Goal: Task Accomplishment & Management: Use online tool/utility

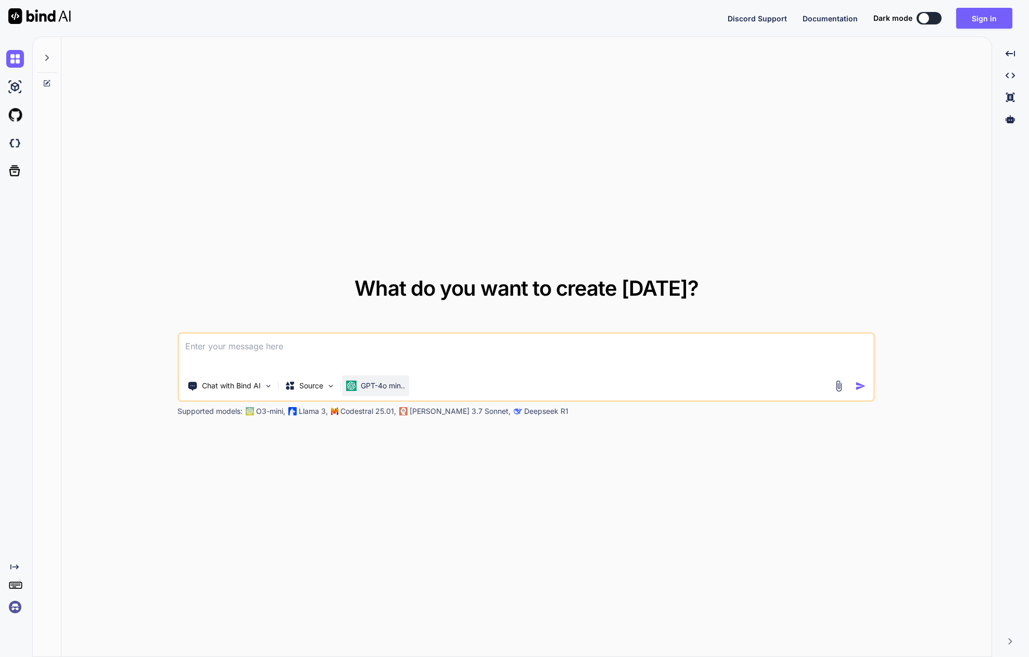
click at [378, 383] on p "GPT-4o min.." at bounding box center [383, 385] width 44 height 10
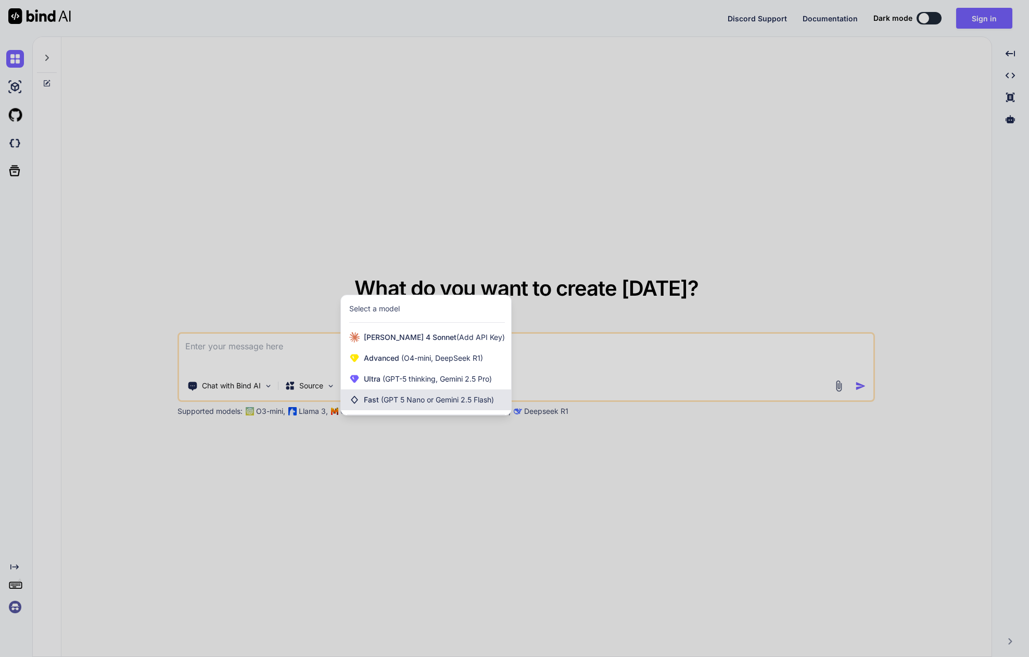
click at [398, 396] on span "(GPT 5 Nano or Gemini 2.5 Flash)" at bounding box center [437, 399] width 113 height 9
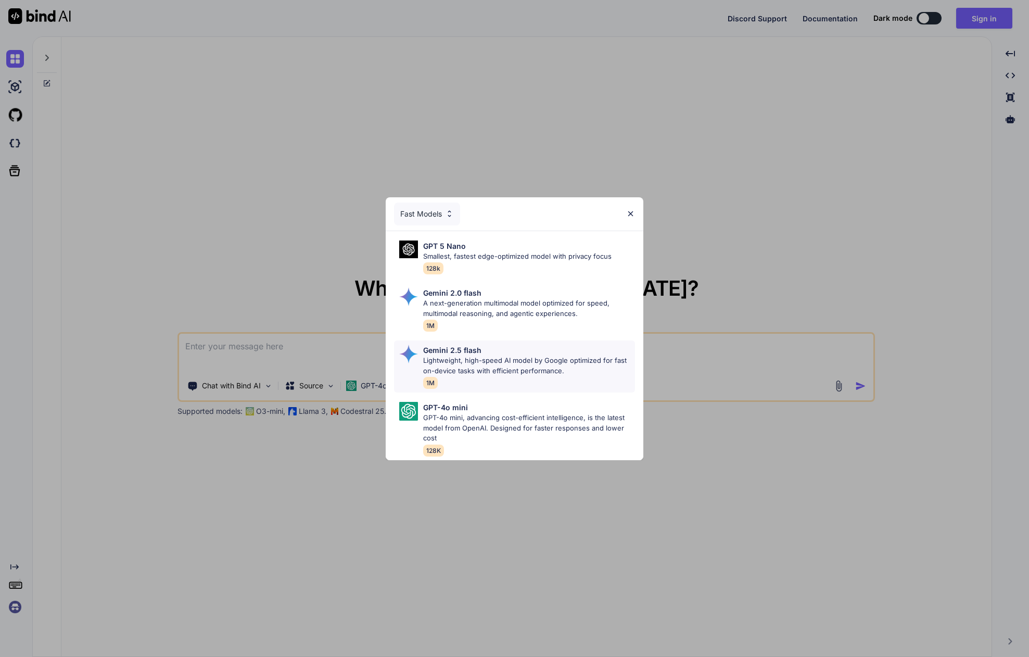
click at [499, 368] on p "Lightweight, high-speed AI model by Google optimized for fast on-device tasks w…" at bounding box center [528, 365] width 211 height 20
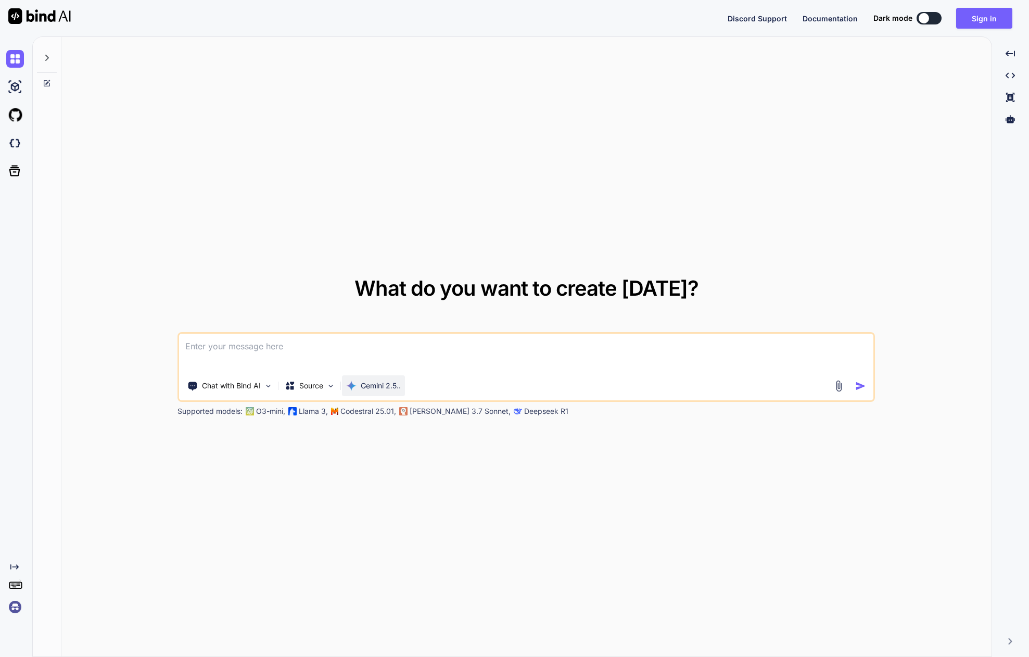
click at [369, 388] on p "Gemini 2.5.." at bounding box center [381, 385] width 40 height 10
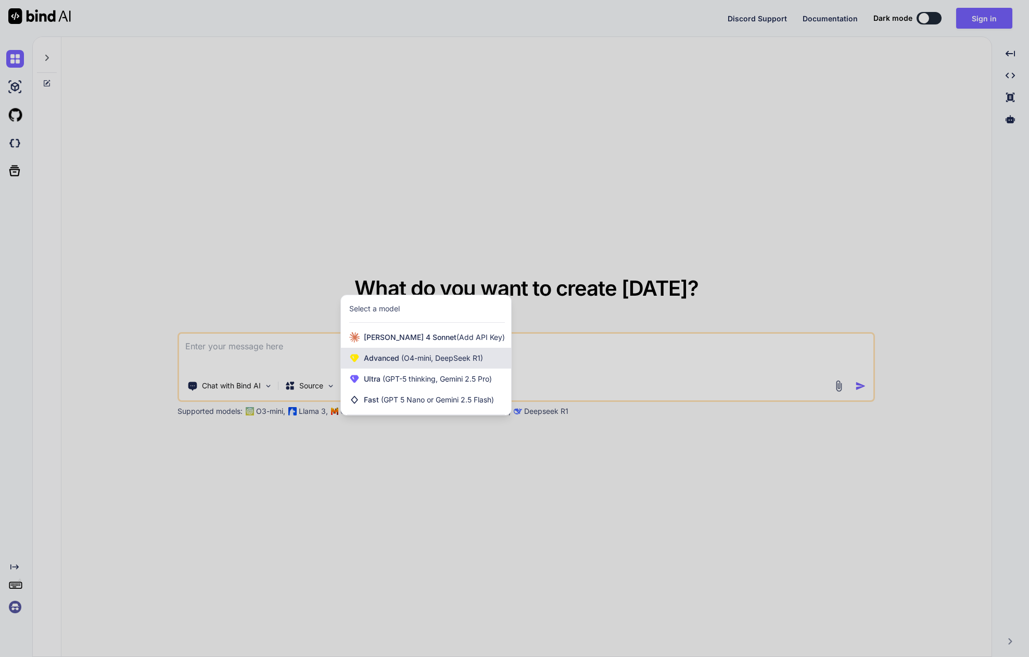
click at [383, 364] on div "Advanced (O4-mini, DeepSeek R1)" at bounding box center [426, 358] width 170 height 21
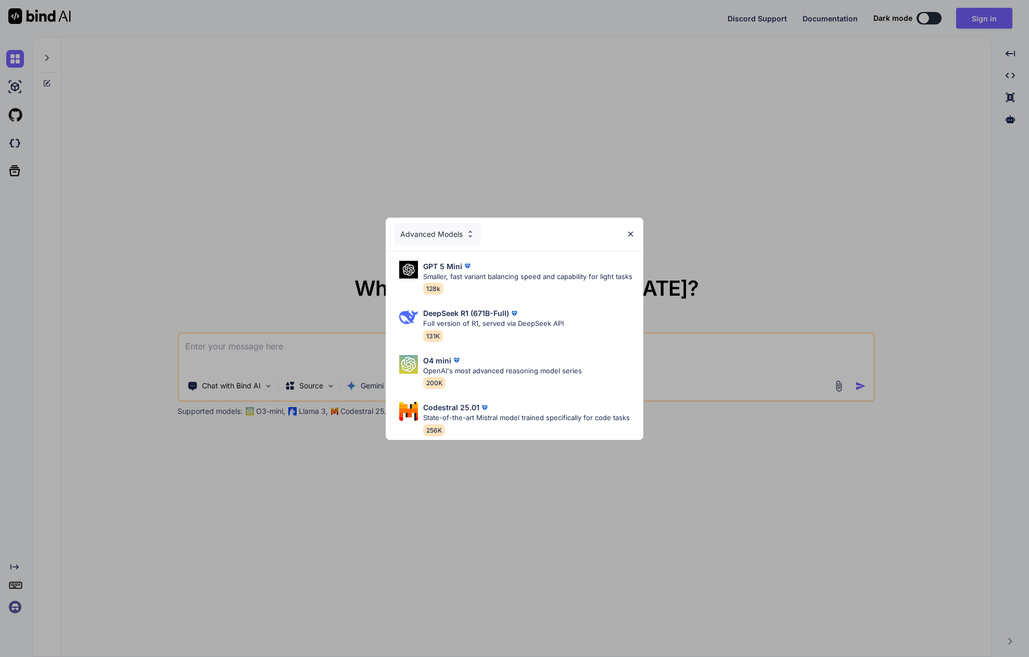
click at [371, 437] on div "Advanced Models GPT 5 Mini Smaller, fast variant balancing speed and capability…" at bounding box center [514, 328] width 1029 height 657
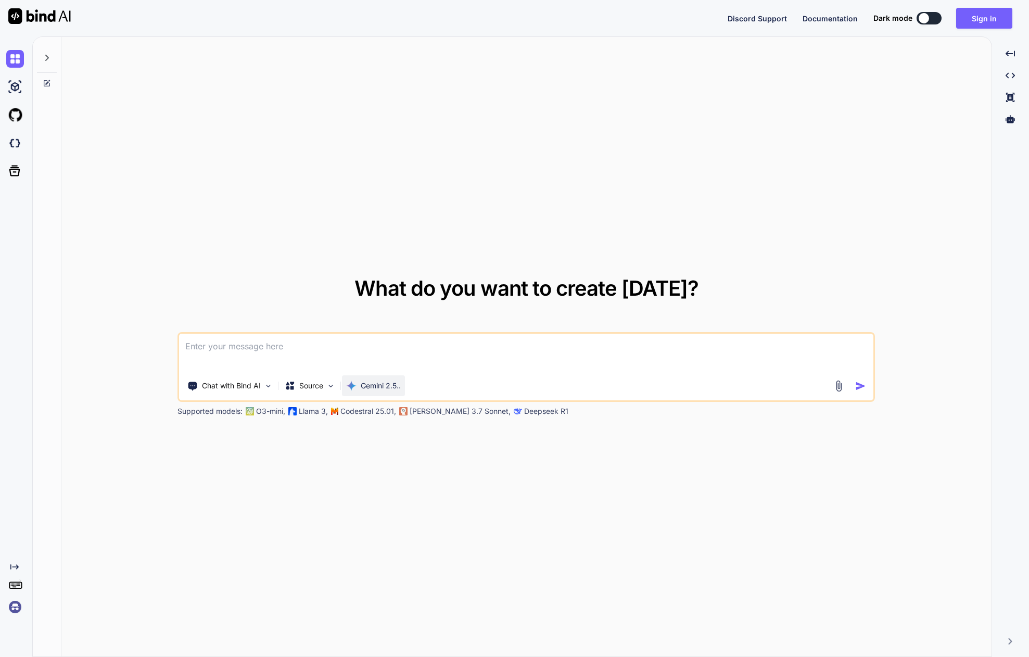
click at [365, 391] on div "Gemini 2.5.." at bounding box center [373, 385] width 63 height 21
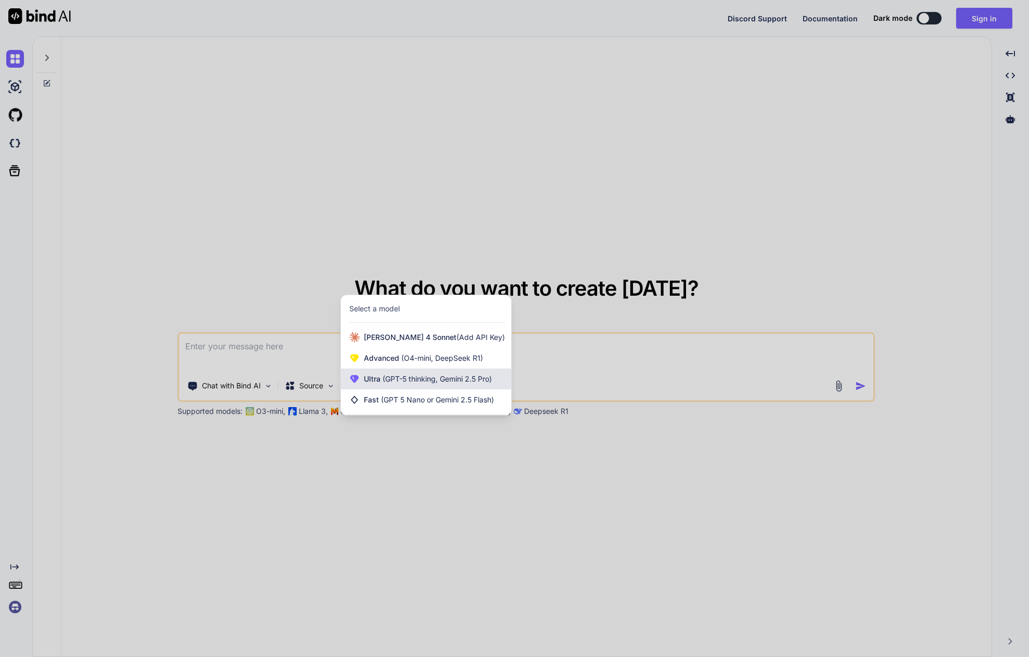
click at [375, 378] on span "Ultra (GPT-5 thinking, Gemini 2.5 Pro)" at bounding box center [428, 379] width 128 height 10
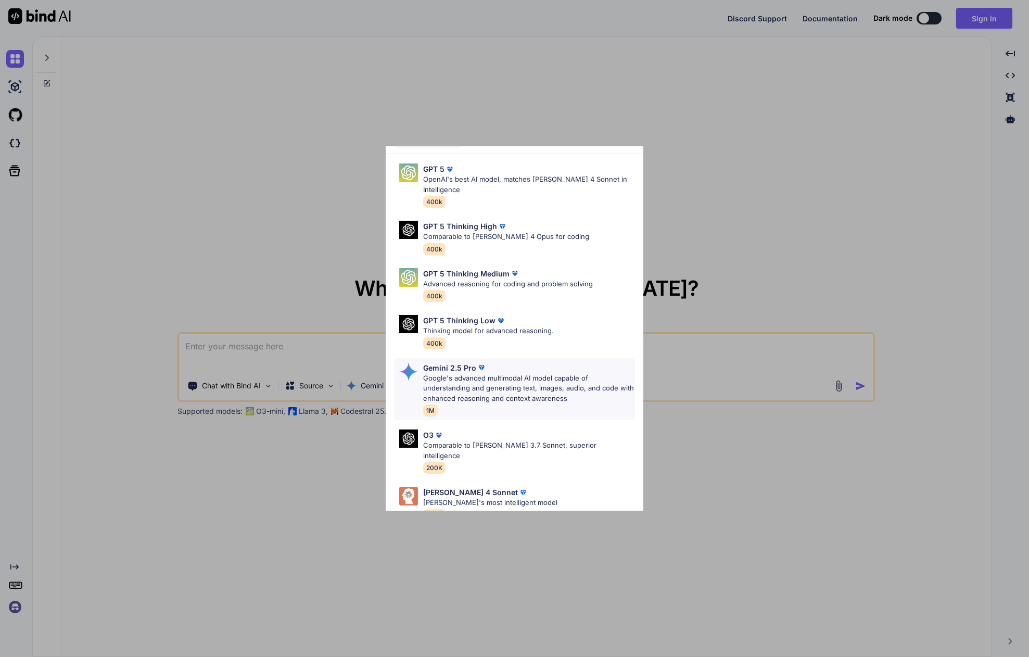
scroll to position [82, 0]
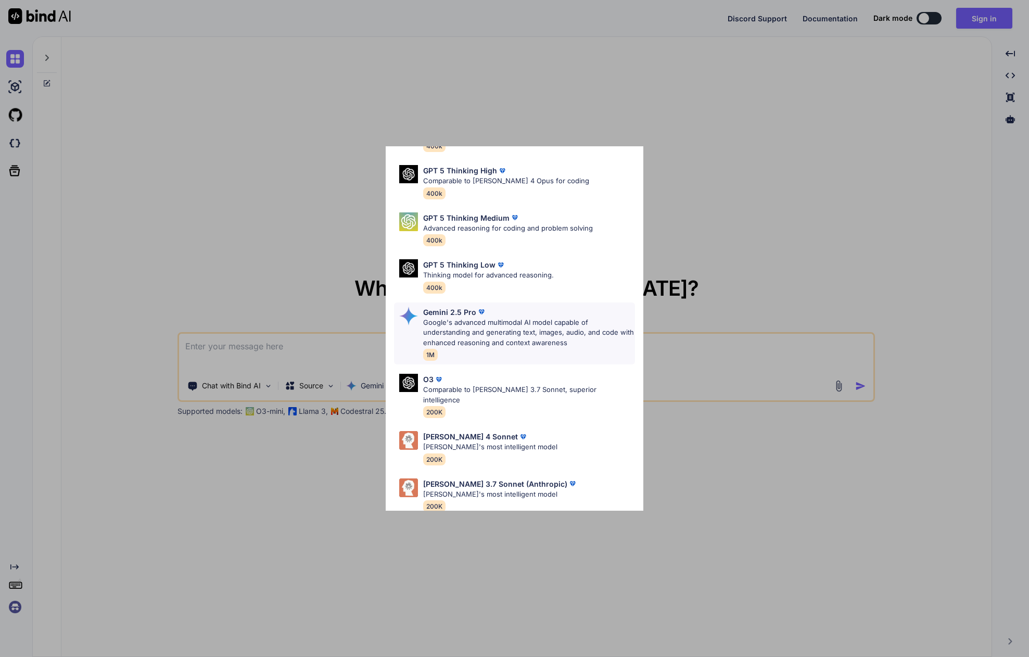
click at [478, 335] on p "Google's advanced multimodal AI model capable of understanding and generating t…" at bounding box center [528, 332] width 211 height 31
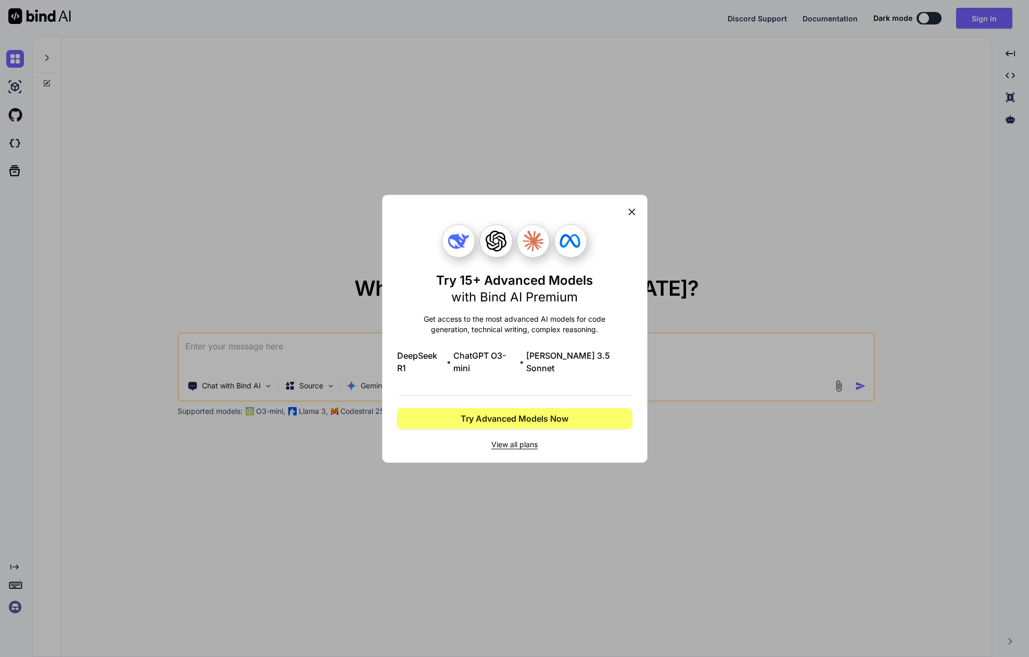
scroll to position [0, 0]
click at [353, 293] on div "Try 15+ Advanced Models with Bind AI Premium Get access to the most advanced AI…" at bounding box center [514, 328] width 1029 height 657
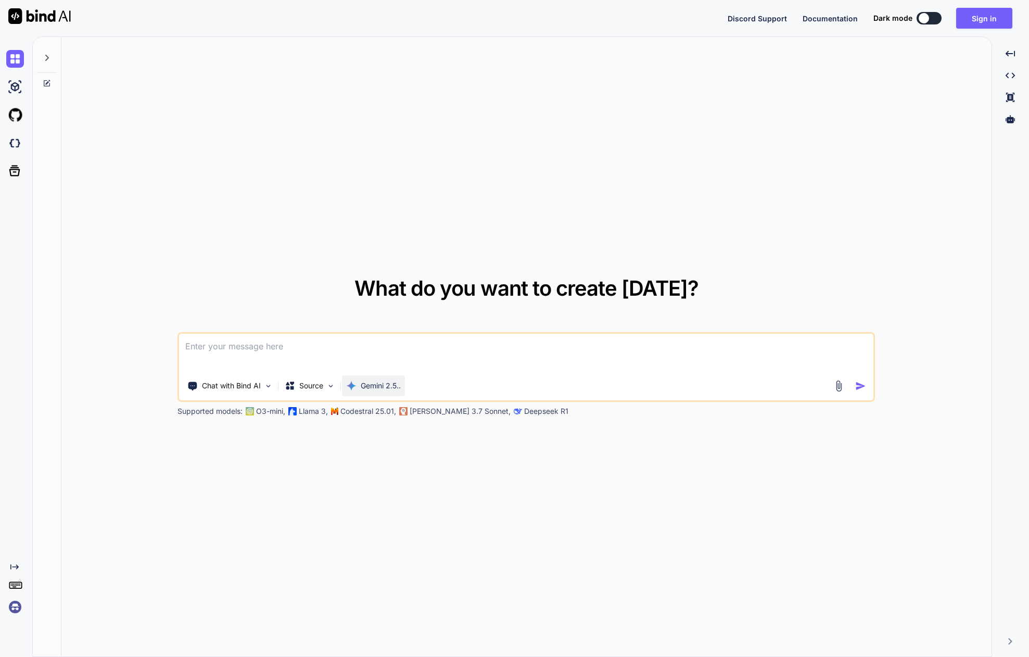
click at [357, 385] on img at bounding box center [351, 385] width 10 height 10
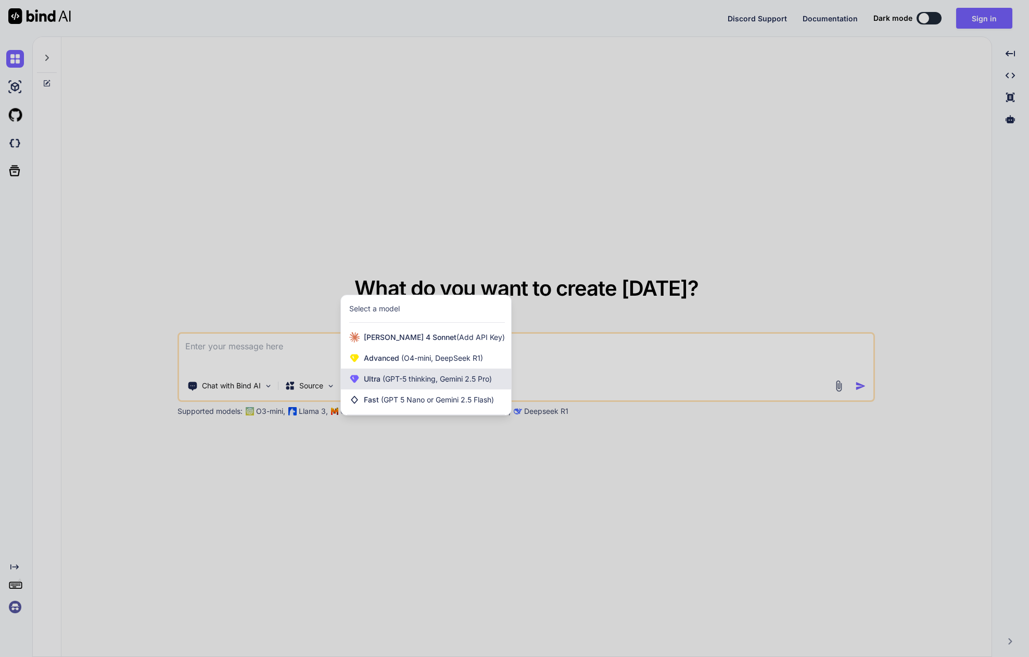
click at [372, 374] on span "Ultra (GPT-5 thinking, Gemini 2.5 Pro)" at bounding box center [428, 379] width 128 height 10
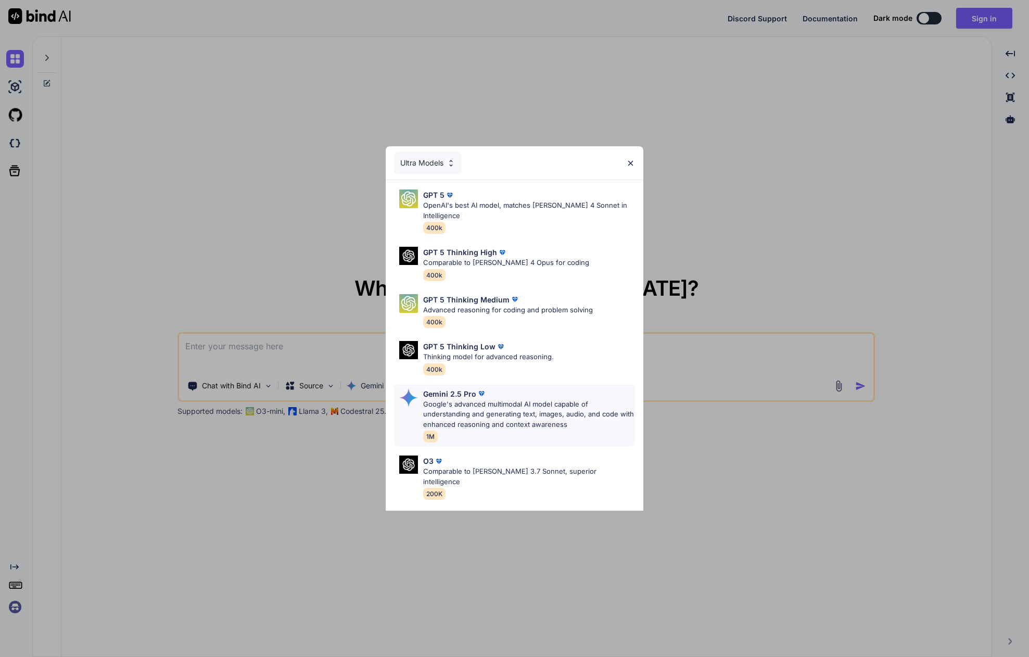
scroll to position [82, 0]
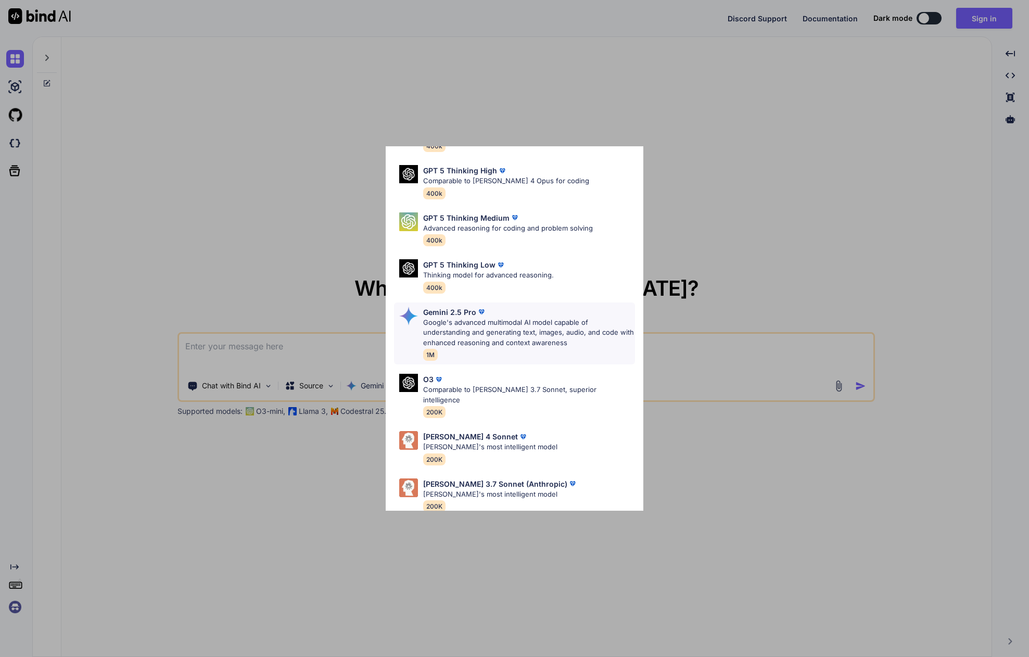
click at [449, 328] on p "Google's advanced multimodal AI model capable of understanding and generating t…" at bounding box center [528, 332] width 211 height 31
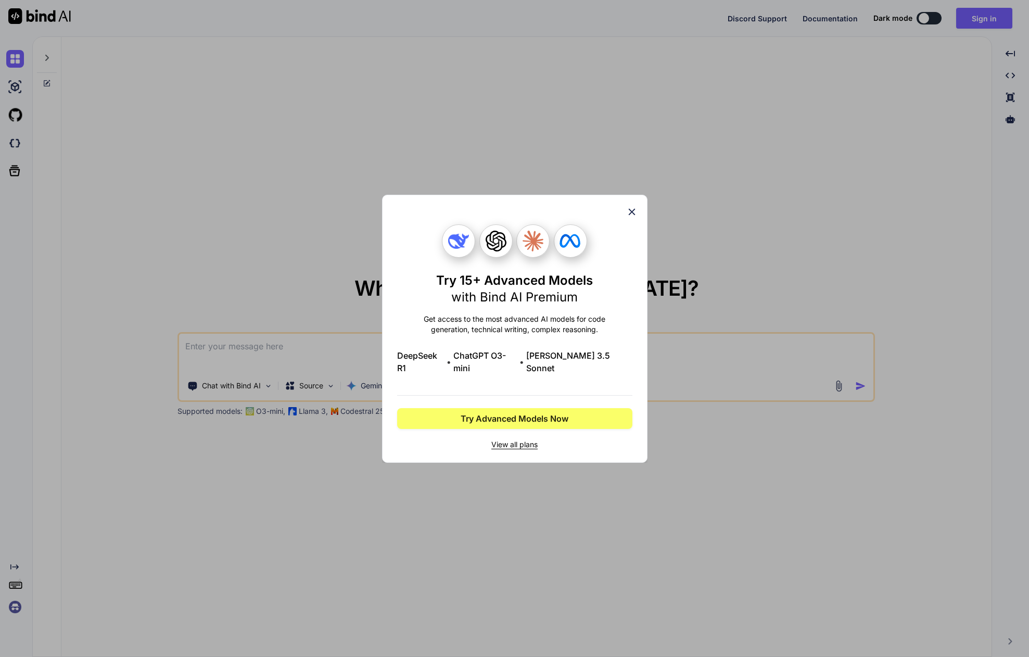
click at [365, 319] on div "Try 15+ Advanced Models with Bind AI Premium Get access to the most advanced AI…" at bounding box center [514, 328] width 1029 height 657
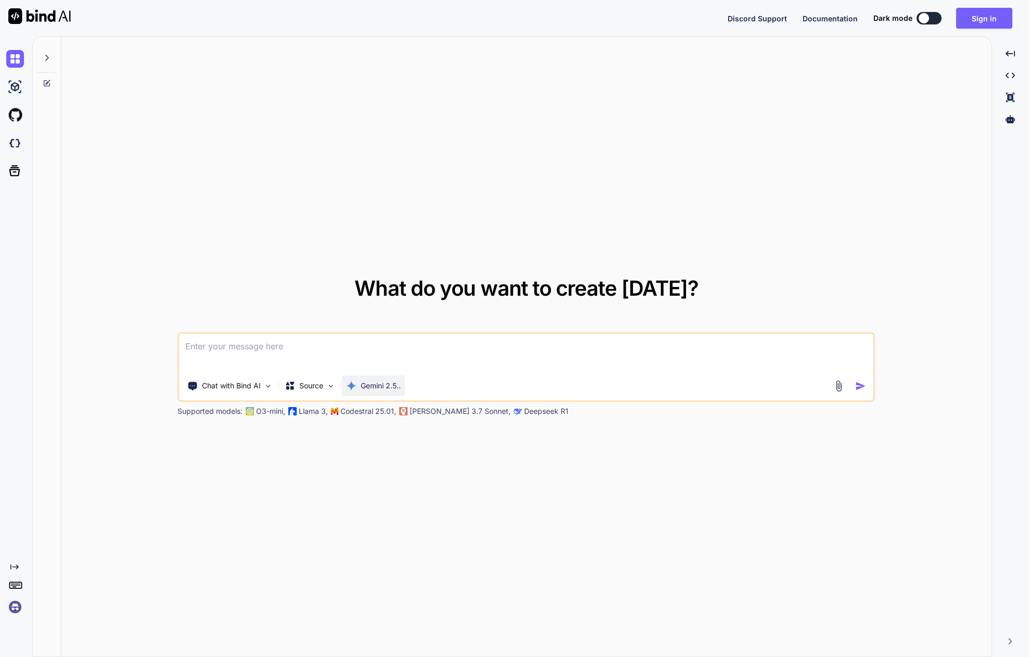
click at [383, 383] on p "Gemini 2.5.." at bounding box center [381, 385] width 40 height 10
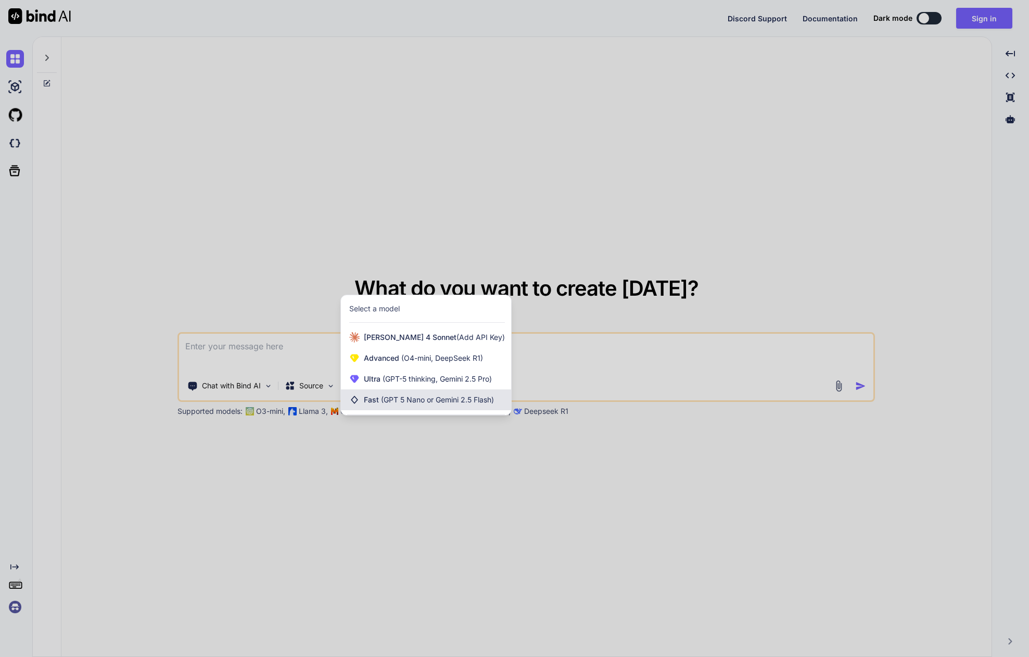
click at [388, 402] on span "(GPT 5 Nano or Gemini 2.5 Flash)" at bounding box center [437, 399] width 113 height 9
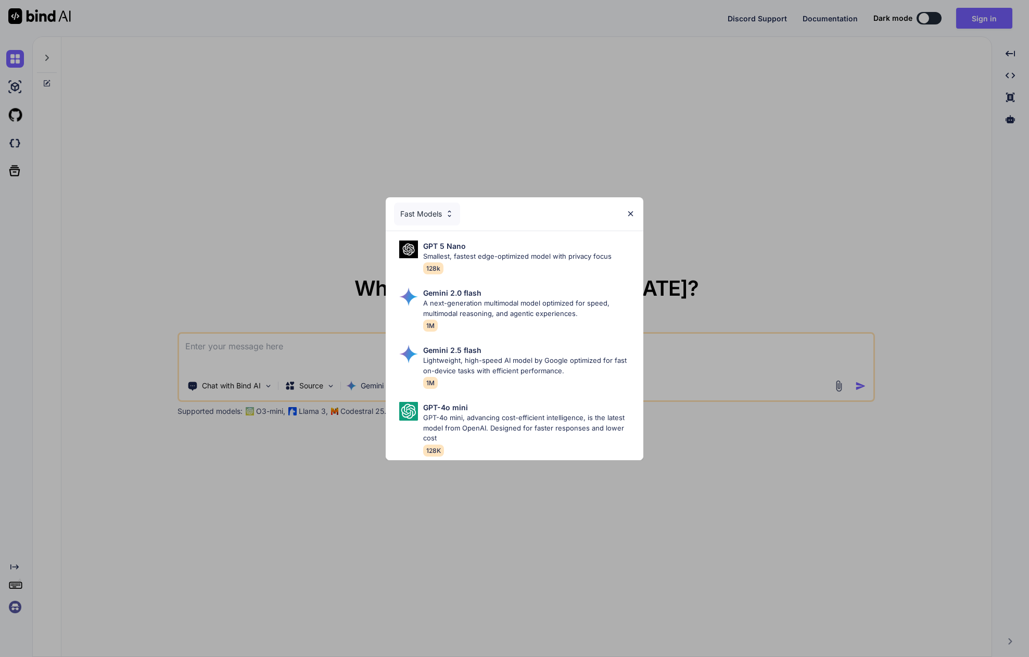
click at [365, 380] on div "Fast Models GPT 5 Nano Smallest, fastest edge-optimized model with privacy focu…" at bounding box center [514, 328] width 1029 height 657
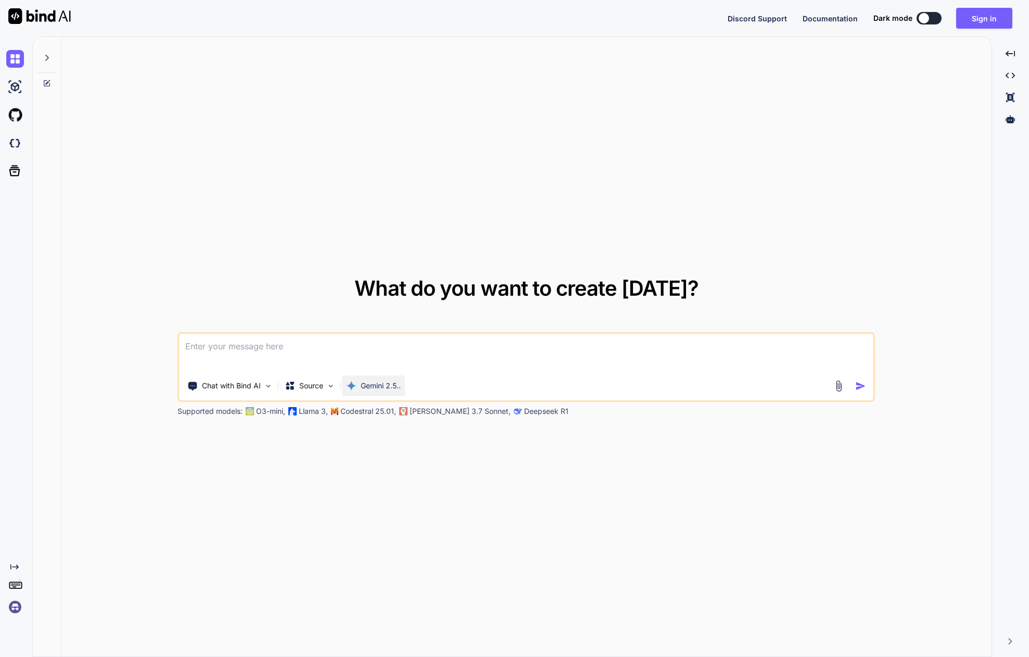
click at [369, 385] on p "Gemini 2.5.." at bounding box center [381, 385] width 40 height 10
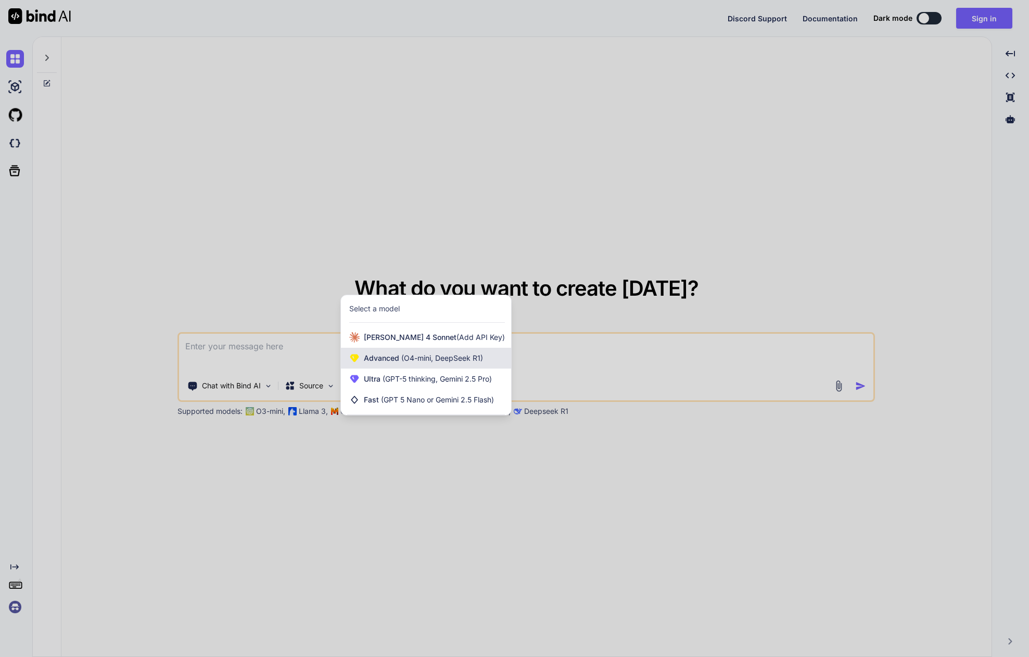
click at [383, 361] on span "Advanced (O4-mini, DeepSeek R1)" at bounding box center [423, 358] width 119 height 10
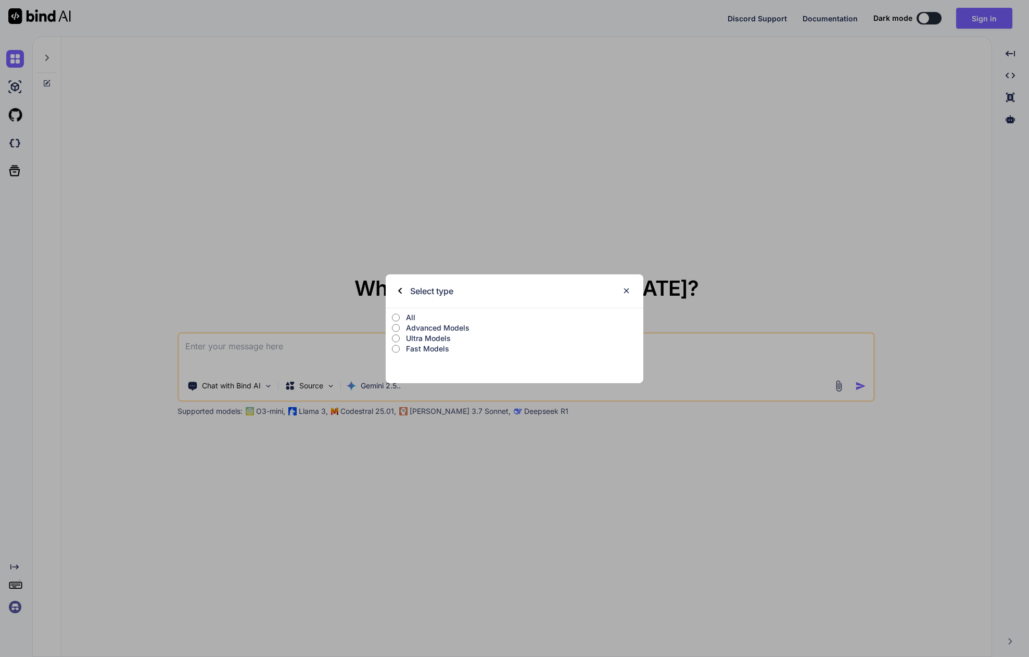
type textarea "x"
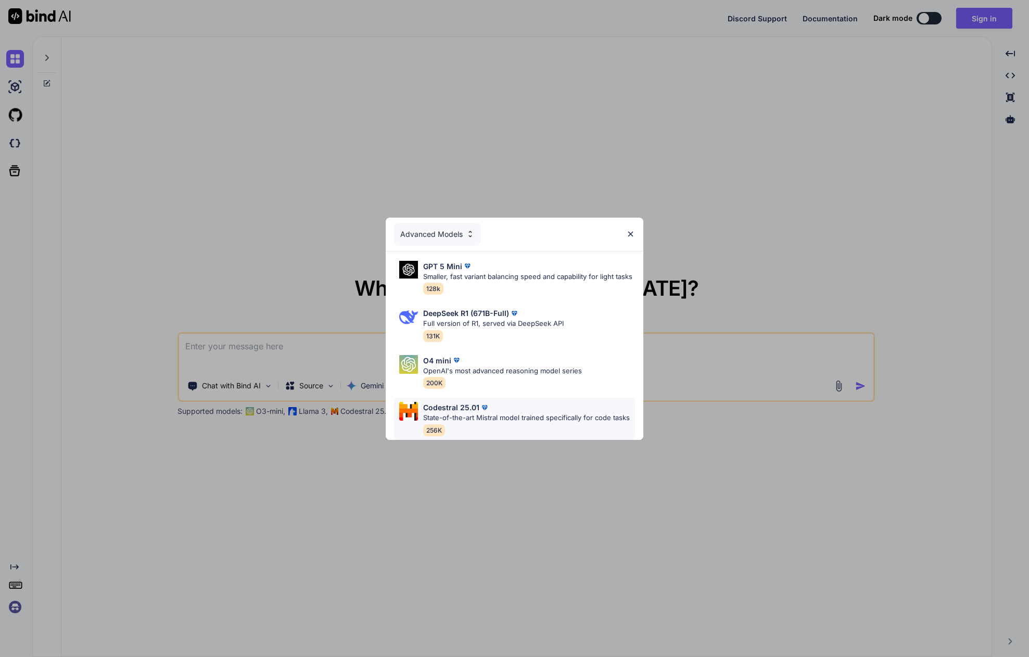
click at [464, 413] on p "State-of-the-art Mistral model trained specifically for code tasks" at bounding box center [526, 418] width 207 height 10
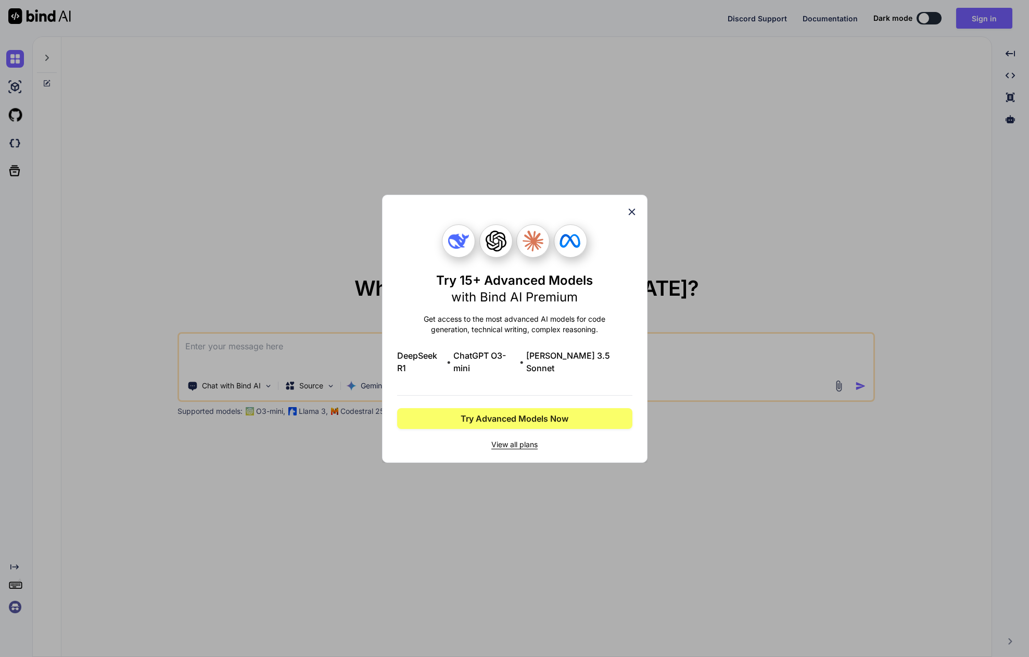
click at [351, 344] on div "Try 15+ Advanced Models with Bind AI Premium Get access to the most advanced AI…" at bounding box center [514, 328] width 1029 height 657
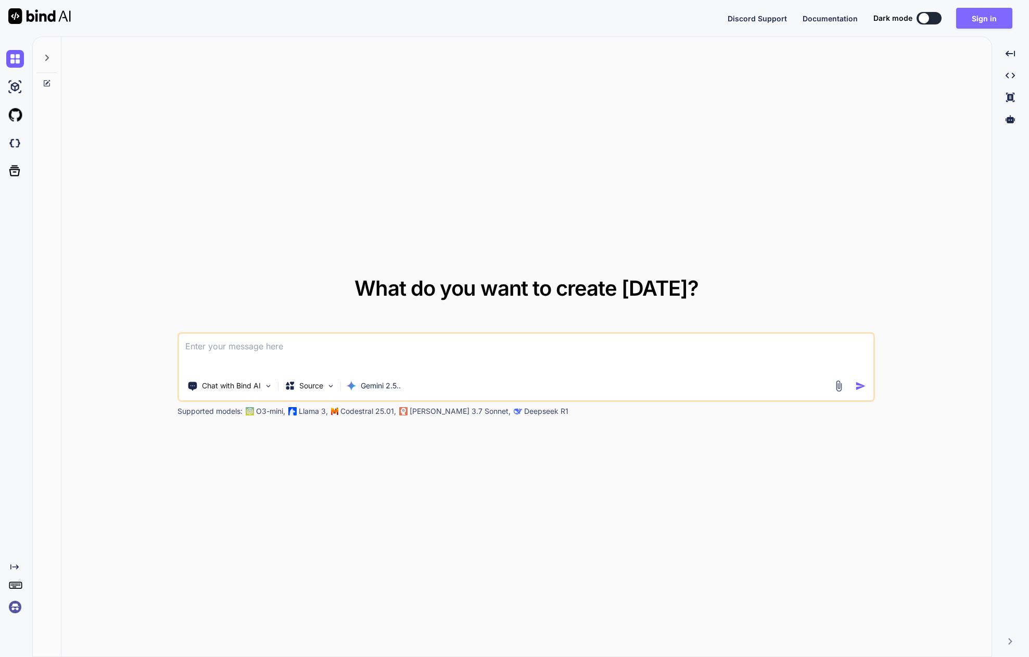
click at [977, 13] on button "Sign in" at bounding box center [984, 18] width 56 height 21
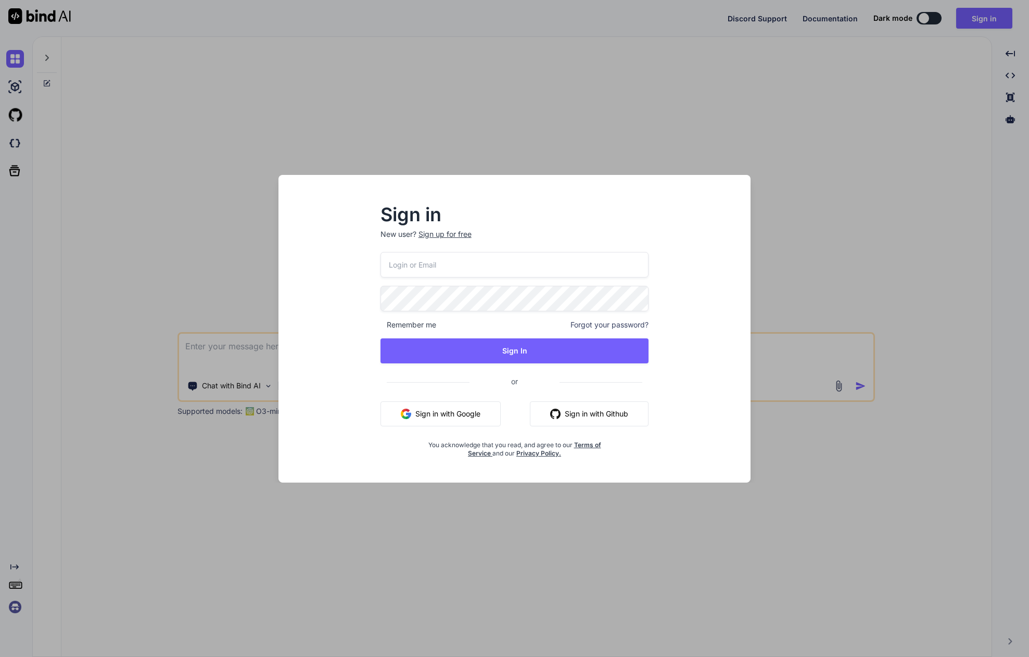
click at [439, 234] on div "Sign up for free" at bounding box center [444, 234] width 53 height 10
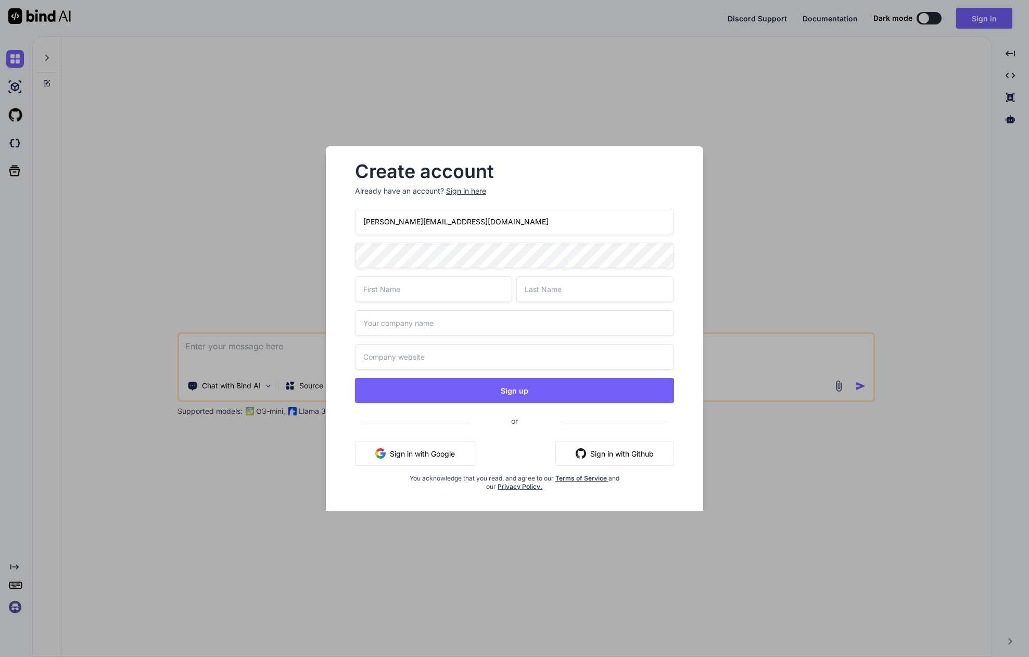
type input "[PERSON_NAME][EMAIL_ADDRESS][DOMAIN_NAME]"
click at [352, 250] on div "Create account Already have an account? Sign in here s.nikolic@dlm-digital.ch S…" at bounding box center [514, 335] width 344 height 361
type input "Strachi"
type input "Nikolic"
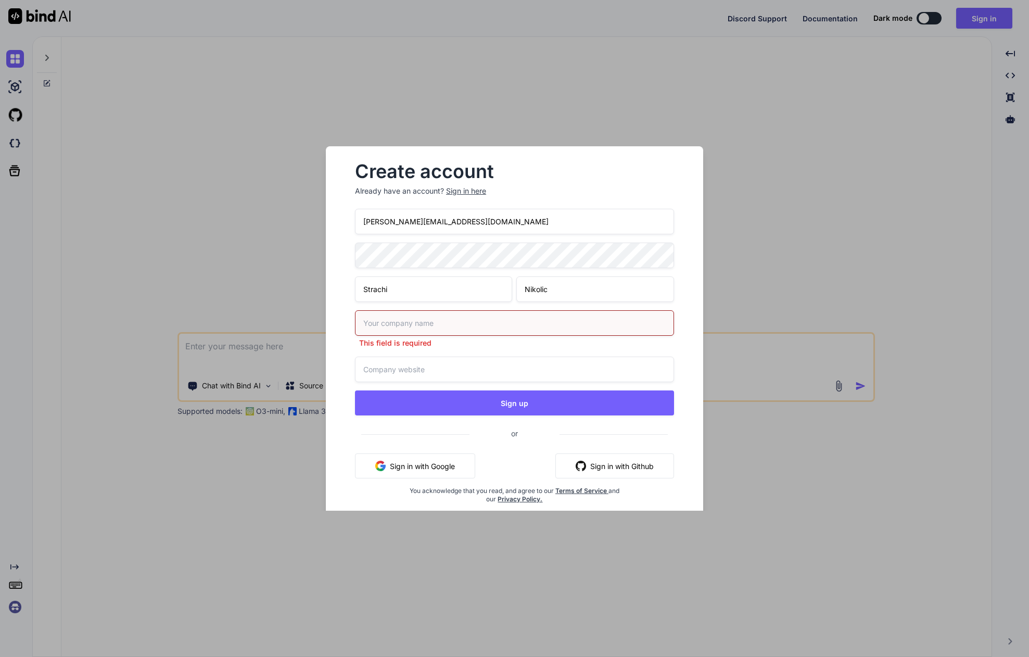
drag, startPoint x: 405, startPoint y: 295, endPoint x: 302, endPoint y: 275, distance: 104.3
click at [303, 275] on div "Create account Already have an account? Sign in here s.nikolic@dlm-digital.ch S…" at bounding box center [514, 328] width 1029 height 657
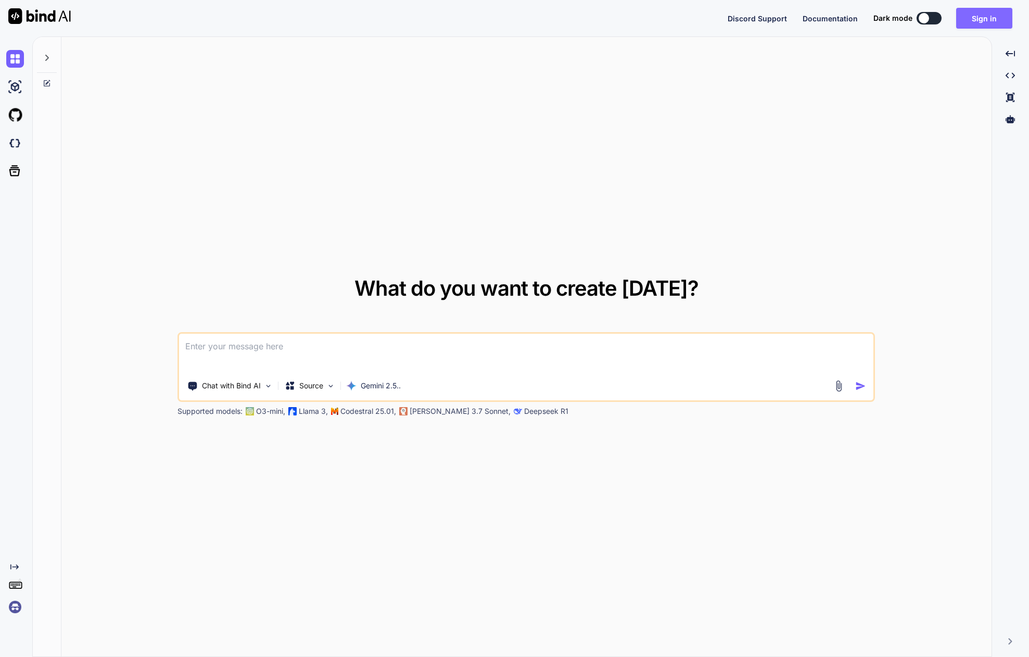
click at [975, 8] on button "Sign in" at bounding box center [984, 18] width 56 height 21
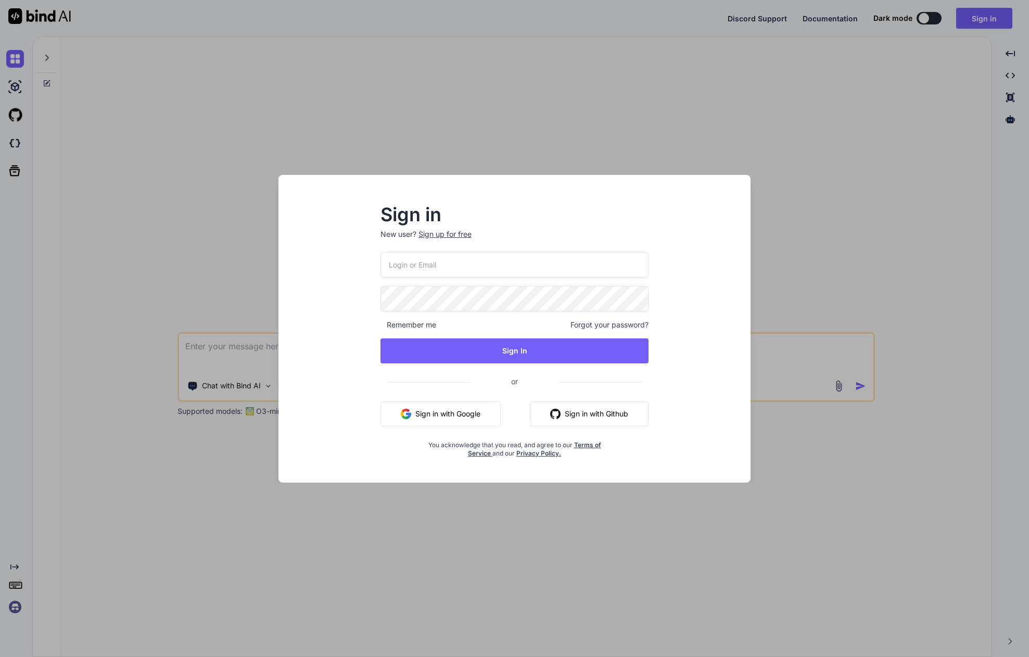
click at [449, 234] on div "Sign up for free" at bounding box center [444, 234] width 53 height 10
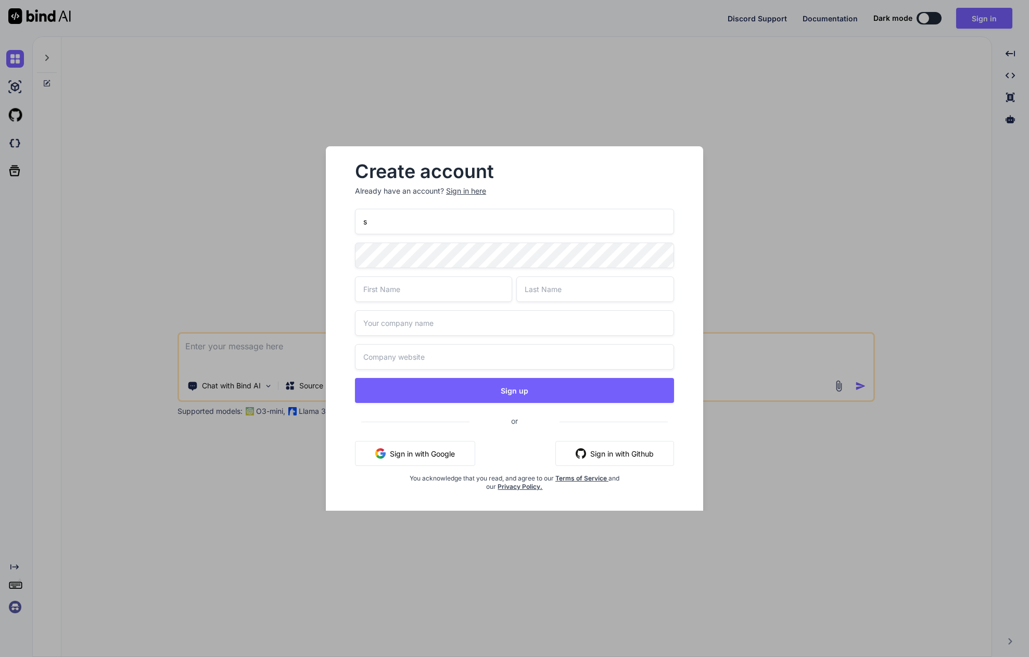
type input "s."
type input "s.nikolic@dlm-digital.ch"
type input "Strahinja"
type input "Nikolic"
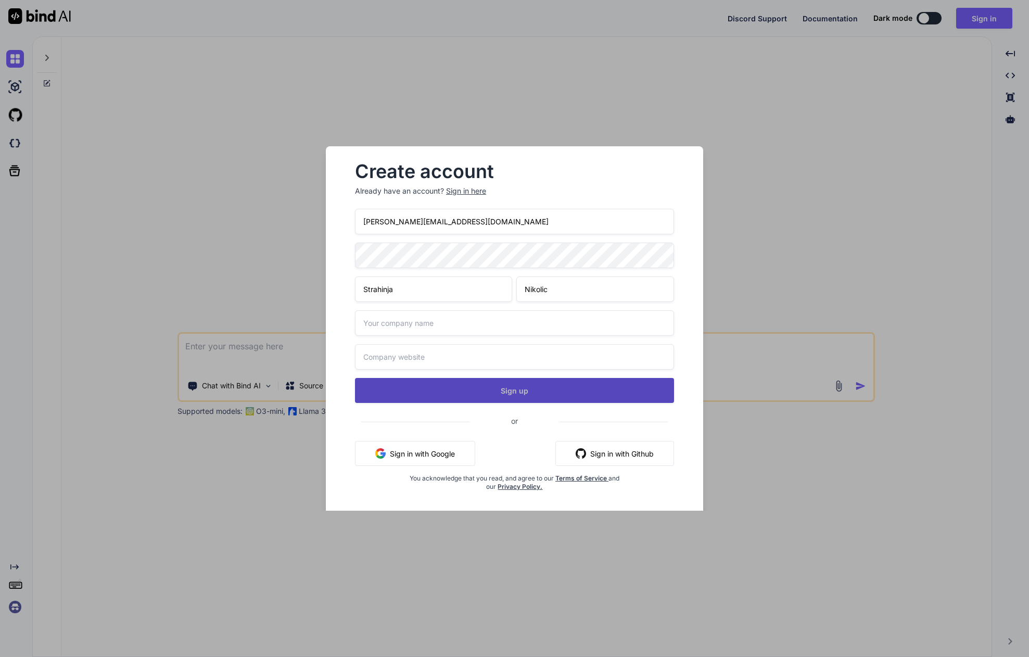
click at [438, 386] on div "s.nikolic@dlm-digital.ch Strahinja Nikolic Sign up or Sign in with Google Sign …" at bounding box center [514, 362] width 319 height 307
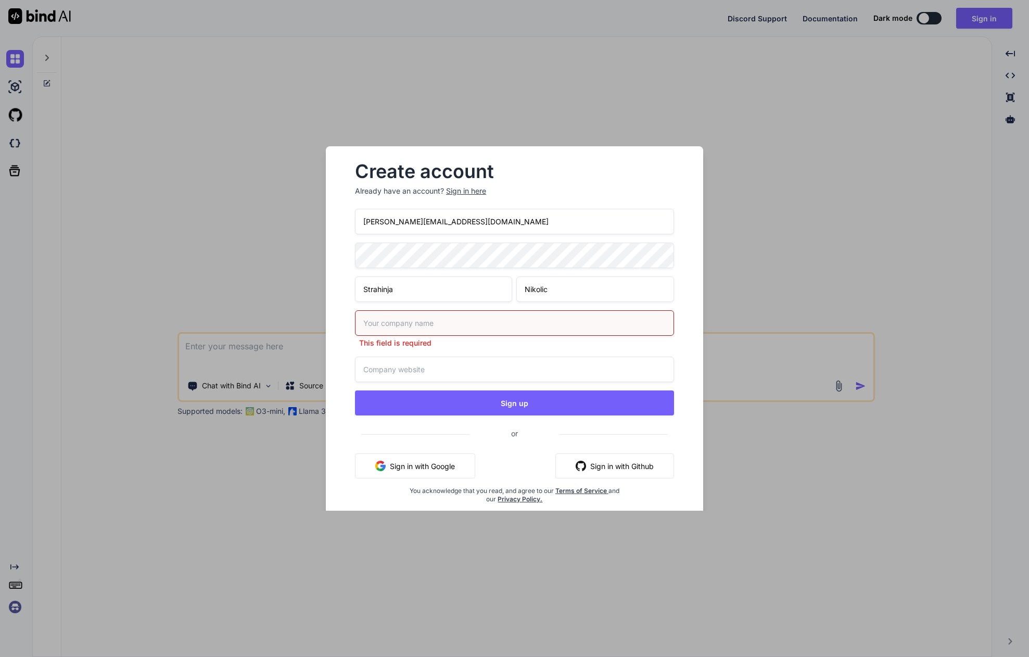
click at [387, 326] on input "text" at bounding box center [514, 323] width 319 height 26
drag, startPoint x: 404, startPoint y: 322, endPoint x: 349, endPoint y: 321, distance: 55.7
click at [349, 321] on div "Create account Already have an account? Sign in here s.nikolic@dlm-digital.ch S…" at bounding box center [514, 342] width 344 height 374
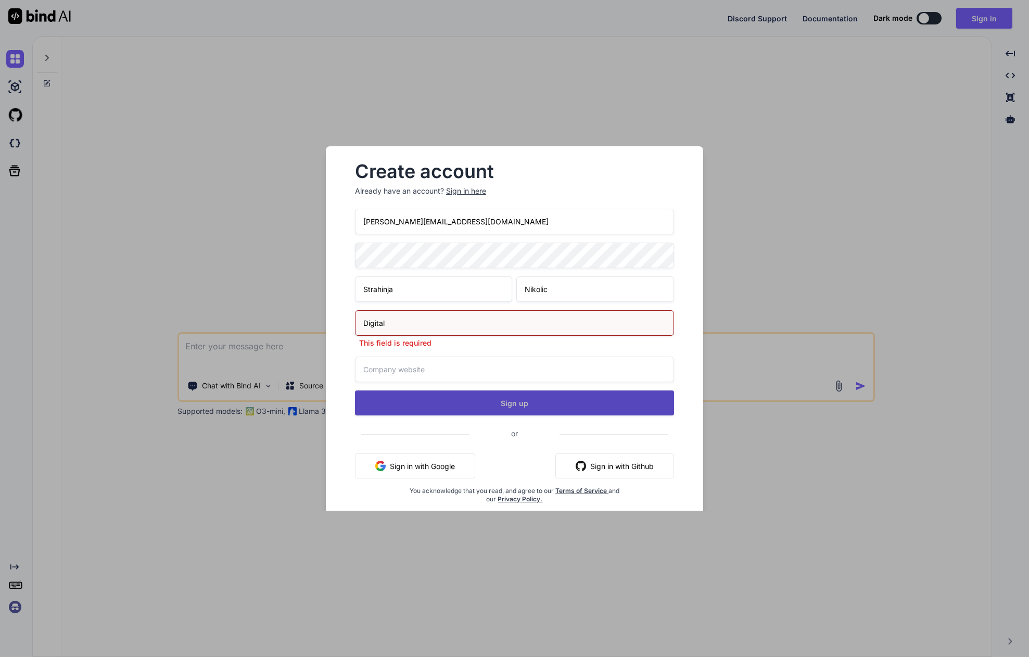
type input "Digital"
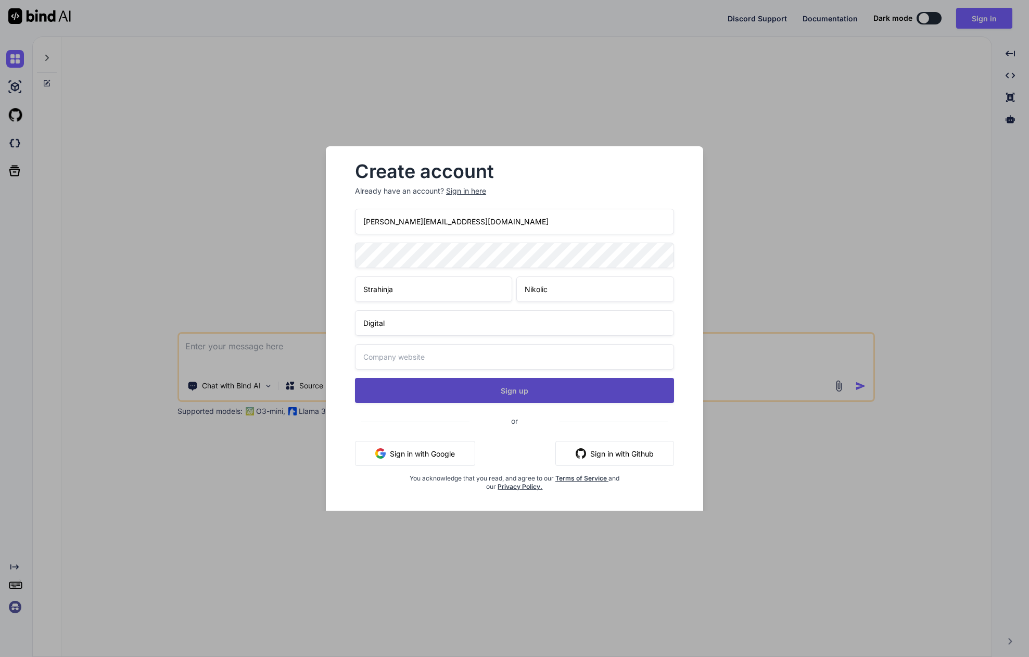
click at [436, 404] on div "s.nikolic@dlm-digital.ch Strahinja Nikolic Digital Sign up or Sign in with Goog…" at bounding box center [514, 362] width 319 height 307
click at [437, 395] on button "Sign up" at bounding box center [514, 390] width 319 height 25
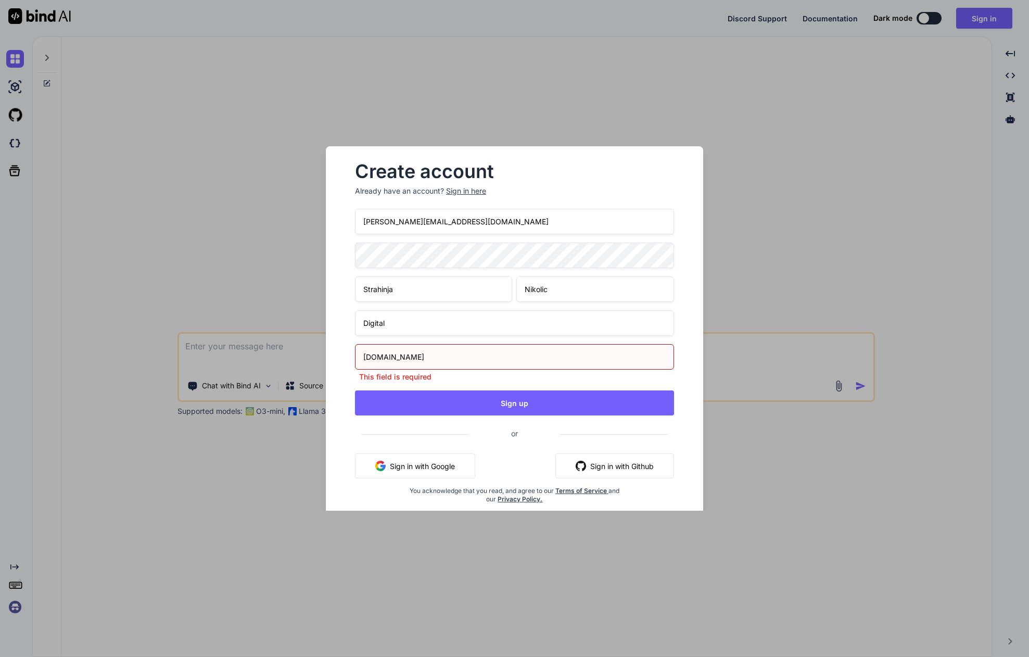
type input "digital-bird.ch"
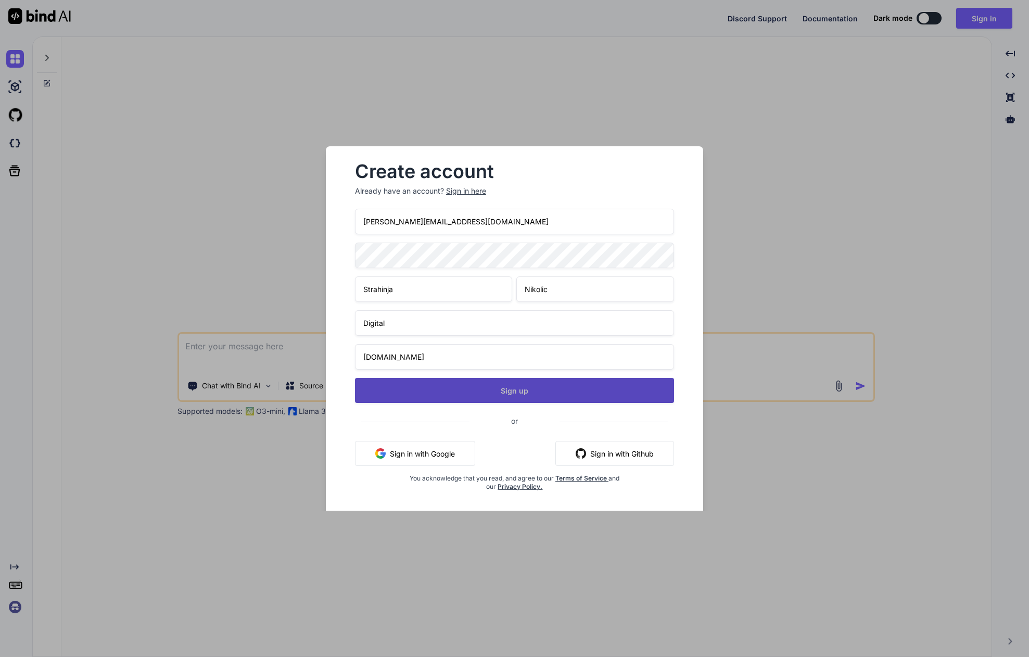
click at [383, 385] on div "s.nikolic@dlm-digital.ch Strahinja Nikolic Digital digital-bird.ch Sign up or S…" at bounding box center [514, 362] width 319 height 307
click at [384, 388] on button "Sign up" at bounding box center [514, 390] width 319 height 25
type textarea "x"
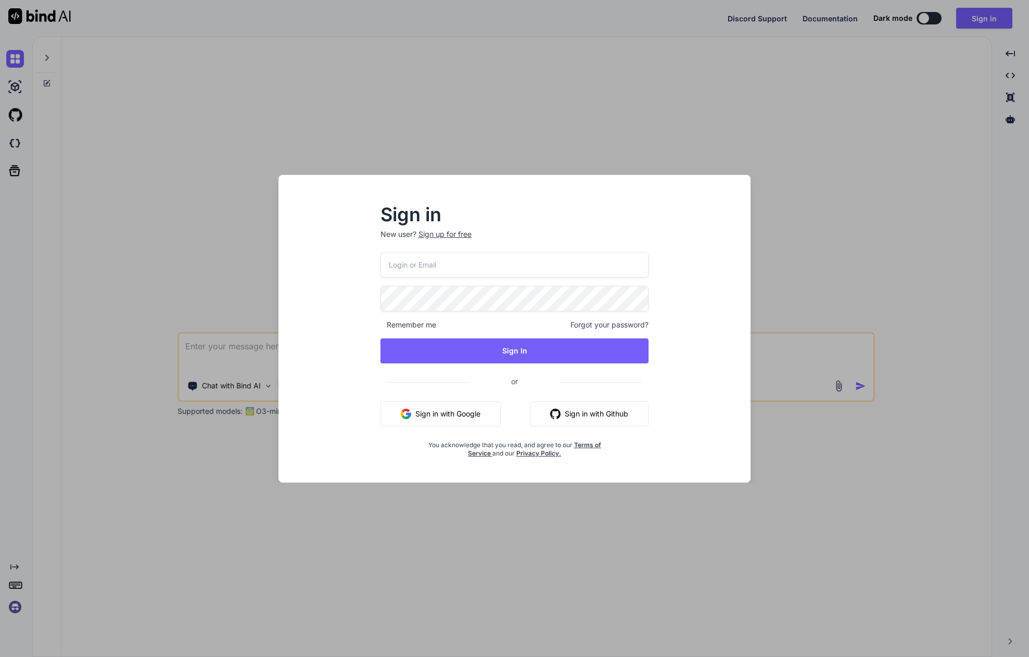
type input "s.nikolic@dlm-digital.ch"
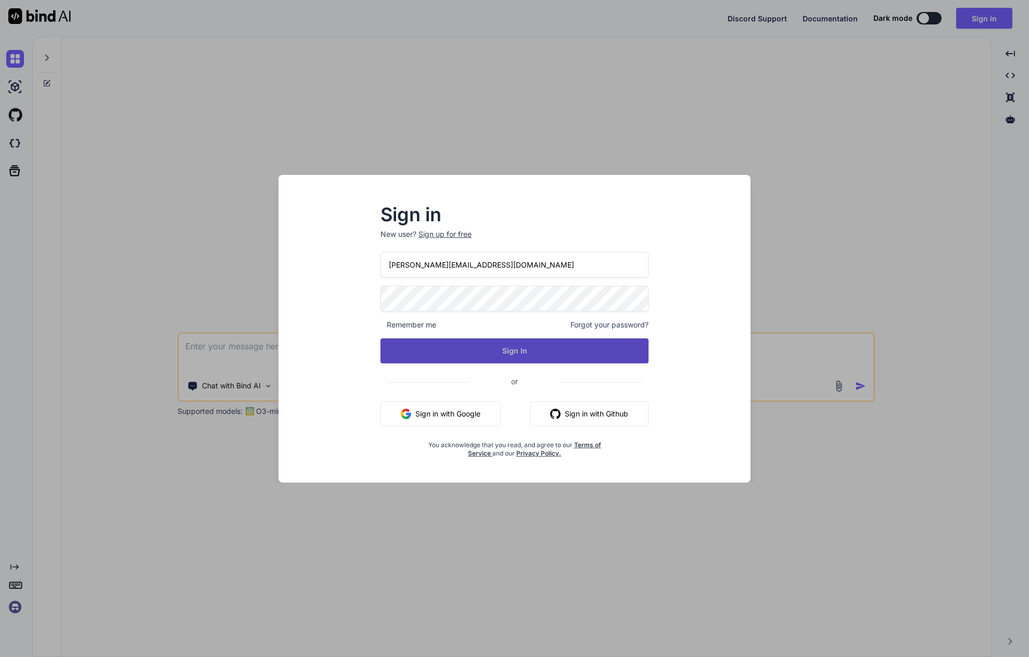
click at [473, 352] on button "Sign In" at bounding box center [514, 350] width 269 height 25
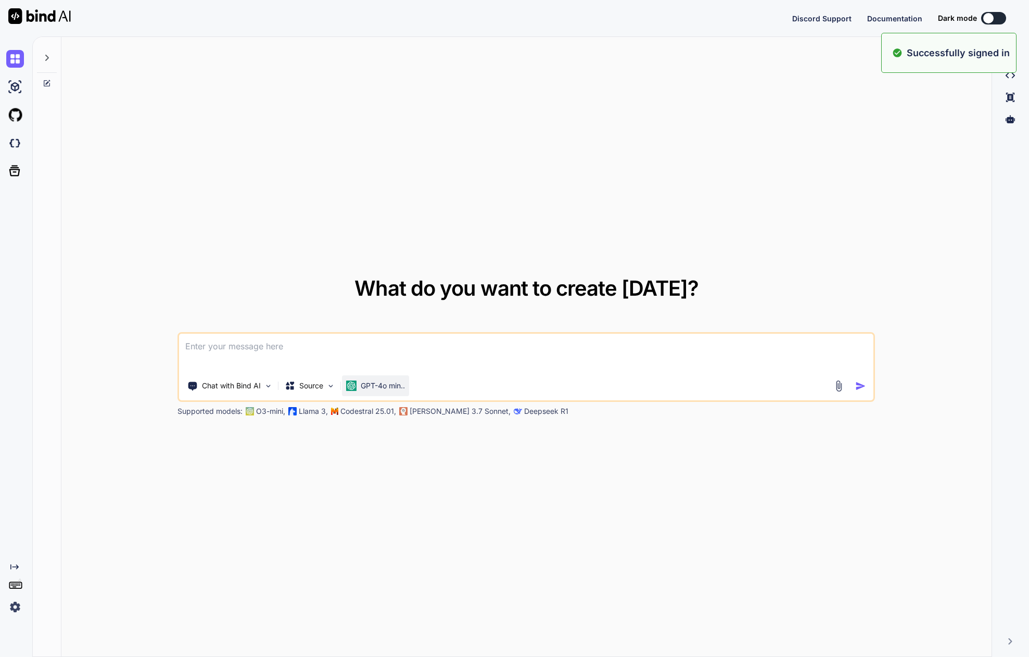
click at [379, 386] on p "GPT-4o min.." at bounding box center [383, 385] width 44 height 10
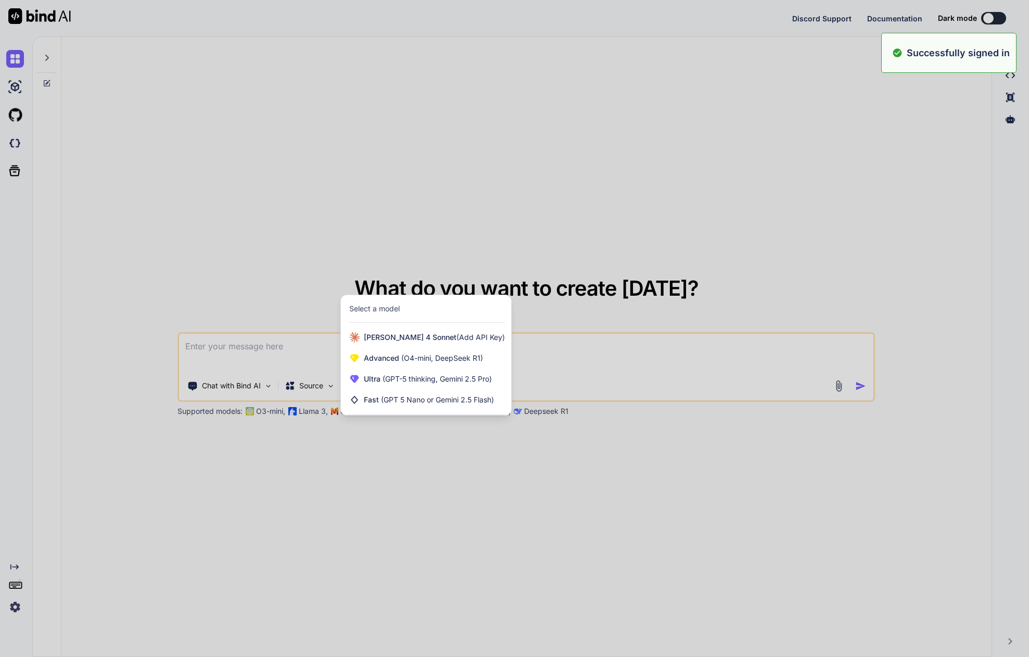
type textarea "x"
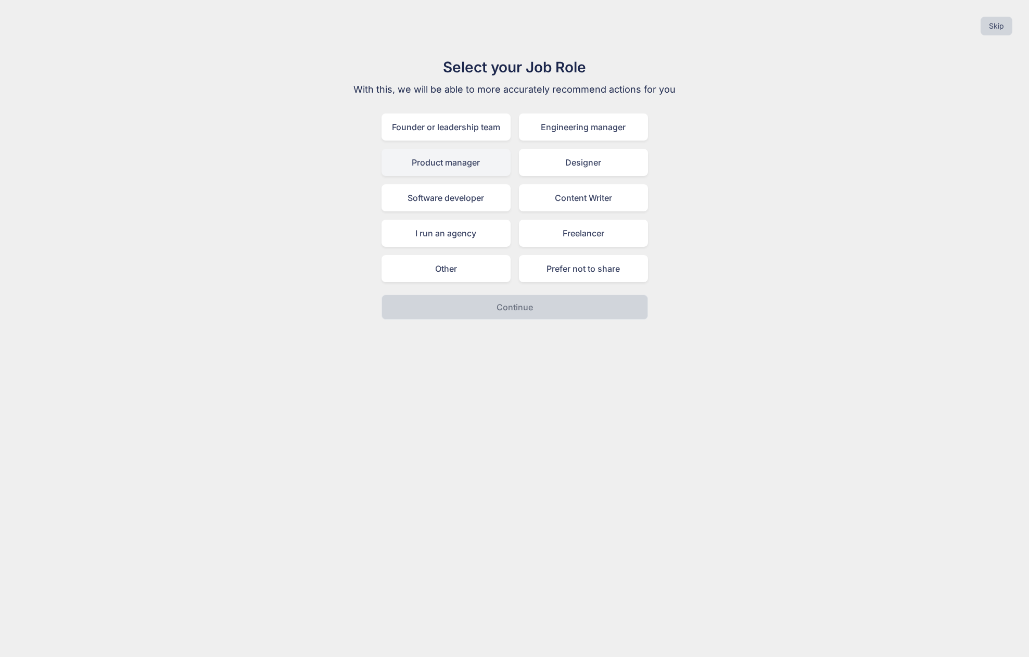
click at [461, 168] on div "Product manager" at bounding box center [446, 162] width 129 height 27
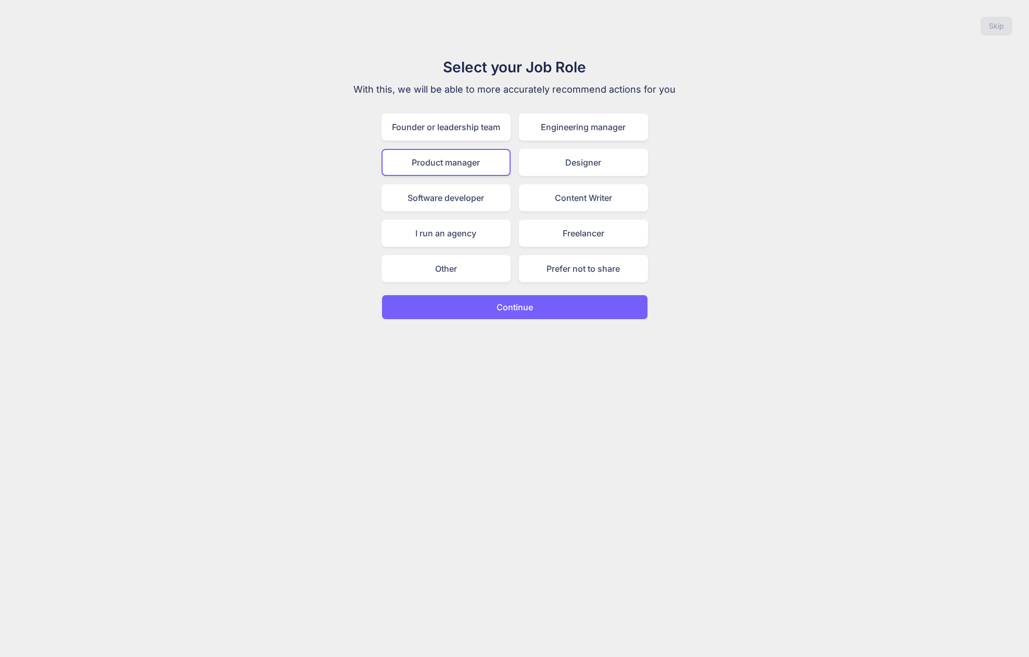
click at [526, 301] on p "Continue" at bounding box center [515, 307] width 36 height 12
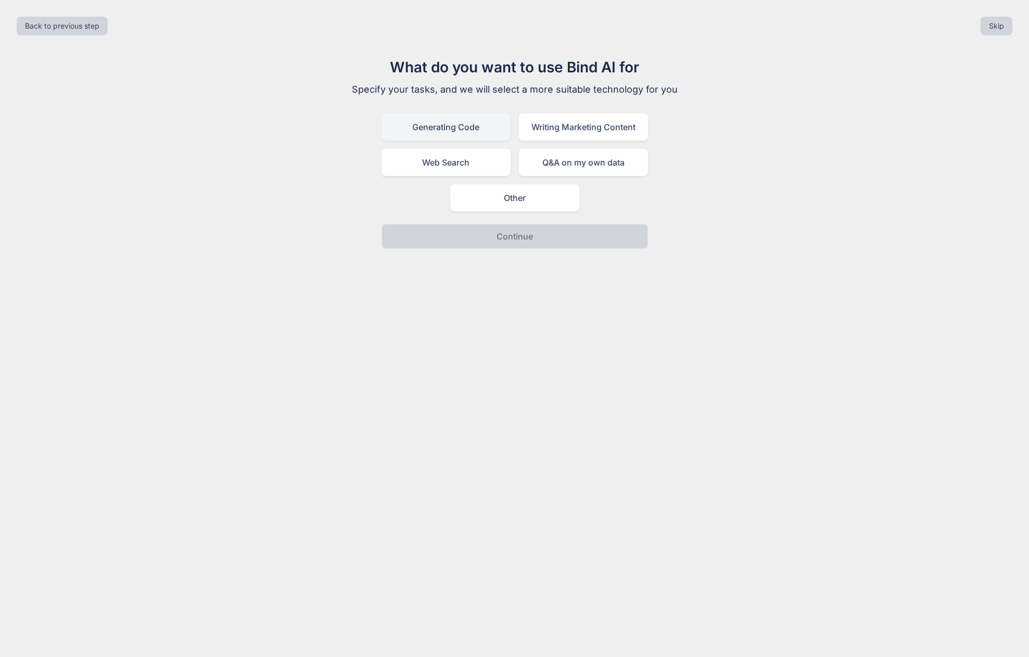
click at [487, 132] on div "Generating Code" at bounding box center [446, 126] width 129 height 27
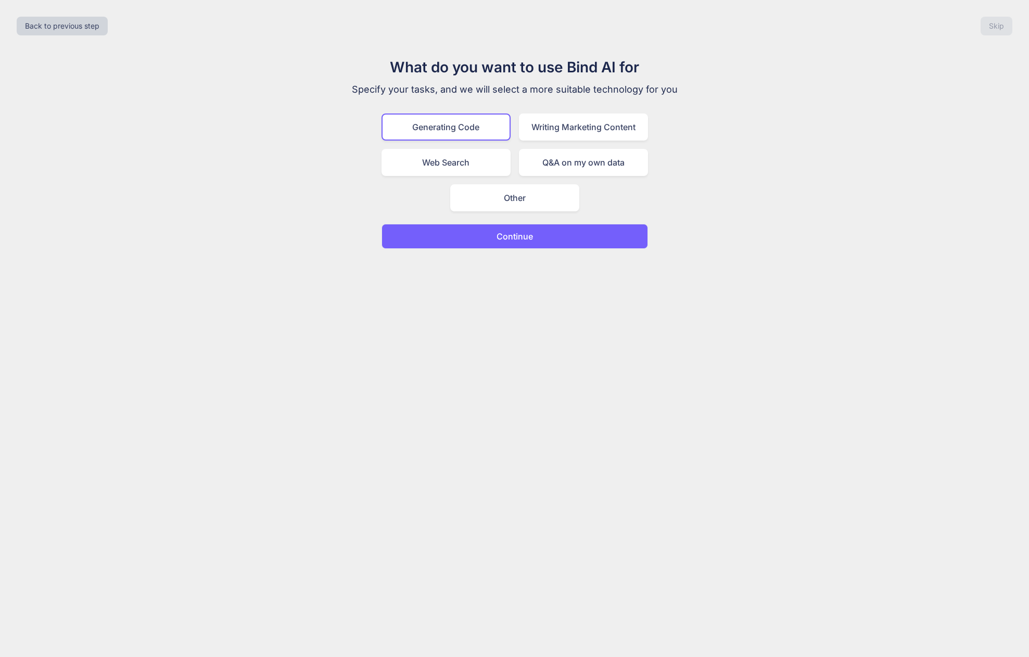
click at [504, 234] on p "Continue" at bounding box center [515, 236] width 36 height 12
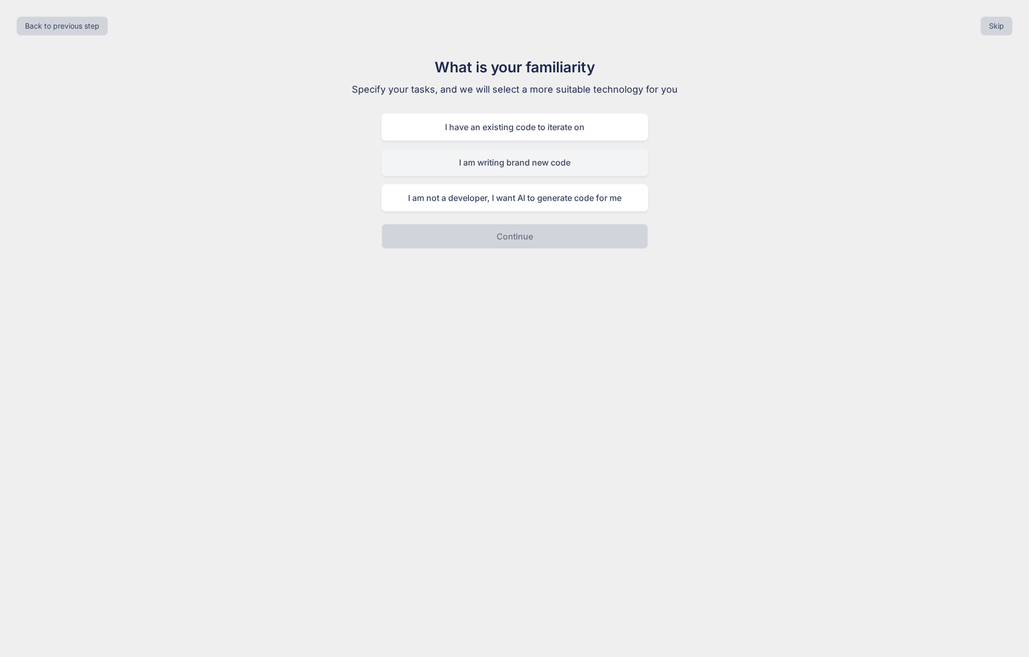
click at [506, 167] on div "I am writing brand new code" at bounding box center [515, 162] width 266 height 27
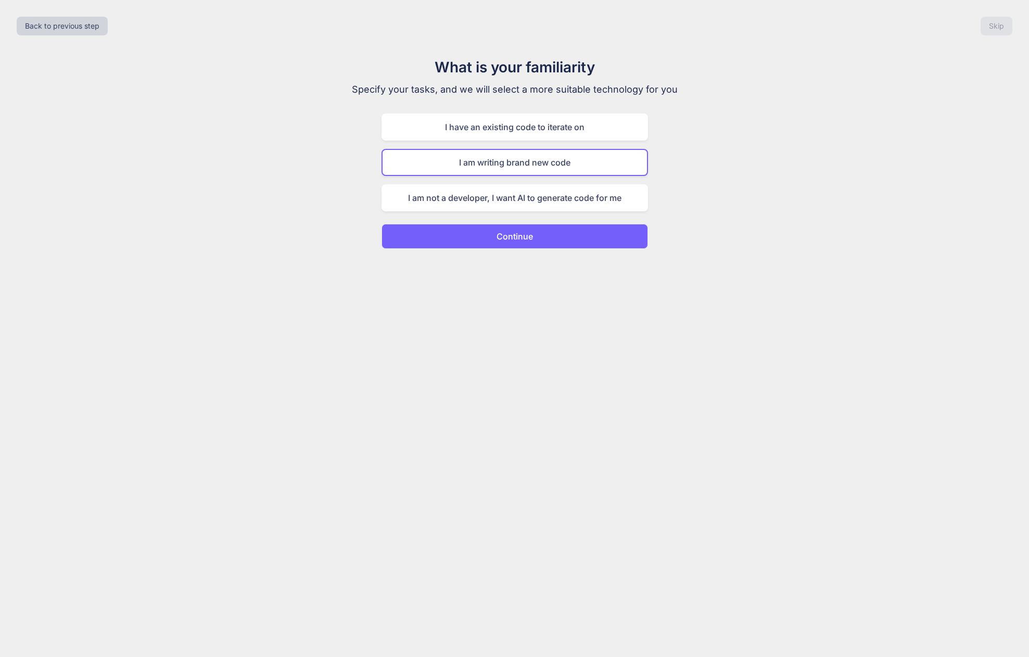
click at [503, 233] on p "Continue" at bounding box center [515, 236] width 36 height 12
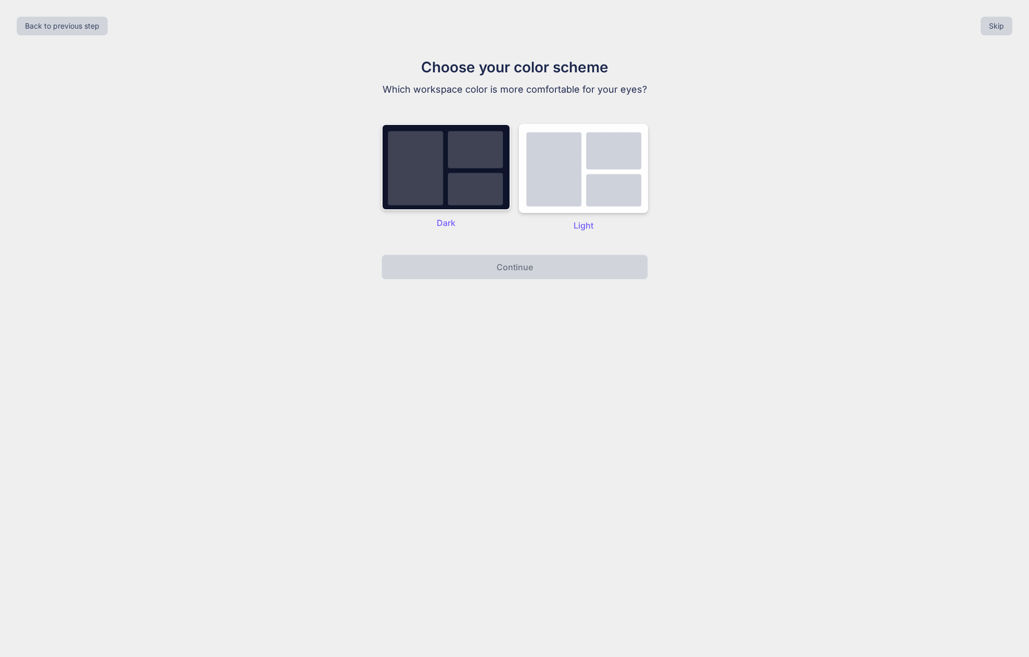
click at [469, 160] on img at bounding box center [446, 167] width 129 height 86
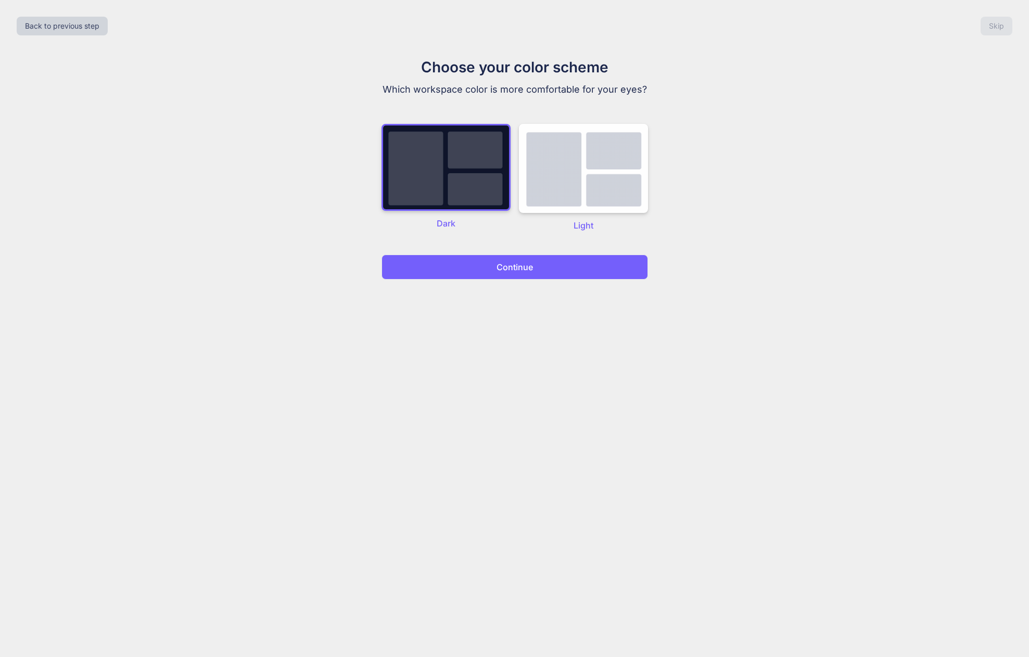
click at [486, 262] on button "Continue" at bounding box center [515, 267] width 266 height 25
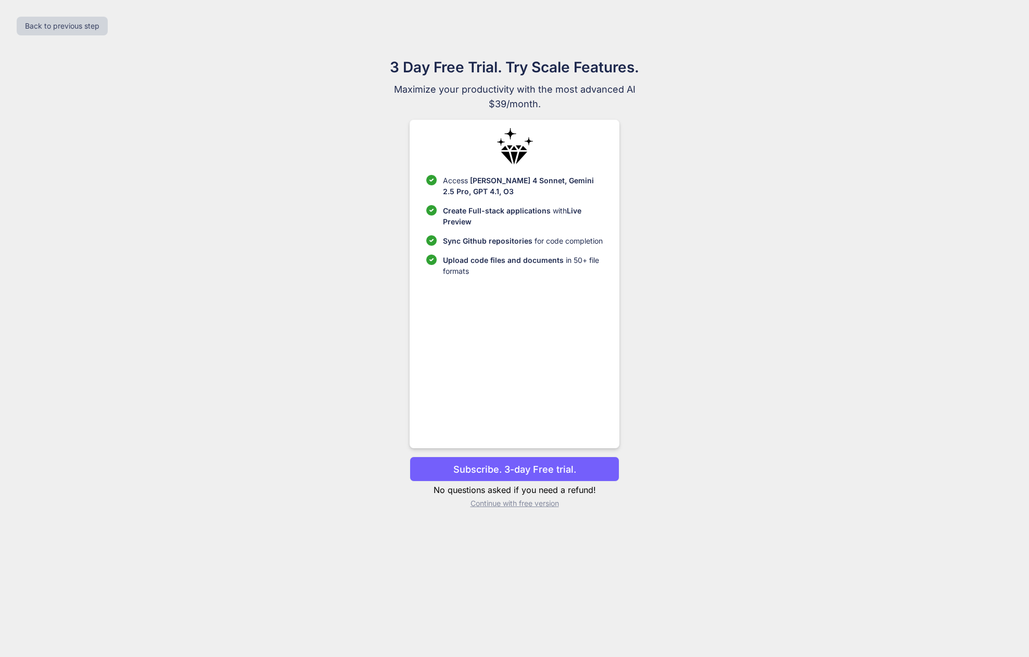
click at [481, 467] on p "Subscribe. 3-day Free trial." at bounding box center [514, 469] width 123 height 14
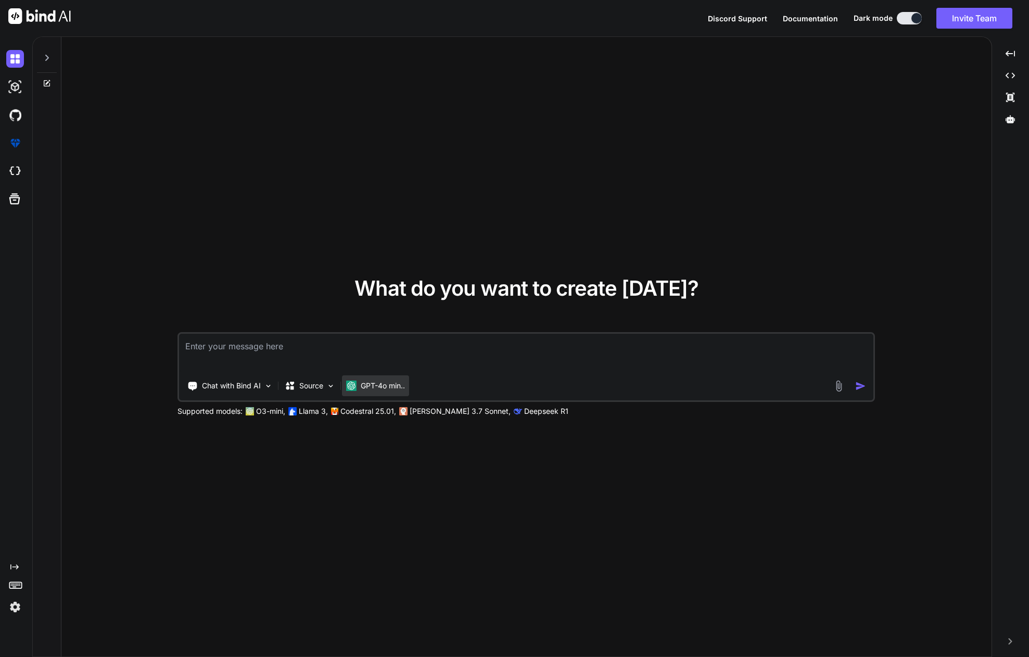
click at [389, 384] on p "GPT-4o min.." at bounding box center [383, 385] width 44 height 10
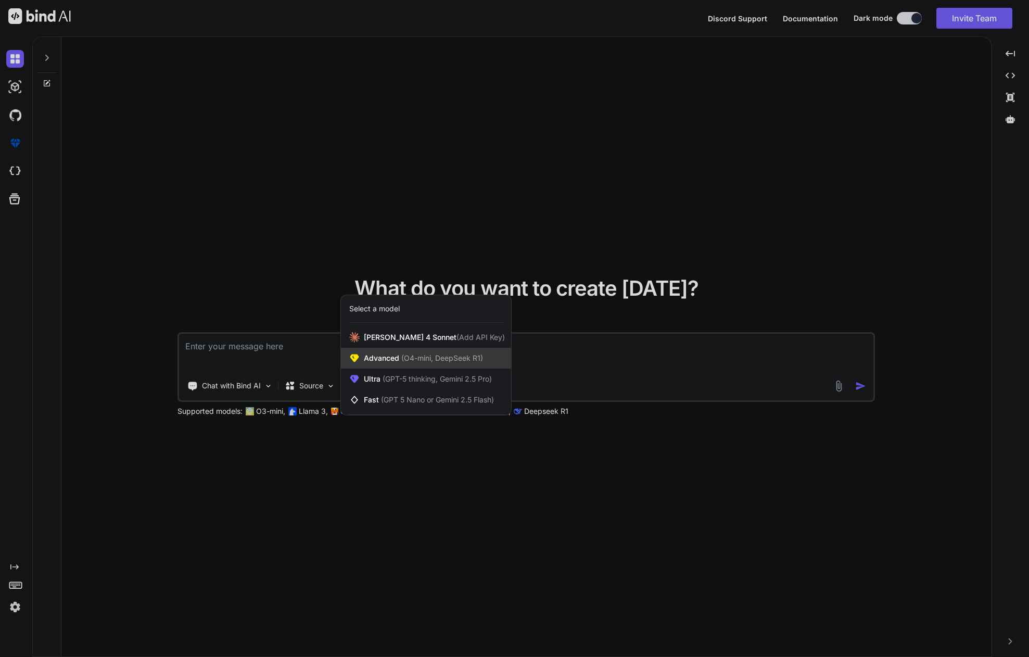
click at [394, 359] on span "Advanced (O4-mini, DeepSeek R1)" at bounding box center [423, 358] width 119 height 10
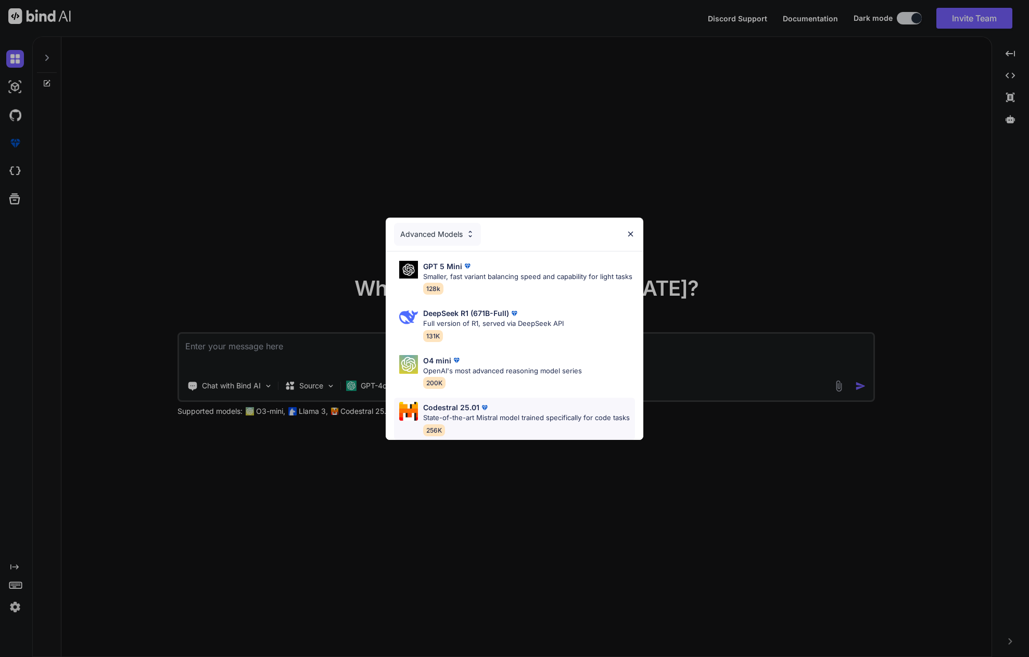
click at [452, 422] on p "State-of-the-art Mistral model trained specifically for code tasks" at bounding box center [526, 418] width 207 height 10
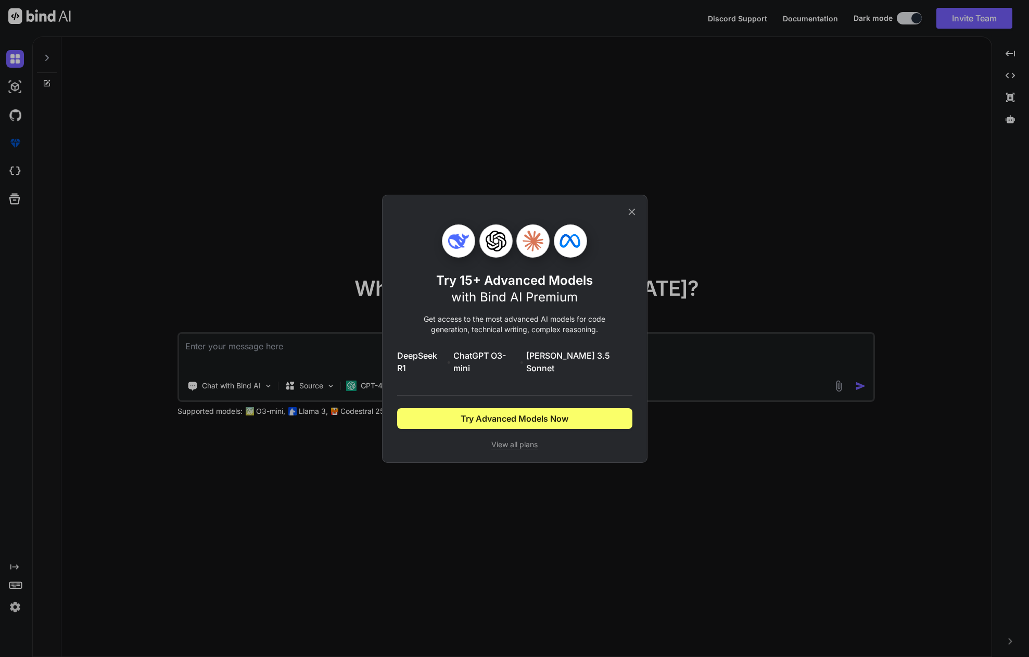
click at [358, 330] on div "Try 15+ Advanced Models with Bind AI Premium Get access to the most advanced AI…" at bounding box center [514, 328] width 1029 height 657
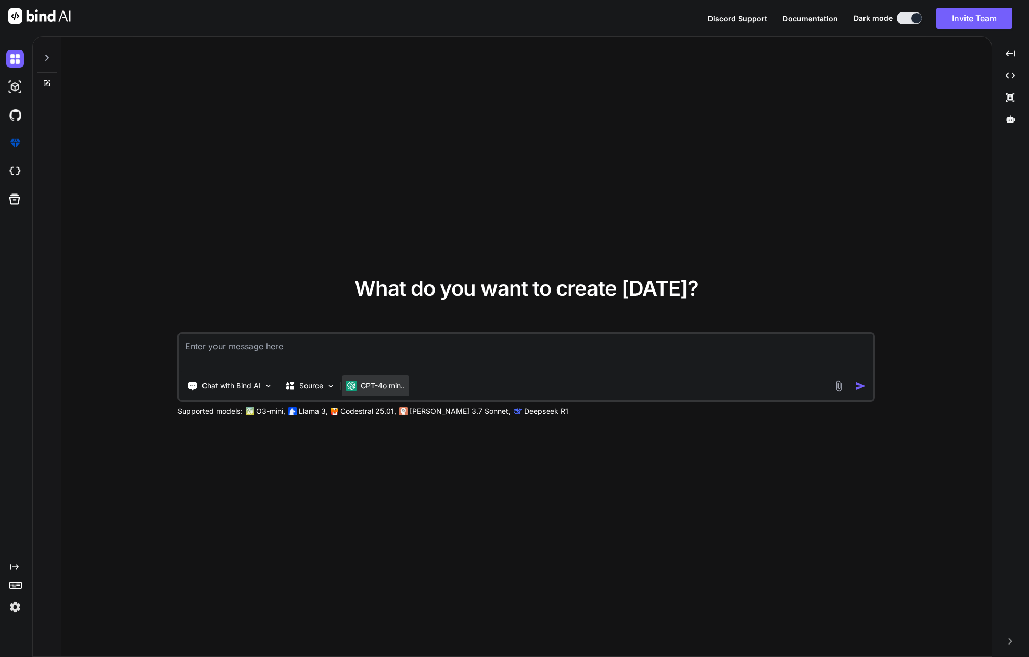
click at [379, 382] on p "GPT-4o min.." at bounding box center [383, 385] width 44 height 10
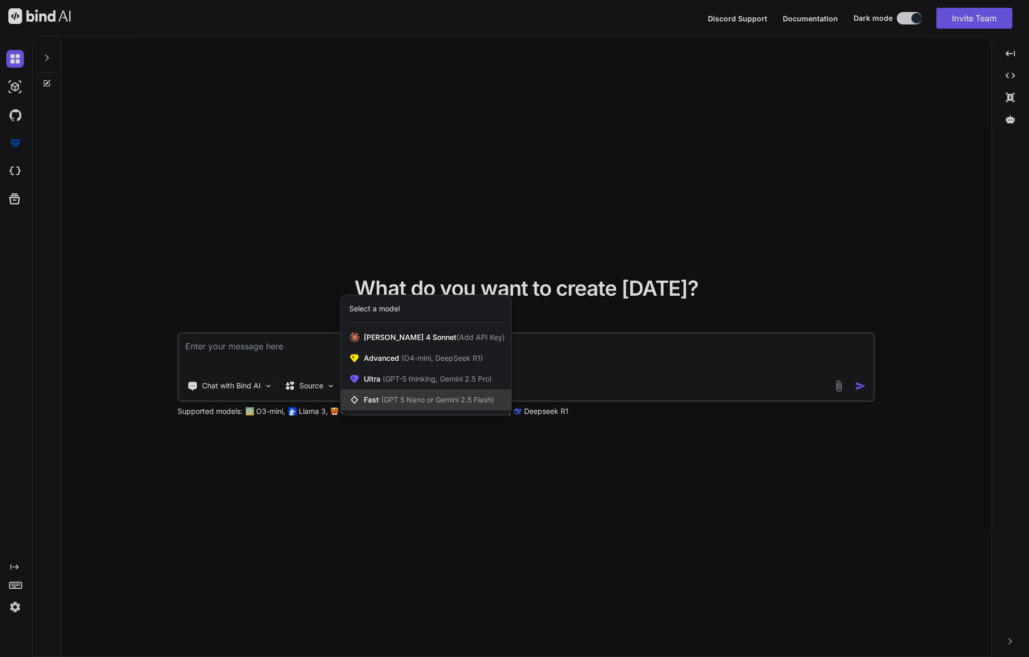
click at [379, 398] on span "Fast (GPT 5 Nano or Gemini 2.5 Flash)" at bounding box center [429, 400] width 130 height 10
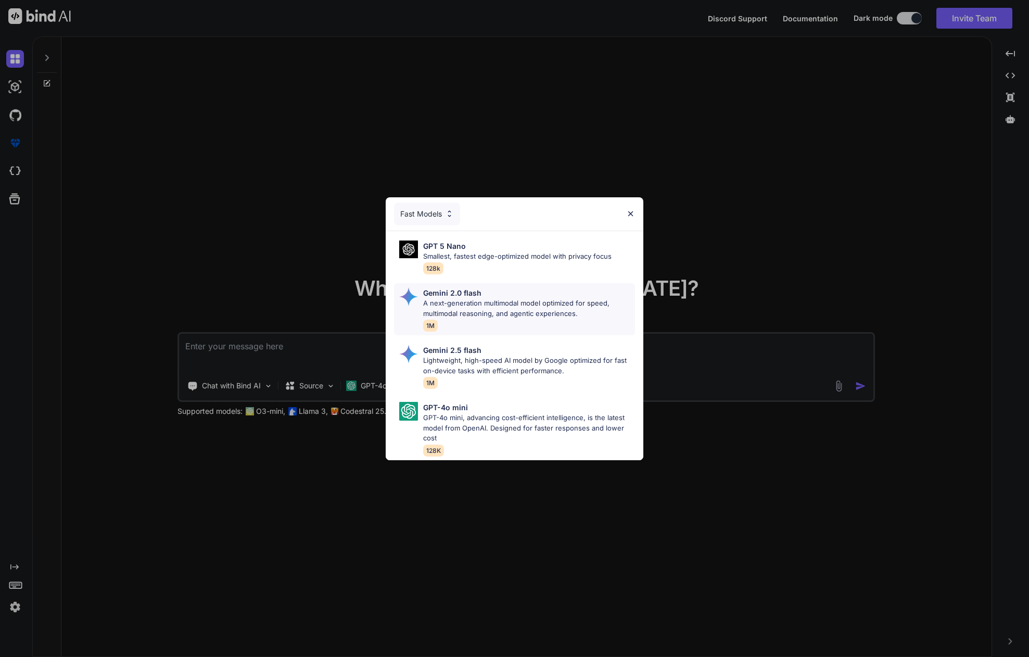
click at [495, 322] on div "Gemini 2.0 flash A next-generation multimodal model optimized for speed, multim…" at bounding box center [528, 309] width 211 height 44
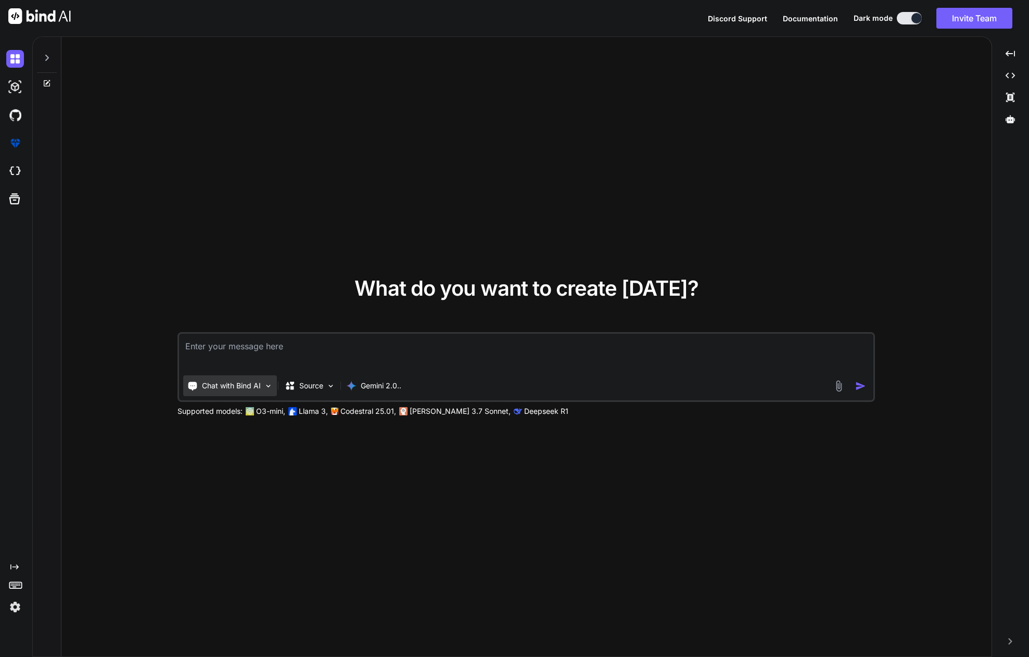
click at [228, 387] on p "Chat with Bind AI" at bounding box center [231, 385] width 59 height 10
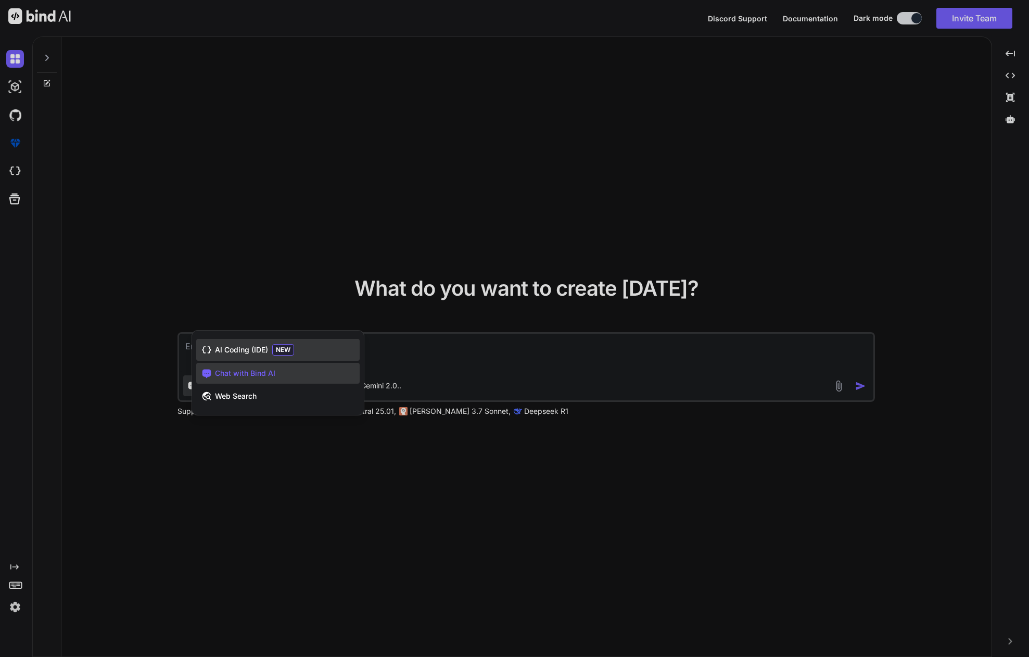
click at [246, 351] on span "AI Coding (IDE)" at bounding box center [241, 350] width 53 height 10
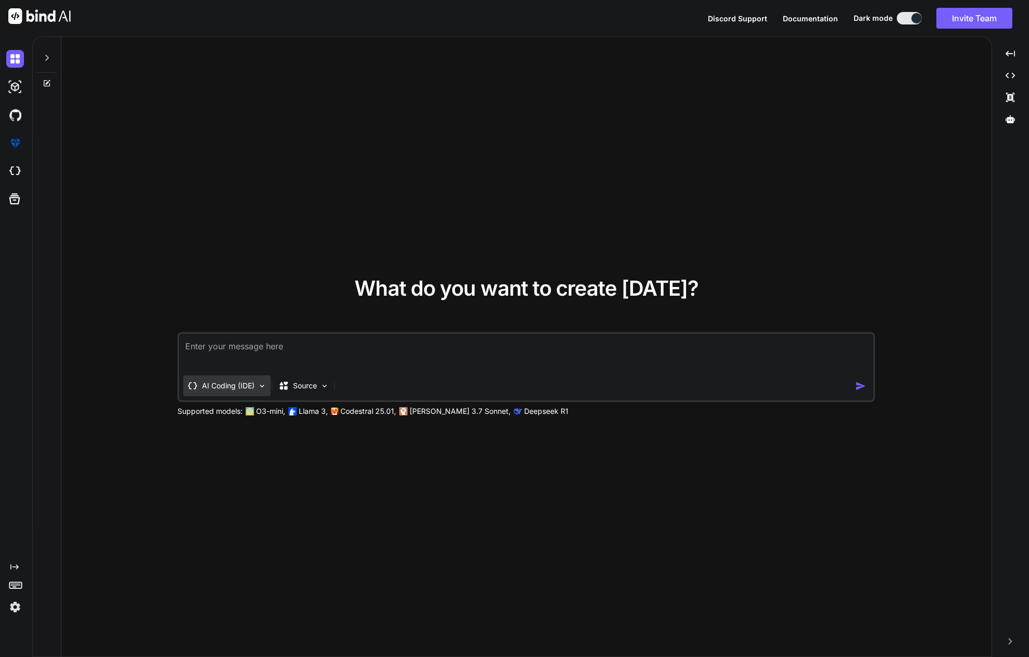
click at [258, 380] on div "AI Coding (IDE)" at bounding box center [226, 385] width 87 height 21
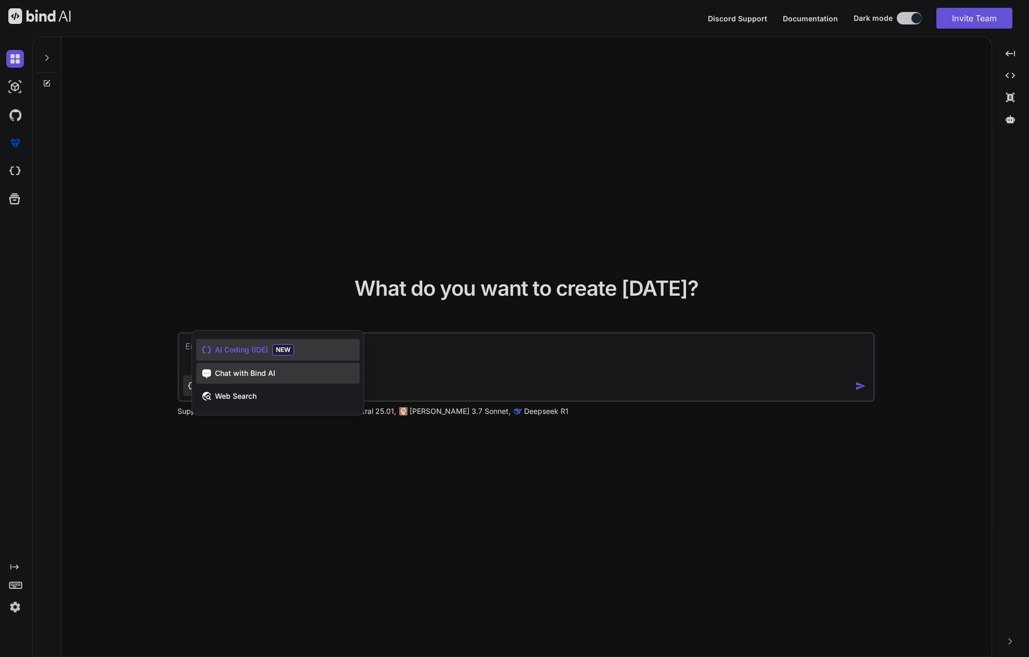
click at [246, 372] on span "Chat with Bind AI" at bounding box center [245, 373] width 60 height 10
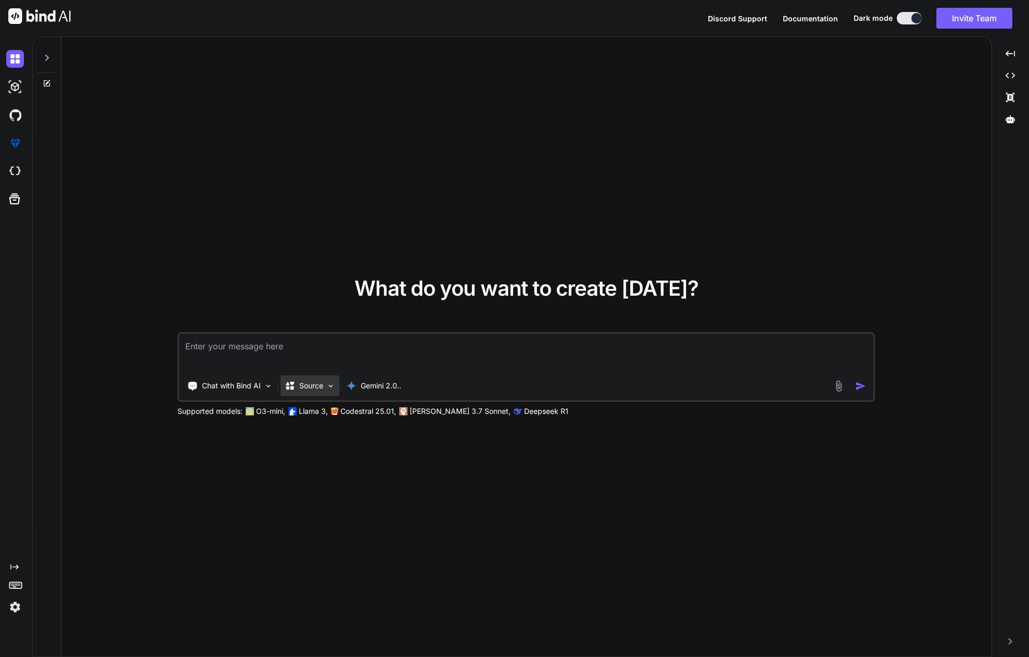
click at [316, 388] on p "Source" at bounding box center [311, 385] width 24 height 10
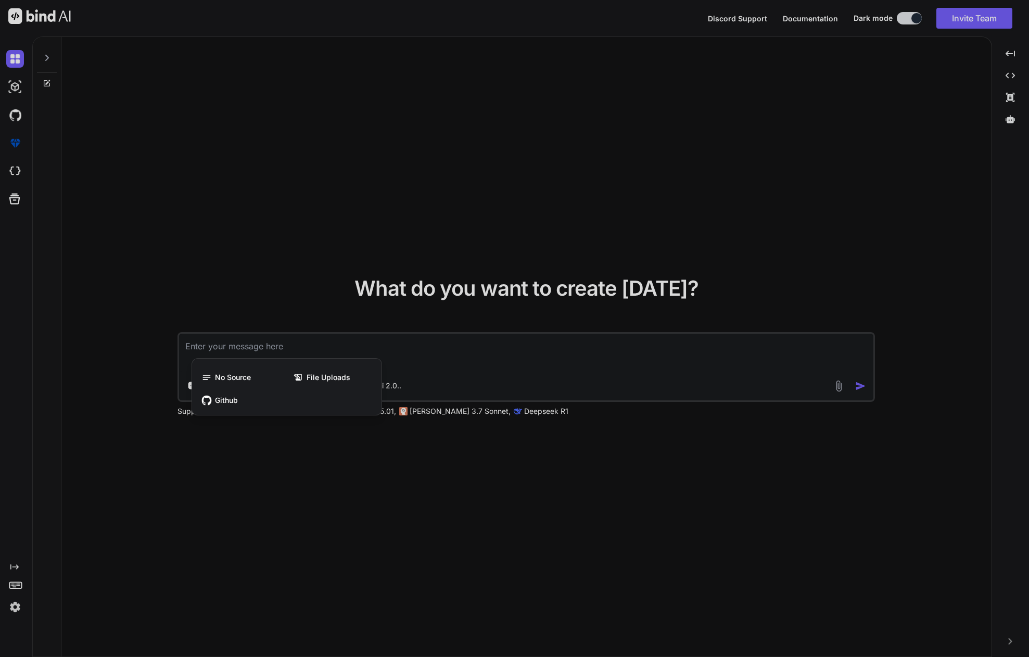
click at [143, 377] on div at bounding box center [514, 328] width 1029 height 657
type textarea "x"
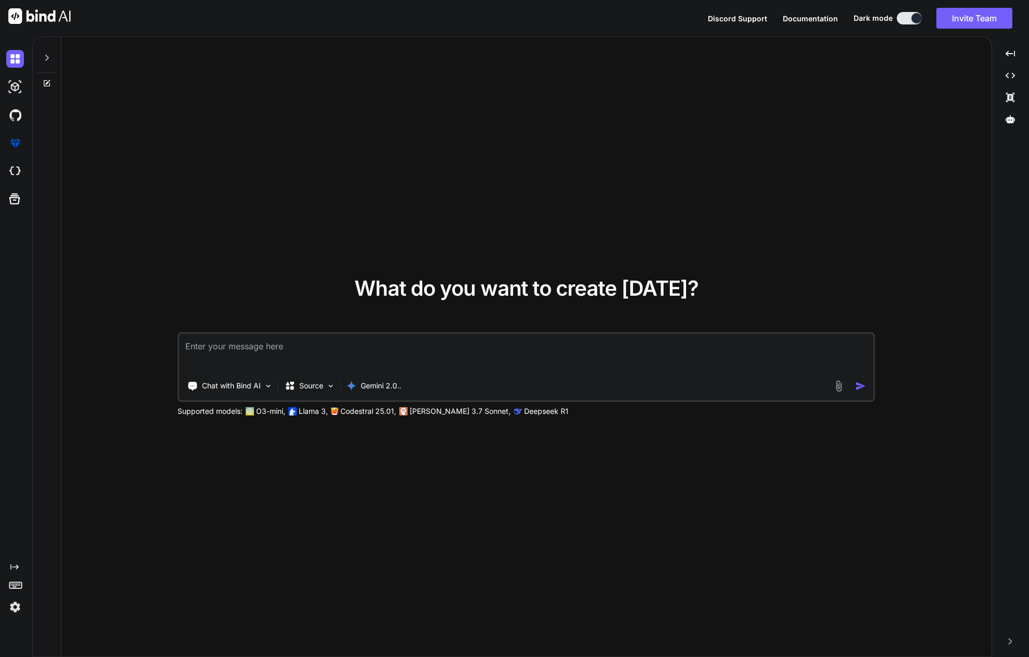
click at [242, 360] on textarea at bounding box center [526, 353] width 694 height 39
click at [429, 351] on textarea at bounding box center [526, 353] width 694 height 39
paste textarea "Contraflow – Produkt- & Business-Konzept (v1.2) 1) Mission & Nutzen Problem: Me…"
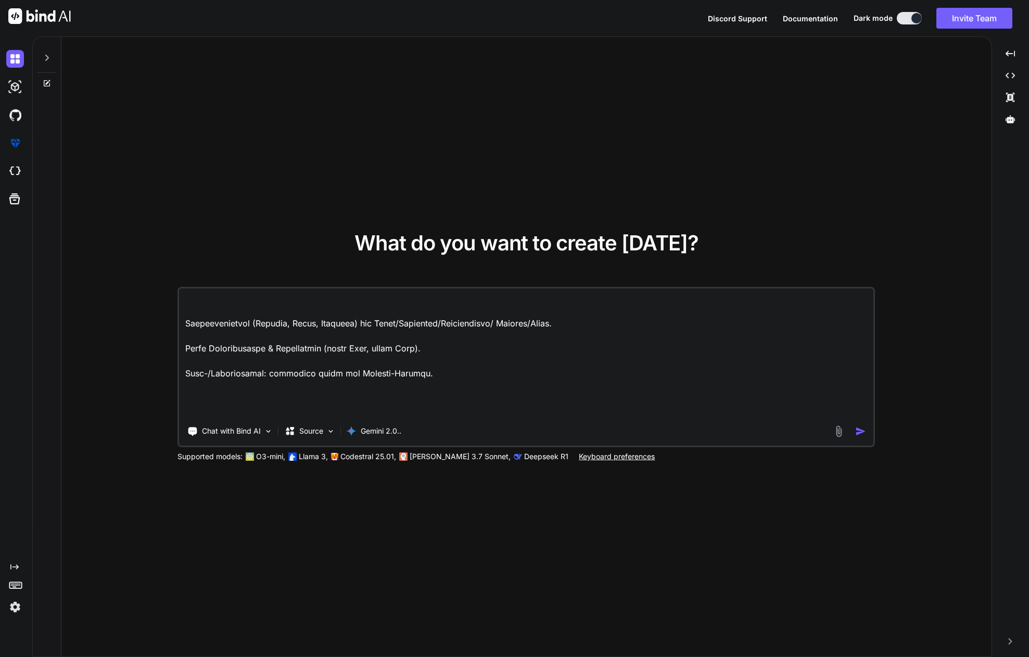
scroll to position [733, 0]
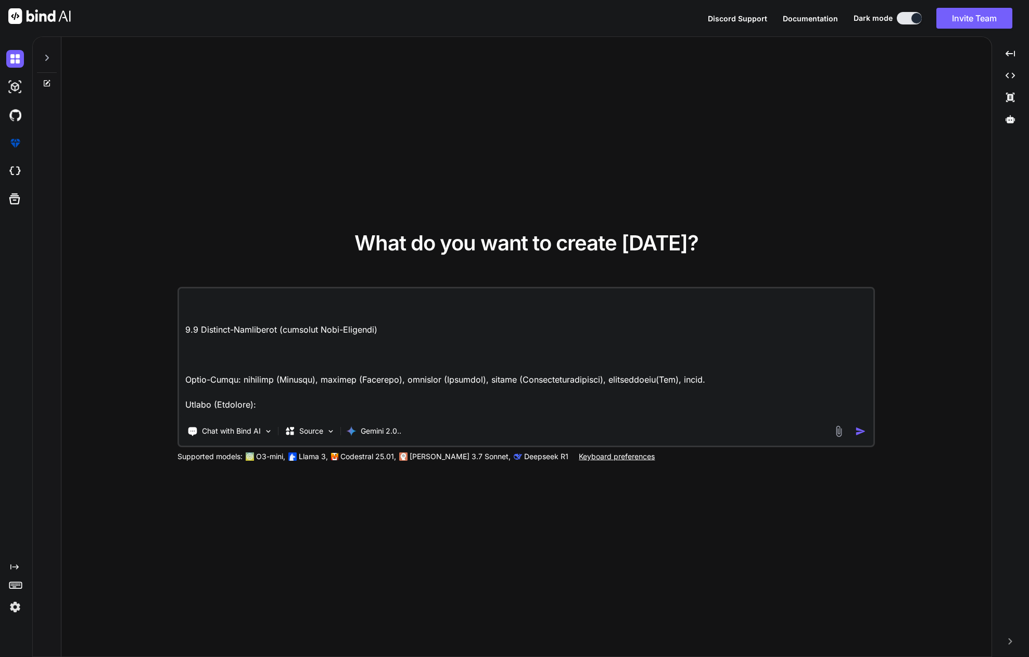
type textarea "Contraflow – Produkt- & Business-Konzept (v1.2) 1) Mission & Nutzen Problem: Me…"
click at [859, 431] on img "button" at bounding box center [860, 431] width 11 height 11
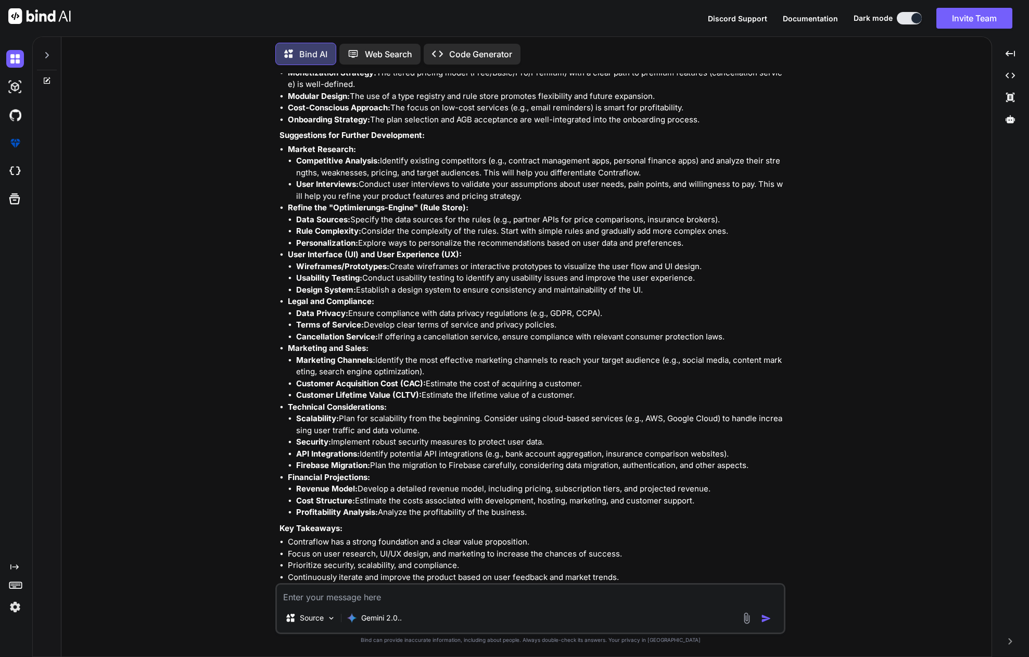
scroll to position [637, 0]
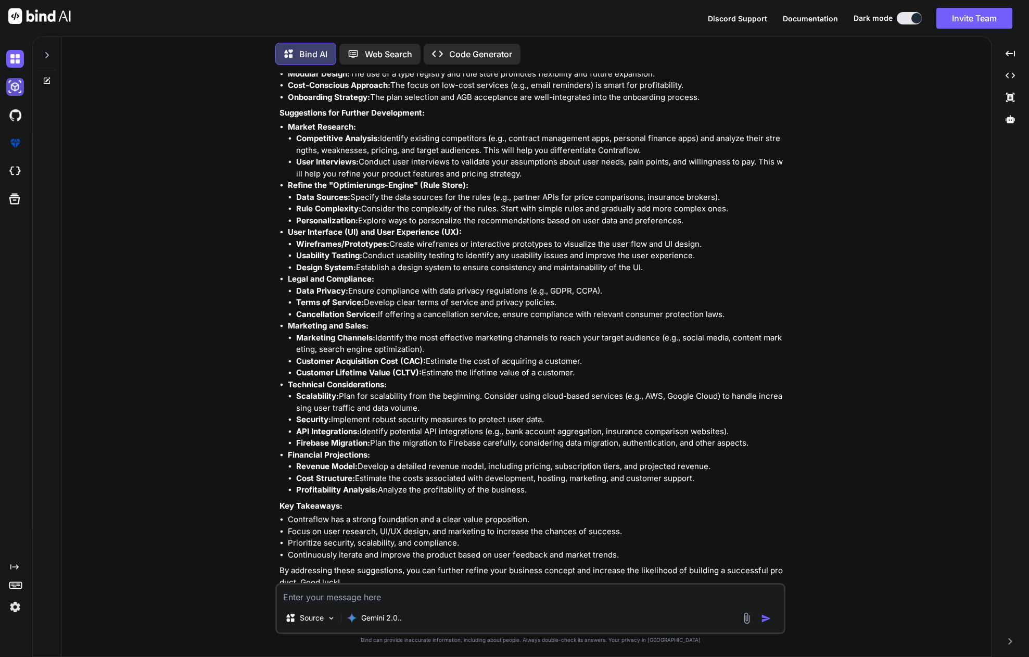
click at [20, 90] on img at bounding box center [15, 87] width 18 height 18
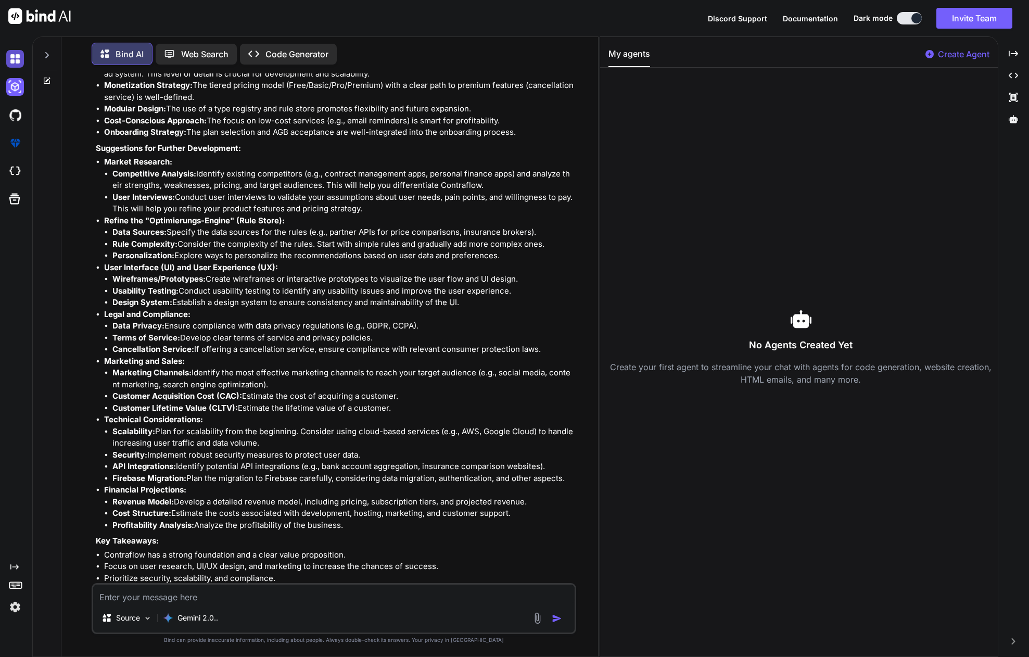
click at [11, 62] on img at bounding box center [15, 59] width 18 height 18
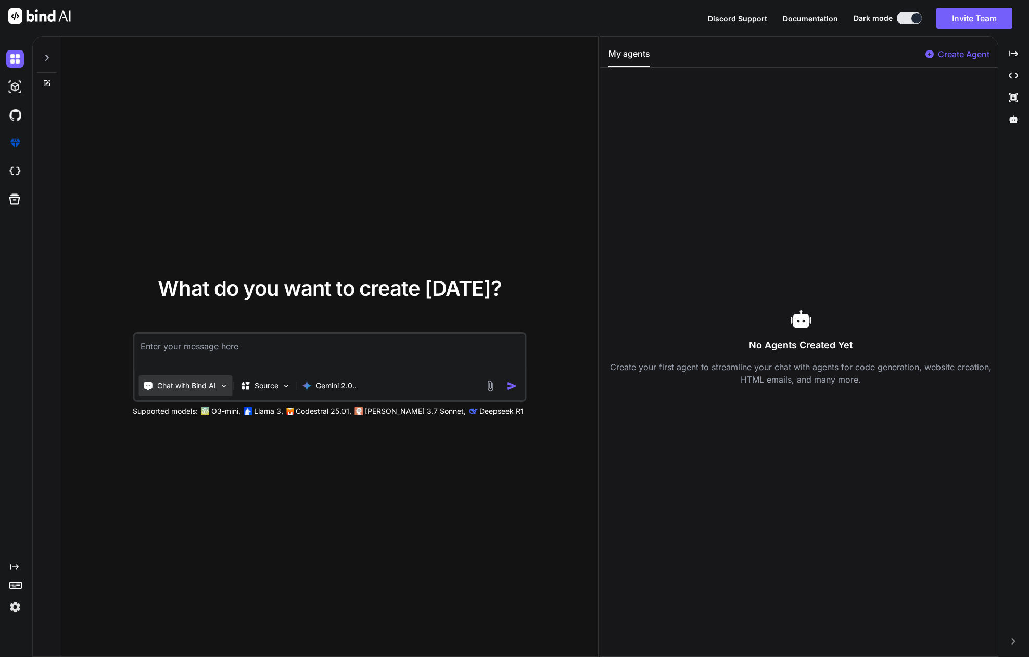
click at [195, 384] on p "Chat with Bind AI" at bounding box center [186, 385] width 59 height 10
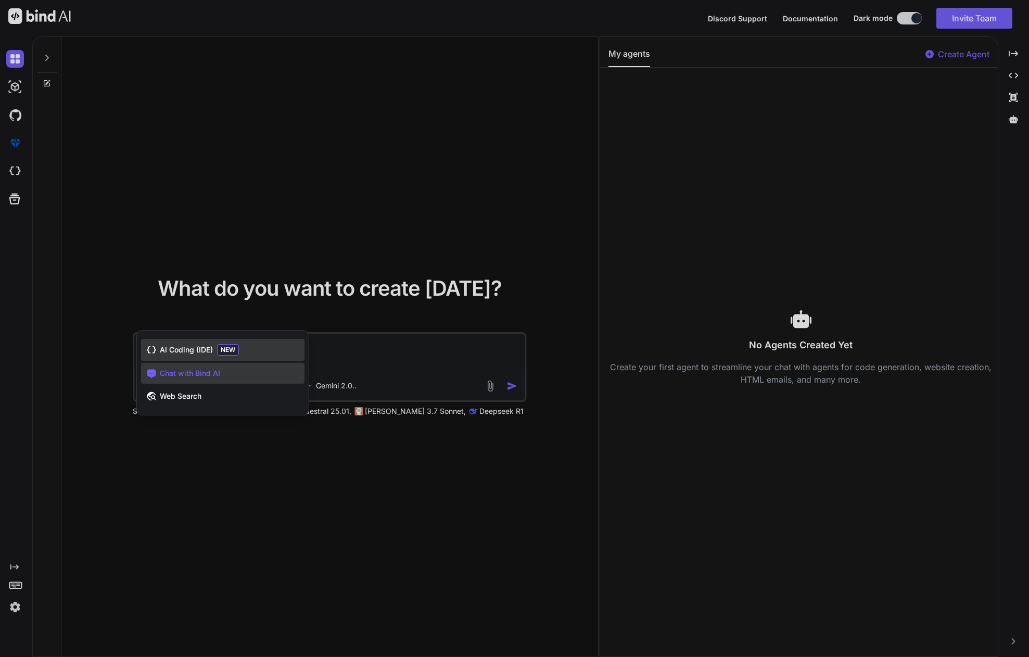
click at [178, 351] on span "AI Coding (IDE)" at bounding box center [186, 350] width 53 height 10
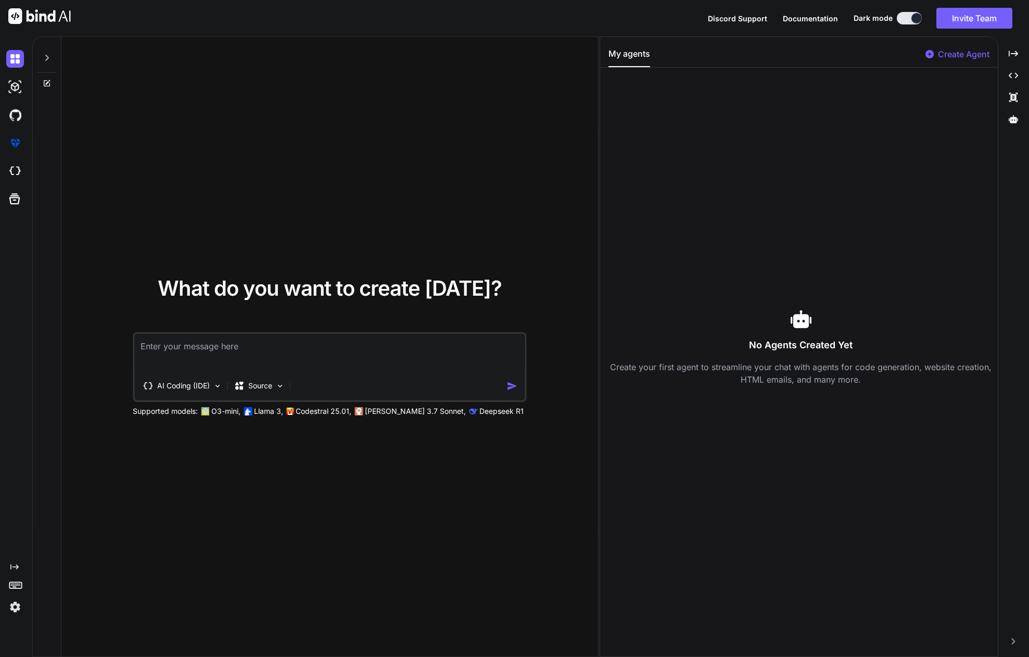
click at [183, 354] on textarea at bounding box center [329, 353] width 390 height 39
paste textarea "Contraflow – Produkt- & Business-Konzept (v1.2) 1) Mission & Nutzen Problem: Me…"
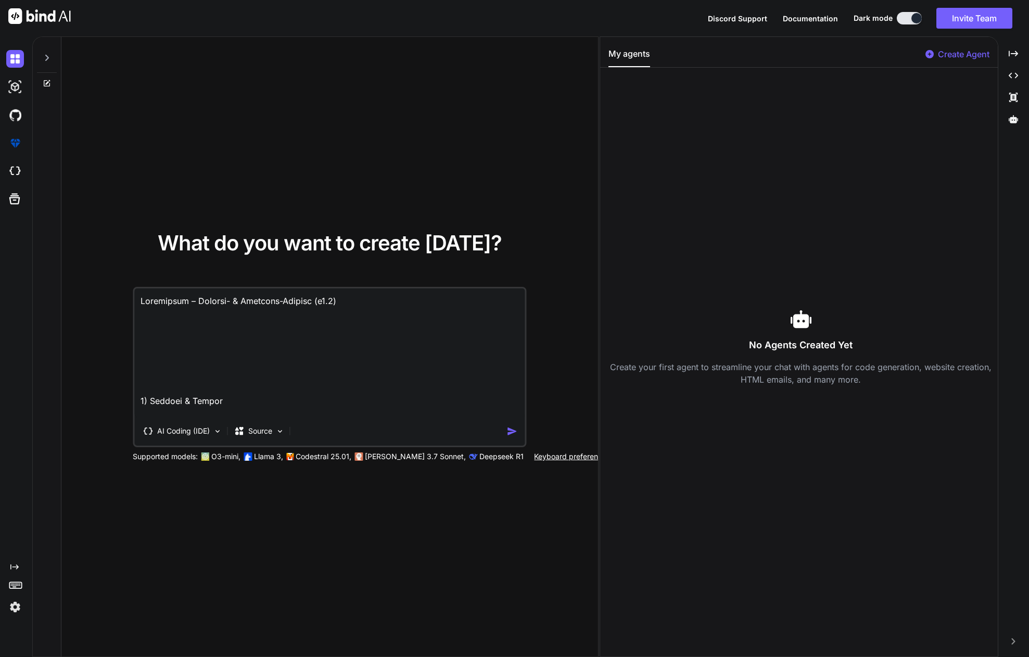
click at [143, 302] on textarea at bounding box center [329, 352] width 390 height 129
type textarea "Erstelle mir die Webapp Contraflow – Produkt- & Business-Konzept (v1.2) 1) Miss…"
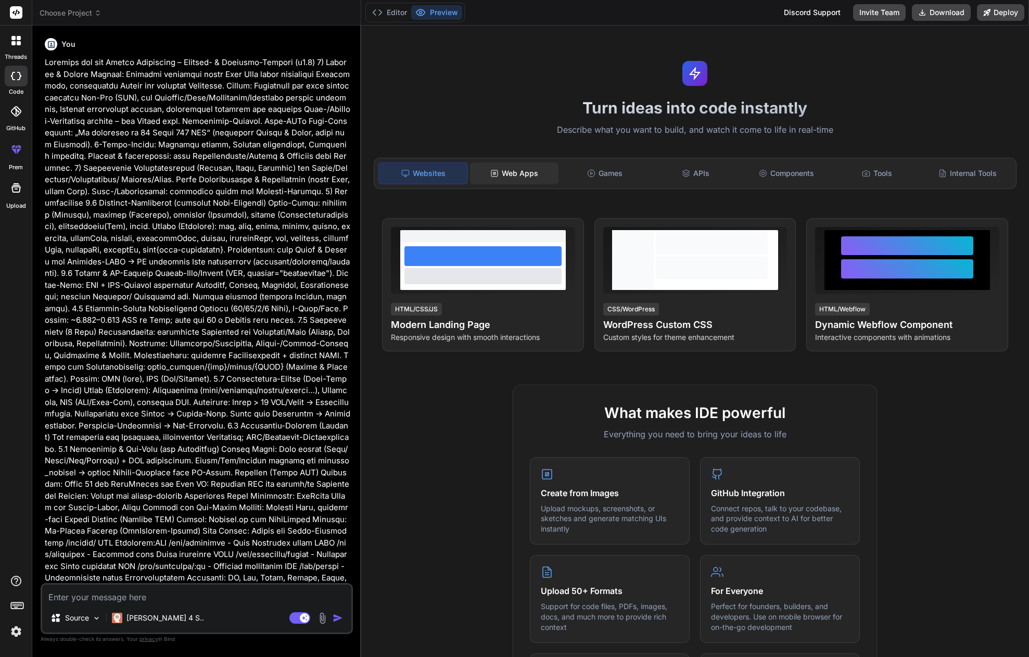
click at [533, 176] on div "Web Apps" at bounding box center [514, 173] width 88 height 22
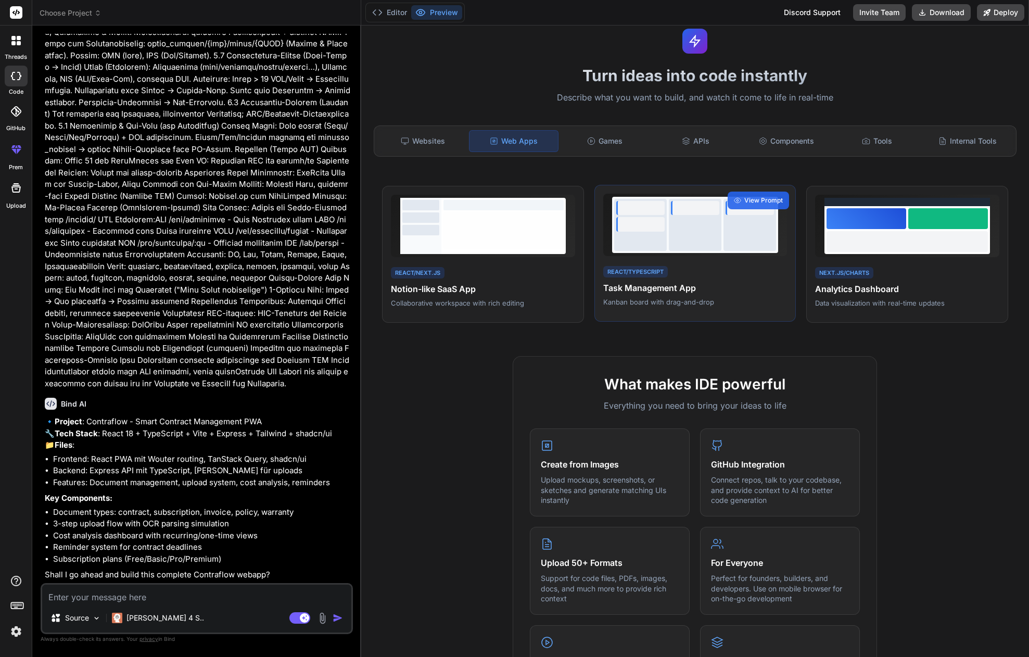
scroll to position [82, 0]
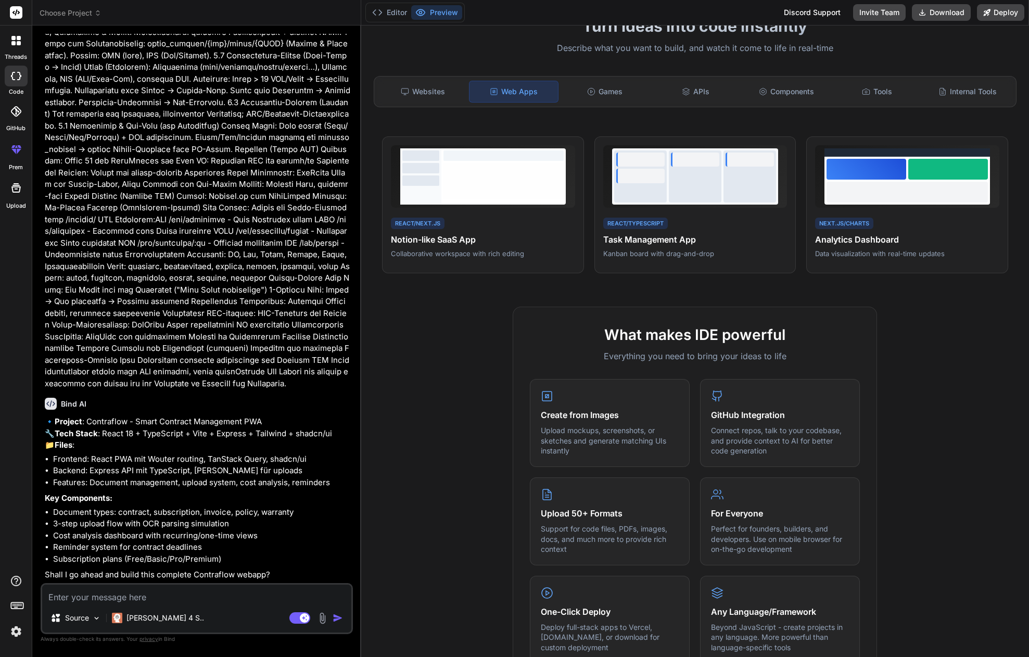
click at [321, 622] on img at bounding box center [322, 618] width 12 height 12
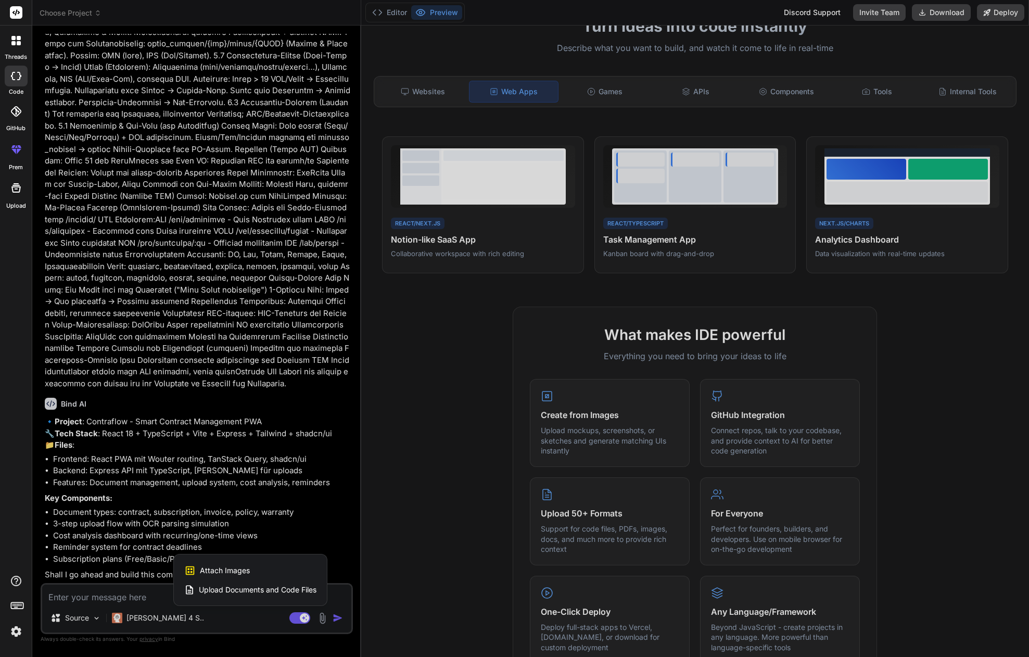
click at [239, 574] on span "Attach Images" at bounding box center [225, 570] width 50 height 10
type textarea "x"
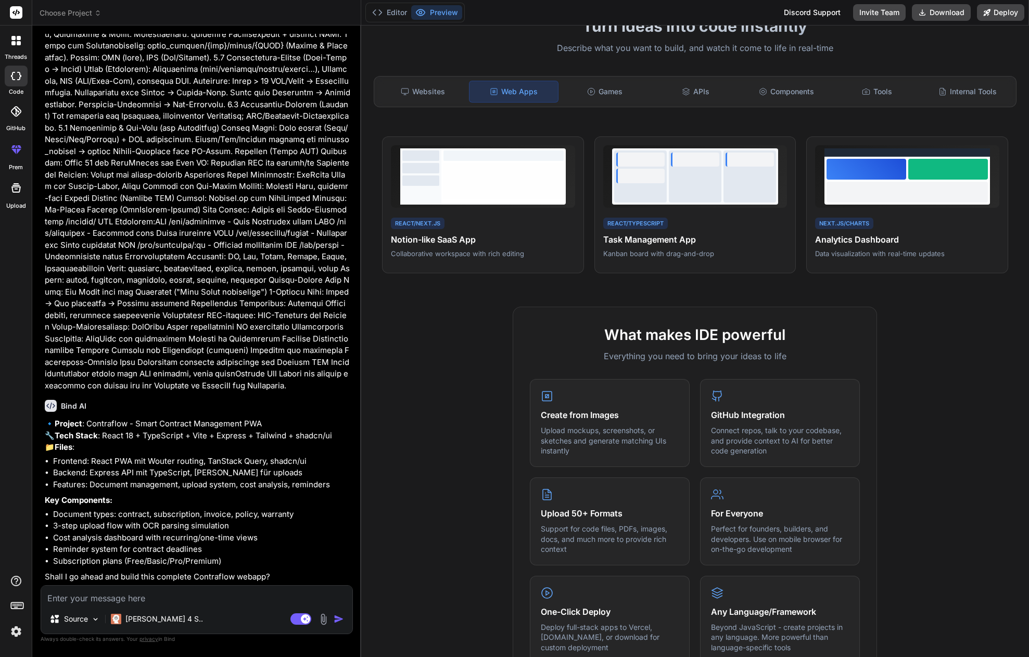
scroll to position [326, 0]
type input "C:\fakepath\unnamed.png"
type textarea "x"
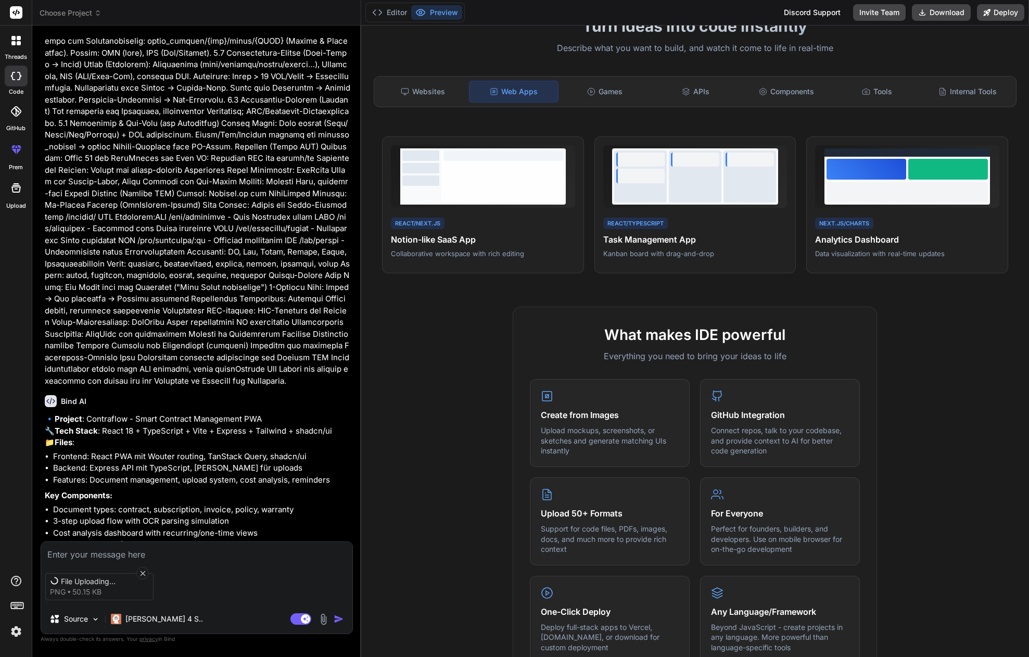
click at [101, 560] on div "File Uploading... png 50.15 KB Source [PERSON_NAME] 4 S.. Agent Mode. When this…" at bounding box center [197, 587] width 312 height 93
click at [75, 553] on textarea at bounding box center [196, 551] width 311 height 19
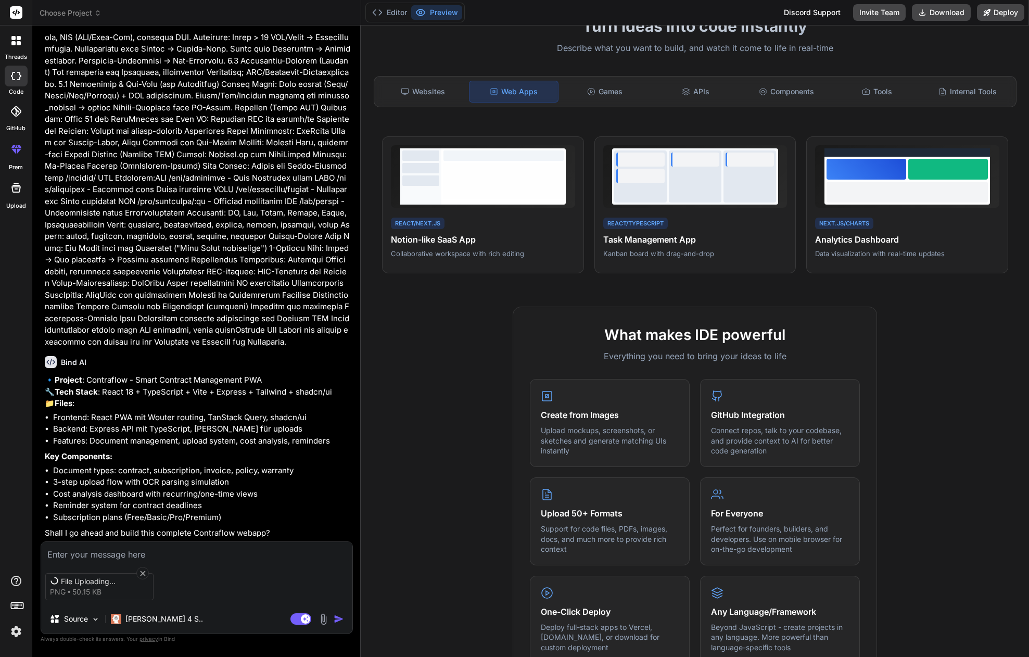
type textarea "j"
type textarea "x"
type textarea "ja"
type textarea "x"
type textarea "ja"
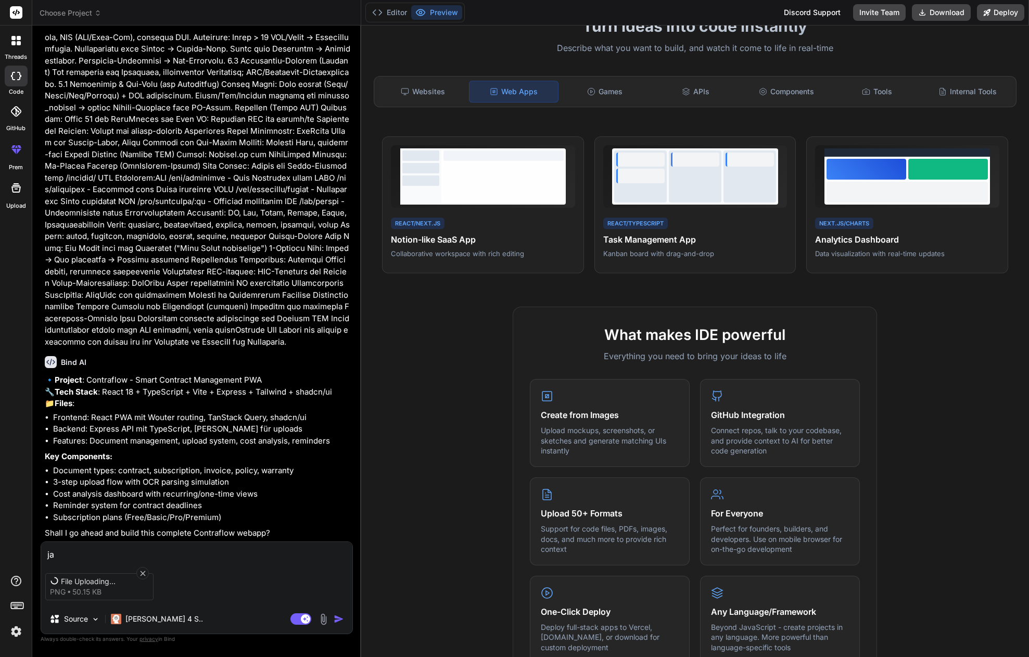
type textarea "x"
type textarea "ja b"
type textarea "x"
type textarea "ja bi"
type textarea "x"
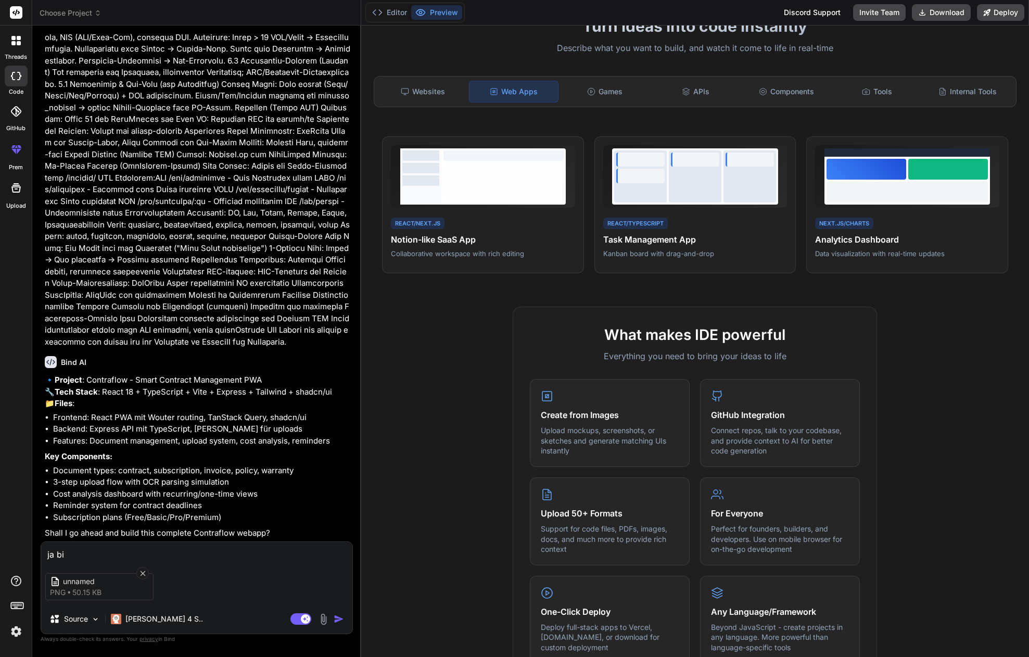
type textarea "ja bit"
type textarea "x"
type textarea "ja bitt"
type textarea "x"
type textarea "ja bitte"
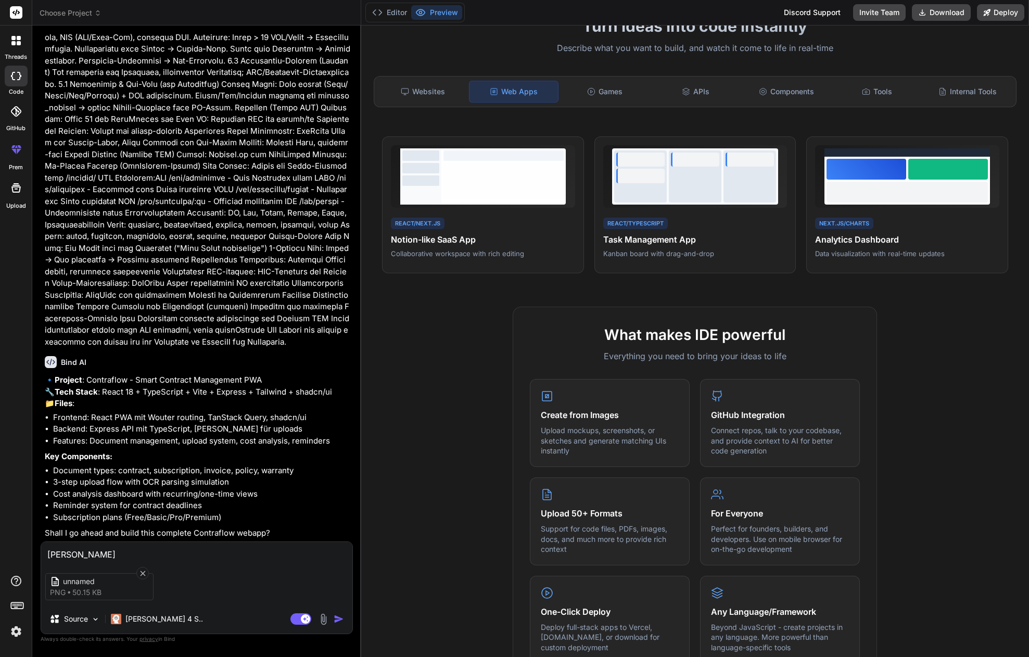
type textarea "x"
type textarea "ja bitte"
type textarea "x"
type textarea "ja bitte u"
type textarea "x"
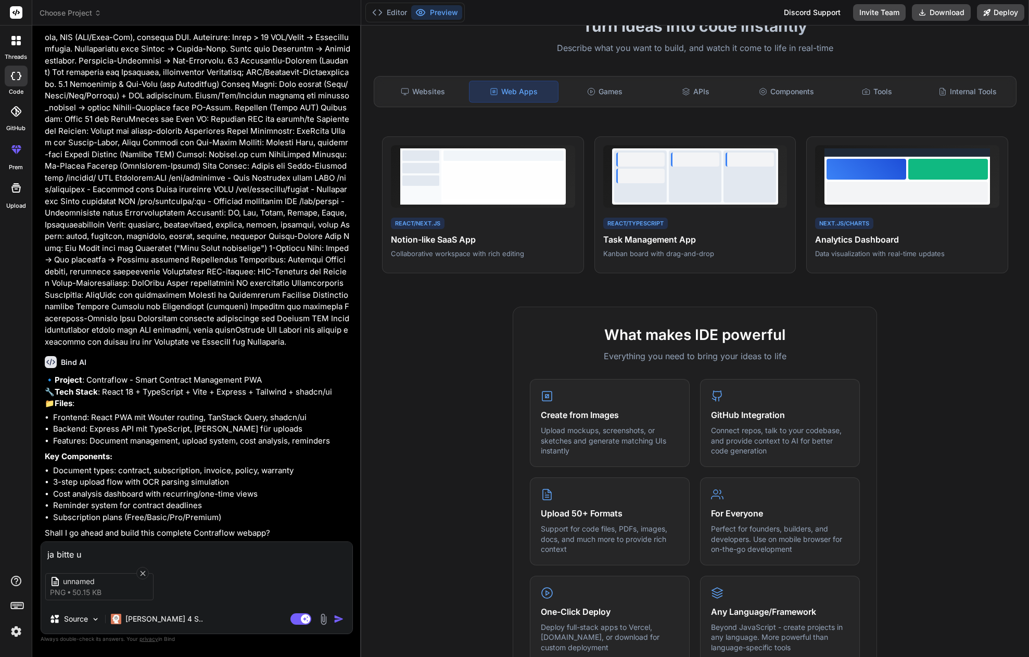
type textarea "ja bitte un"
type textarea "x"
type textarea "ja bitte und"
type textarea "x"
type textarea "ja bitte und"
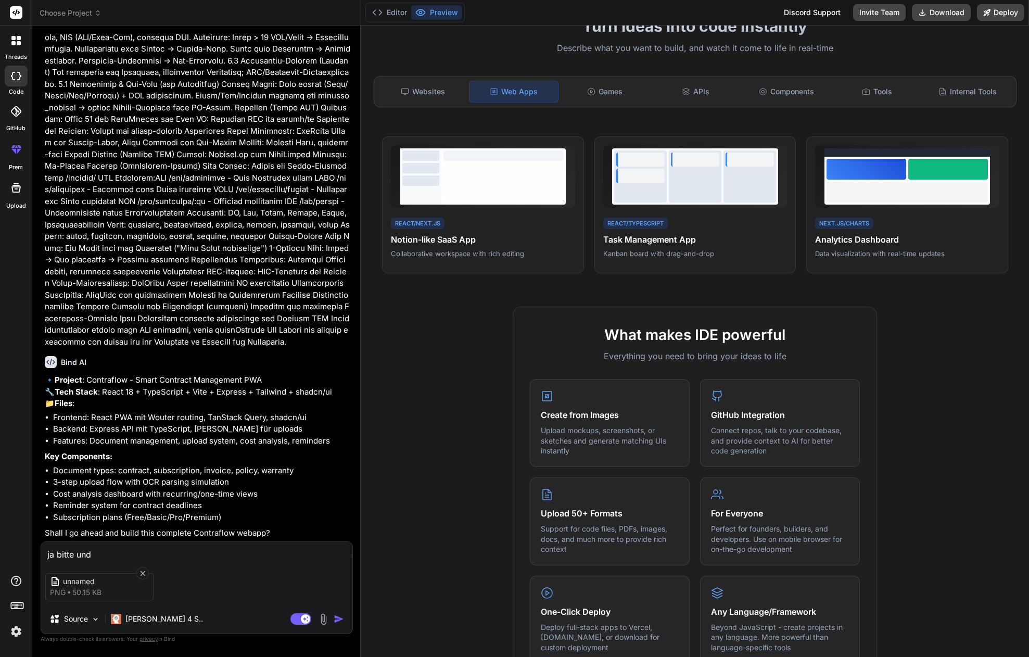
type textarea "x"
type textarea "ja bitte und i"
type textarea "x"
type textarea "ja bitte und im"
type textarea "x"
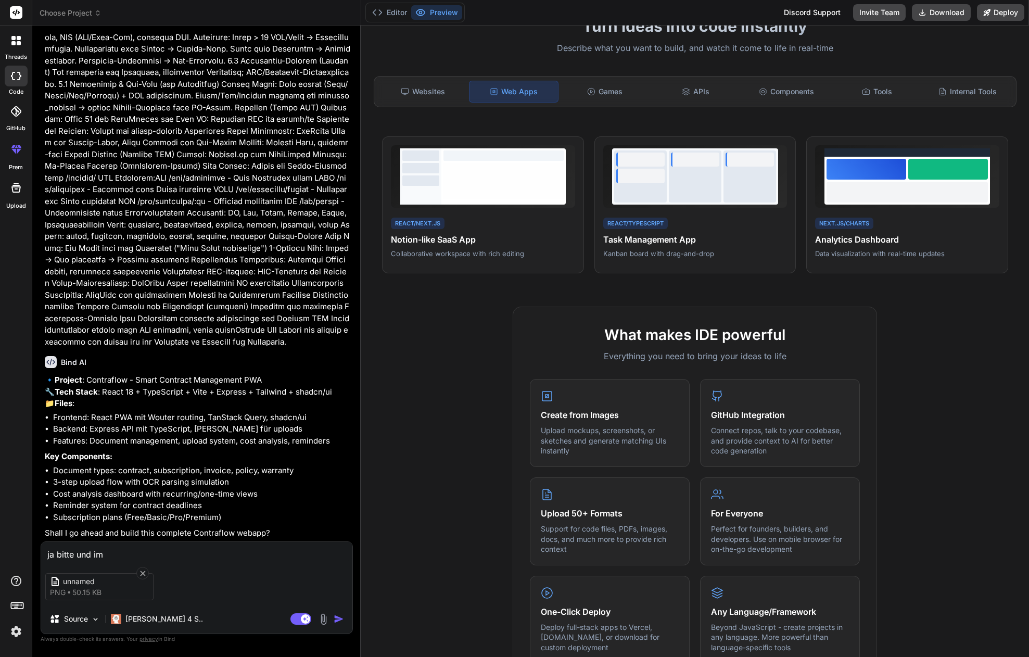
type textarea "ja bitte und im"
type textarea "x"
type textarea "ja bitte und im a"
type textarea "x"
type textarea "ja bitte und im an"
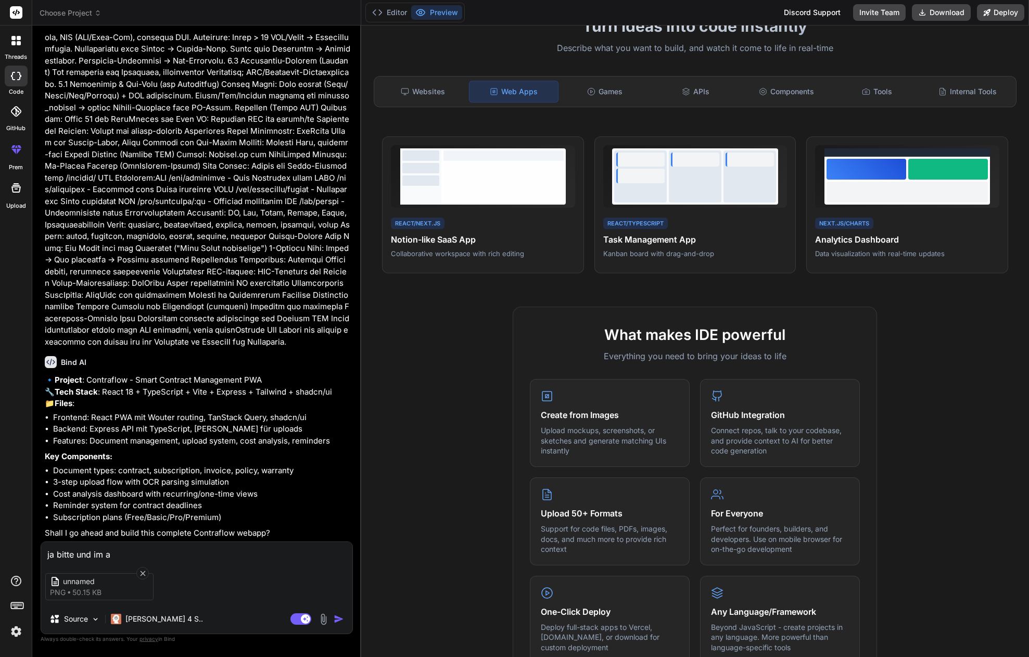
type textarea "x"
type textarea "ja bitte und im anh"
type textarea "x"
type textarea "ja bitte und im anha"
type textarea "x"
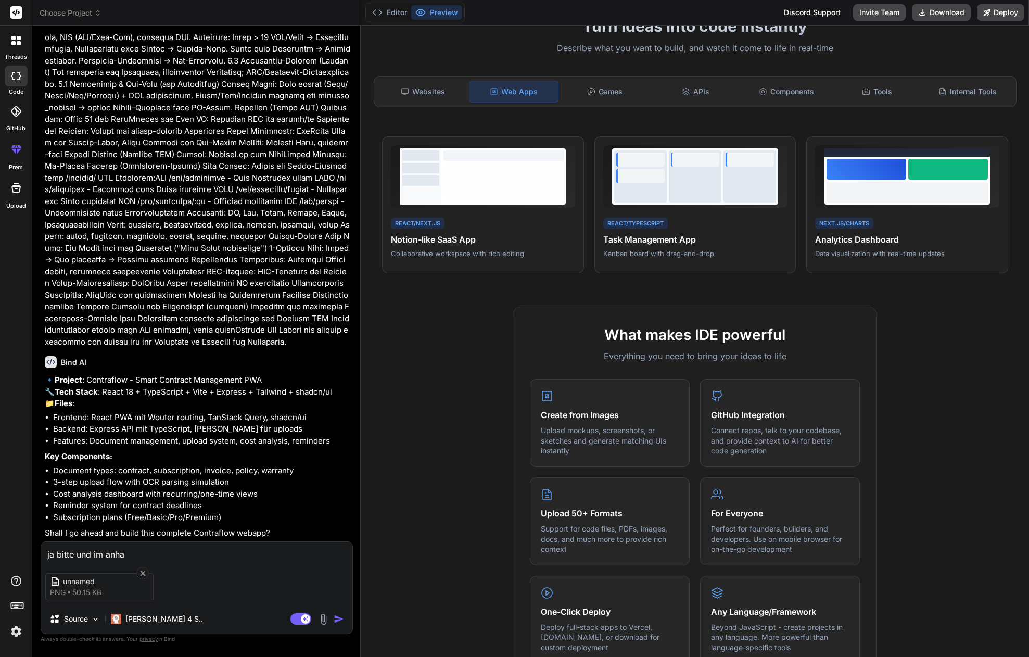
type textarea "ja bitte und im anhan"
type textarea "x"
type textarea "ja bitte und im anhang"
type textarea "x"
type textarea "ja bitte und im anhang"
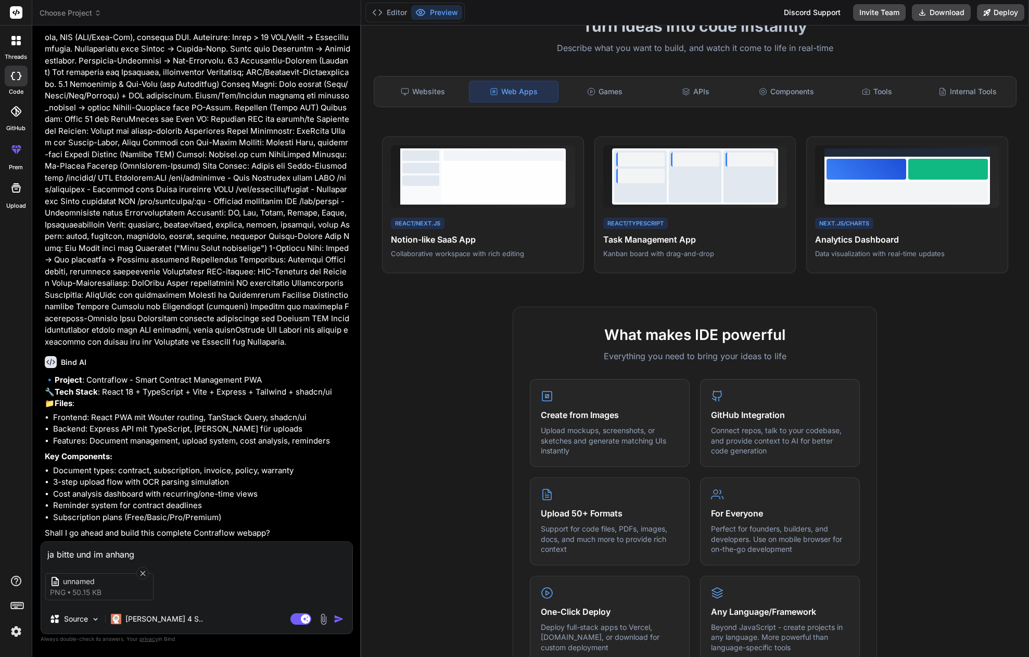
type textarea "x"
type textarea "ja bitte und im anhang h"
type textarea "x"
type textarea "ja bitte und im anhang ha"
type textarea "x"
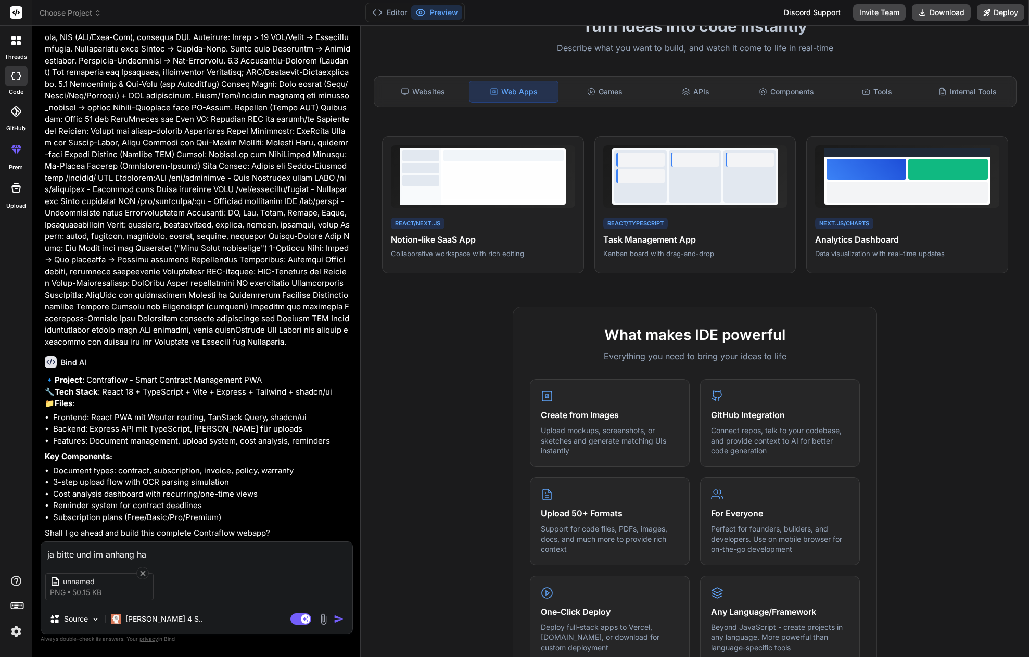
type textarea "ja bitte und im anhang has"
type textarea "x"
type textarea "ja bitte und im anhang hast"
type textarea "x"
type textarea "ja bitte und im anhang hast"
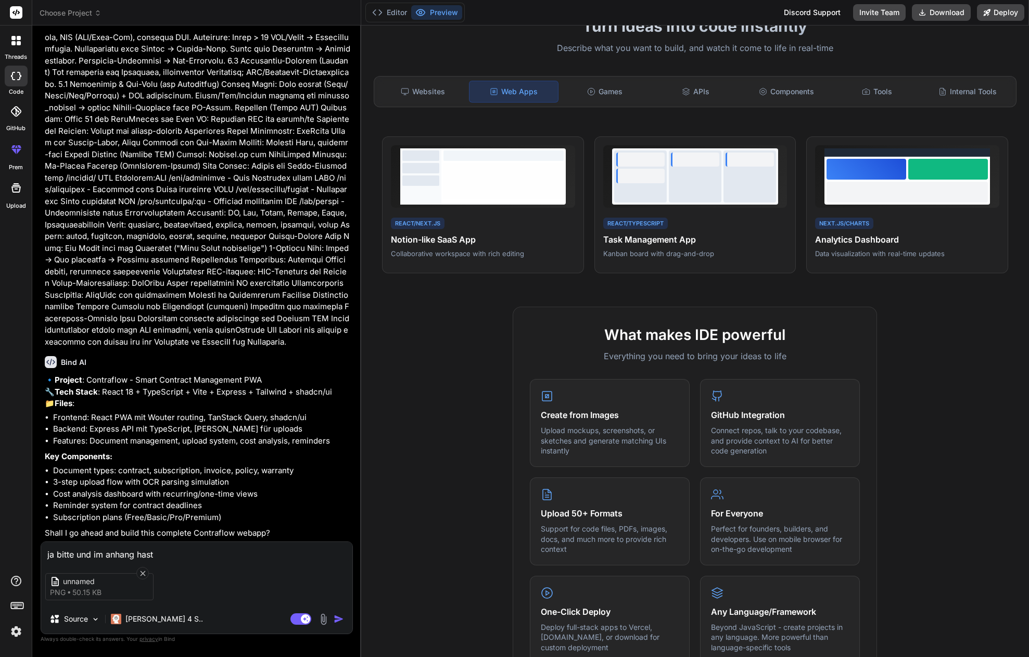
type textarea "x"
type textarea "ja bitte und im anhang hast d"
type textarea "x"
type textarea "ja bitte und im anhang hast du"
type textarea "x"
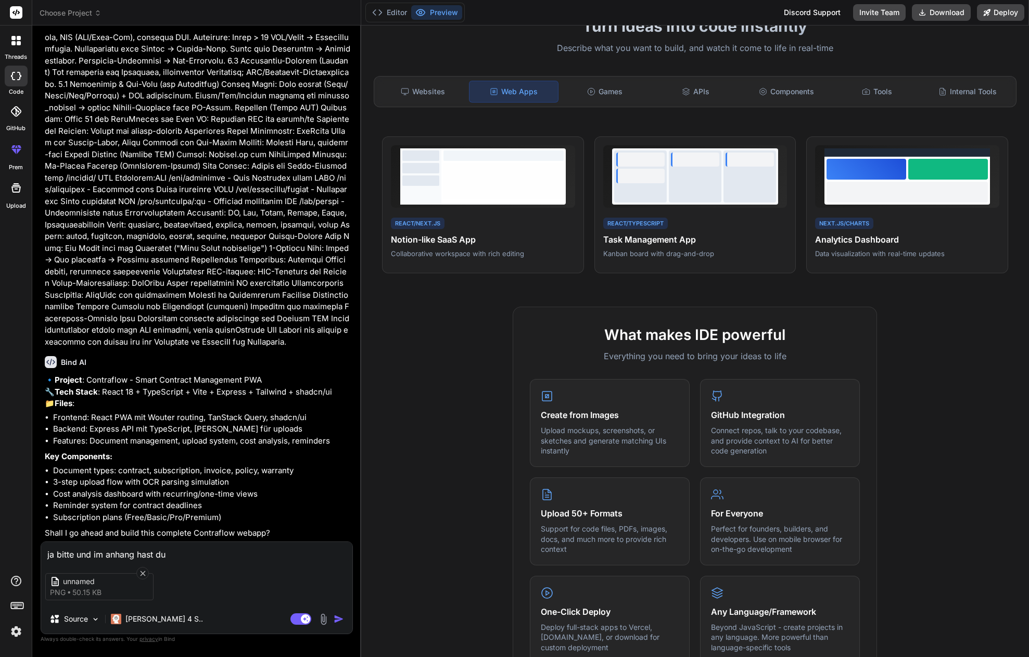
type textarea "ja bitte und im anhang hast du"
type textarea "x"
type textarea "ja bitte und im anhang hast du d"
type textarea "x"
type textarea "ja bitte und im anhang hast du da"
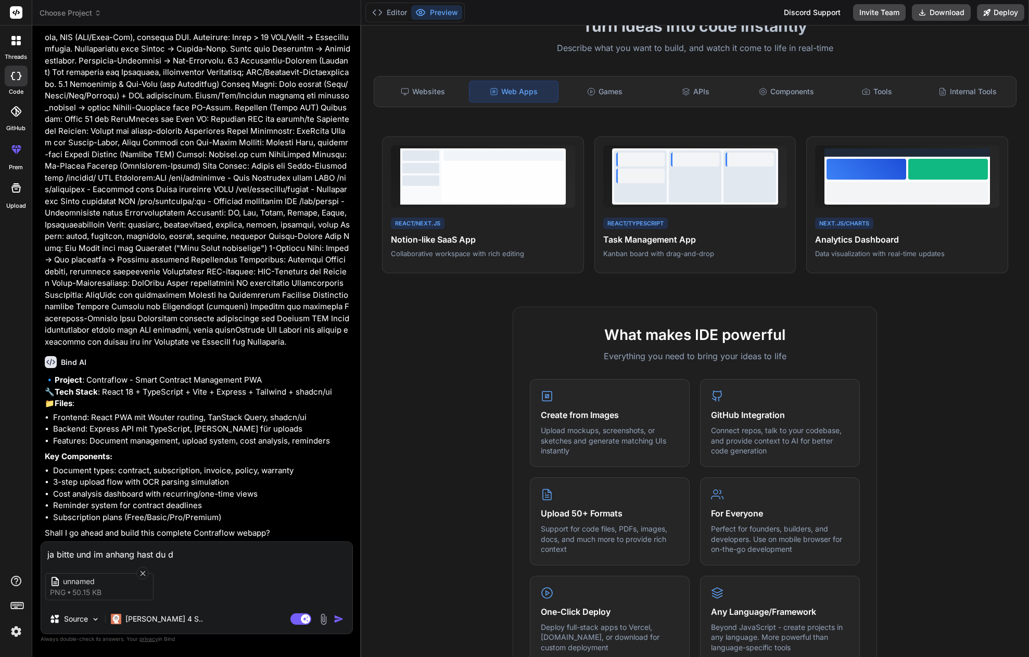
type textarea "x"
type textarea "ja bitte und im anhang hast du das"
type textarea "x"
type textarea "ja bitte und im anhang hast du das"
type textarea "x"
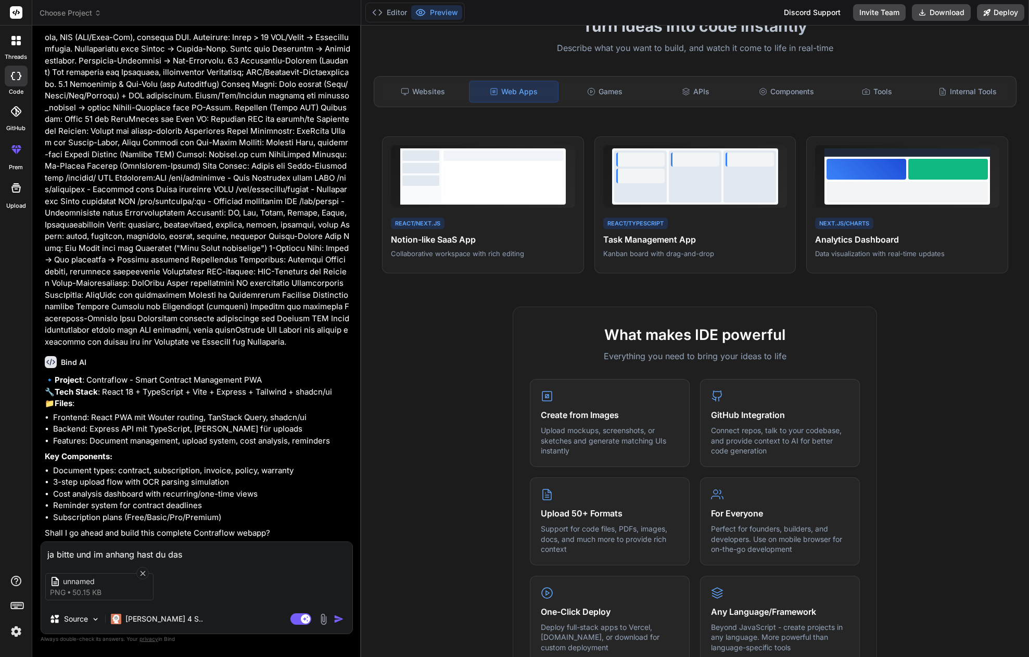
type textarea "ja bitte und im anhang hast du das d"
type textarea "x"
type textarea "ja bitte und im anhang hast du das de"
type textarea "x"
type textarea "ja bitte und im anhang hast du das des"
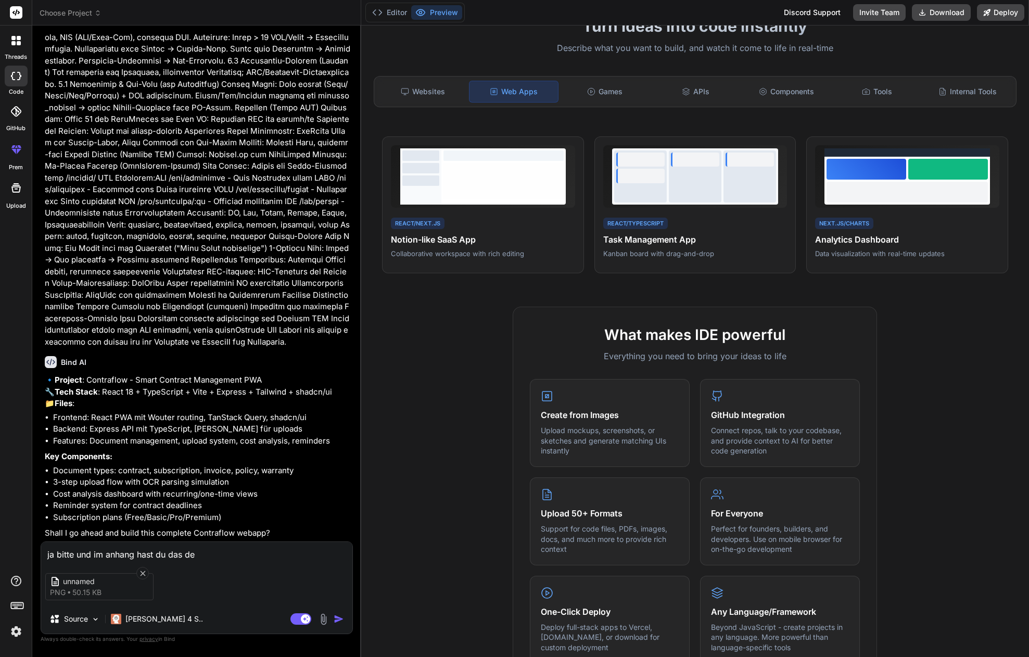
type textarea "x"
type textarea "ja bitte und im anhang hast du das desi"
type textarea "x"
type textarea "ja bitte und im anhang hast du das desig"
type textarea "x"
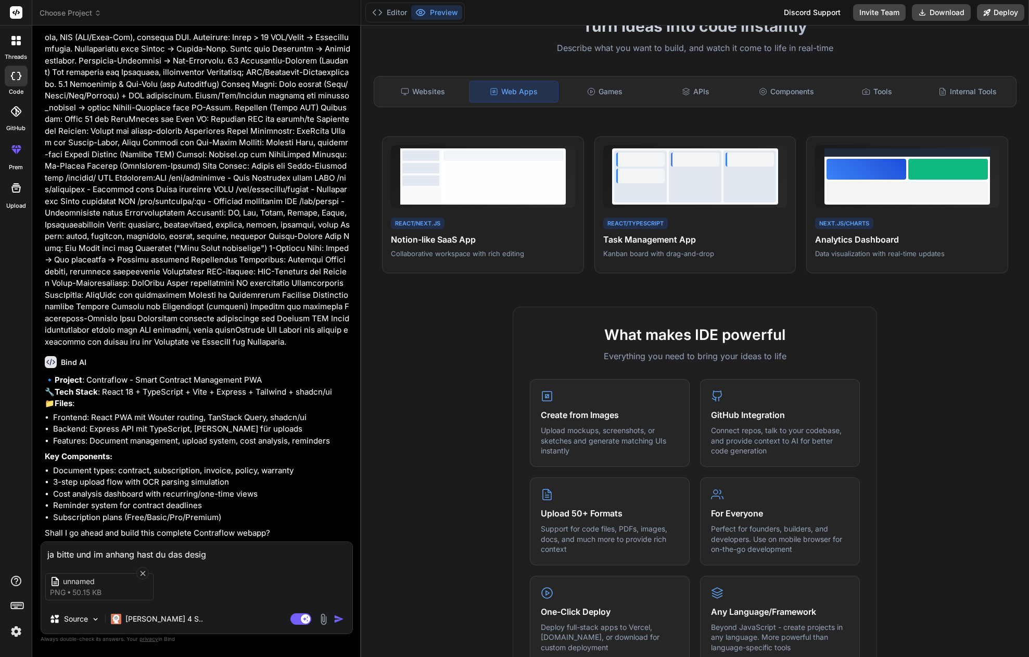
type textarea "ja bitte und im anhang hast du das design"
type textarea "x"
type textarea "ja bitte und im anhang hast du das design."
type textarea "x"
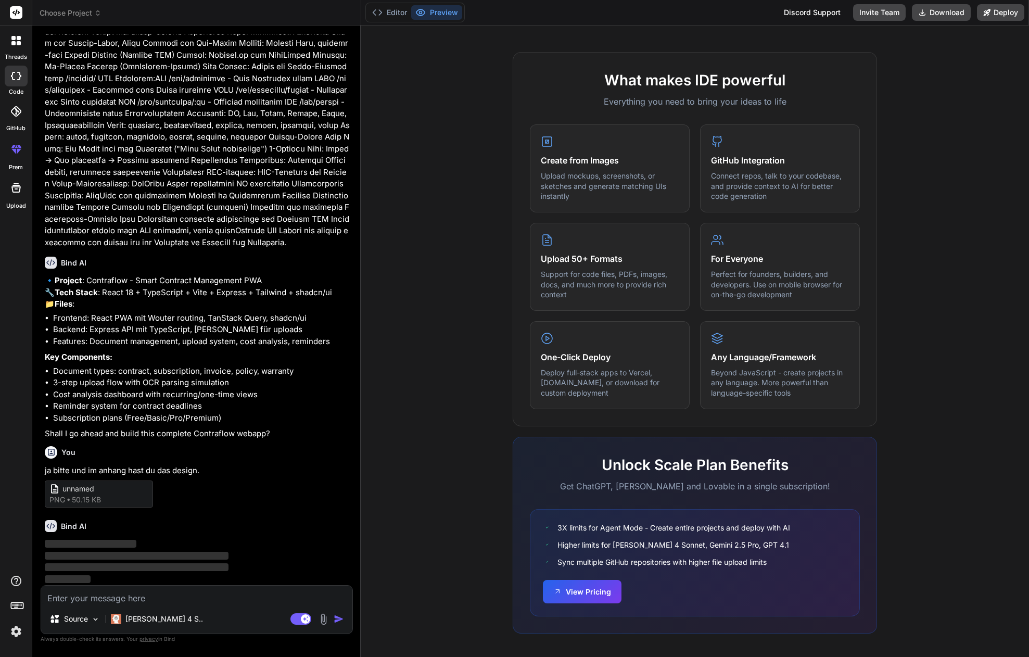
scroll to position [459, 0]
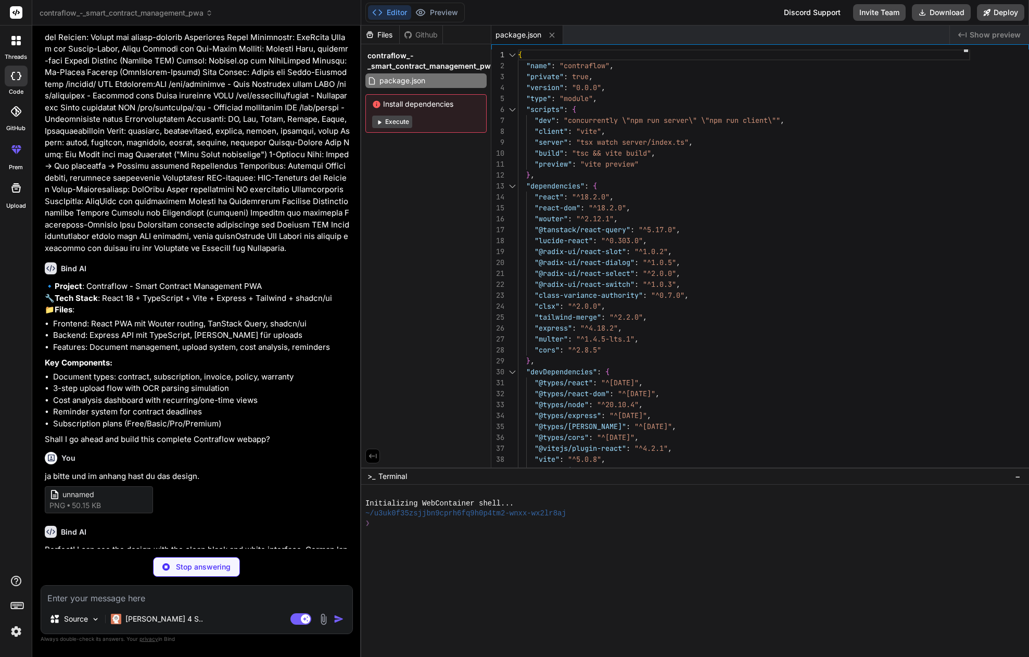
type textarea "x"
type textarea "changeOrigin: true, } } }, build: { outDir: 'dist', } })"
type textarea "x"
type textarea "export default { plugins: { tailwindcss: {}, autoprefixer: {}, }, }"
type textarea "x"
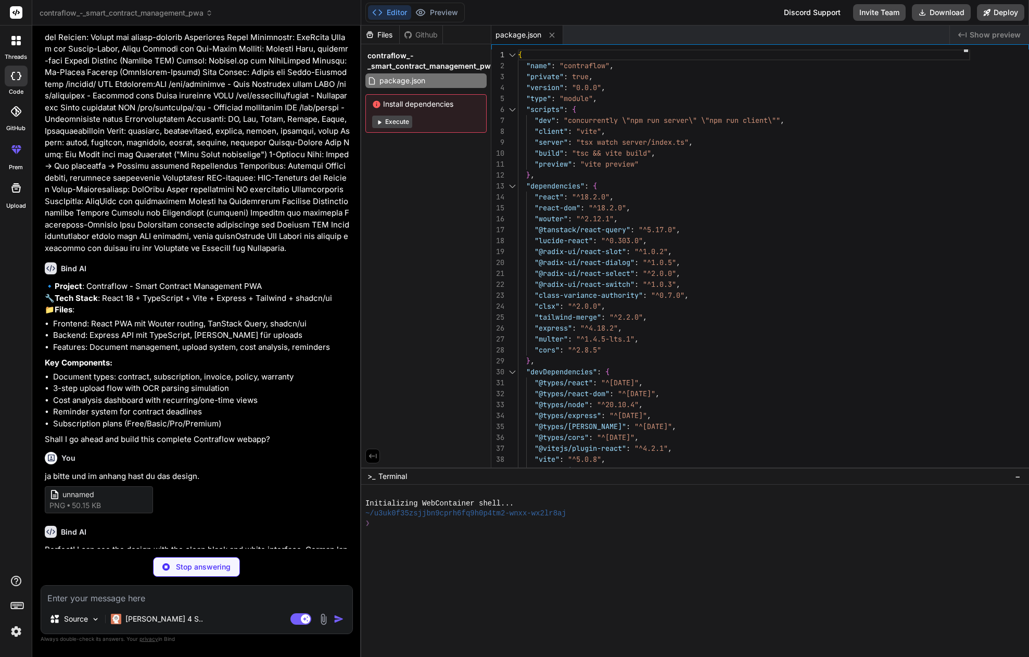
type textarea "} }, "include": ["src", "server"], "references": [{ "path": "./tsconfig.node.js…"
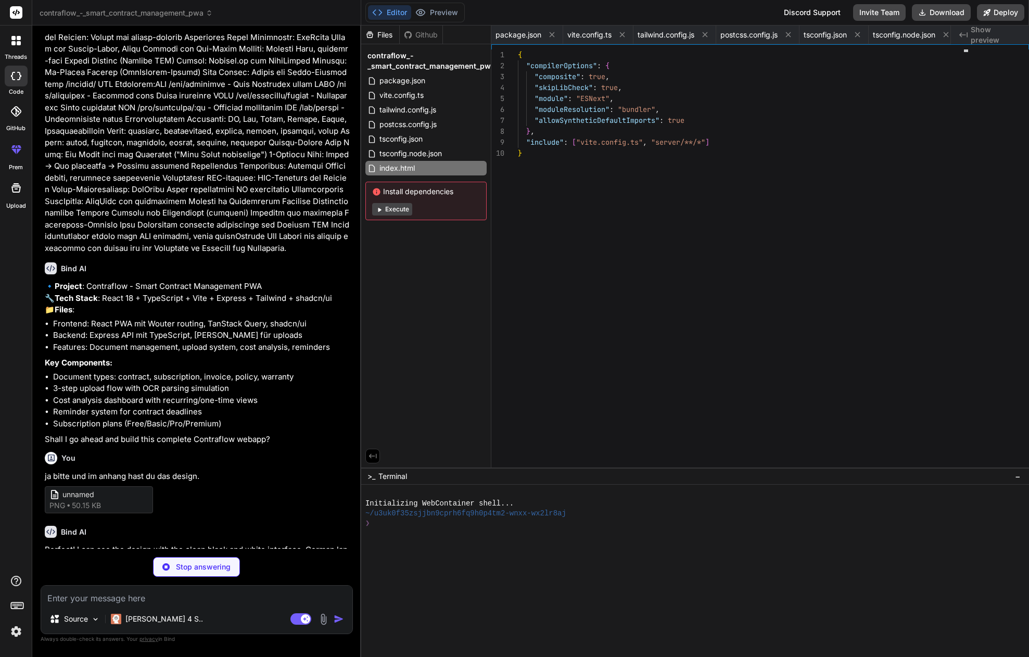
type textarea "<link rel="manifest" href="/manifest.json" /> </head> <body> <div id="root"></d…"
type textarea "x"
type textarea "<svg xmlns="http://www.w3.org/2000/svg" viewBox="0 0 24 24" fill="none" stroke=…"
type textarea "x"
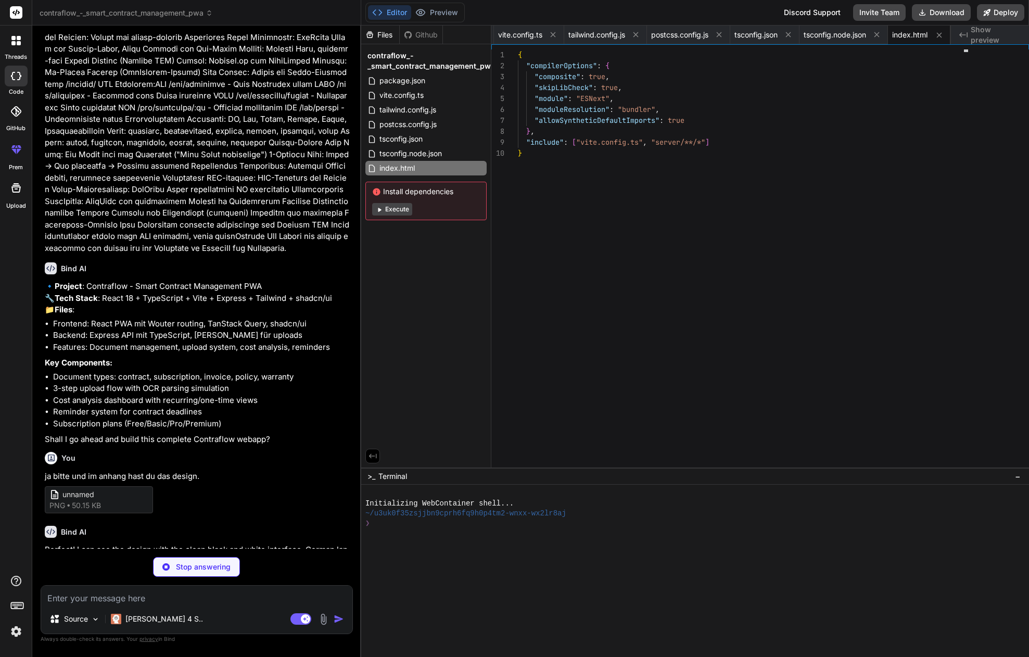
type textarea "}"
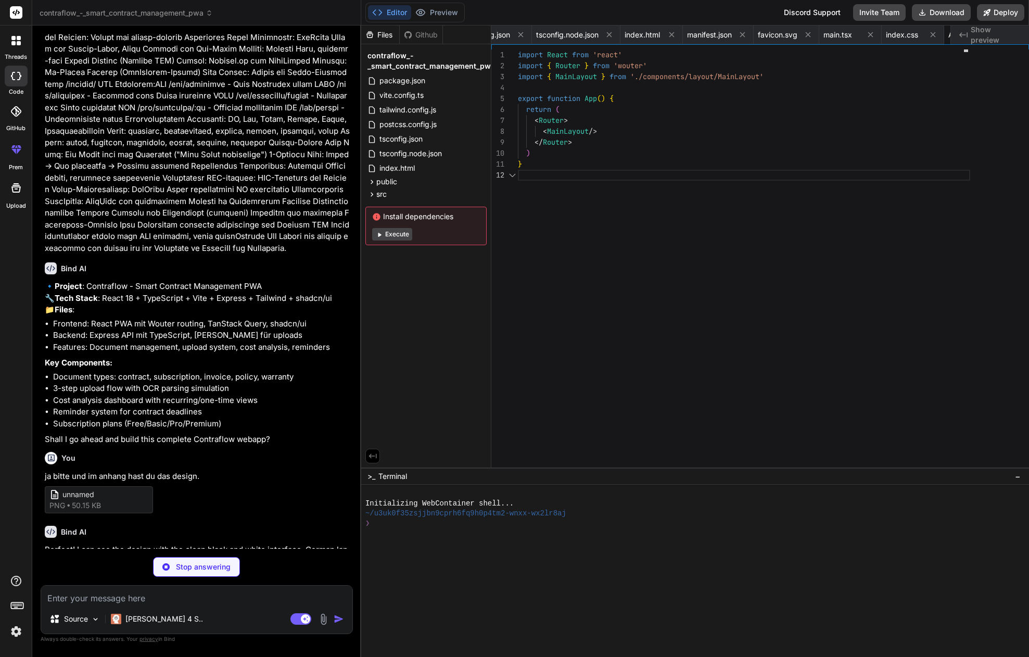
type textarea "x"
type textarea "import { type ClassValue, clsx } from "clsx" import { twMerge } from "tailwind-…"
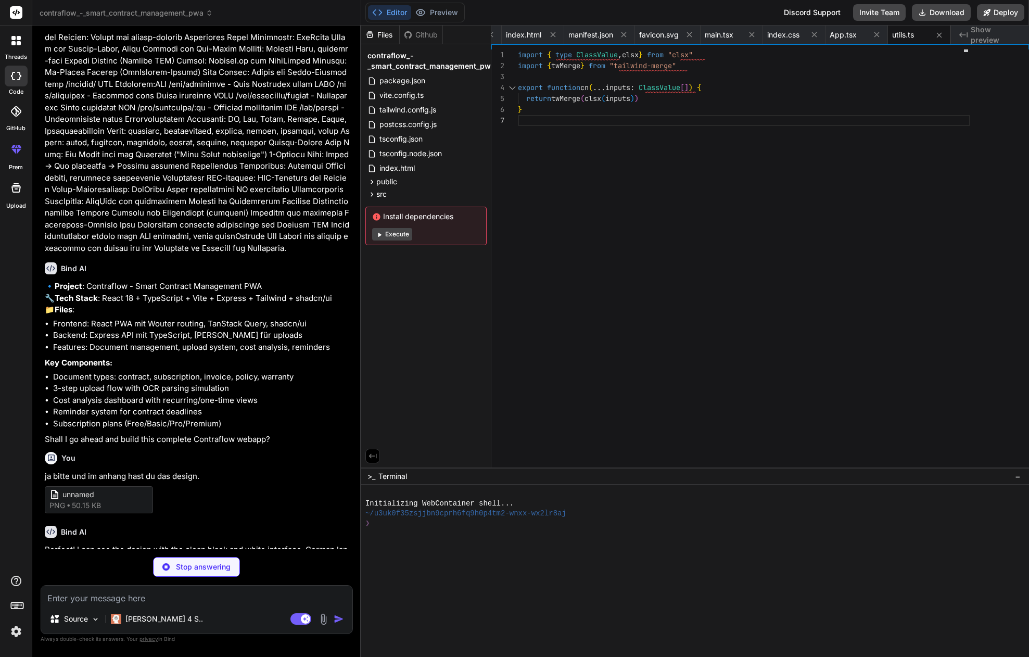
type textarea "x"
type textarea "title: string description: string potentialSaving: number currency: string prio…"
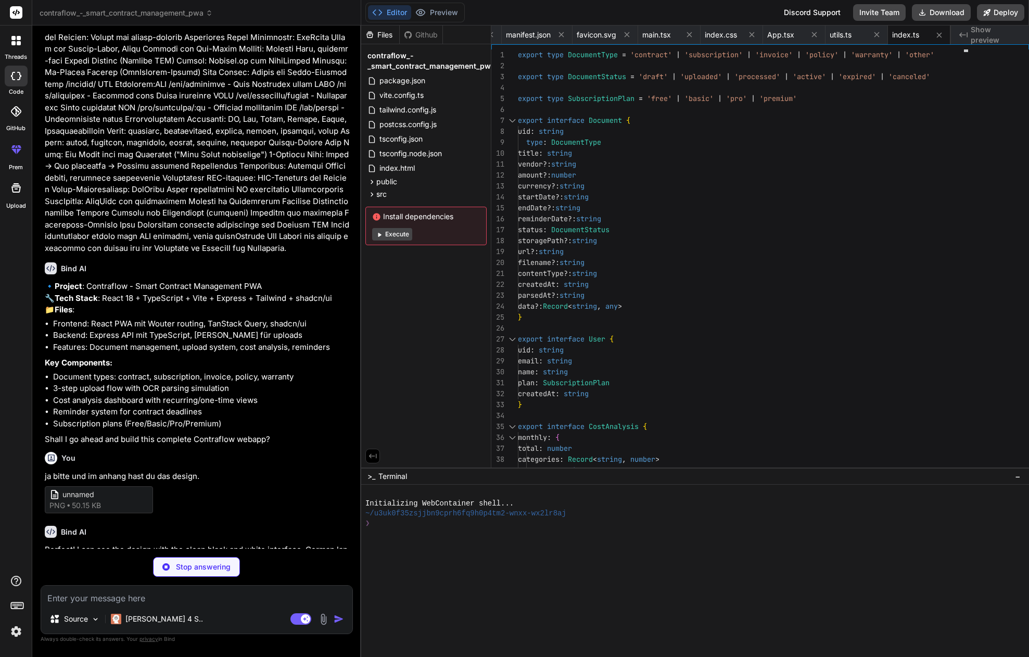
type textarea "x"
type textarea "{...props} /> ) } ) Button.displayName = "Button" export { Button, buttonVarian…"
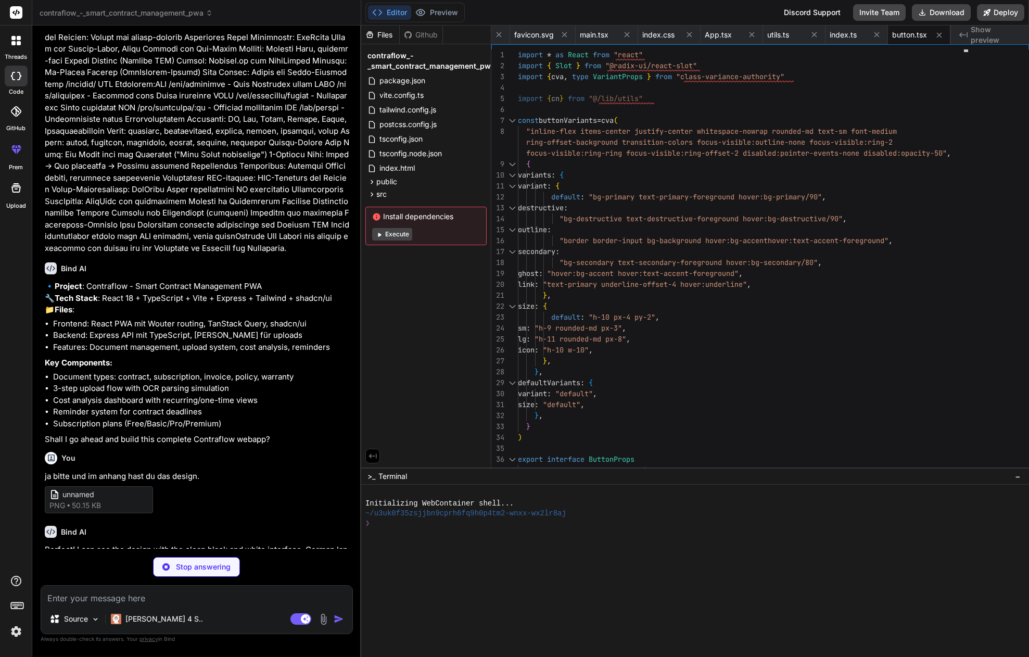
type textarea "x"
type textarea "ref={ref} {...props} /> ) } ) Input.displayName = "Input" export { Input }"
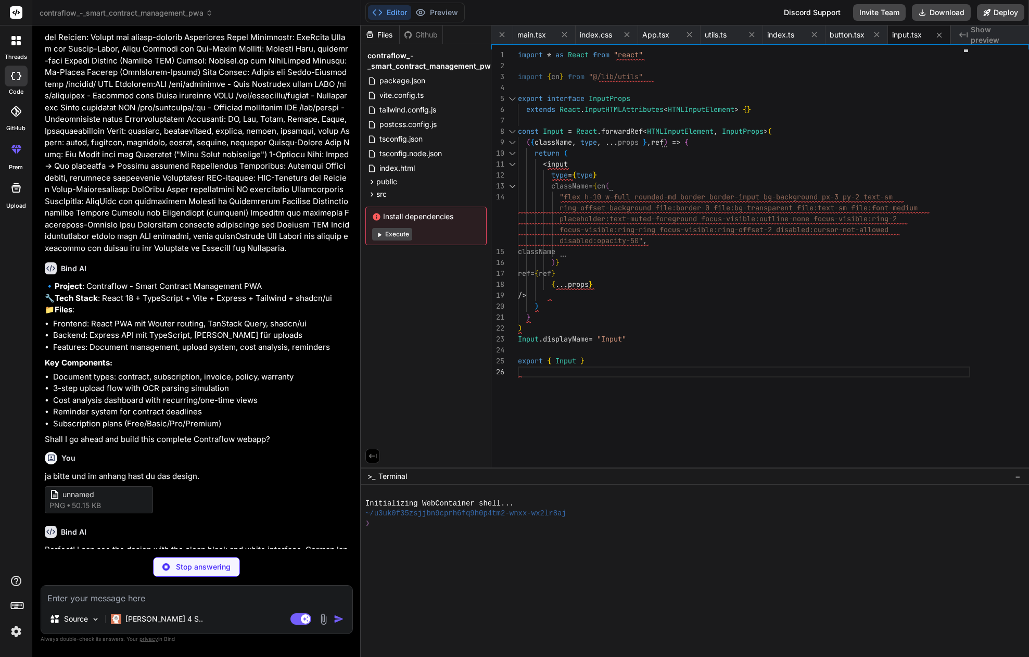
type textarea "x"
type textarea "<div ref={ref} className={cn("flex items-center p-6 pt-0", className)} {...prop…"
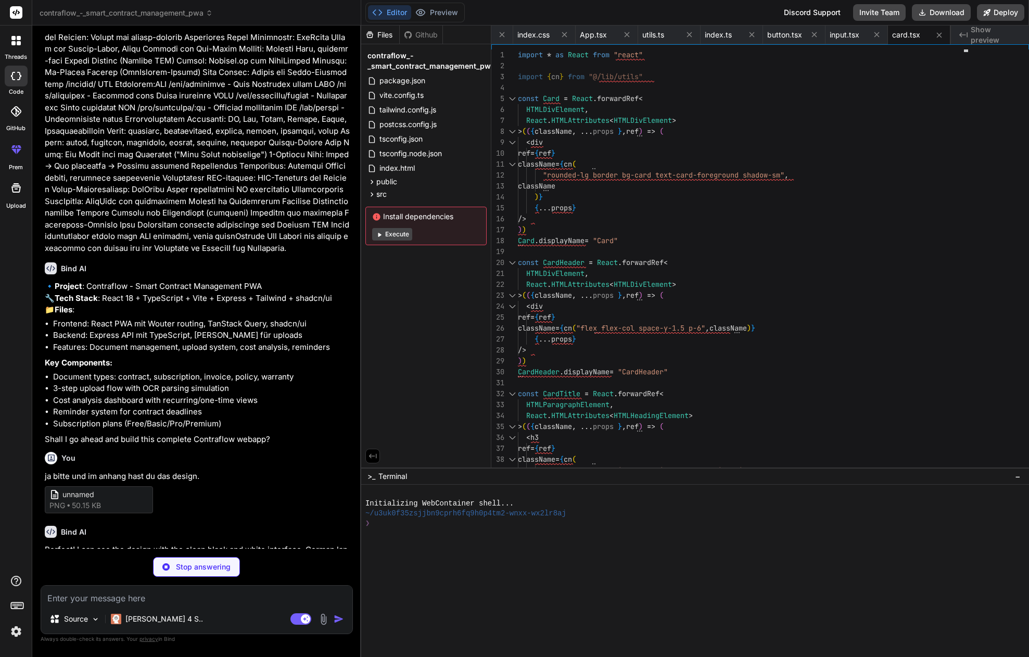
click at [394, 235] on button "Execute" at bounding box center [392, 234] width 40 height 12
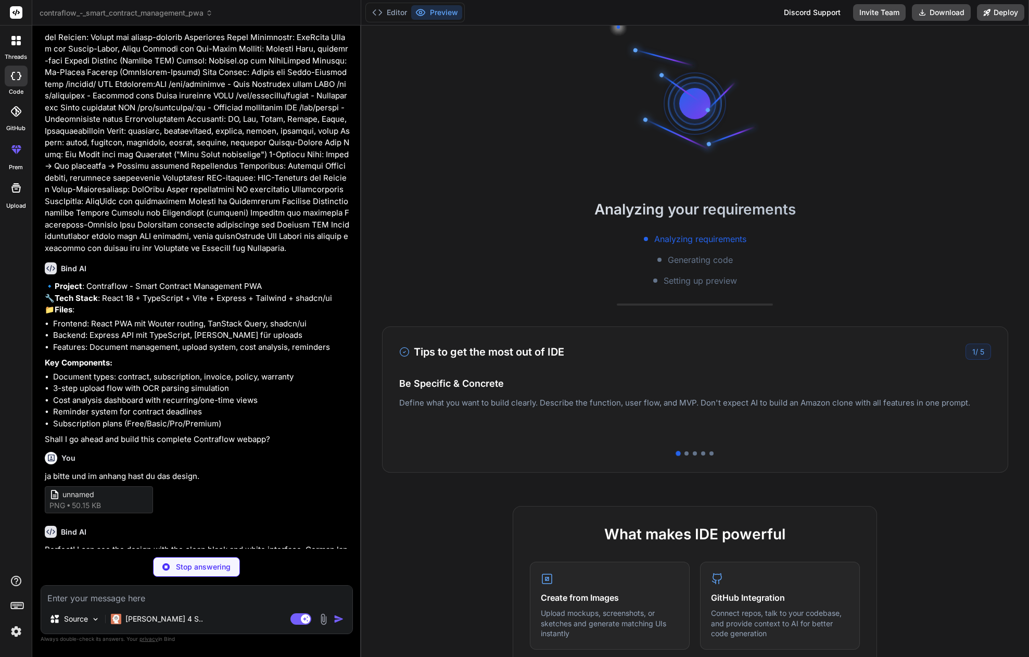
type textarea "x"
type textarea "DialogOverlay, DialogClose, DialogTrigger, DialogContent, DialogHeader, DialogF…"
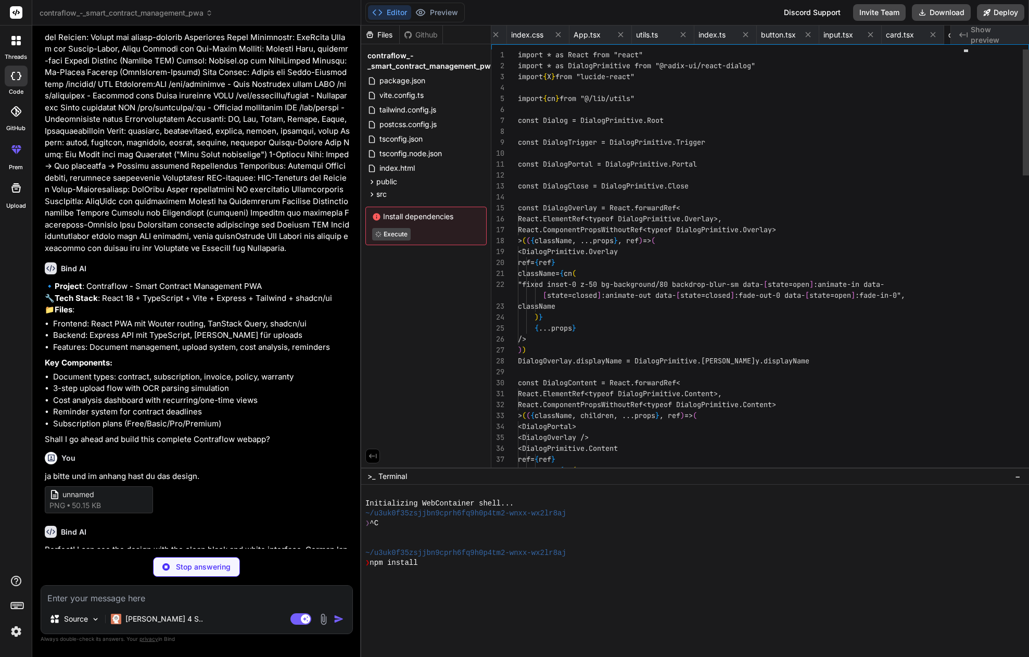
type textarea "x"
type textarea "SelectValue, SelectTrigger, SelectContent, SelectLabel, SelectItem, SelectSepar…"
type textarea "x"
type textarea "<Route path="/cost-analysis" component={CostAnalysis} /> <Route path="/reminder…"
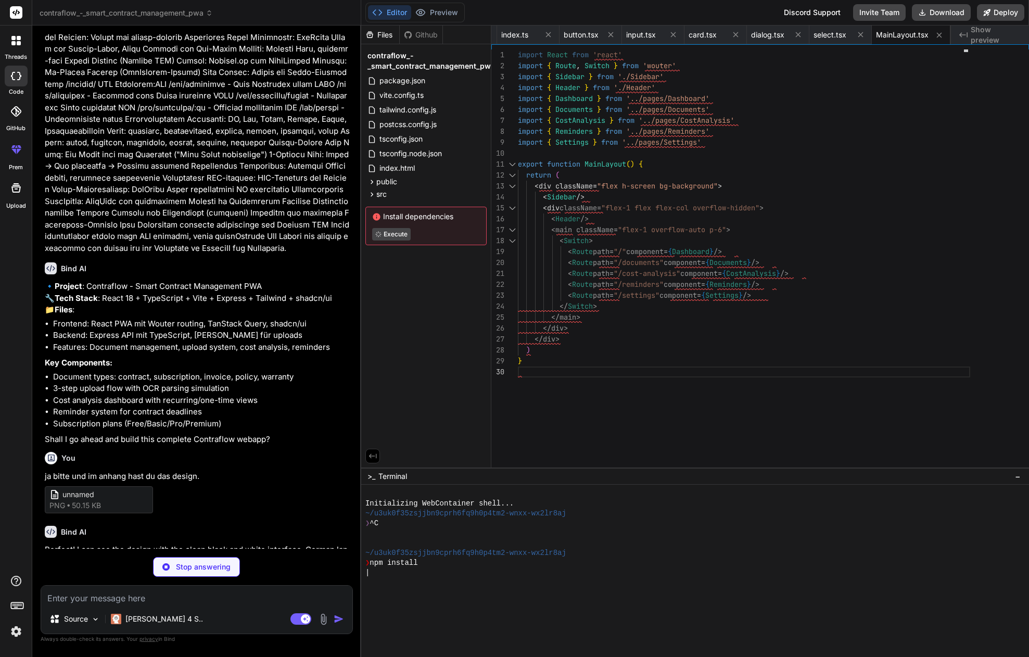
type textarea "x"
type textarea "</div> </div> ) }"
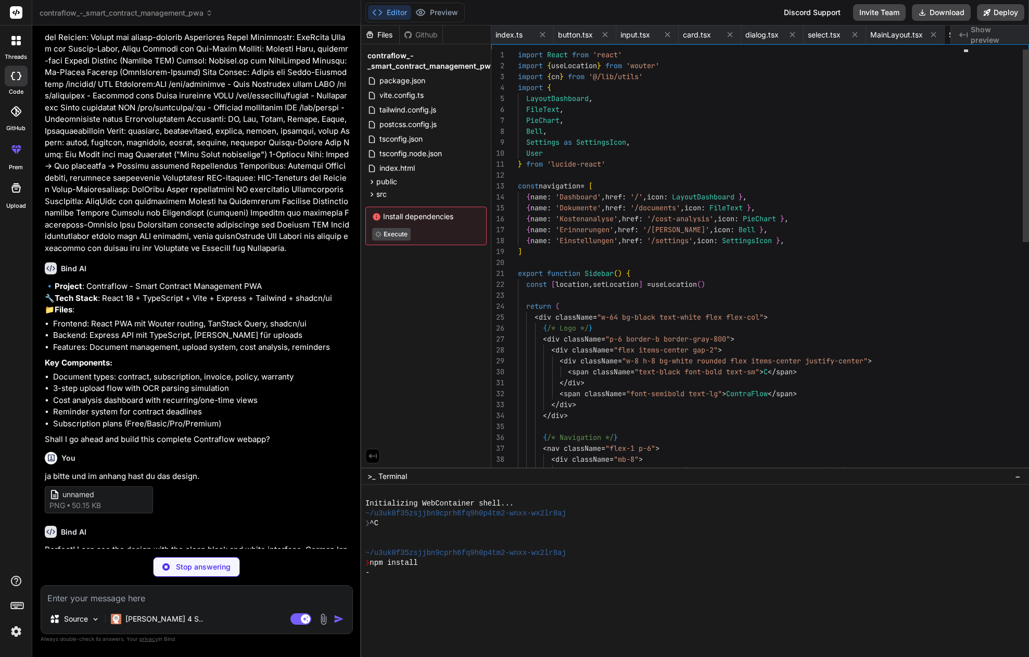
scroll to position [44, 0]
type textarea "x"
type textarea "</div> <div className="text-sm"> <p className="font-medium">Max Mustermann</p> …"
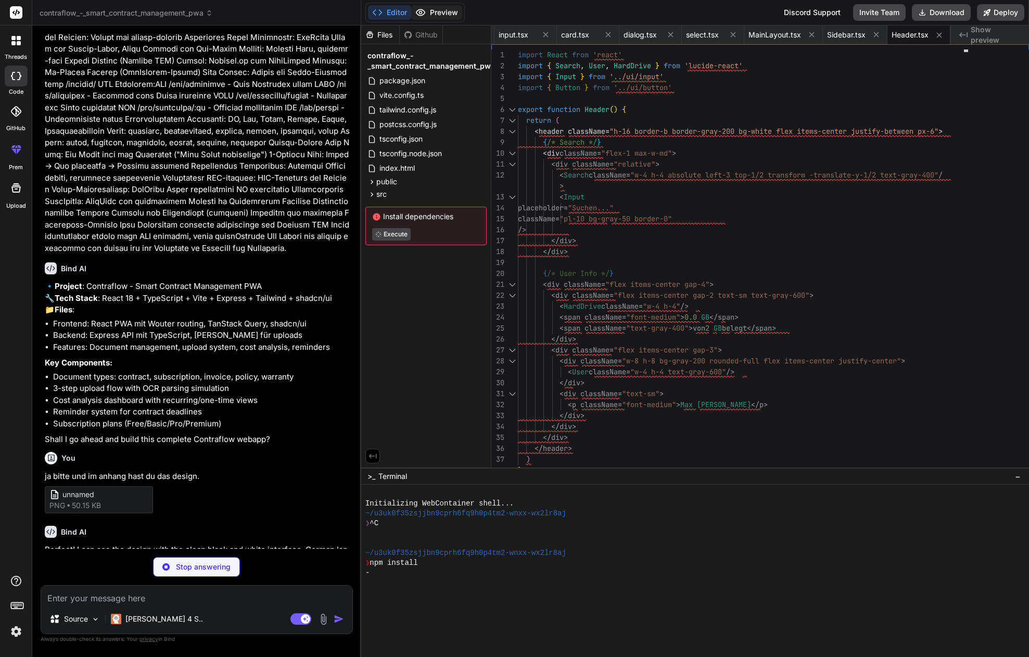
click at [444, 12] on button "Preview" at bounding box center [436, 12] width 51 height 15
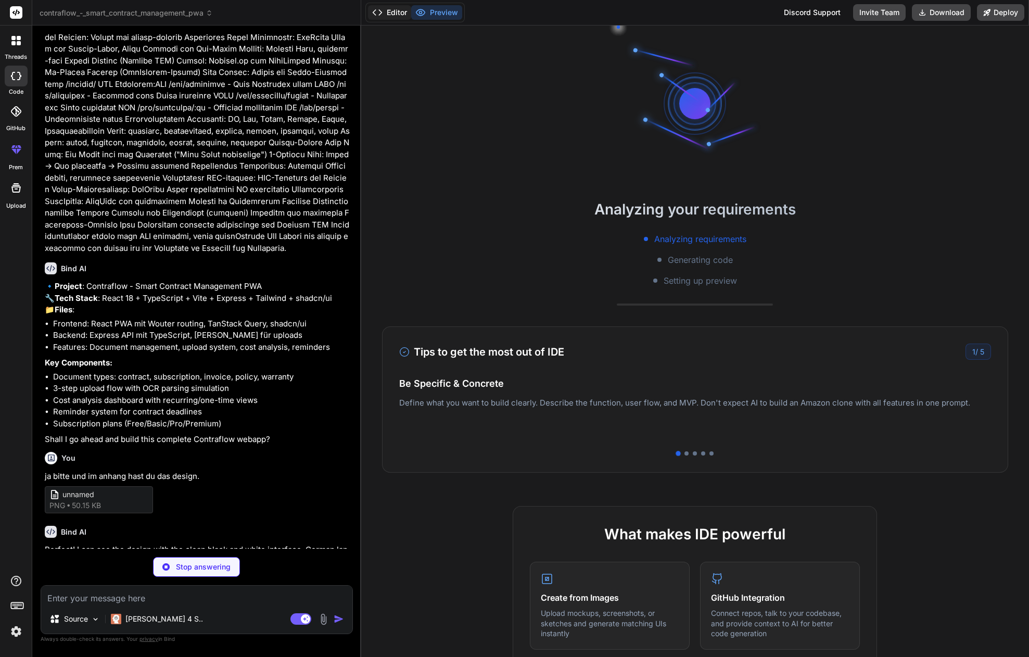
click at [393, 12] on button "Editor" at bounding box center [389, 12] width 43 height 15
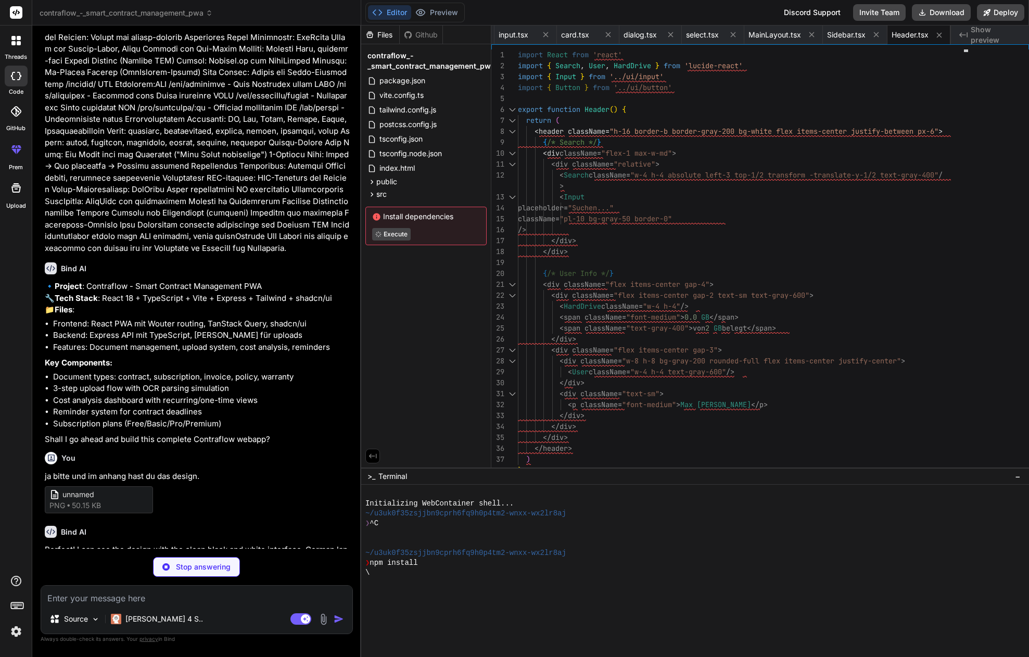
type textarea "x"
type textarea "Hochladen </Button> </div> </div> ) }"
type textarea "x"
type textarea "/> </div> ) }"
type textarea "x"
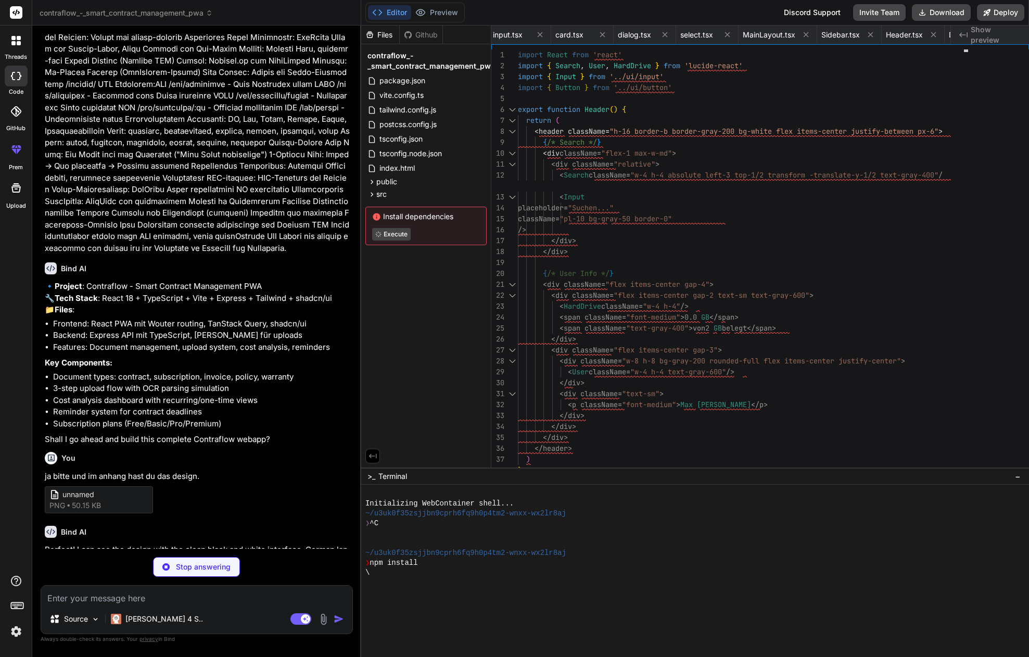
type textarea "</div> ) }"
type textarea "x"
type textarea "</Card> </div> </div> ) }"
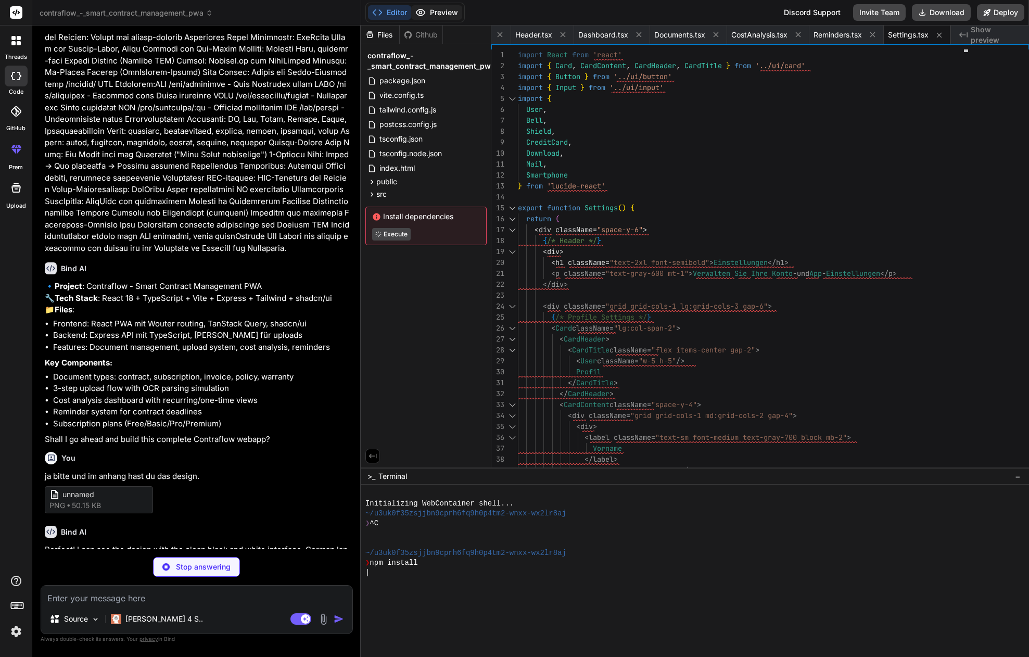
click at [435, 12] on button "Preview" at bounding box center [436, 12] width 51 height 15
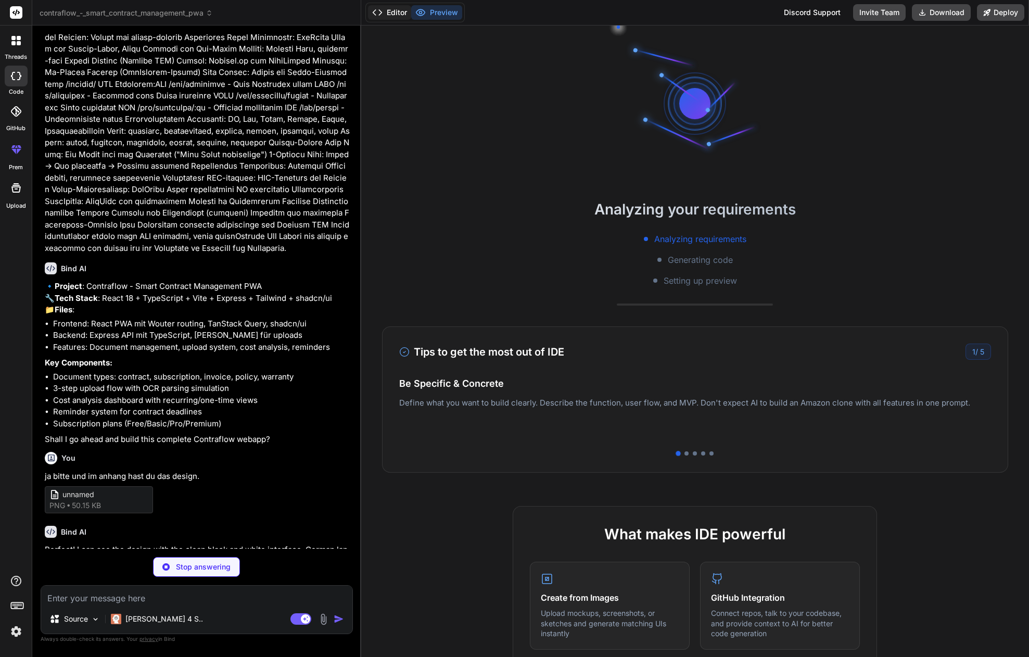
click at [392, 11] on button "Editor" at bounding box center [389, 12] width 43 height 15
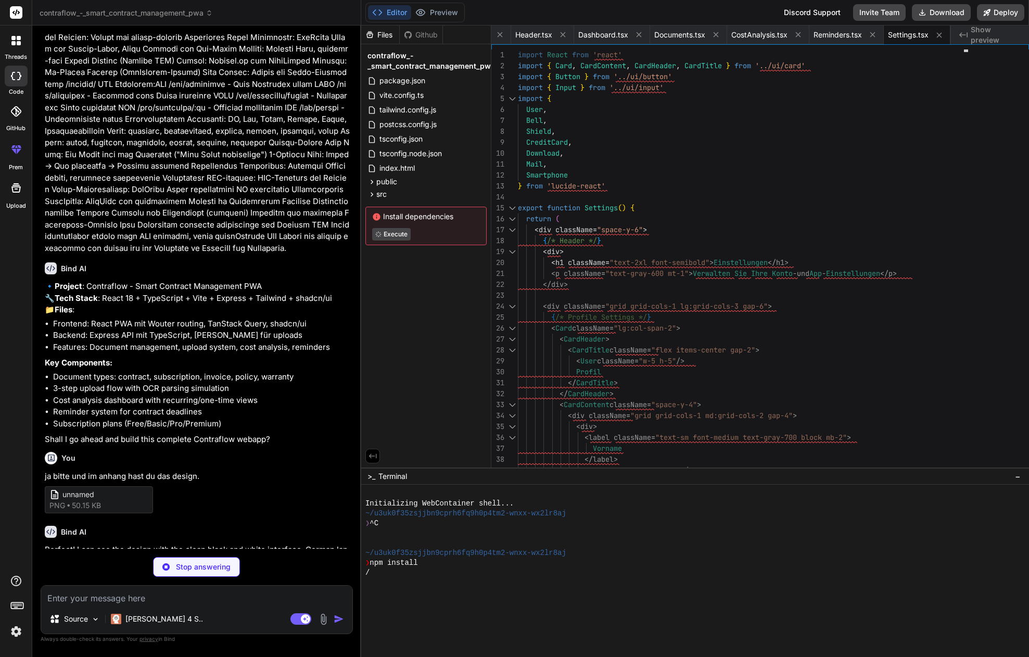
click at [15, 195] on div at bounding box center [16, 187] width 25 height 25
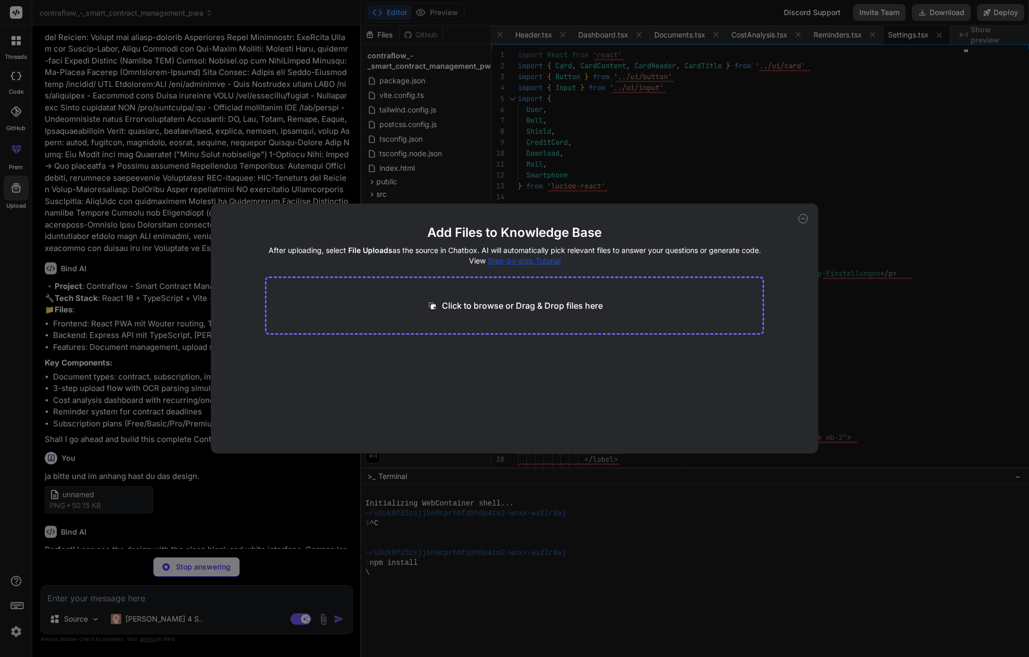
click at [12, 154] on div "Add Files to Knowledge Base After uploading, select File Uploads as the source …" at bounding box center [514, 328] width 1029 height 657
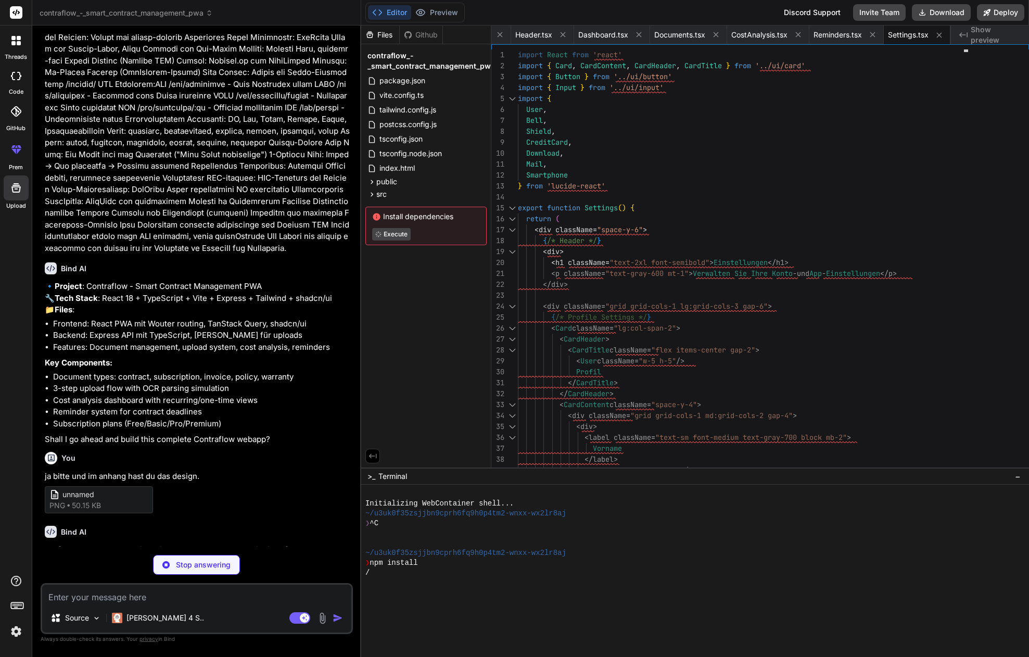
click at [14, 153] on icon at bounding box center [16, 149] width 12 height 12
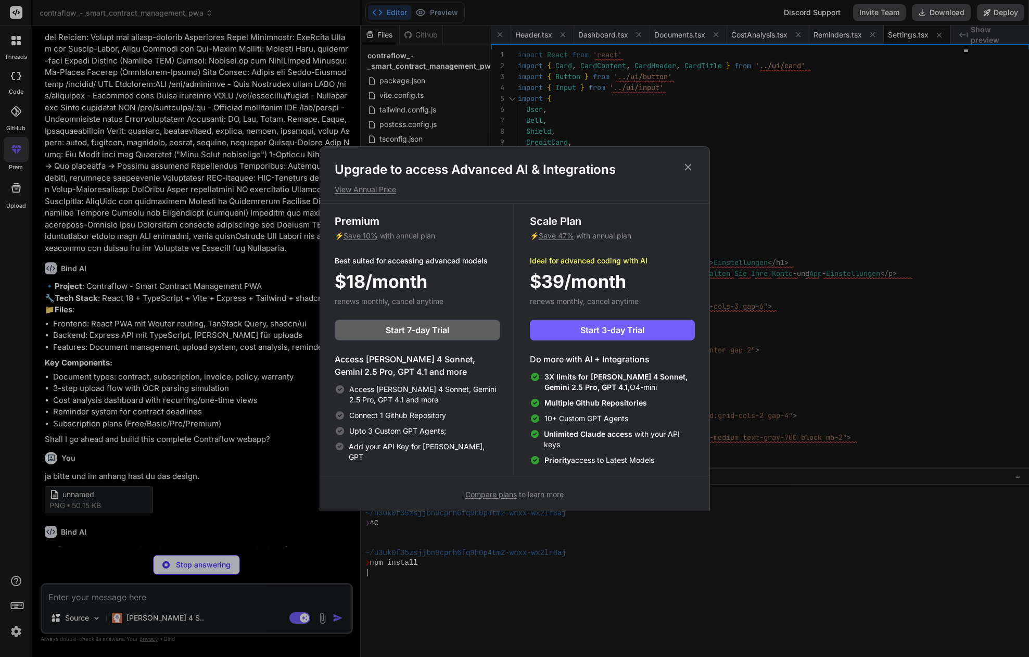
click at [15, 146] on div "Upgrade to access Advanced AI & Integrations View Annual Price Premium ⚡ Save 1…" at bounding box center [514, 328] width 1029 height 657
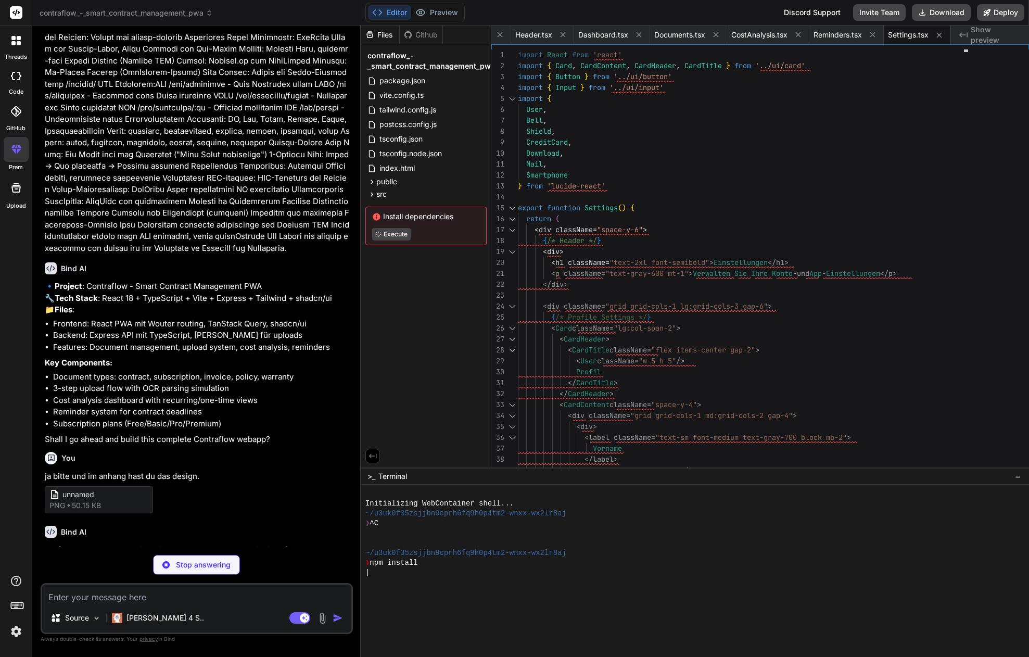
click at [16, 126] on label "GitHub" at bounding box center [15, 128] width 19 height 9
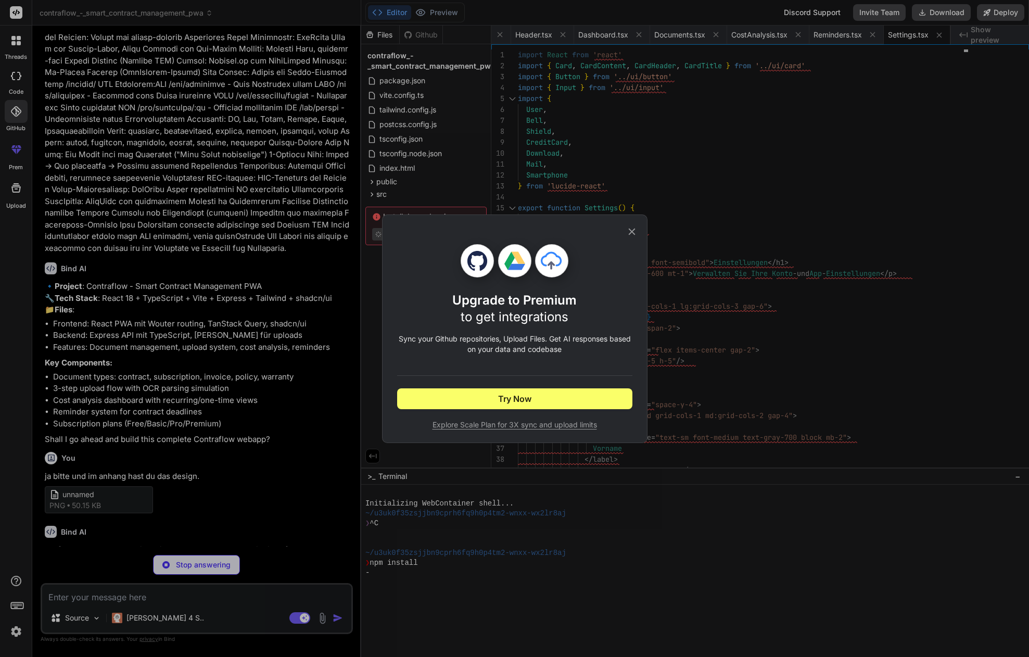
click at [17, 112] on div "Upgrade to Premium to get integrations Sync your Github repositories, Upload Fi…" at bounding box center [514, 328] width 1029 height 657
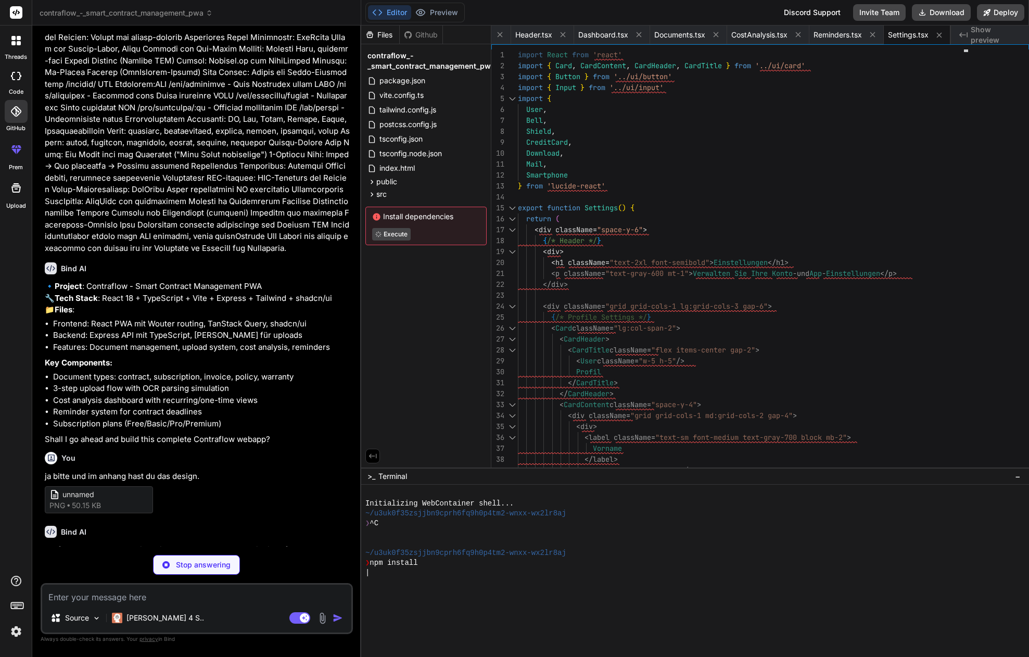
click at [11, 78] on icon at bounding box center [16, 76] width 10 height 8
click at [18, 45] on icon at bounding box center [19, 43] width 4 height 4
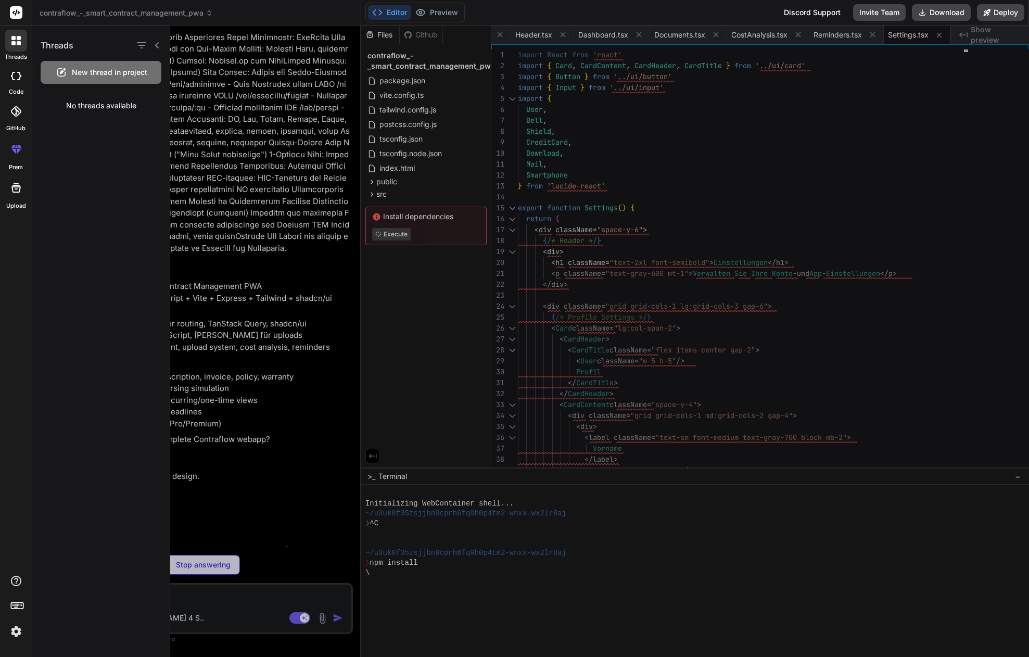
click at [17, 45] on div at bounding box center [16, 41] width 22 height 22
click at [219, 84] on div at bounding box center [599, 341] width 859 height 631
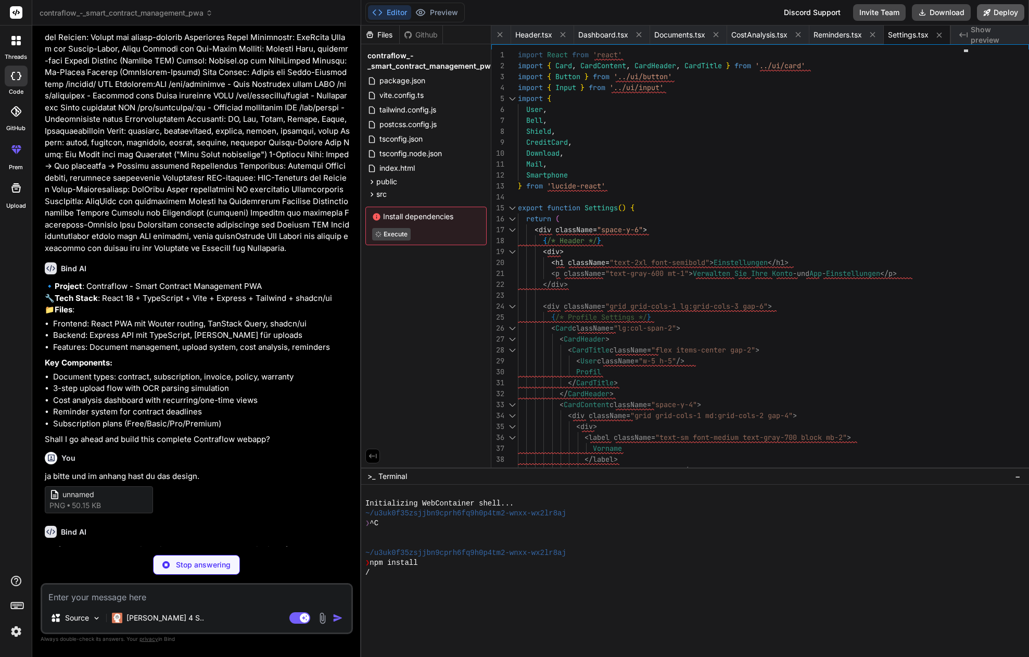
click at [1010, 9] on button "Deploy" at bounding box center [1000, 12] width 47 height 17
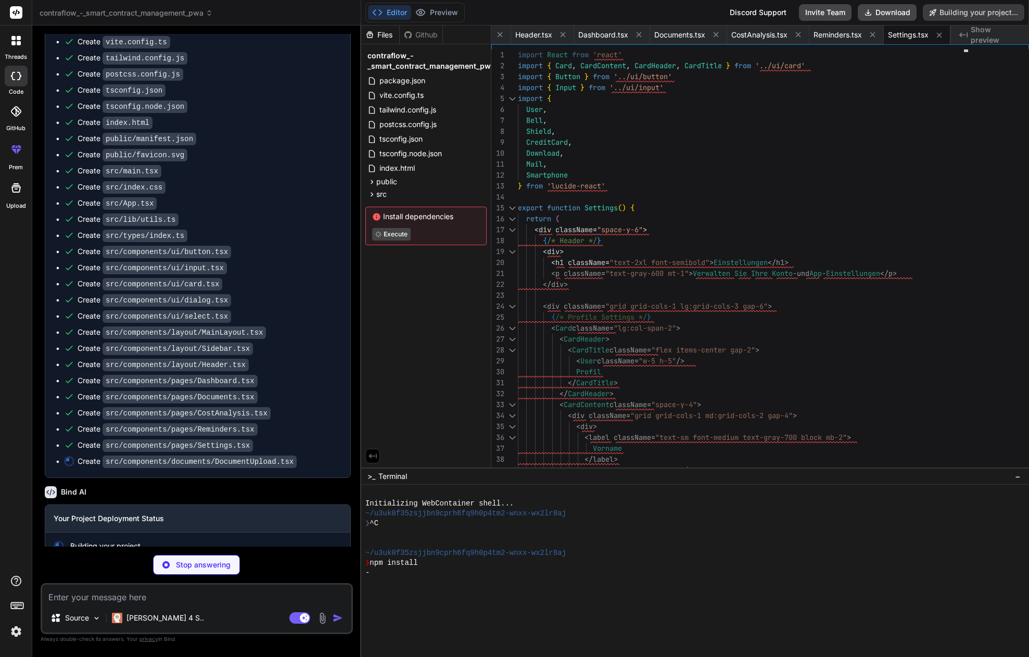
scroll to position [1076, 0]
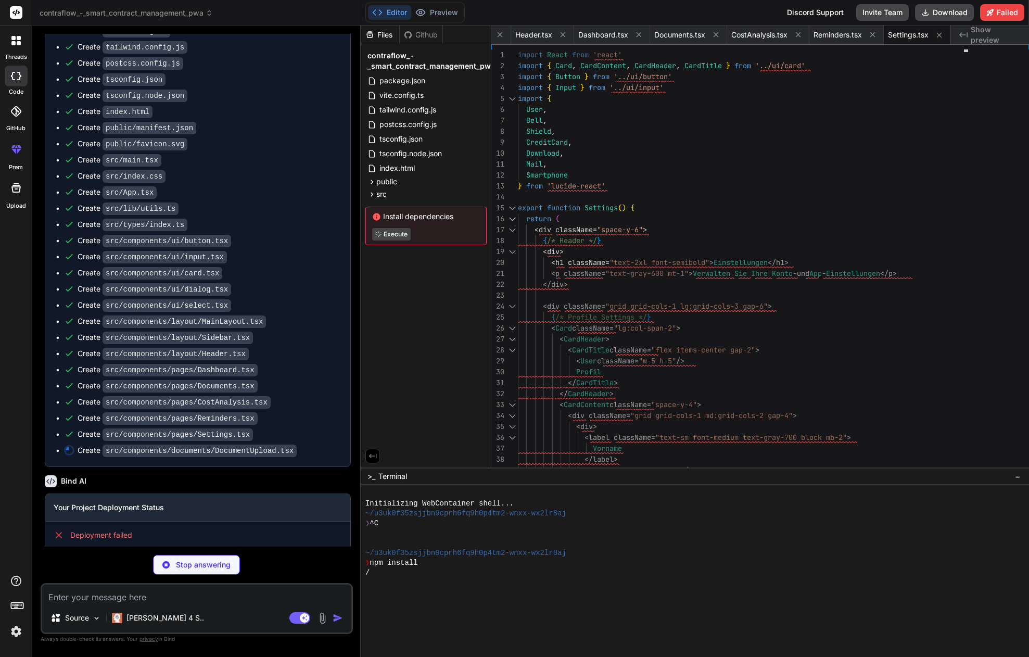
click at [205, 561] on p "Stop answering" at bounding box center [203, 565] width 55 height 10
type textarea "x"
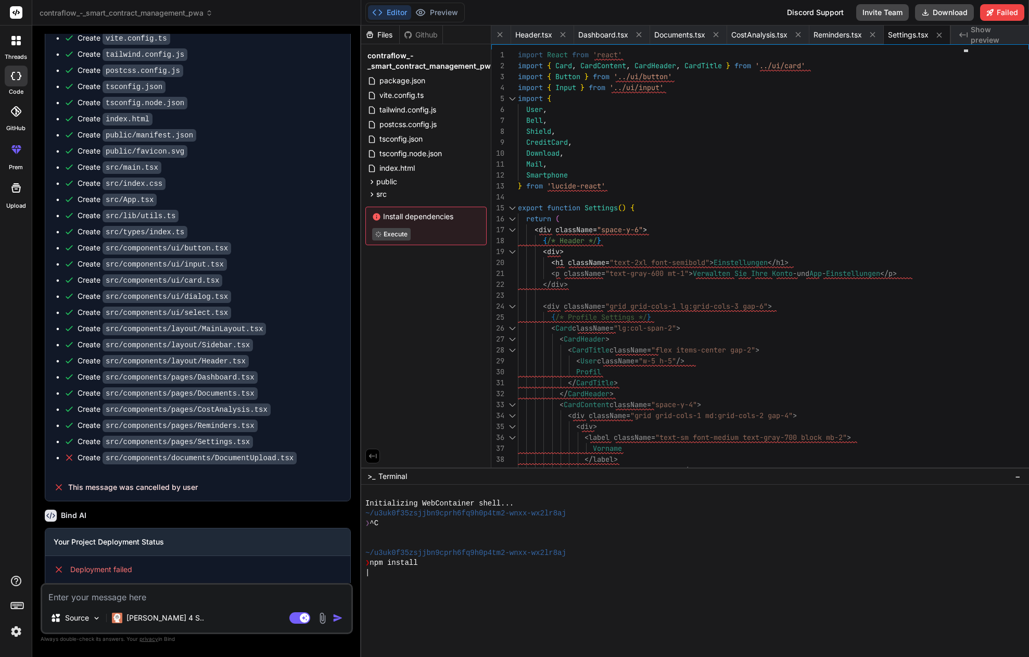
scroll to position [1096, 0]
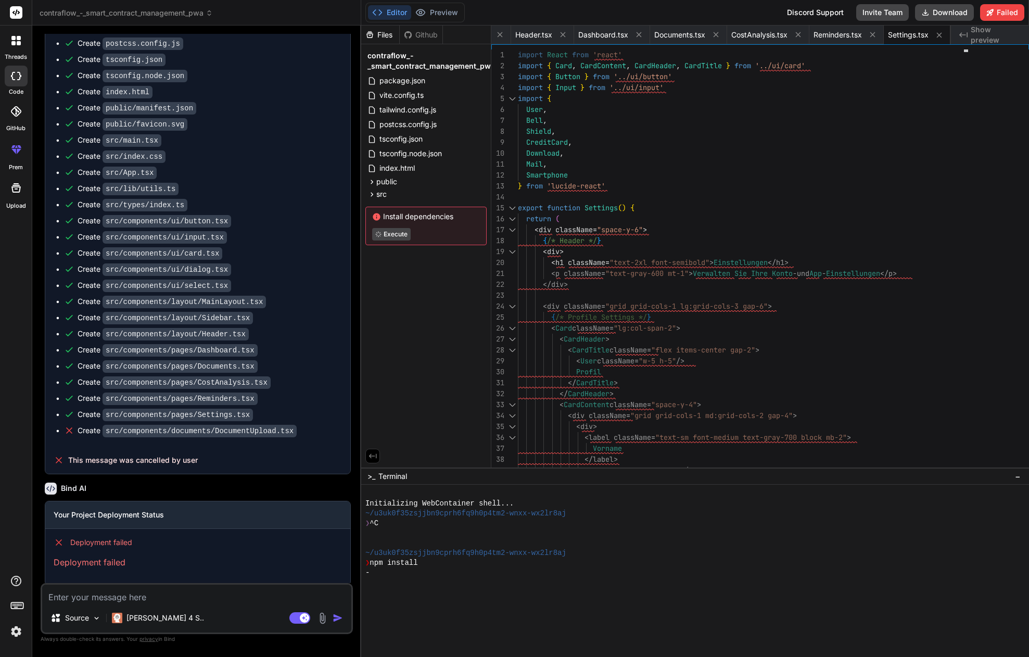
click at [158, 594] on textarea at bounding box center [196, 593] width 309 height 19
type textarea "i"
type textarea "x"
type textarea "ic"
type textarea "x"
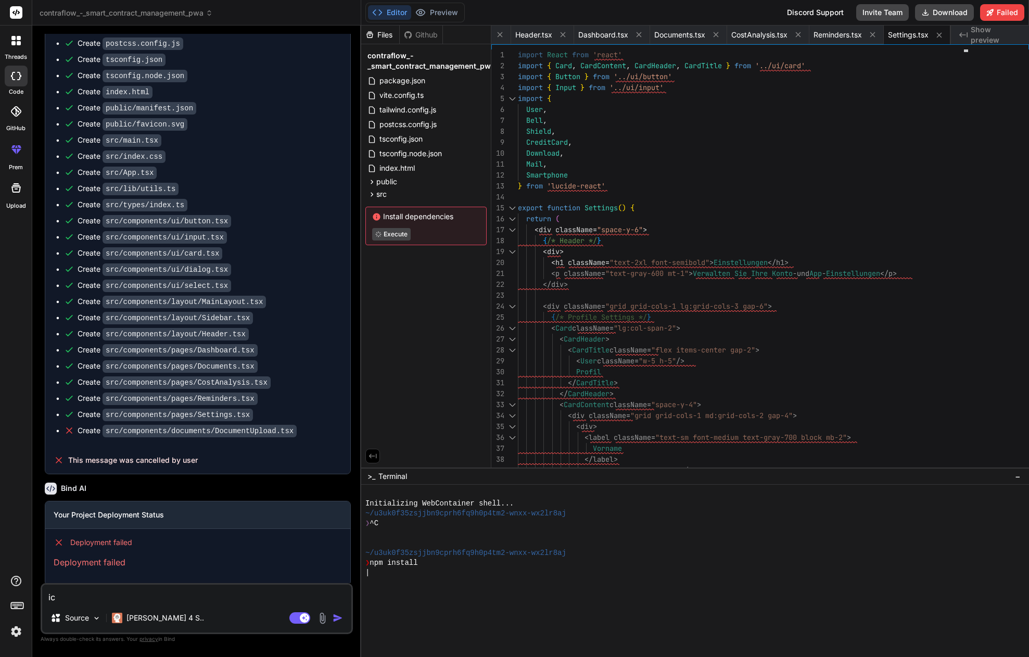
type textarea "ich"
type textarea "x"
type textarea "ich"
type textarea "x"
type textarea "ich w"
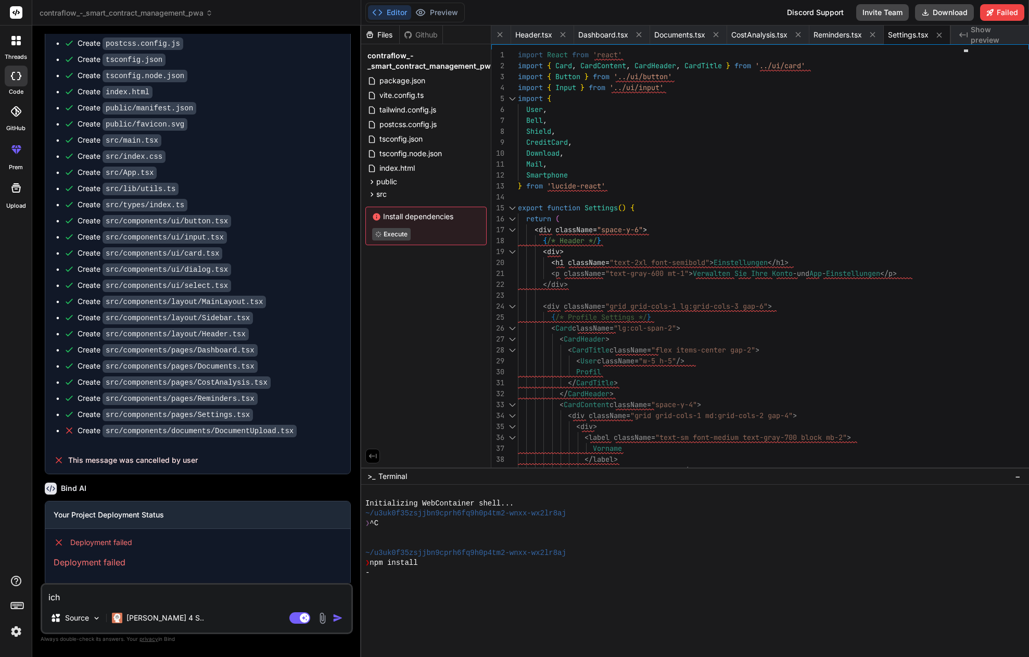
type textarea "x"
type textarea "ich wo"
type textarea "x"
type textarea "ich wol"
type textarea "x"
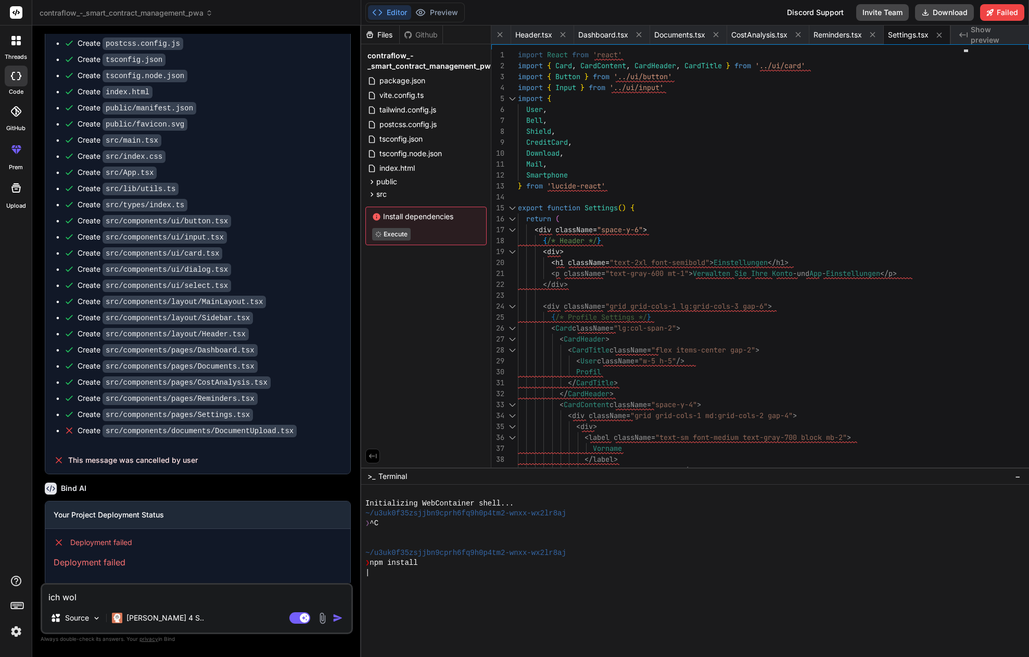
type textarea "ich woll"
type textarea "x"
type textarea "ich wollt"
type textarea "x"
type textarea "ich wollte"
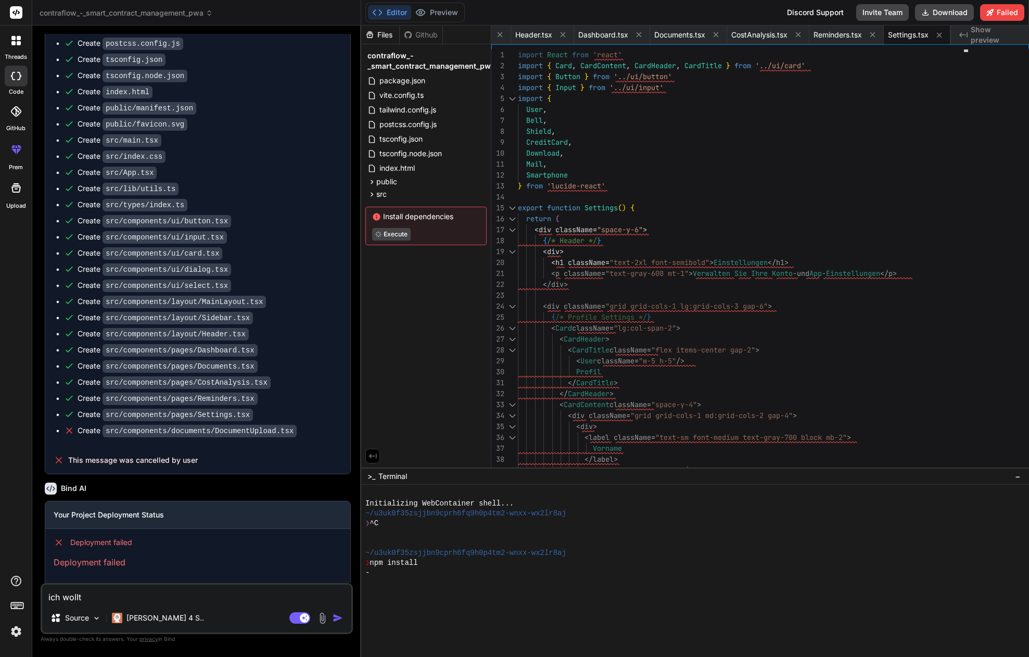
type textarea "x"
type textarea "ich wollte"
type textarea "x"
type textarea "ich wollte n"
type textarea "x"
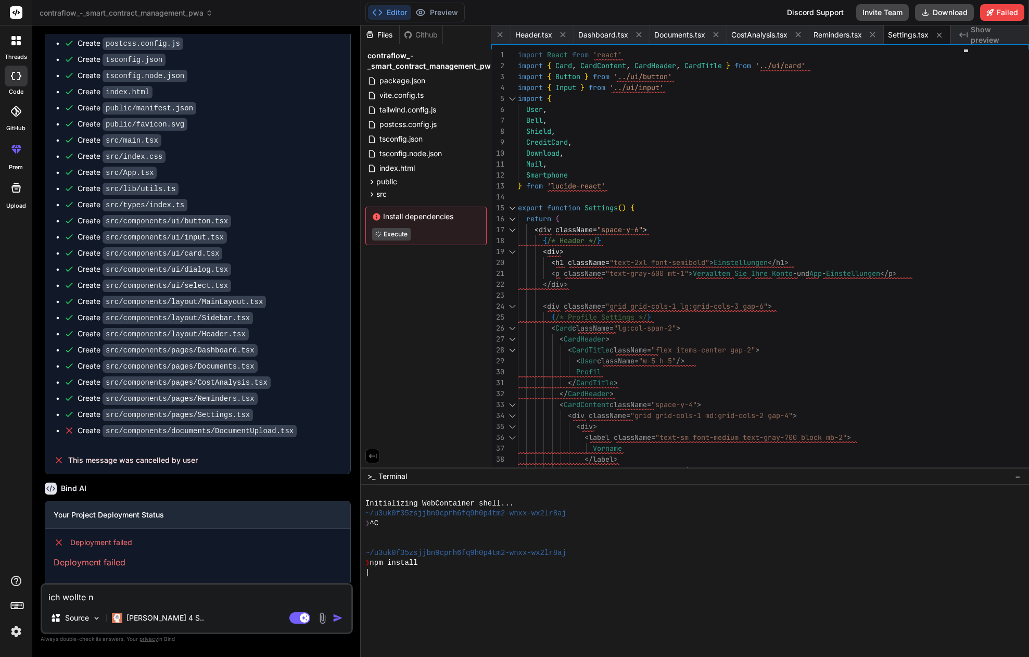
type textarea "ich wollte ni"
type textarea "x"
type textarea "ich wollte nic"
type textarea "x"
type textarea "ich wollte nich"
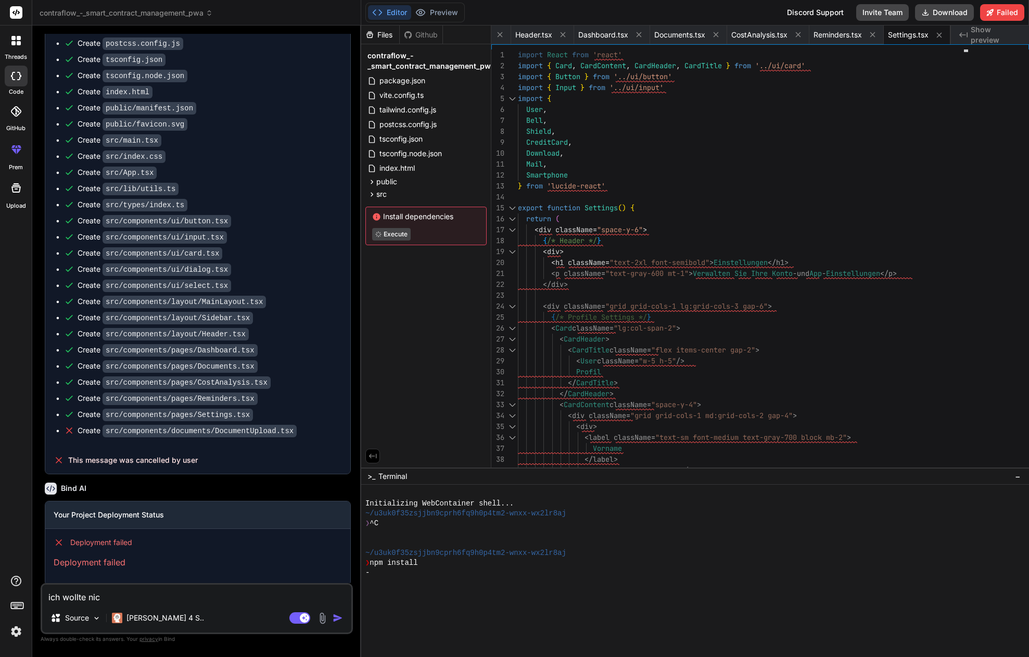
type textarea "x"
type textarea "ich wollte nicht"
type textarea "x"
type textarea "ich wollte nicht"
type textarea "x"
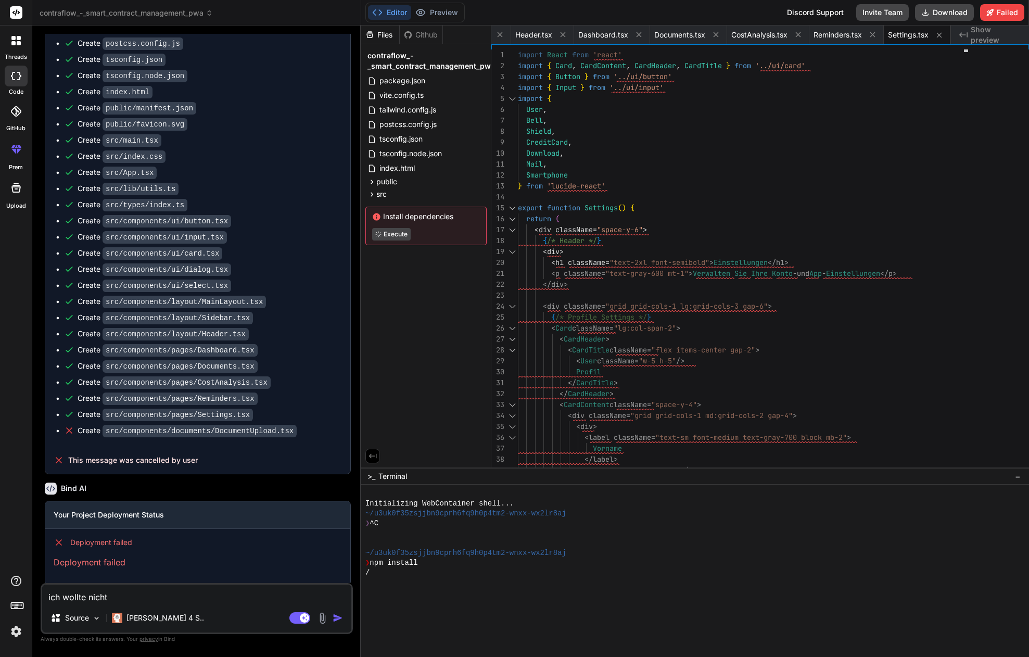
type textarea "ich wollte nicht d"
type textarea "x"
type textarea "ich wollte nicht de"
type textarea "x"
type textarea "ich wollte nicht dep"
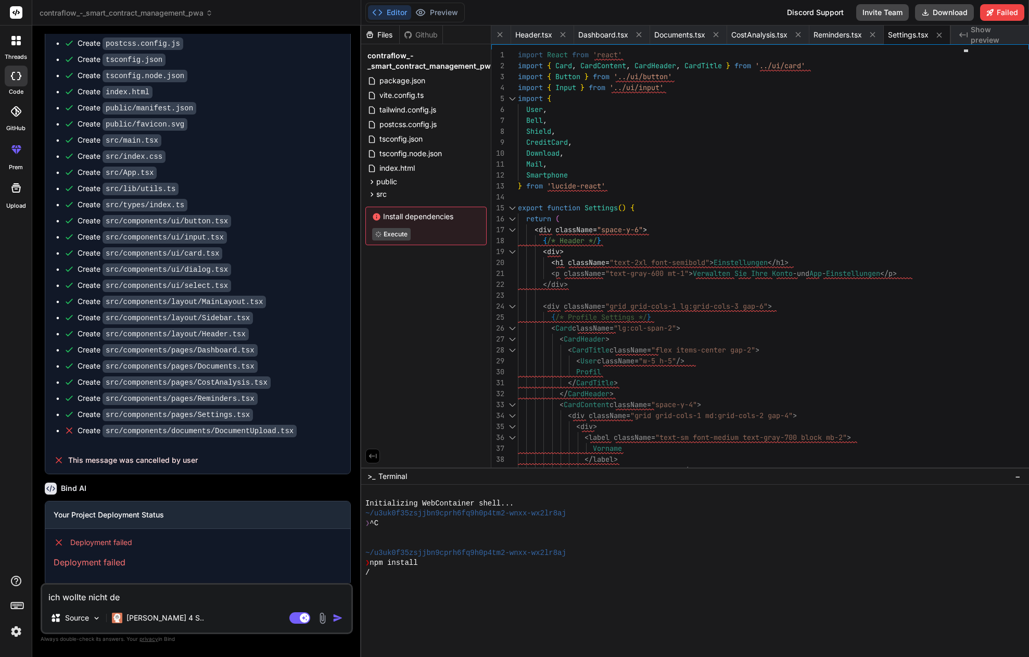
type textarea "x"
type textarea "ich wollte nicht depo"
type textarea "x"
type textarea "ich wollte nicht dep"
type textarea "x"
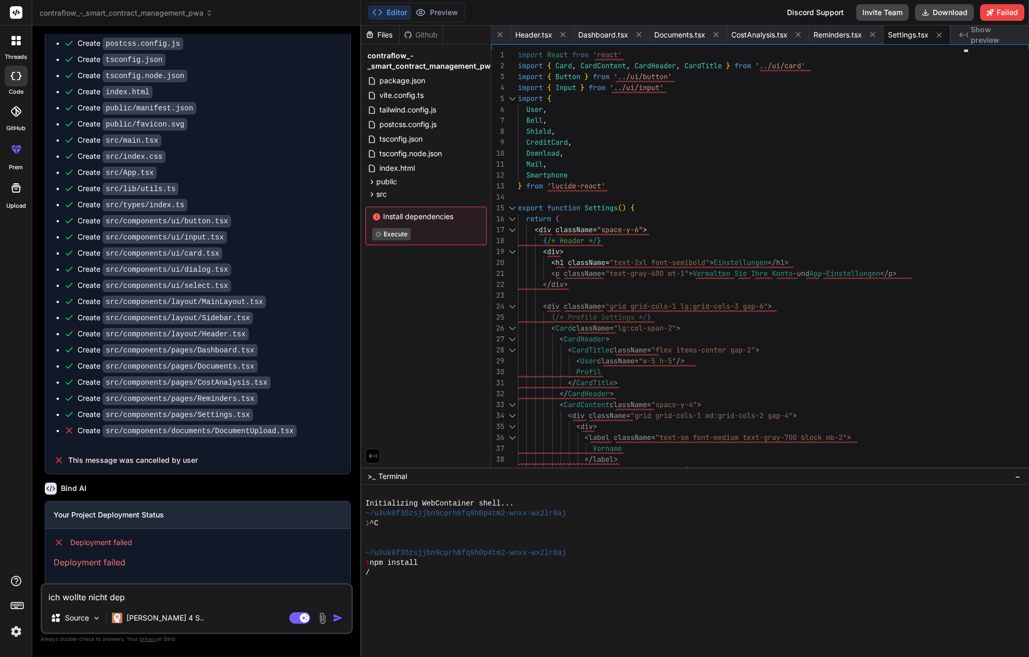
type textarea "ich wollte nicht depl"
type textarea "x"
type textarea "ich wollte nicht deplo"
type textarea "x"
type textarea "ich wollte nicht deploa"
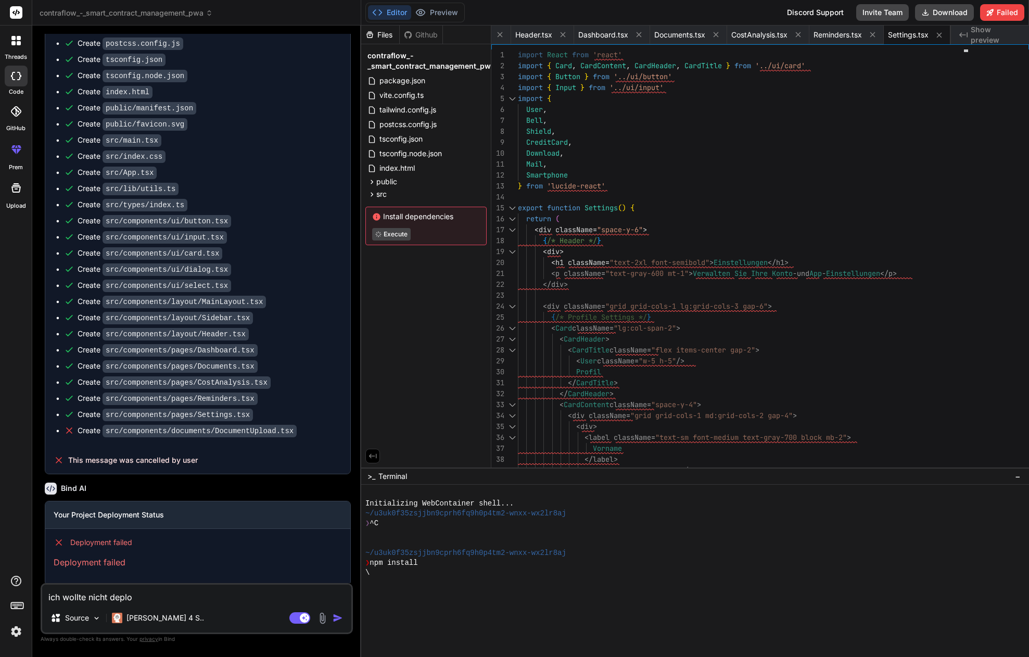
type textarea "x"
type textarea "ich wollte nicht deploay"
type textarea "x"
type textarea "ich wollte nicht deploaye"
type textarea "x"
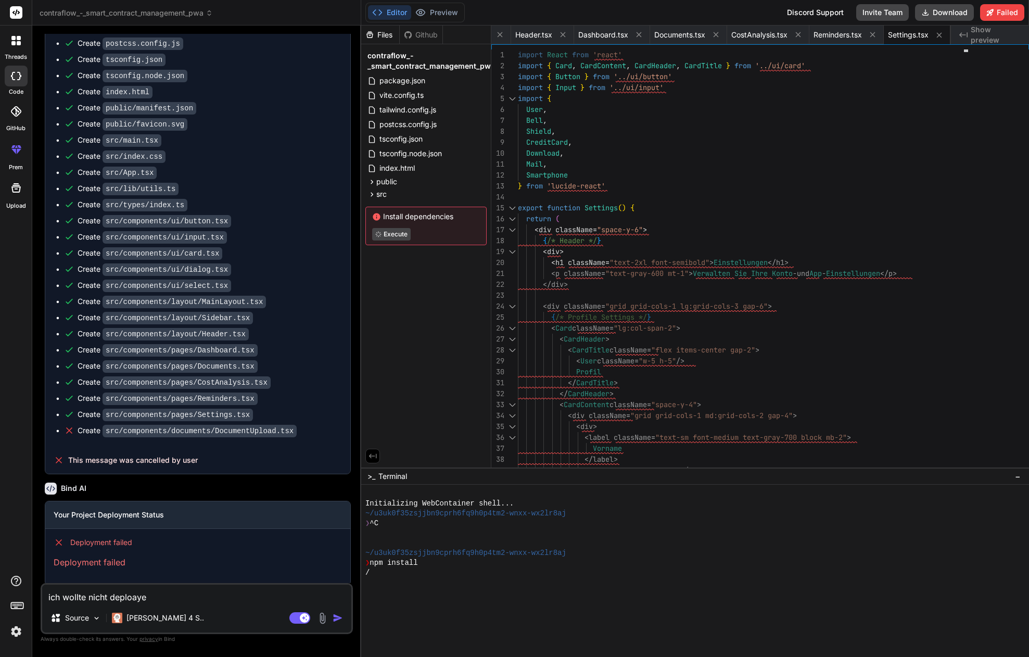
type textarea "ich wollte nicht deploayen"
type textarea "x"
type textarea "ich wollte nicht deploayen."
type textarea "x"
type textarea "ich wollte nicht deploayen."
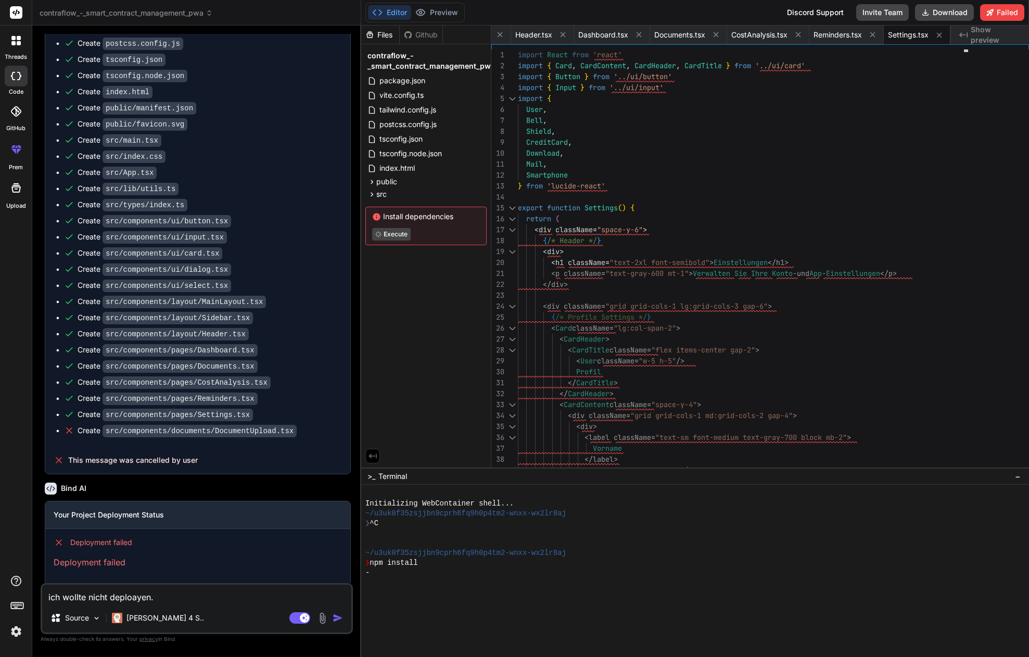
type textarea "x"
type textarea "ich wollte nicht deploayen. k"
type textarea "x"
type textarea "ich wollte nicht deploayen. ka"
type textarea "x"
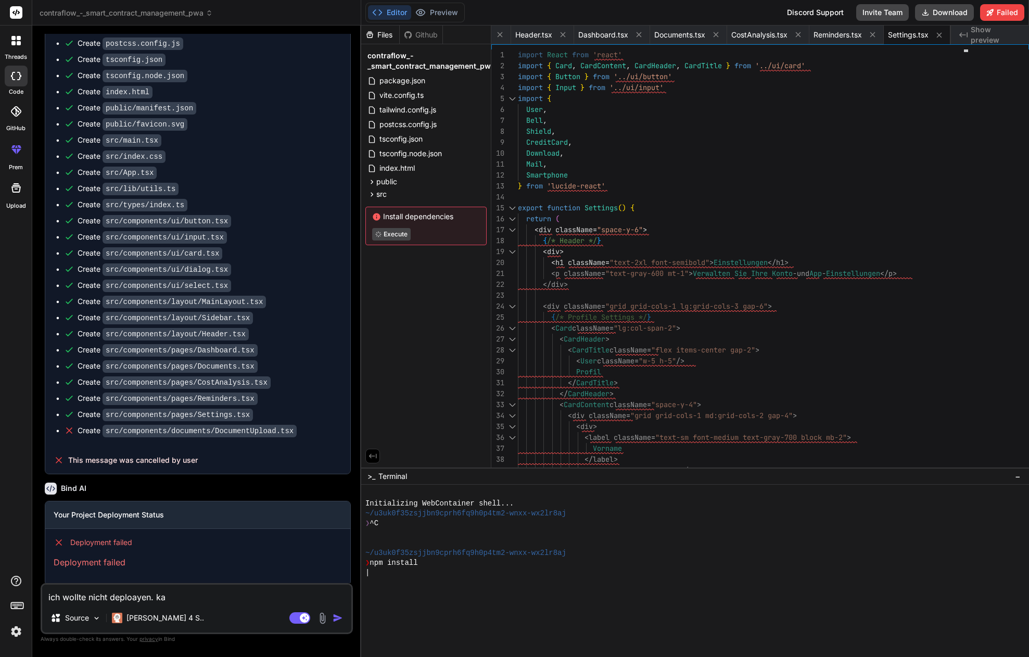
type textarea "ich wollte nicht deploayen. kan"
type textarea "x"
type textarea "ich wollte nicht deploayen. kann"
type textarea "x"
type textarea "ich wollte nicht deploayen. kanns"
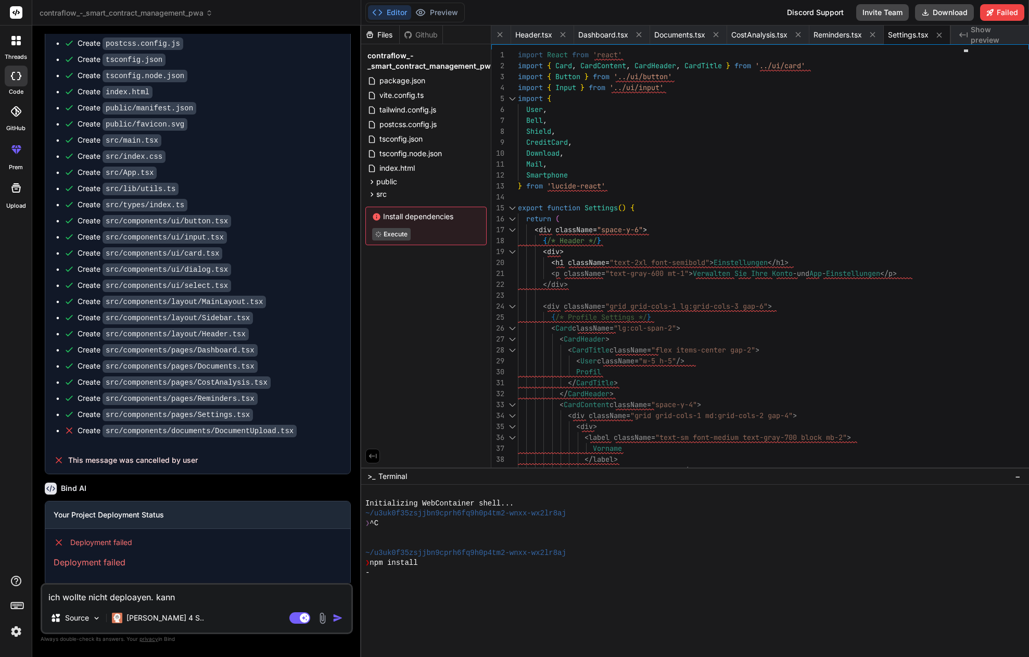
type textarea "x"
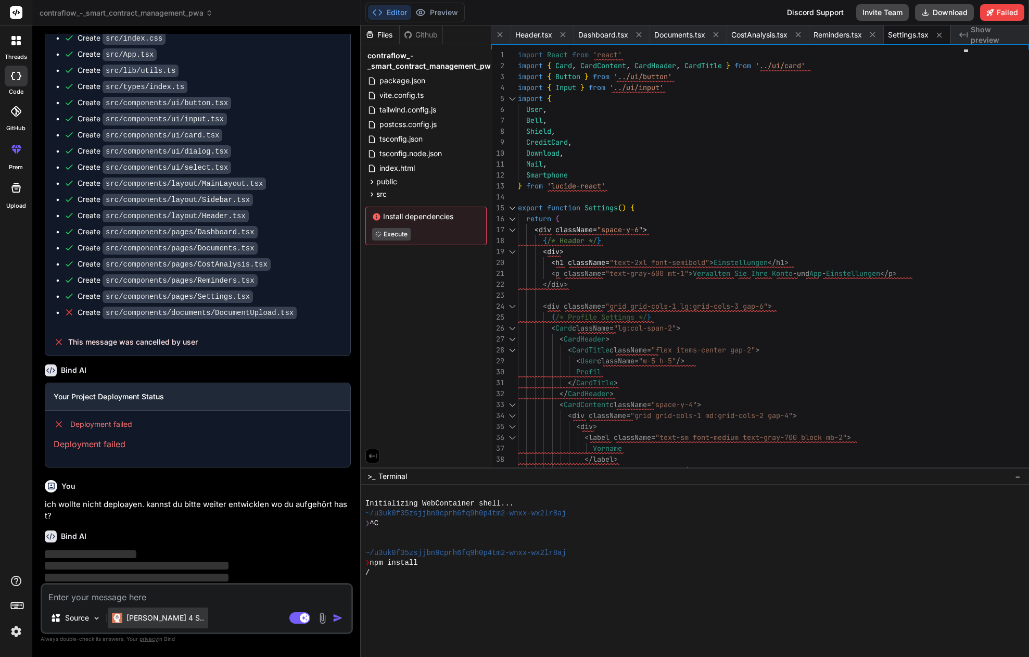
click at [155, 616] on p "[PERSON_NAME] 4 S.." at bounding box center [165, 618] width 78 height 10
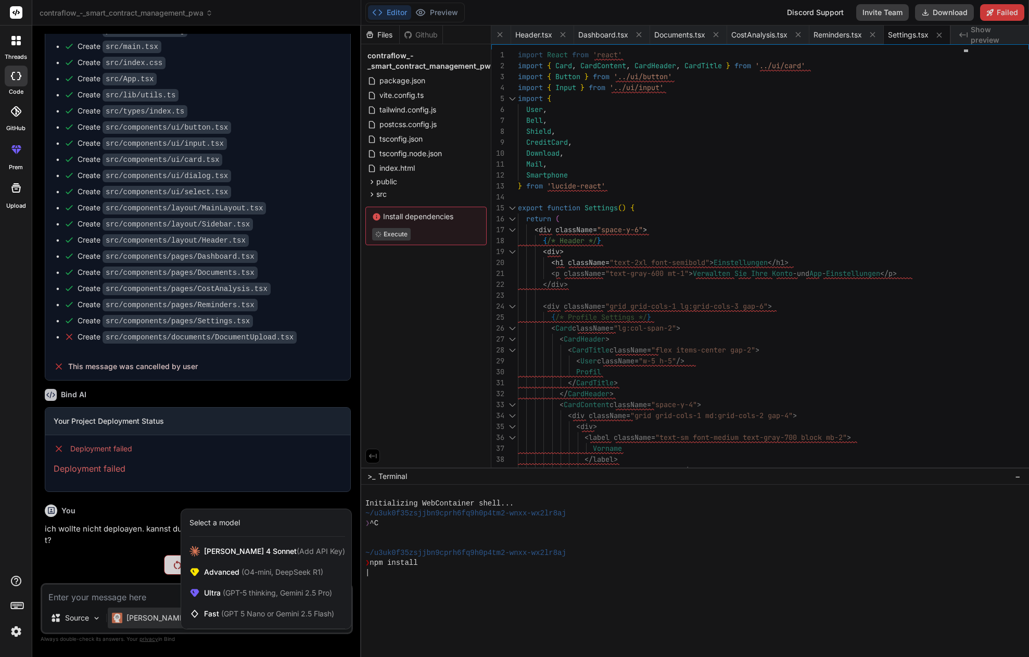
scroll to position [1178, 0]
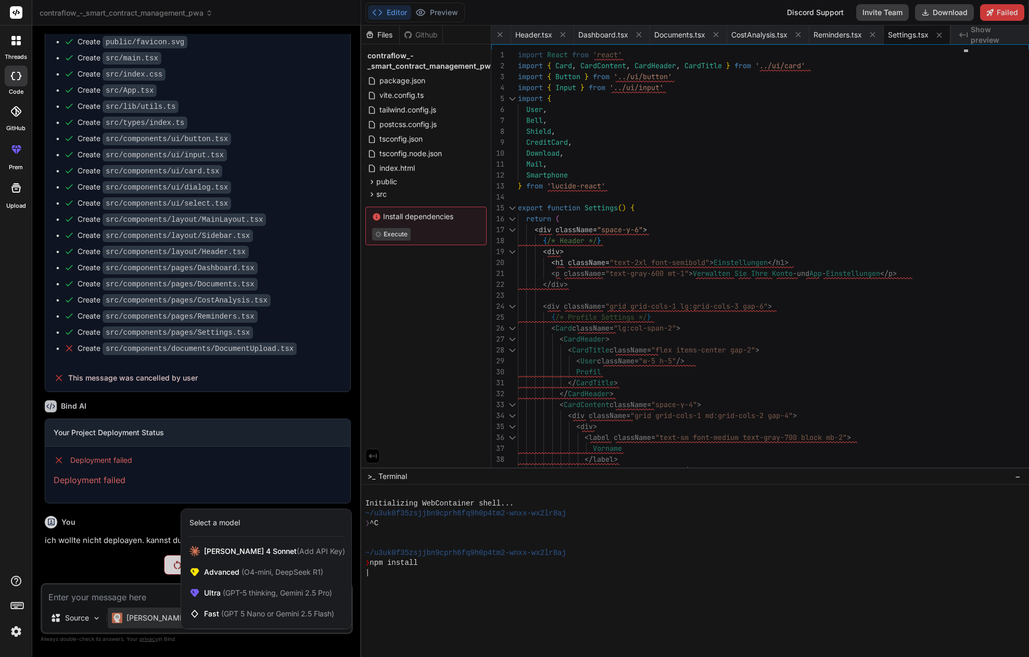
click at [157, 618] on div at bounding box center [514, 328] width 1029 height 657
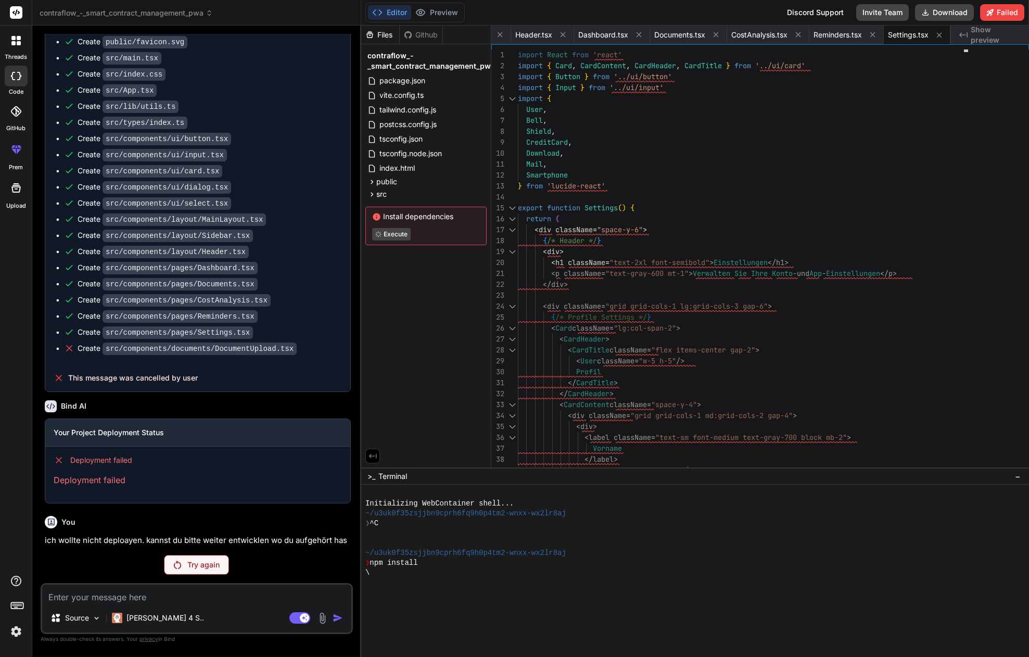
click at [187, 566] on p "Try again" at bounding box center [203, 565] width 32 height 10
click at [995, 36] on span "Show preview" at bounding box center [996, 34] width 50 height 21
click at [111, 552] on div "You Bind AI 🔹 Project : Contraflow - Smart Contract Management PWA 🔧 Tech Stack…" at bounding box center [197, 345] width 312 height 622
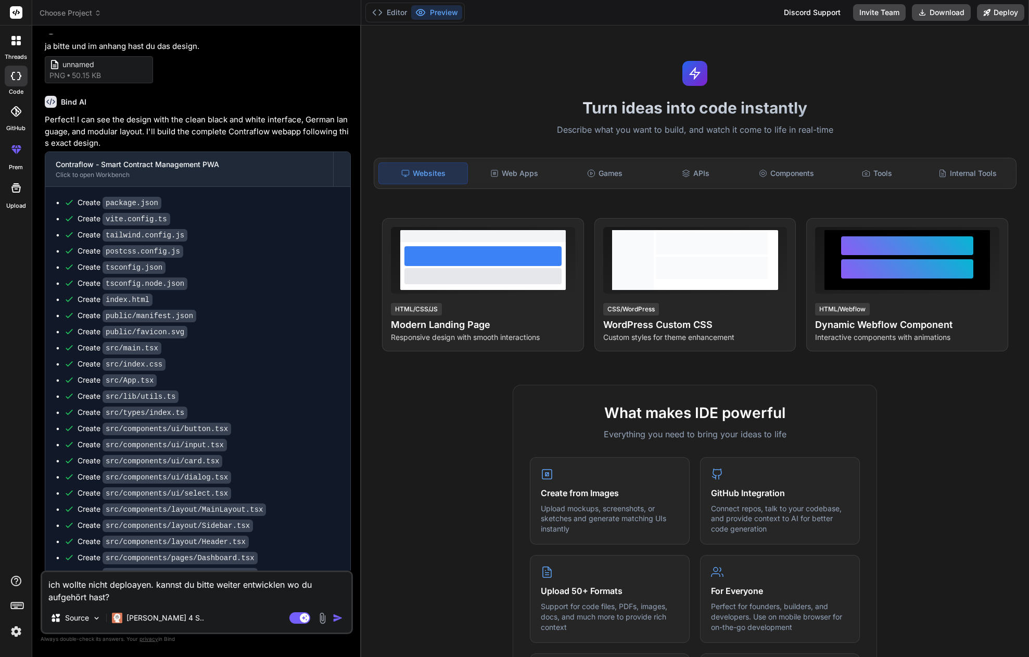
scroll to position [1489, 0]
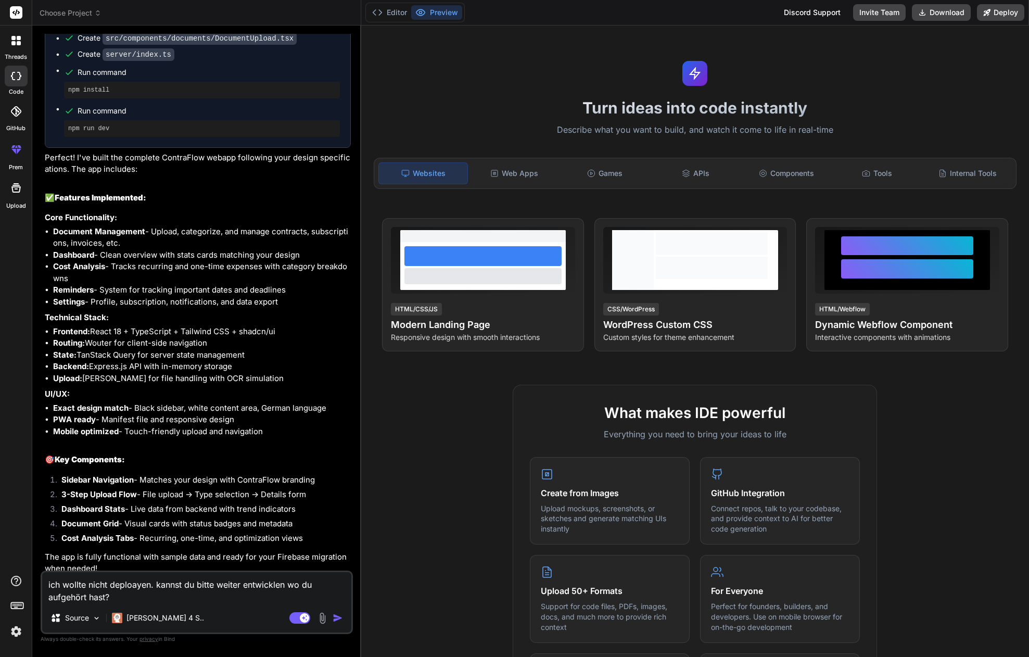
click at [441, 11] on button "Preview" at bounding box center [436, 12] width 51 height 15
click at [395, 12] on button "Editor" at bounding box center [389, 12] width 43 height 15
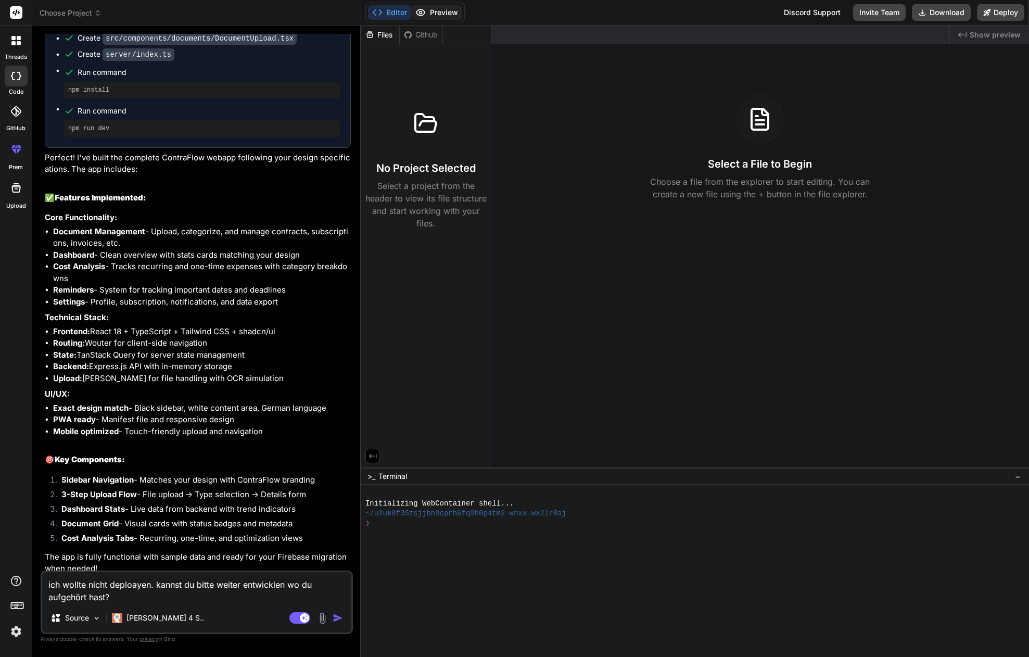
click at [443, 11] on button "Preview" at bounding box center [436, 12] width 51 height 15
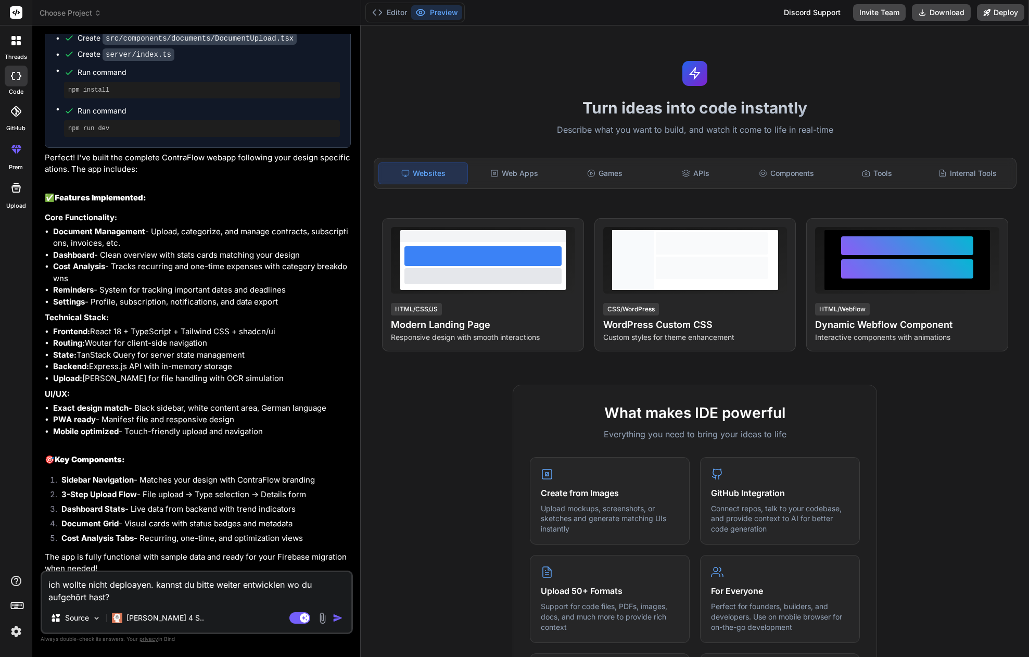
drag, startPoint x: 120, startPoint y: 600, endPoint x: 4, endPoint y: 575, distance: 118.6
click at [4, 575] on div "threads code GitHub prem Upload Choose Project Created with Pixso. Bind AI Web …" at bounding box center [514, 328] width 1029 height 657
type textarea "x"
type textarea "i"
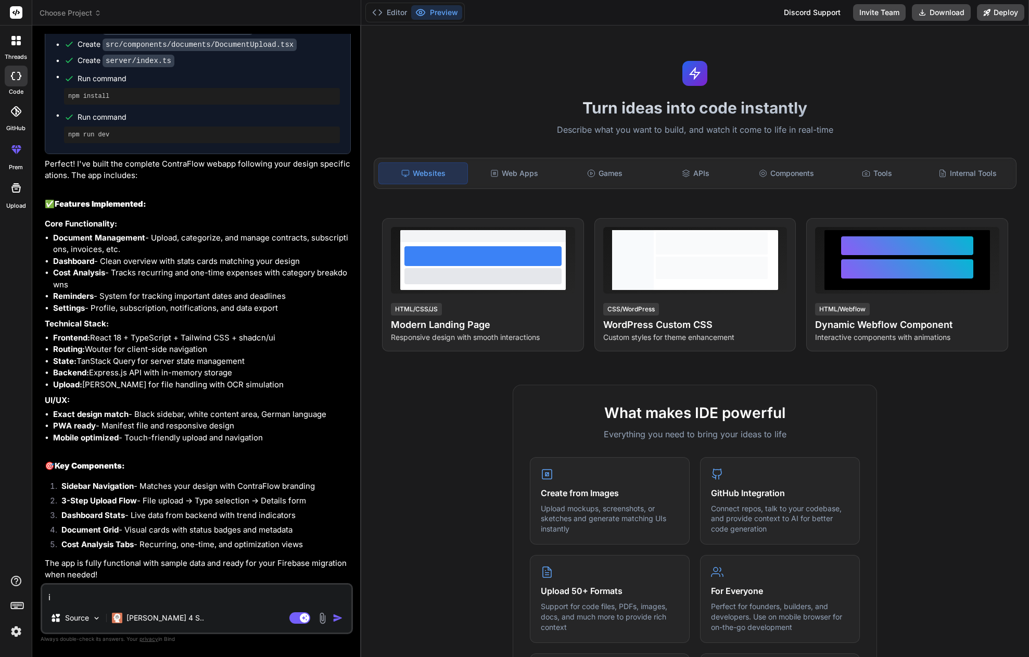
scroll to position [1476, 0]
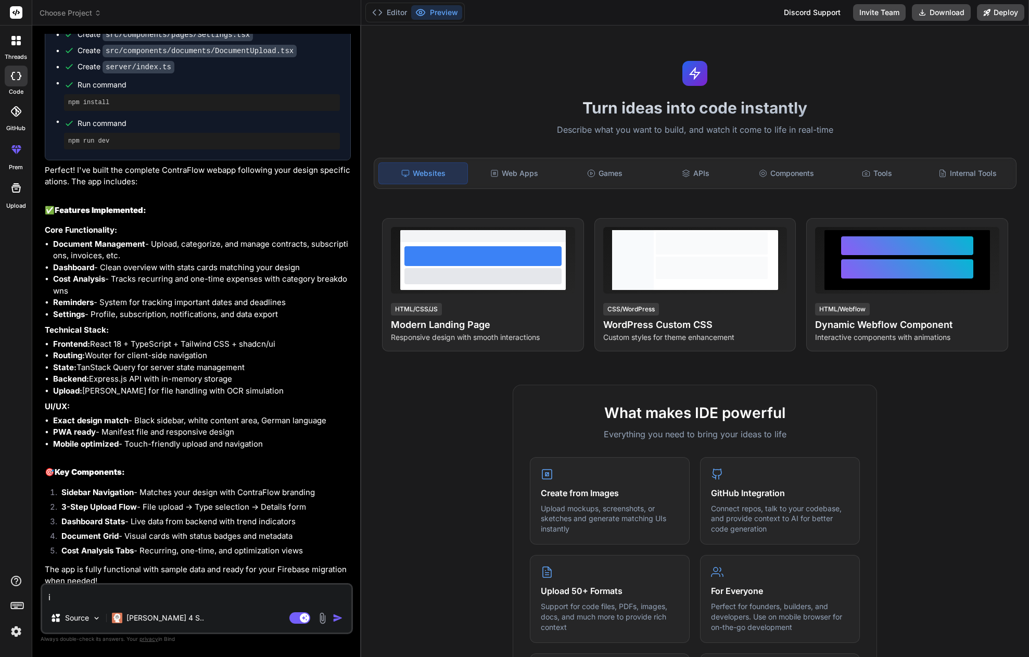
type textarea "x"
type textarea "ic"
type textarea "x"
type textarea "ich"
type textarea "x"
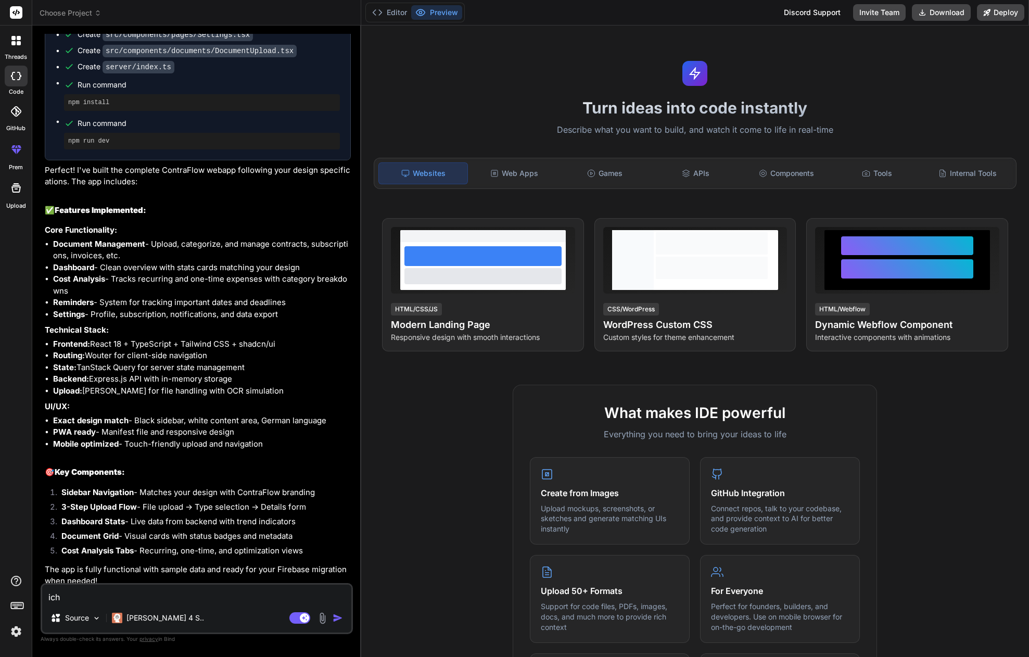
type textarea "ich"
type textarea "x"
type textarea "ich s"
type textarea "x"
type textarea "ich se"
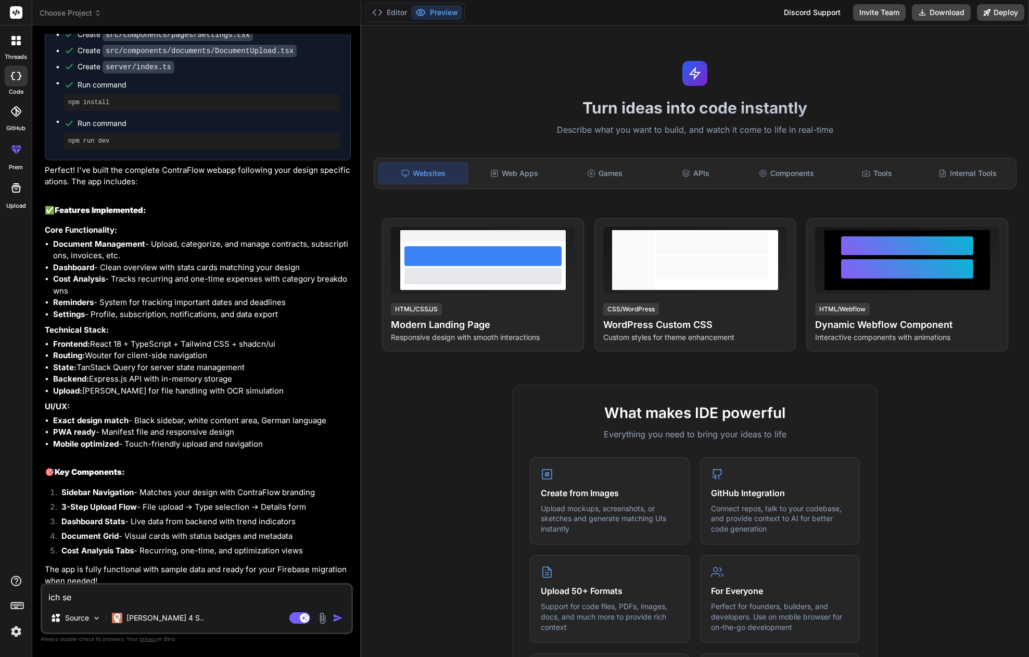
type textarea "x"
type textarea "ich seh"
type textarea "x"
type textarea "ich sehe"
type textarea "x"
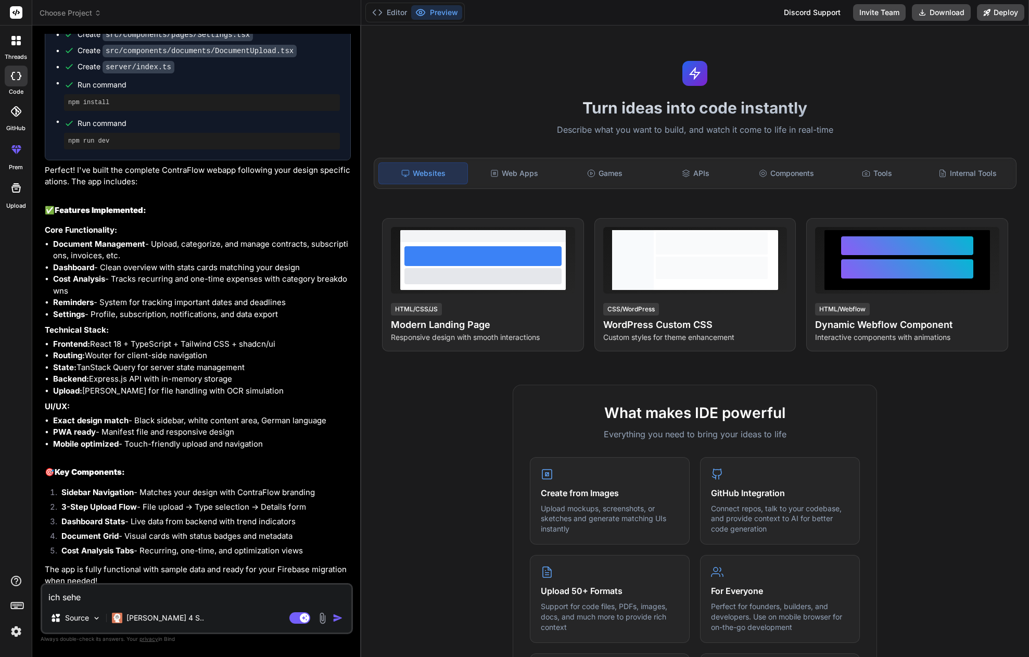
type textarea "ich sehe"
type textarea "x"
type textarea "ich sehe n"
type textarea "x"
type textarea "ich sehe no"
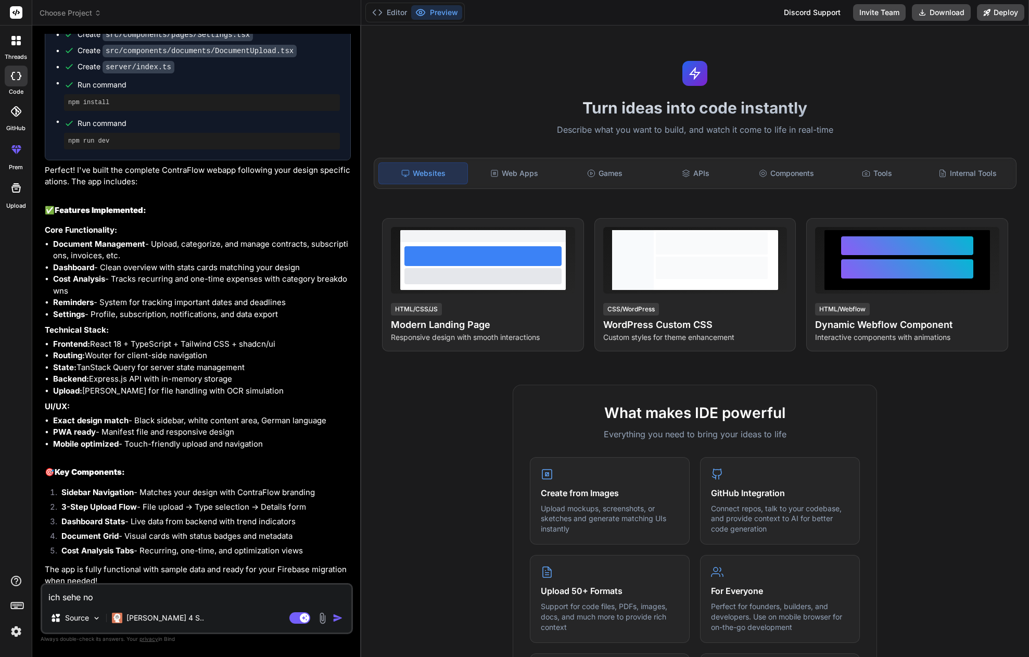
type textarea "x"
type textarea "k"
type textarea "x"
type textarea "ka"
type textarea "x"
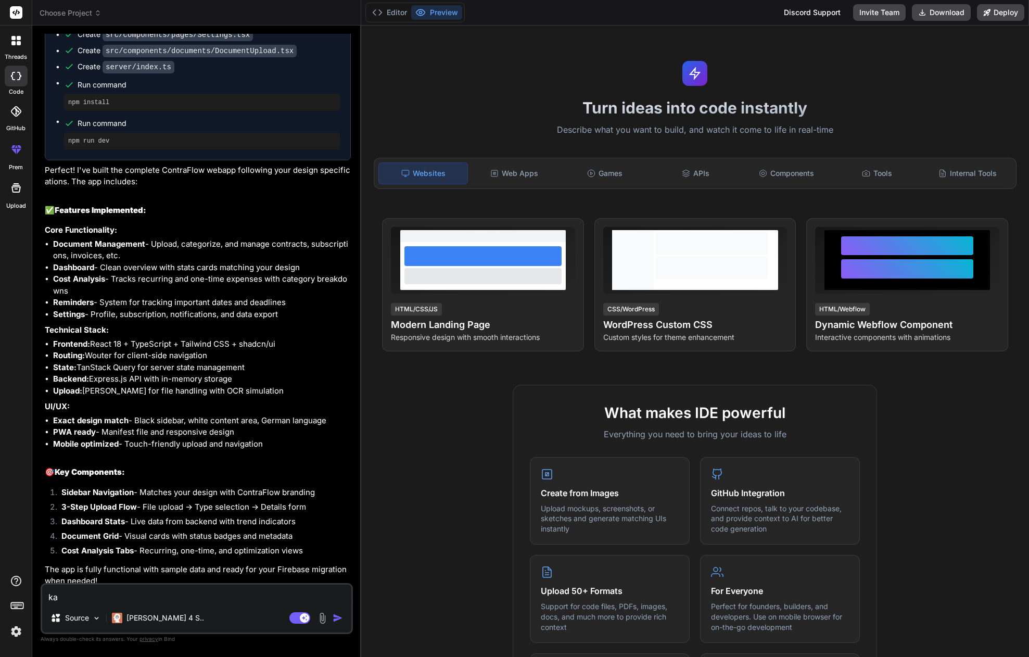
type textarea "kan"
type textarea "x"
type textarea "kann"
type textarea "x"
type textarea "kanns"
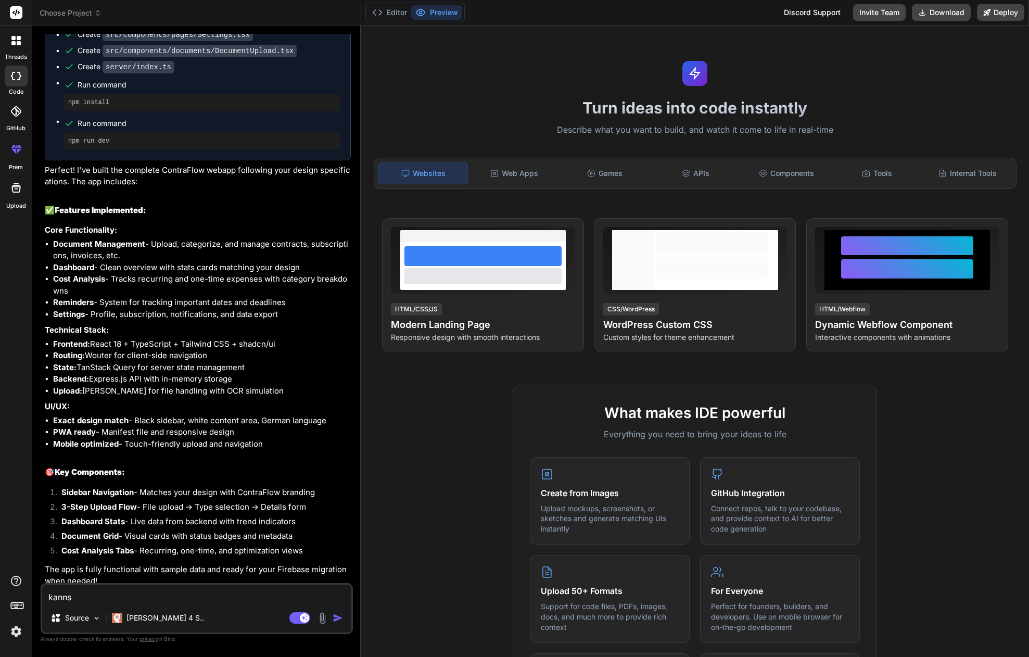
type textarea "x"
type textarea "kanns"
type textarea "x"
type textarea "w"
type textarea "x"
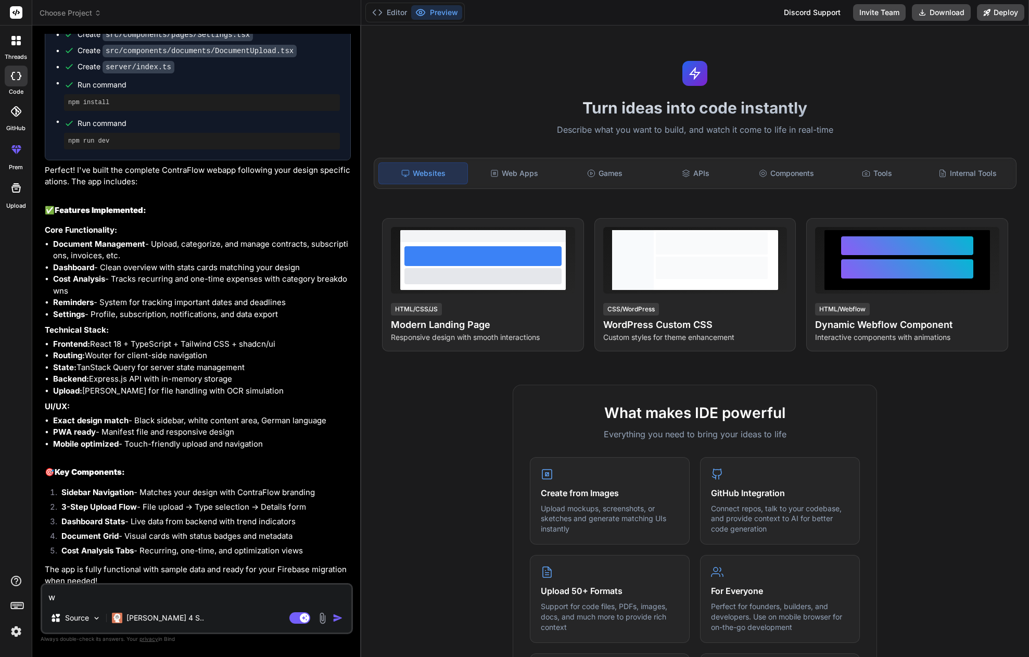
type textarea "wa"
type textarea "x"
type textarea "war"
type textarea "x"
type textarea "waru"
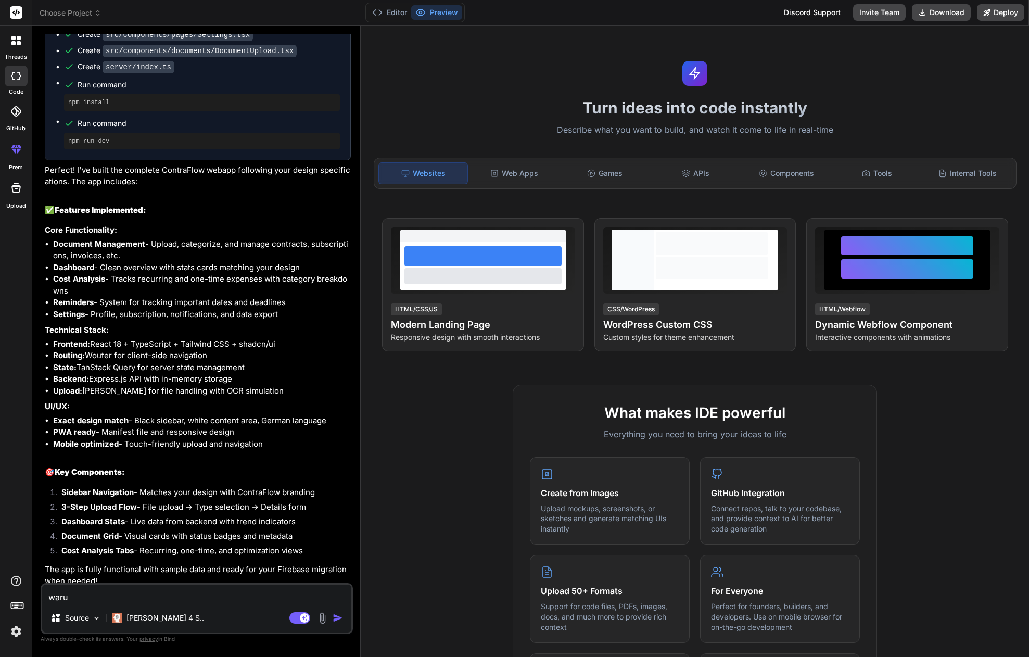
type textarea "x"
type textarea "warum"
type textarea "x"
type textarea "warum"
type textarea "x"
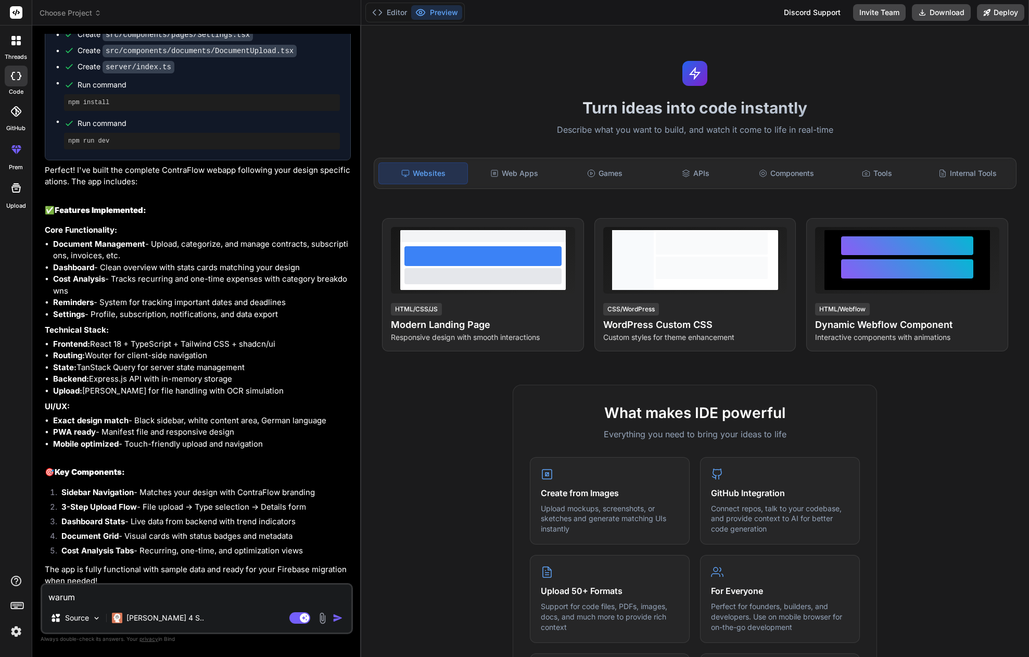
type textarea "warum s"
type textarea "x"
type textarea "warum se"
type textarea "x"
type textarea "warum seh"
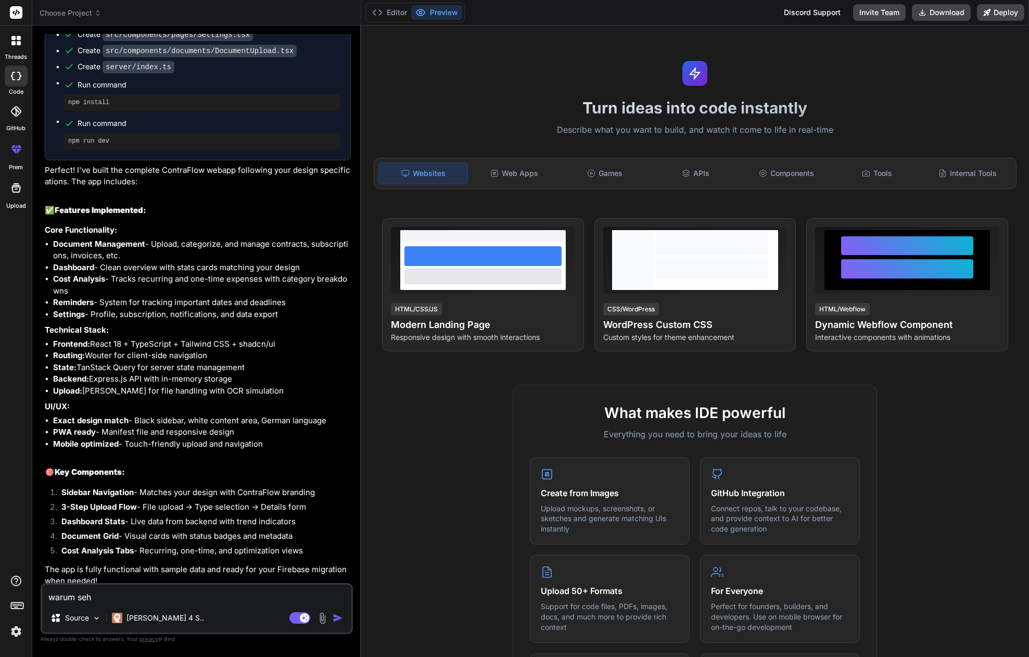
type textarea "x"
type textarea "warum sehe"
type textarea "x"
type textarea "warum sehe"
type textarea "x"
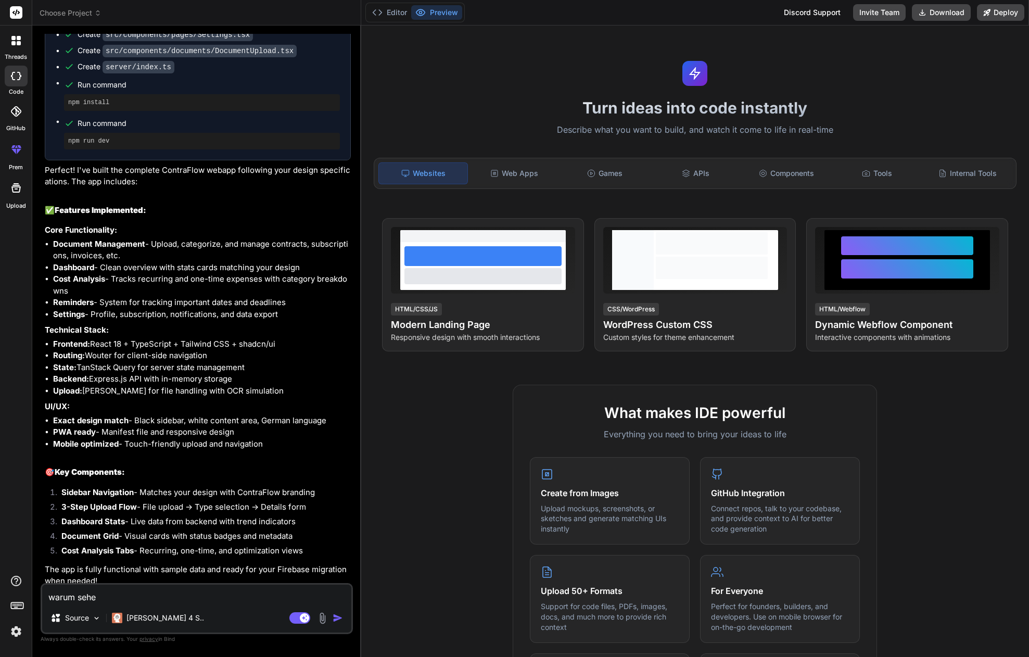
type textarea "warum sehe i"
type textarea "x"
type textarea "warum sehe ic"
type textarea "x"
type textarea "warum sehe ich"
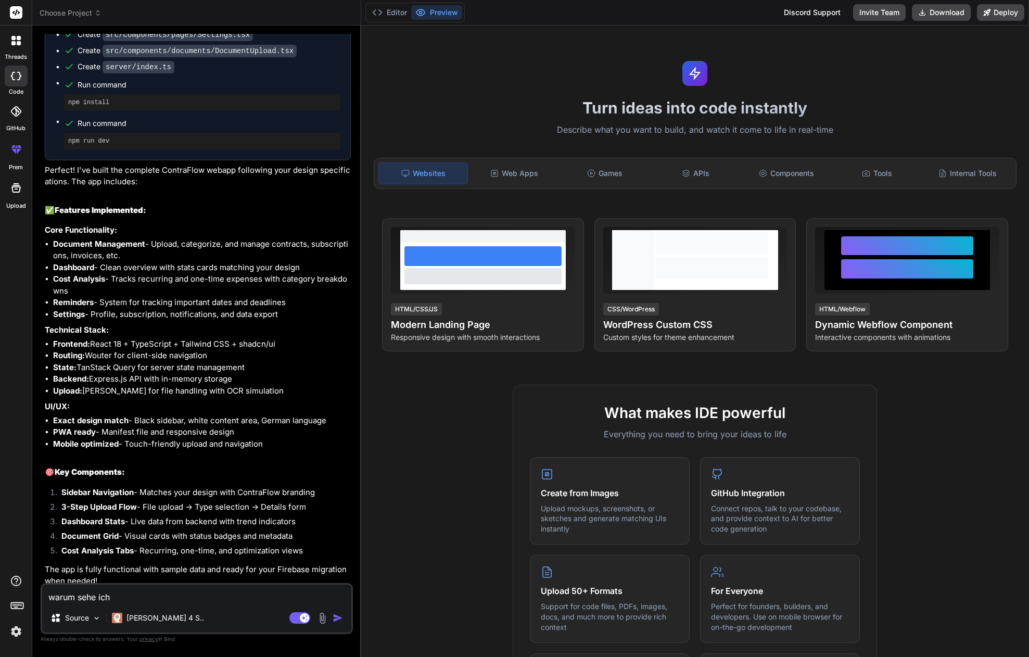
type textarea "x"
type textarea "warum sehe ich"
type textarea "x"
type textarea "warum sehe ich n"
type textarea "x"
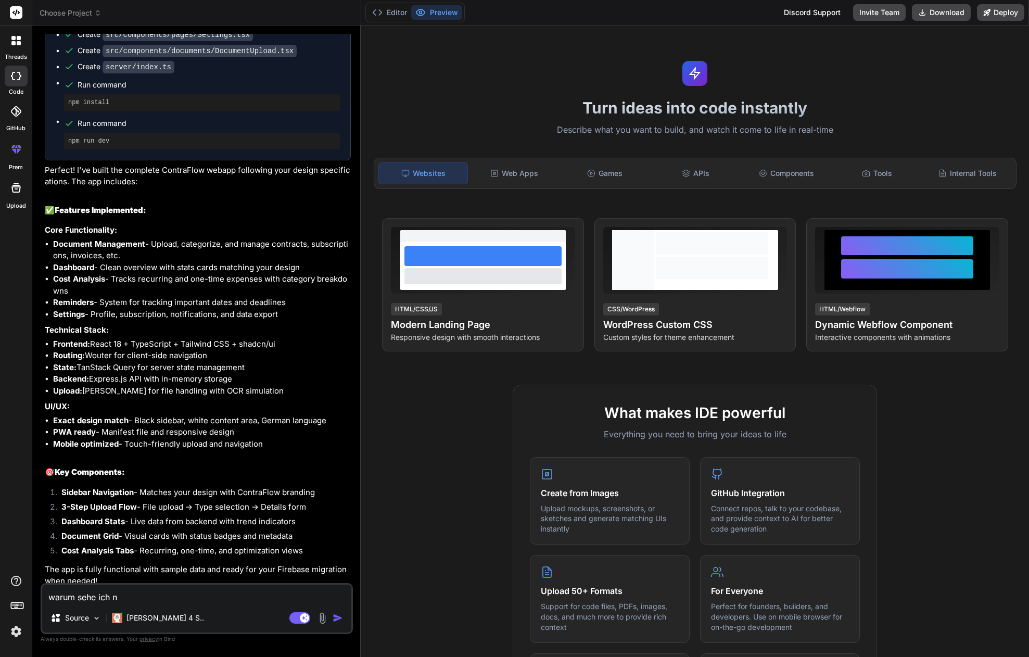
type textarea "warum sehe ich no"
type textarea "x"
type textarea "warum sehe ich noc"
type textarea "x"
type textarea "warum sehe ich noch"
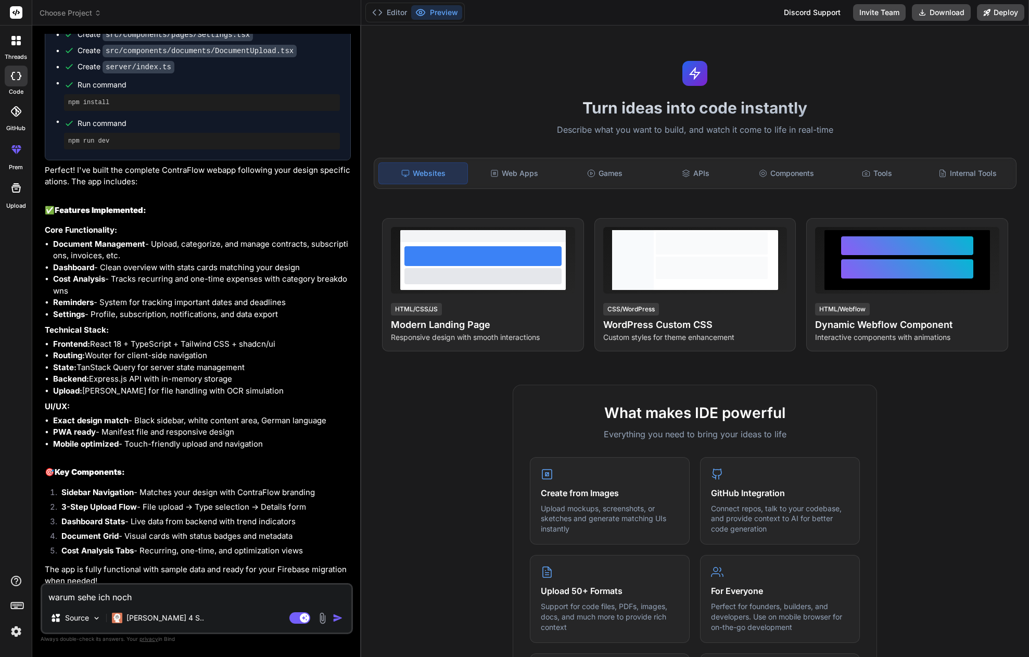
type textarea "x"
type textarea "warum sehe ich noch"
type textarea "x"
type textarea "warum sehe ich noch n"
type textarea "x"
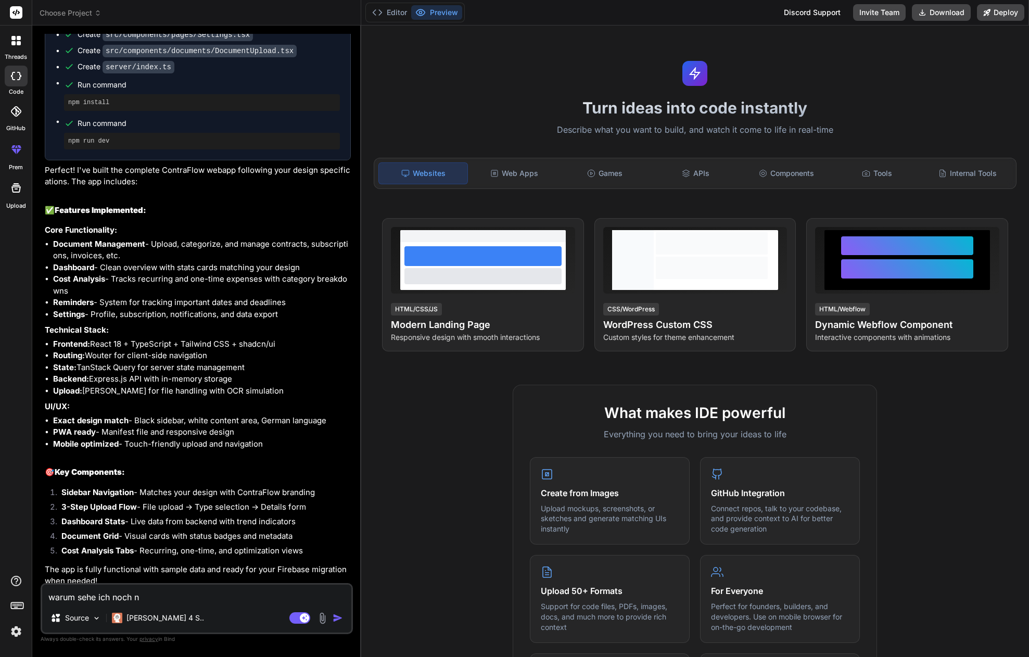
type textarea "warum sehe ich noch ni"
type textarea "x"
type textarea "warum sehe ich noch nic"
type textarea "x"
type textarea "warum sehe ich noch nich"
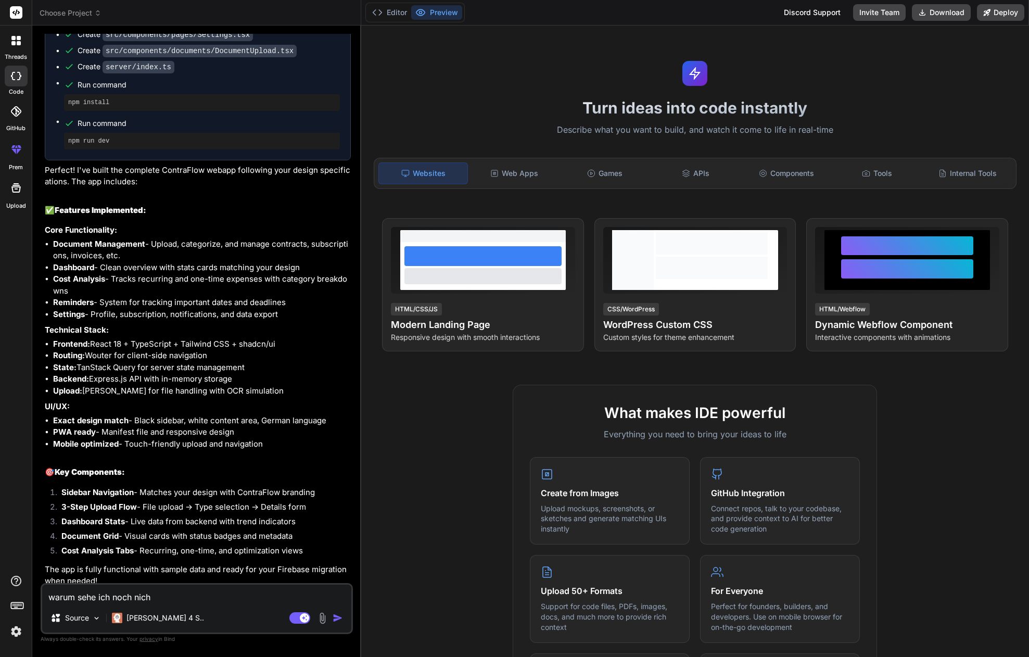
type textarea "x"
type textarea "warum sehe ich noch nicht"
type textarea "x"
type textarea "warum sehe ich noch nichts"
type textarea "x"
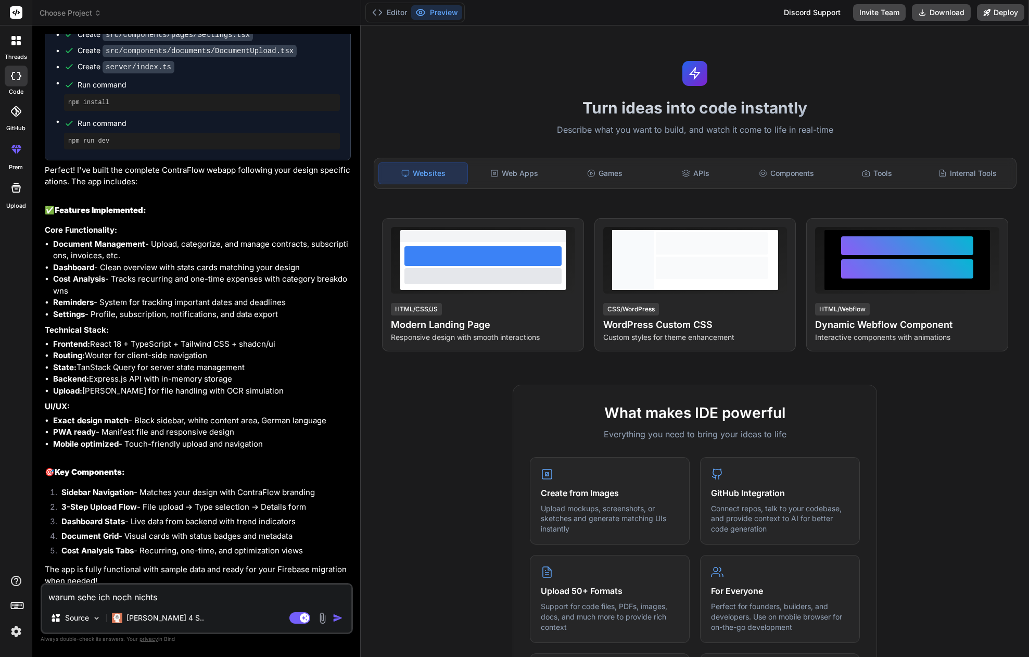
type textarea "warum sehe ich noch nichts"
type textarea "x"
type textarea "warum sehe ich noch nichts i"
type textarea "x"
type textarea "warum sehe ich noch nichts im"
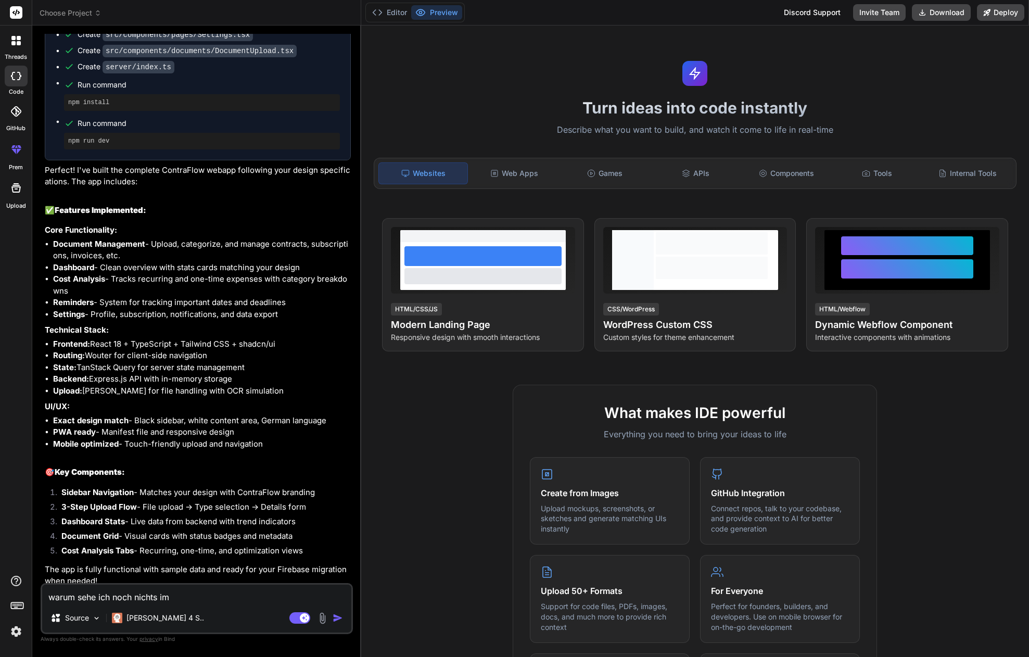
type textarea "x"
type textarea "warum sehe ich noch nichts im"
type textarea "x"
type textarea "warum sehe ich noch nichts im p"
type textarea "x"
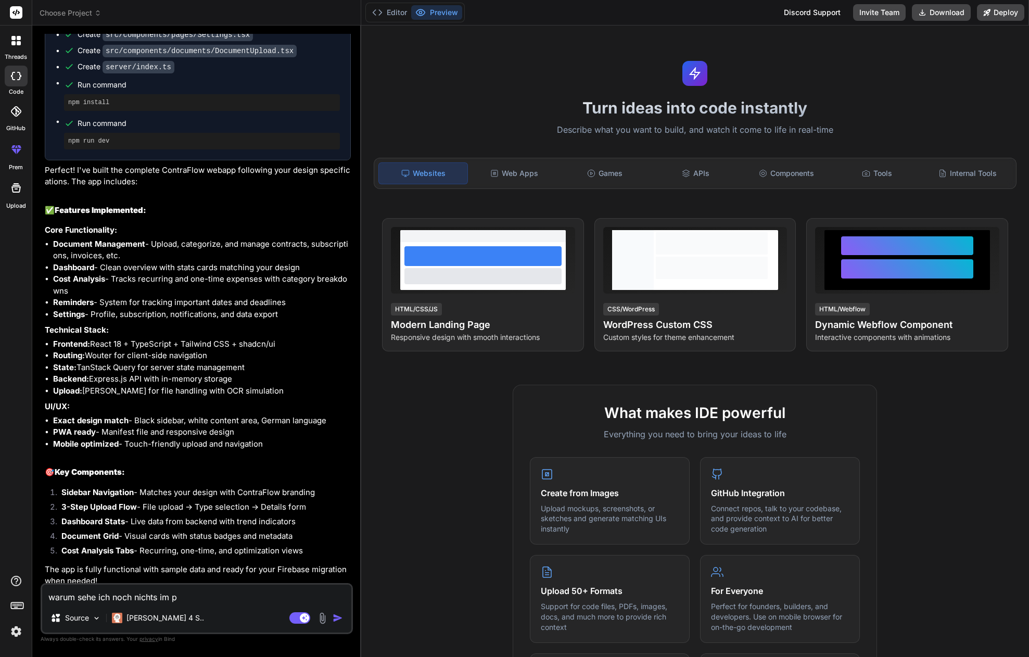
type textarea "warum sehe ich noch nichts im pr"
type textarea "x"
type textarea "warum sehe ich noch nichts im pre"
type textarea "x"
type textarea "warum sehe ich noch nichts im prev"
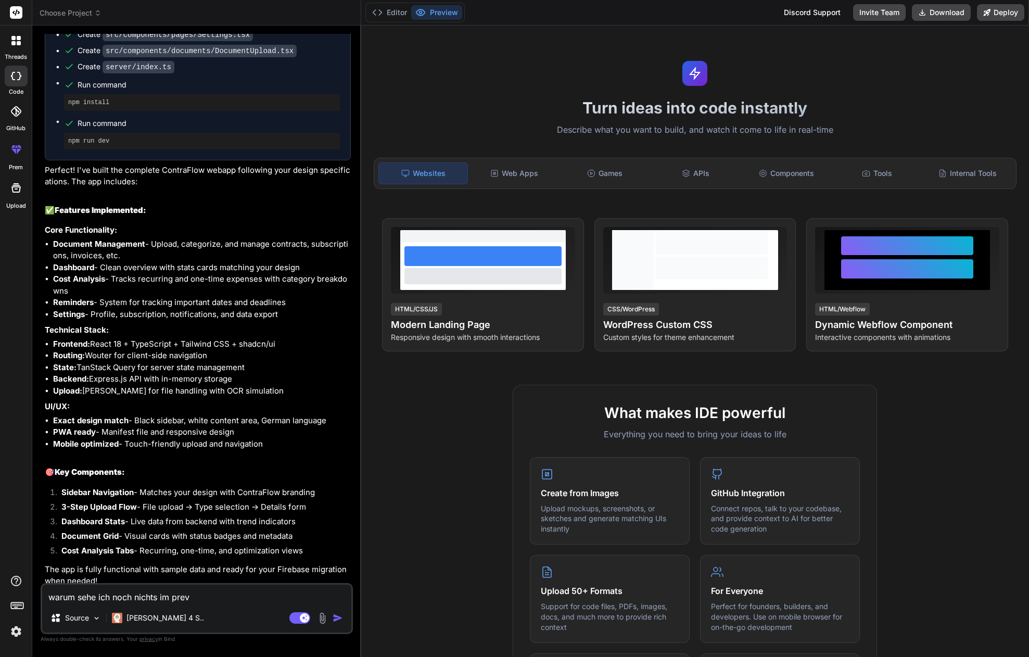
type textarea "x"
type textarea "warum sehe ich noch nichts im previ"
type textarea "x"
type textarea "warum sehe ich noch nichts im previe"
type textarea "x"
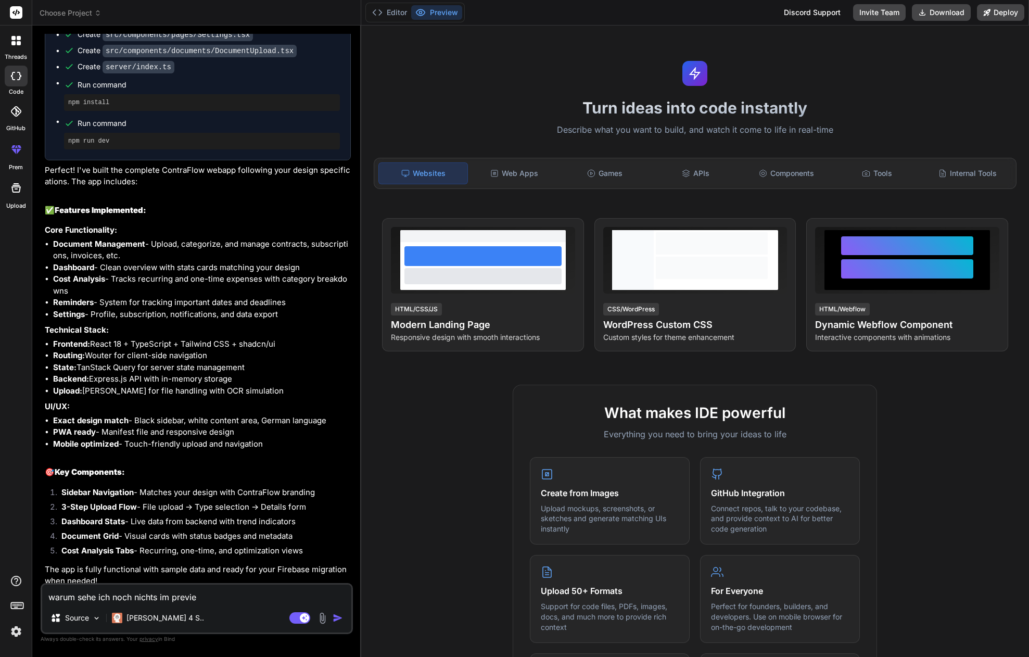
type textarea "warum sehe ich noch nichts im preview"
type textarea "x"
type textarea "warum sehe ich noch nichts im preview"
type textarea "x"
type textarea "warum sehe ich noch nichts im preview b"
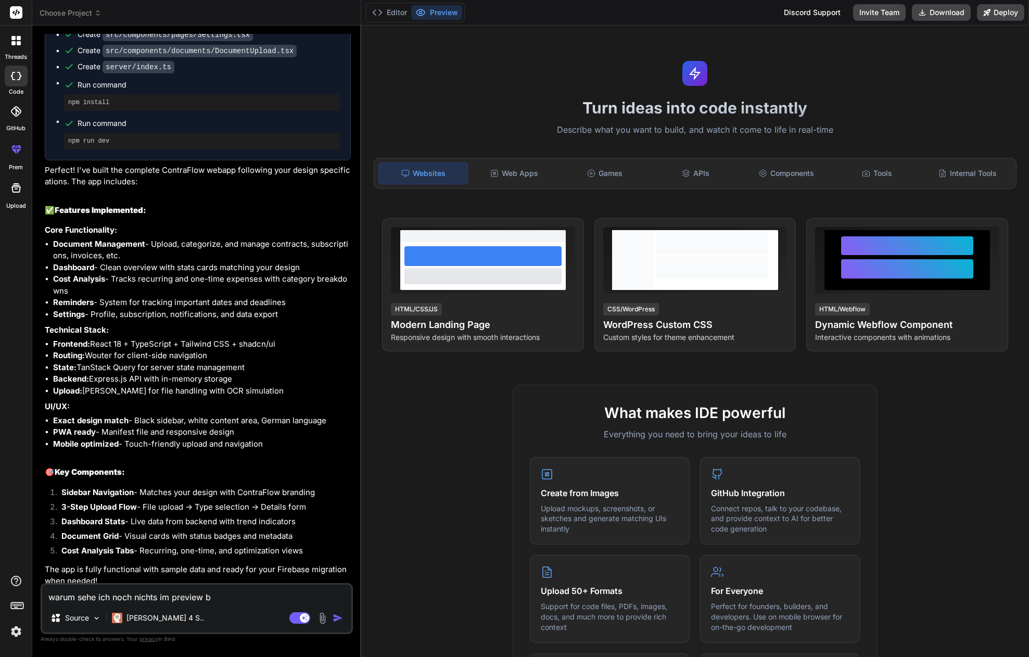
type textarea "x"
type textarea "warum sehe ich noch nichts im preview be"
type textarea "x"
type textarea "warum sehe ich noch nichts im preview ber"
type textarea "x"
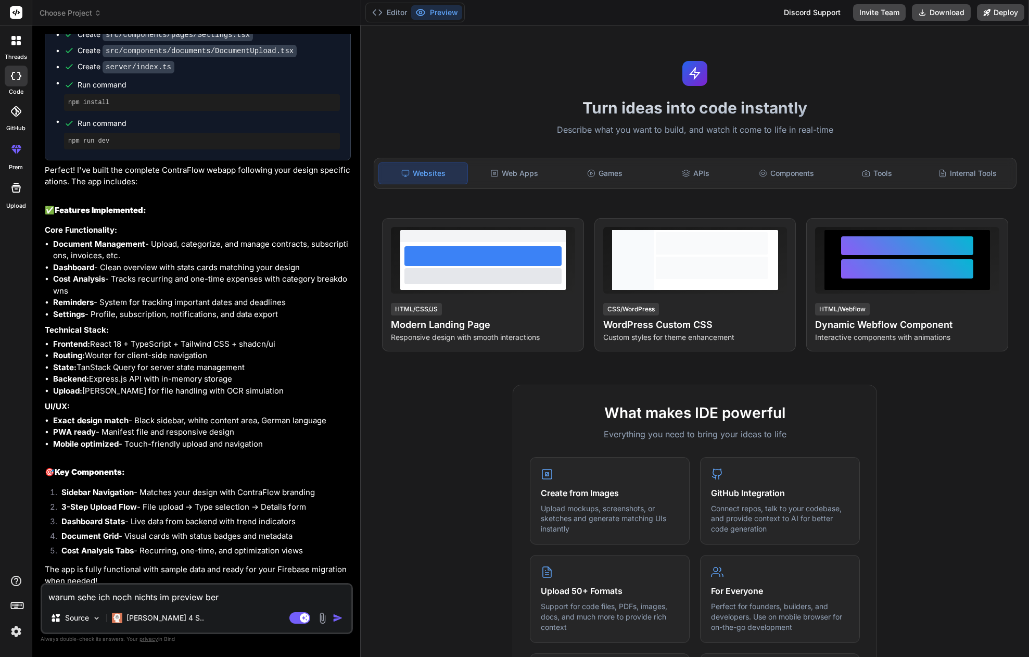
type textarea "warum sehe ich noch nichts im preview bere"
type textarea "x"
type textarea "warum sehe ich noch nichts im preview berei"
type textarea "x"
type textarea "warum sehe ich noch nichts im preview bereic"
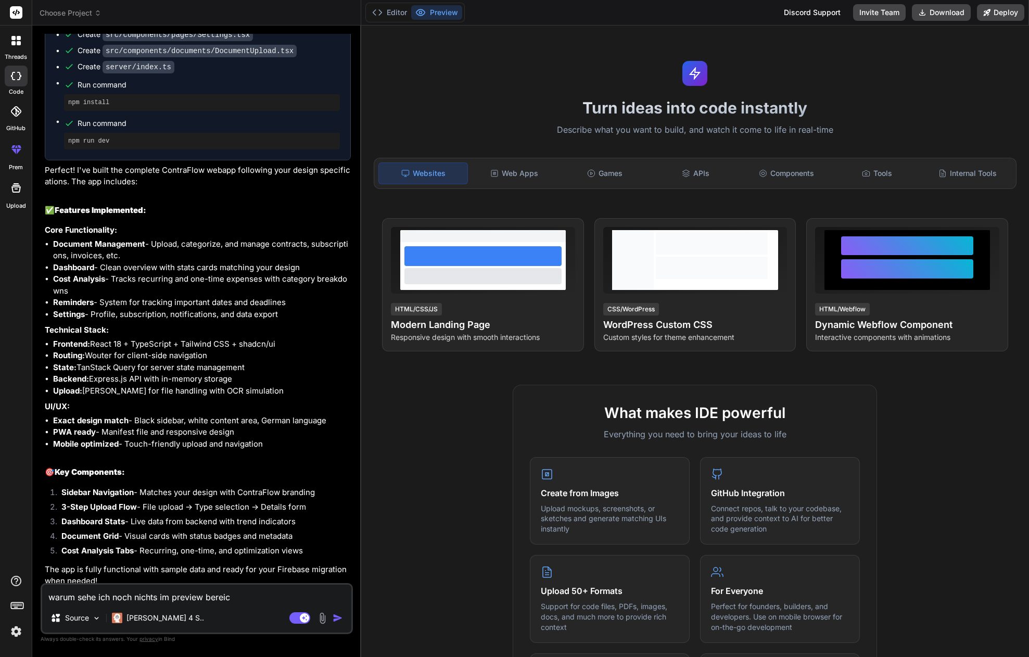
type textarea "x"
type textarea "warum sehe ich noch nichts im preview bereich"
type textarea "x"
type textarea "warum sehe ich noch nichts im preview bereich?"
type textarea "x"
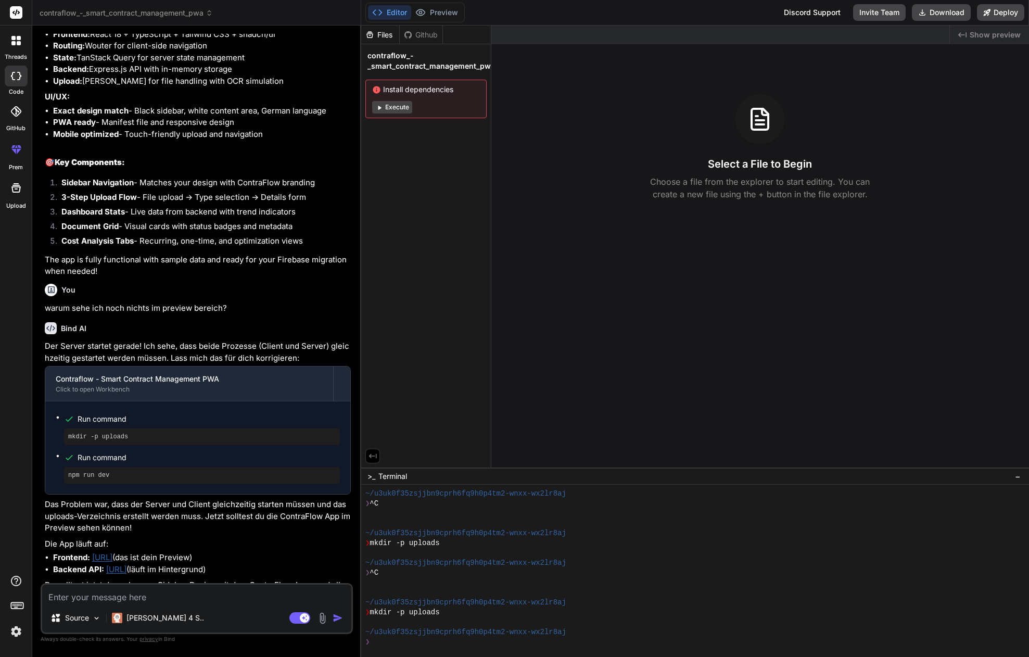
scroll to position [1799, 0]
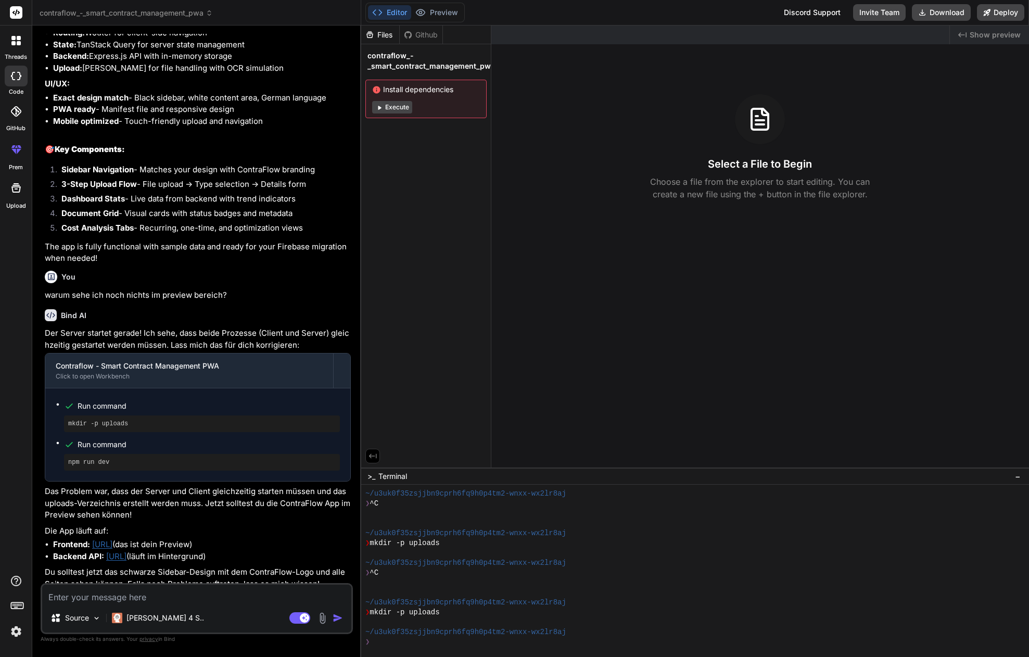
click at [112, 539] on link "[URL]" at bounding box center [102, 544] width 20 height 10
click at [397, 13] on button "Editor" at bounding box center [389, 12] width 43 height 15
click at [424, 471] on div ">_ Terminal −" at bounding box center [695, 475] width 668 height 17
click at [420, 476] on div ">_ Terminal −" at bounding box center [695, 475] width 668 height 17
click at [177, 590] on textarea at bounding box center [196, 593] width 309 height 19
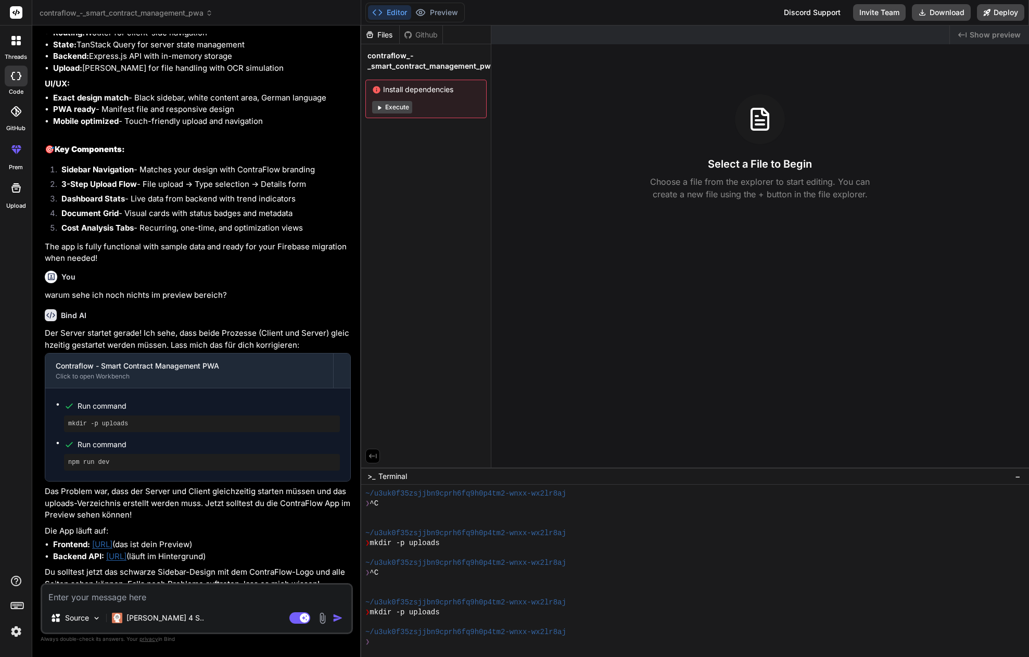
click at [79, 601] on textarea at bounding box center [196, 593] width 309 height 19
type textarea "x"
type textarea "d"
type textarea "x"
type textarea "de"
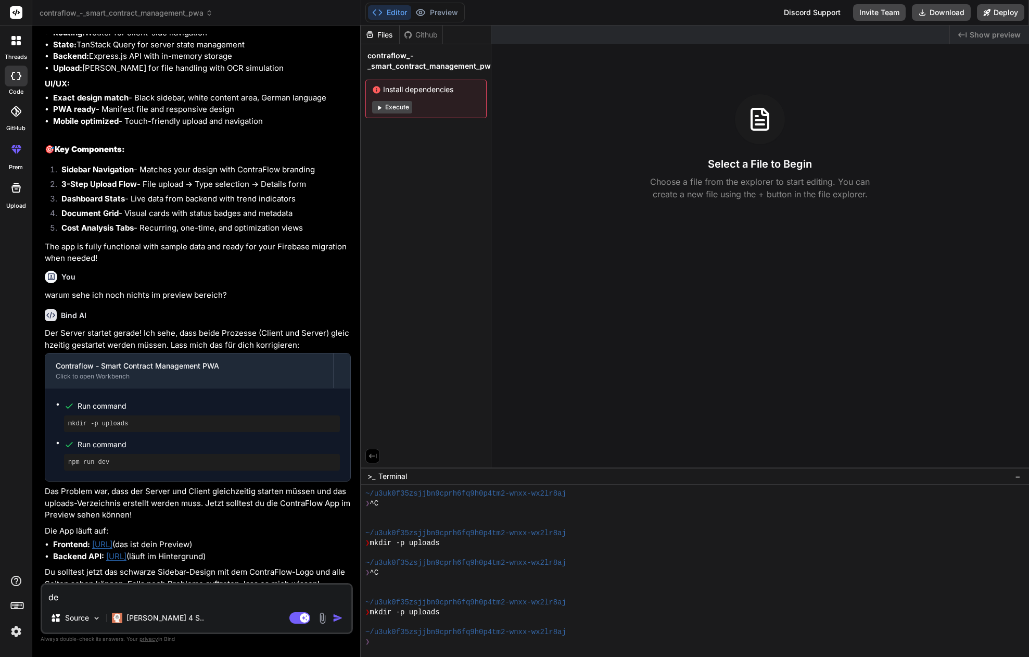
type textarea "x"
type textarea "der"
type textarea "x"
type textarea "der"
type textarea "x"
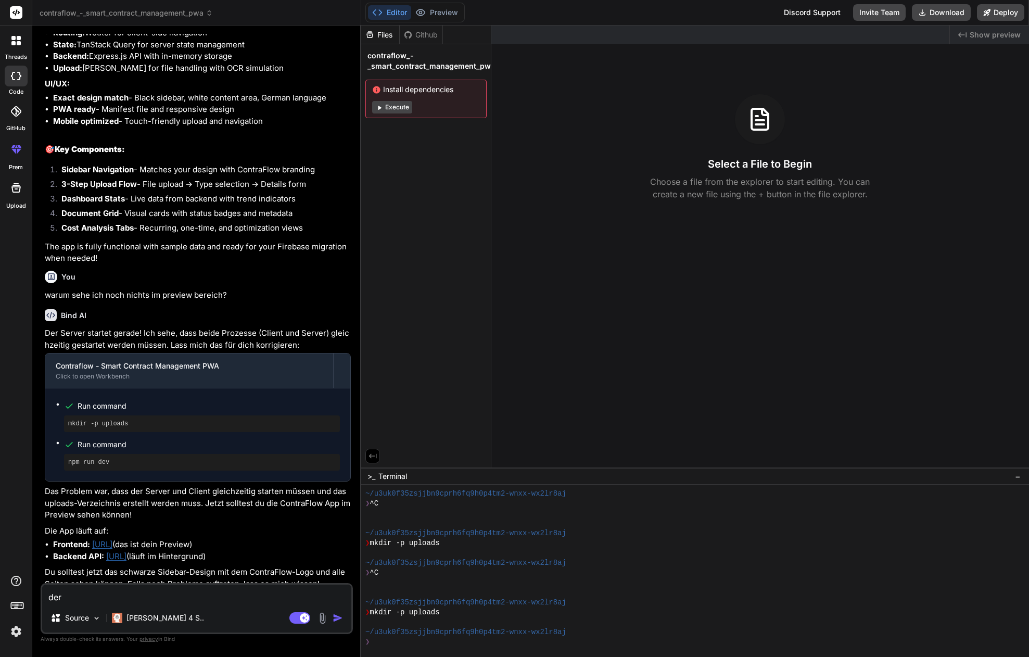
type textarea "der p"
type textarea "x"
type textarea "der pr"
type textarea "x"
type textarea "der pre"
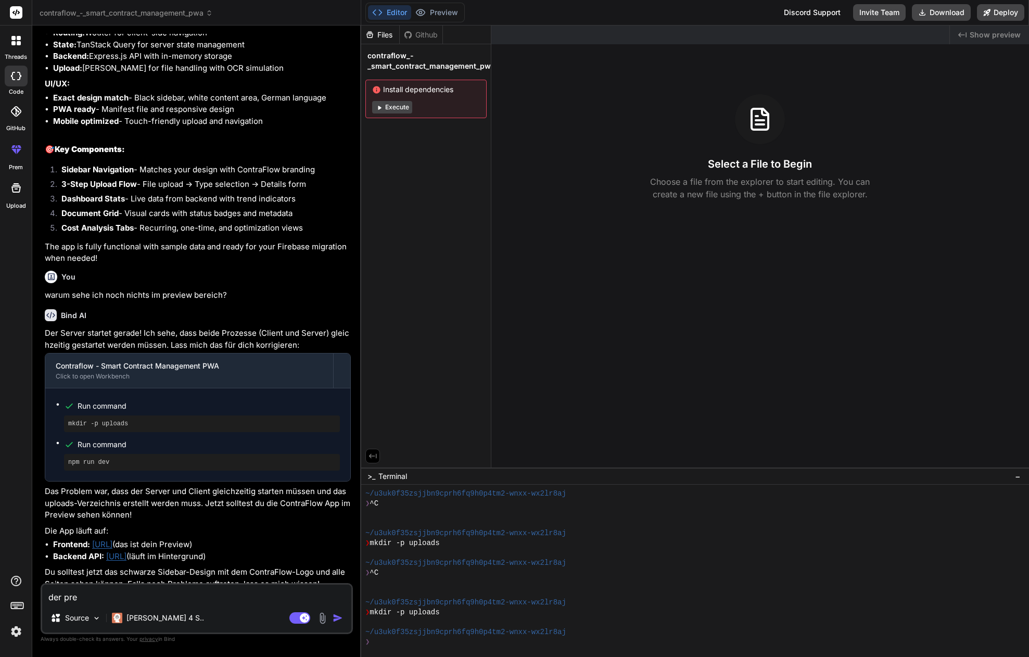
type textarea "x"
type textarea "der prev"
type textarea "x"
type textarea "der previ"
type textarea "x"
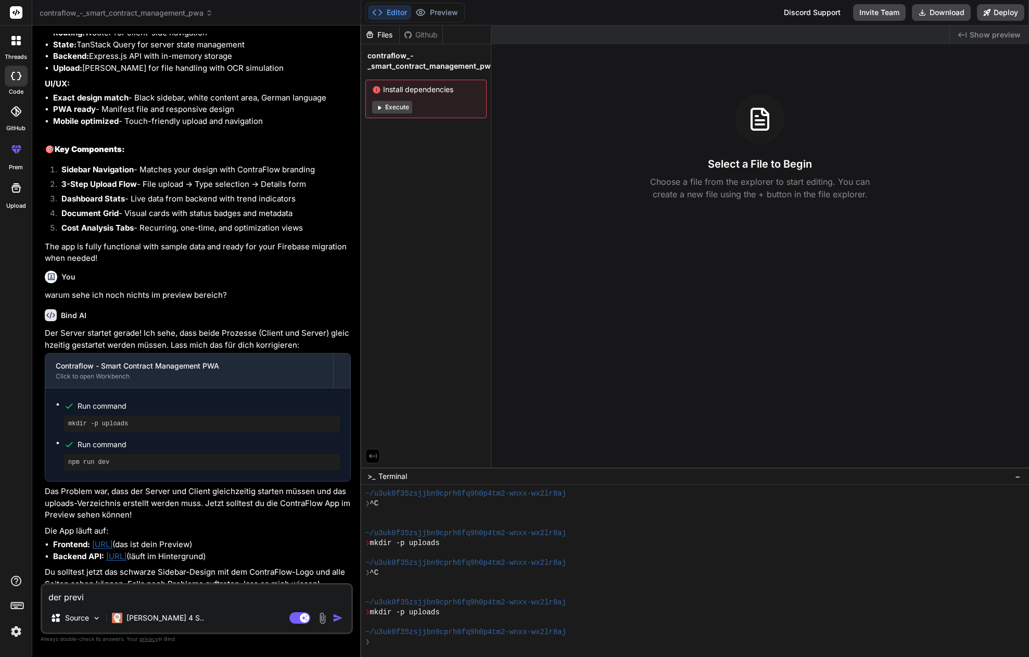
type textarea "der previe"
type textarea "x"
type textarea "der preview"
type textarea "x"
type textarea "der preview"
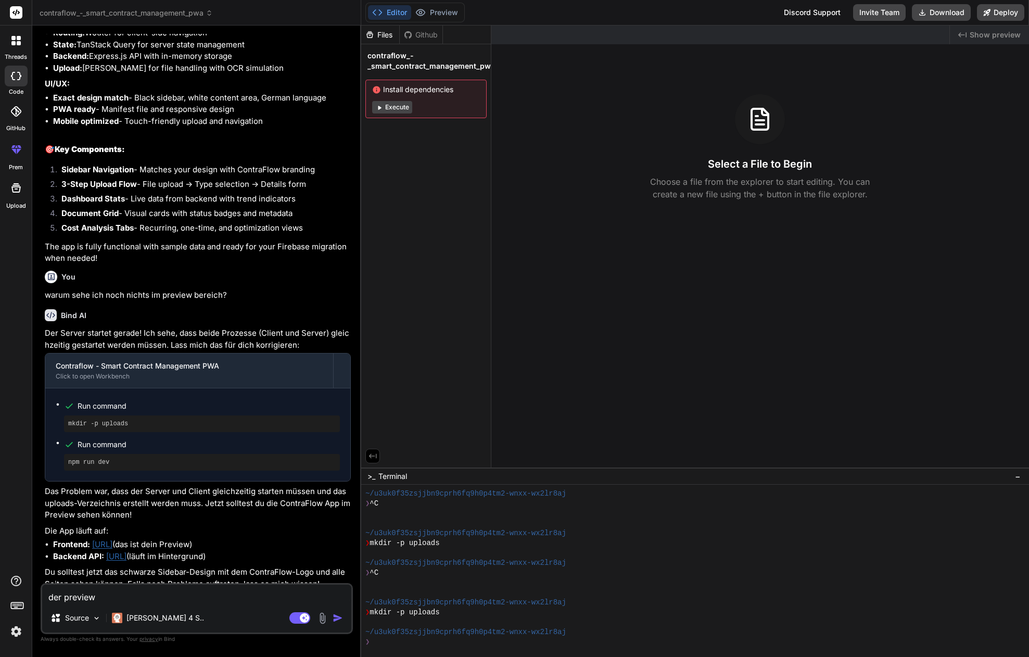
type textarea "x"
type textarea "der preview b"
type textarea "x"
type textarea "der preview bu"
type textarea "x"
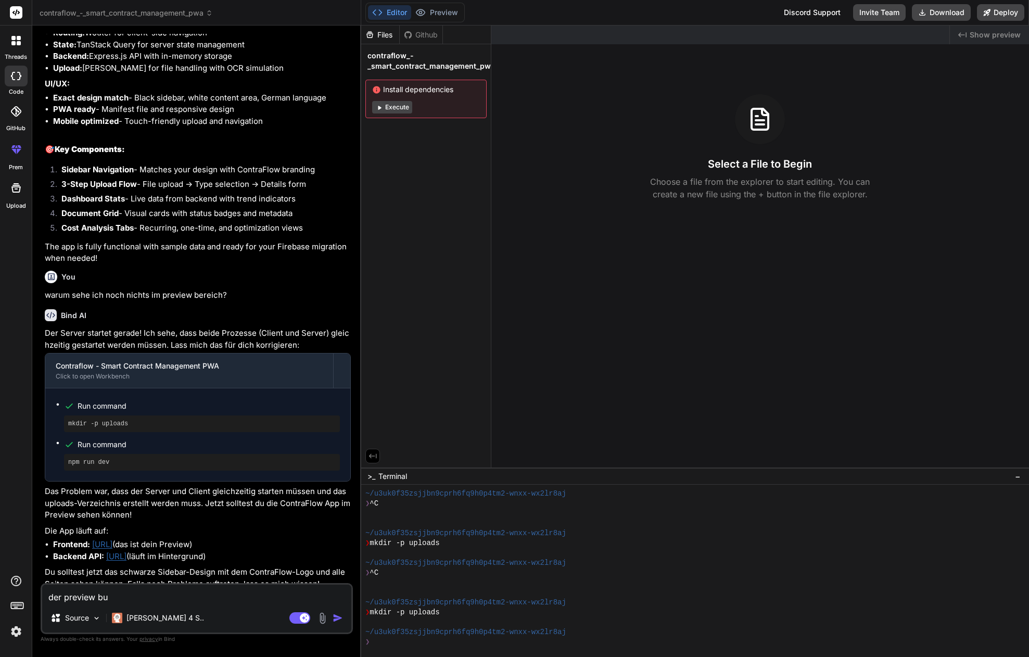
type textarea "der preview but"
type textarea "x"
type textarea "der preview butt"
type textarea "x"
type textarea "der preview butto"
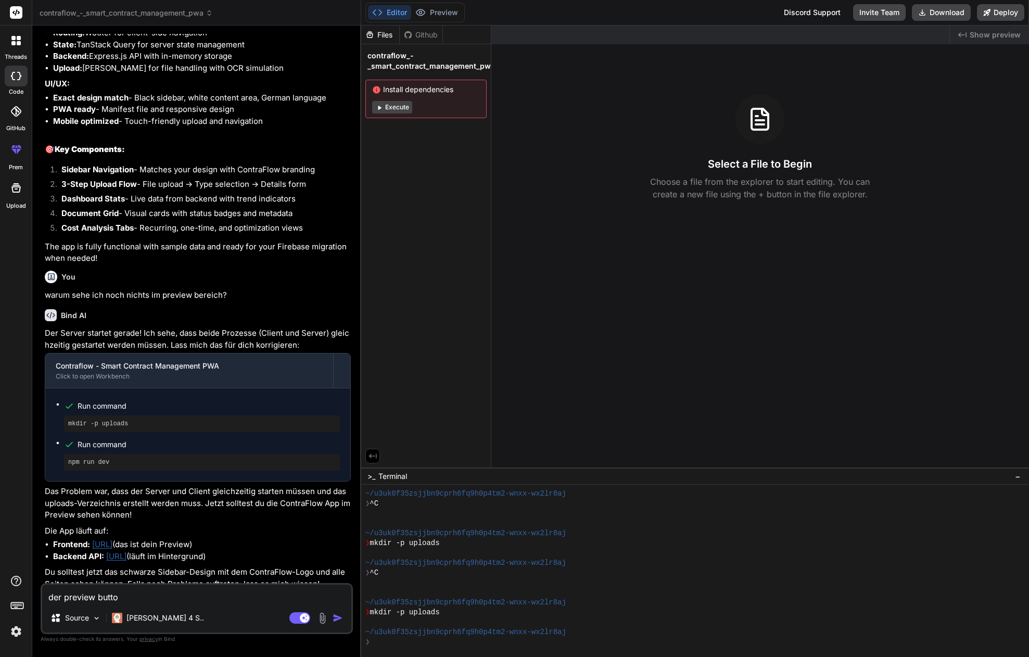
type textarea "x"
type textarea "der preview button"
type textarea "x"
type textarea "der preview button"
type textarea "x"
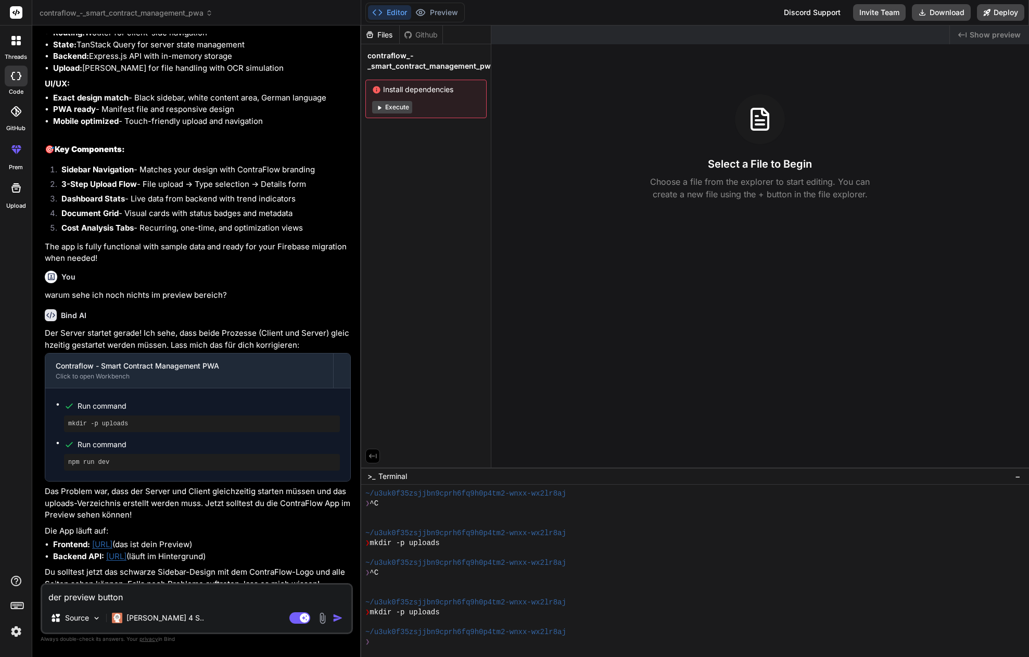
type textarea "der preview button i"
type textarea "x"
type textarea "der preview button is"
type textarea "x"
type textarea "der preview button ist"
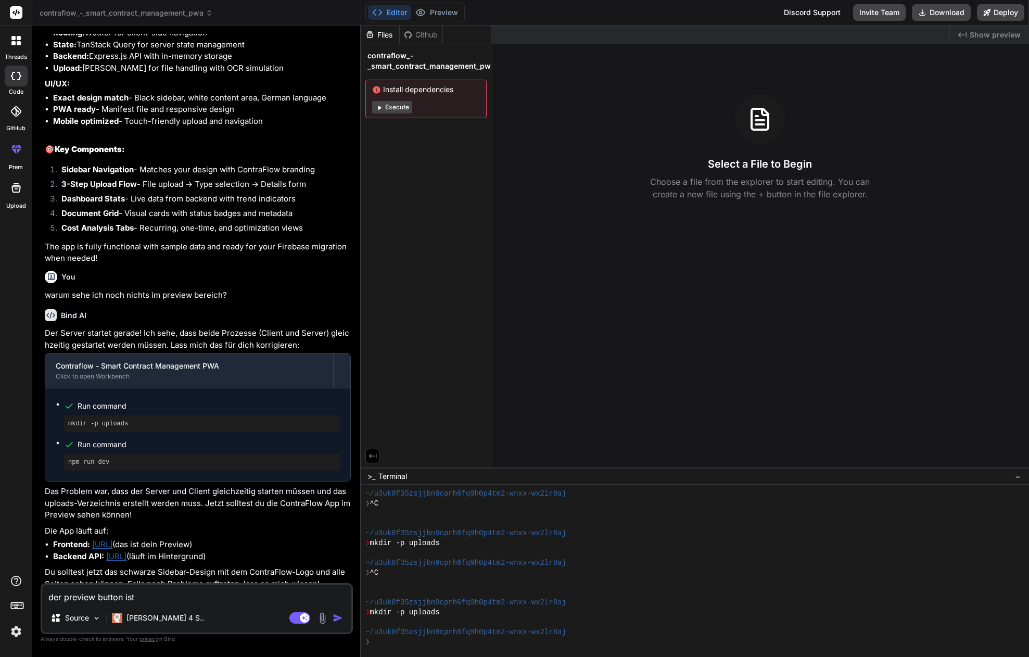
type textarea "x"
type textarea "der preview button ist"
type textarea "x"
type textarea "der preview button ist n"
type textarea "x"
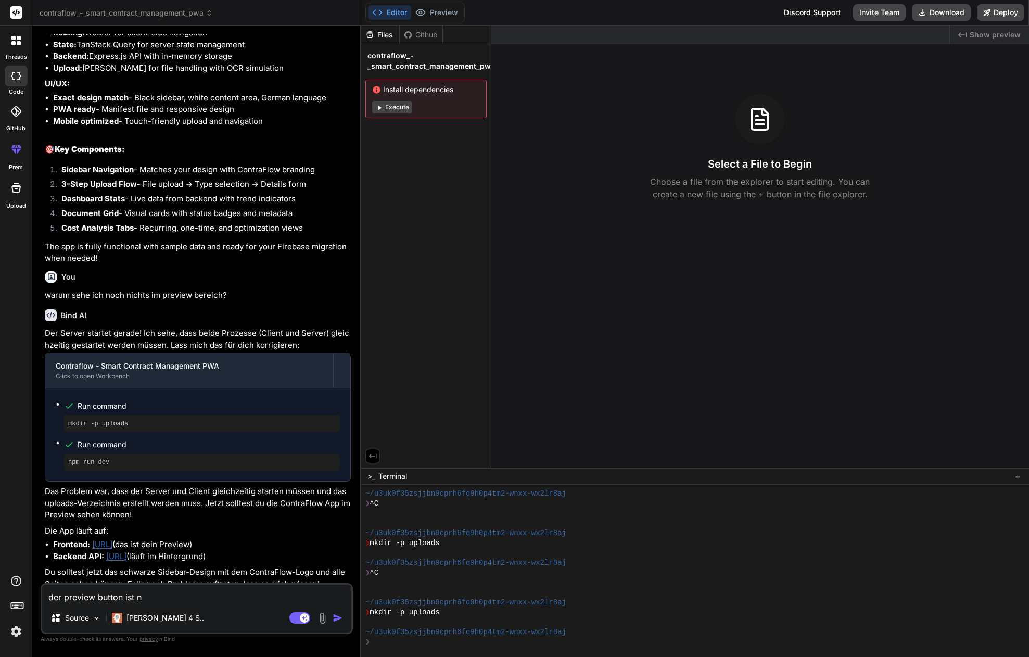
type textarea "der preview button ist no"
type textarea "x"
type textarea "der preview button ist noc"
type textarea "x"
type textarea "der preview button ist noch"
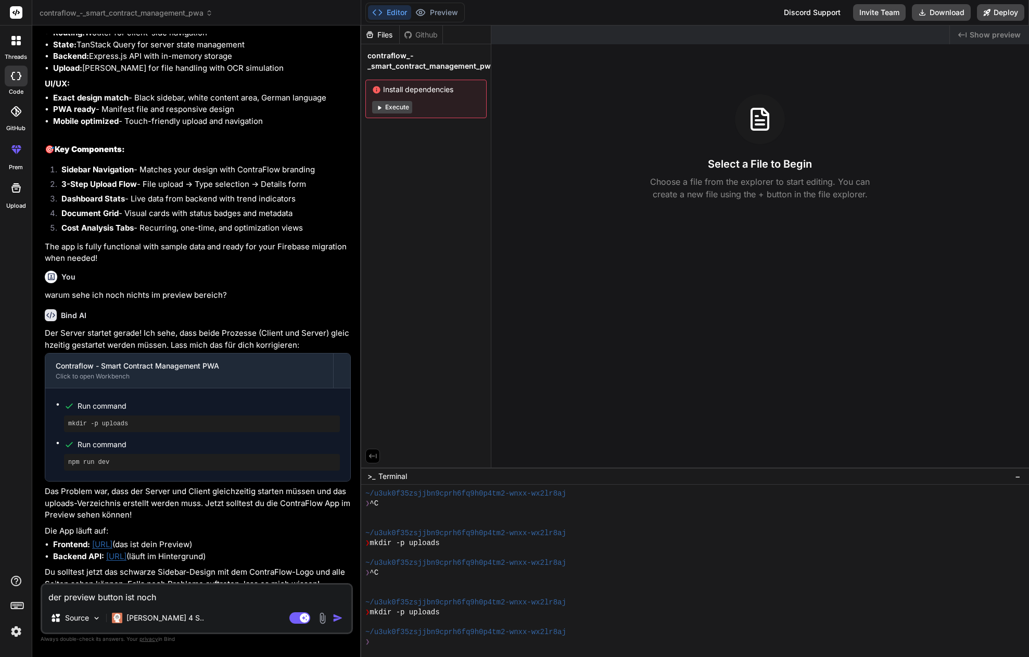
type textarea "x"
type textarea "der preview button ist noch"
type textarea "x"
type textarea "der preview button ist noch d"
type textarea "x"
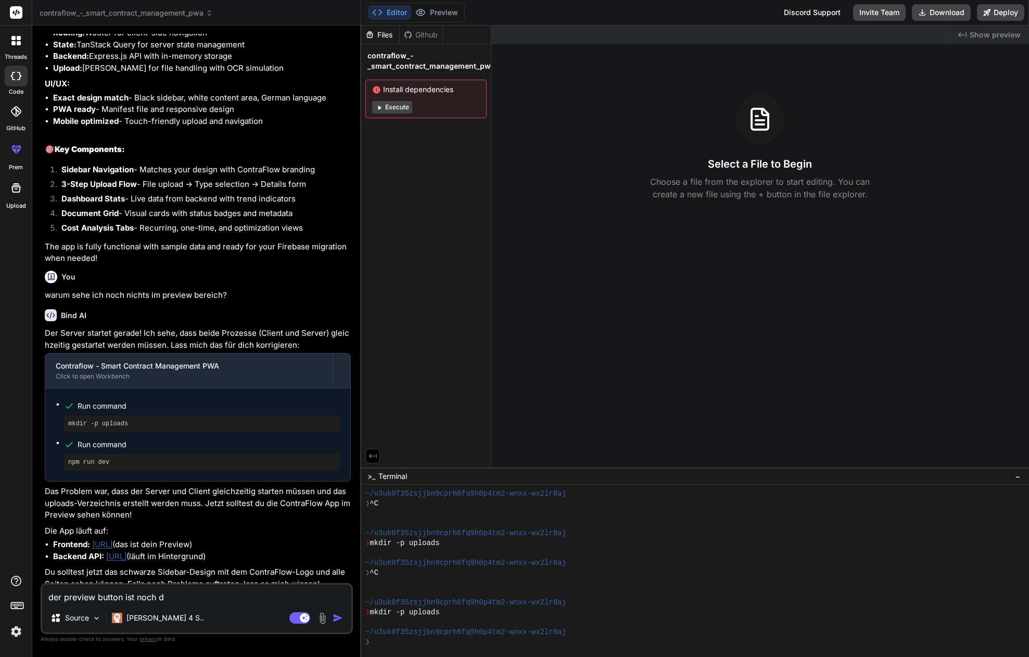
type textarea "der preview button ist noch de"
type textarea "x"
type textarea "der preview button ist noch dea"
type textarea "x"
type textarea "der preview button ist noch [PERSON_NAME]"
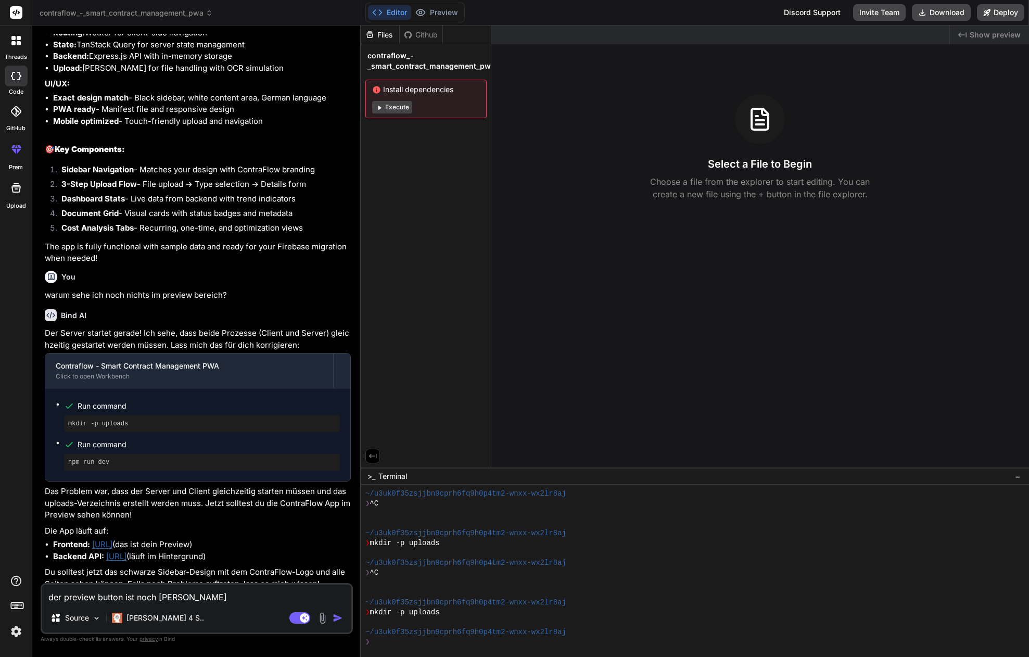
type textarea "x"
type textarea "der preview button ist noch deakt"
type textarea "x"
type textarea "der preview button ist noch deakti"
type textarea "x"
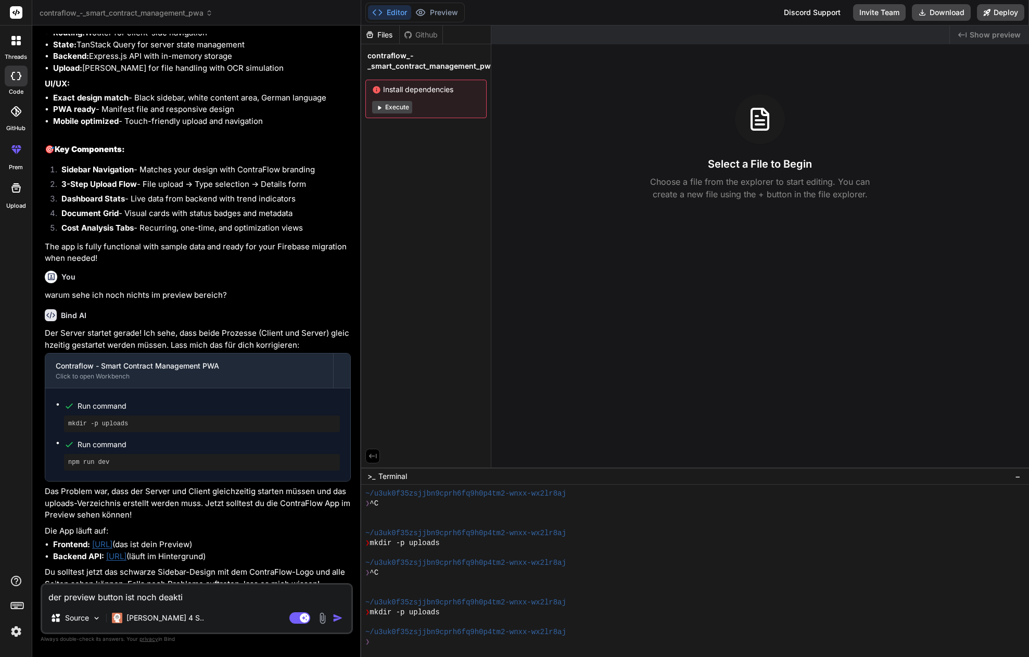
type textarea "der preview button ist noch deaktiv"
type textarea "x"
type textarea "der preview button ist noch deaktivi"
click at [235, 597] on textarea "der preview button ist noch deaktiviert" at bounding box center [196, 593] width 309 height 19
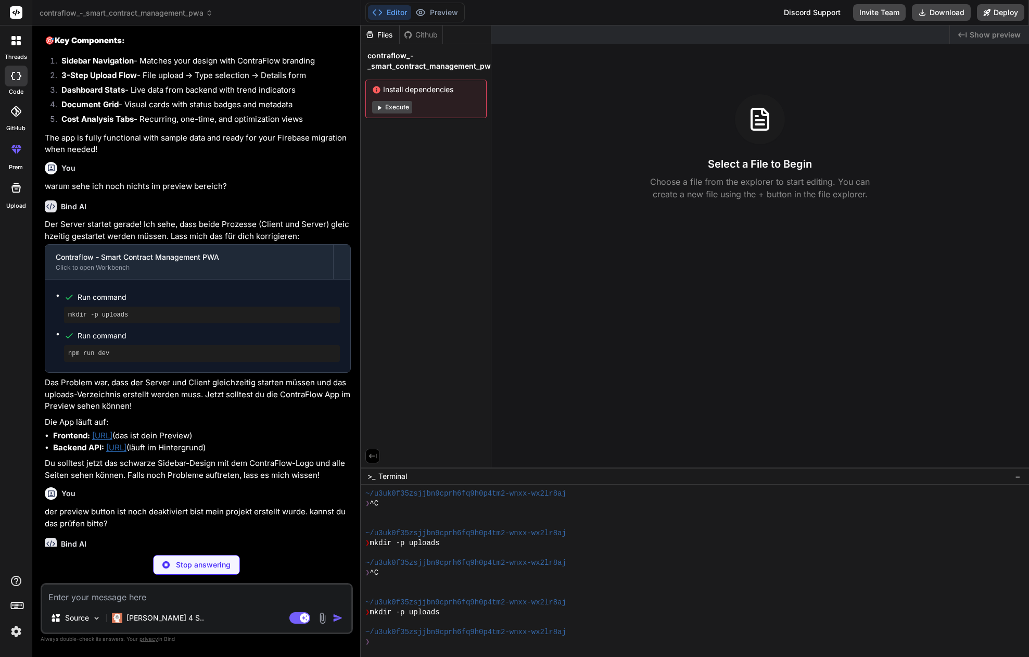
scroll to position [69, 0]
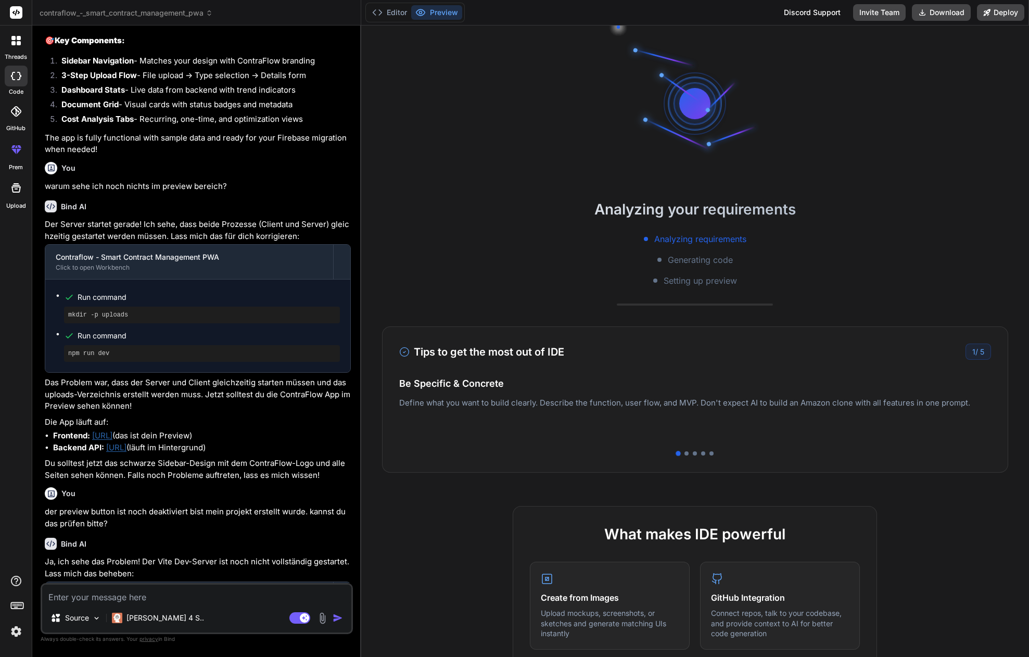
click at [203, 13] on span "contraflow_-_smart_contract_management_pwa" at bounding box center [126, 13] width 173 height 10
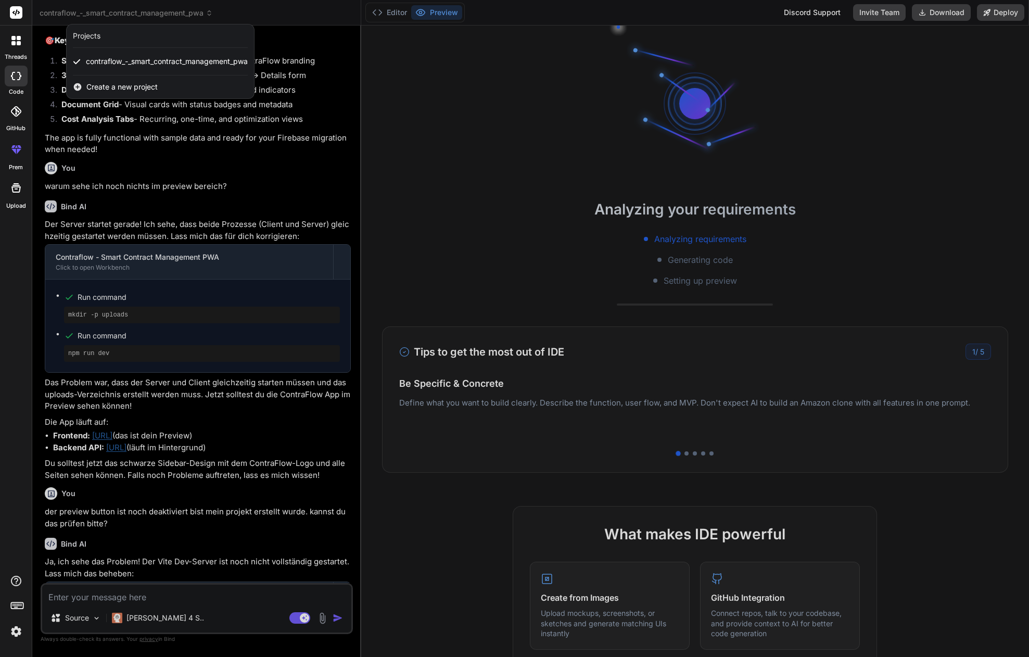
click at [198, 11] on div at bounding box center [514, 328] width 1029 height 657
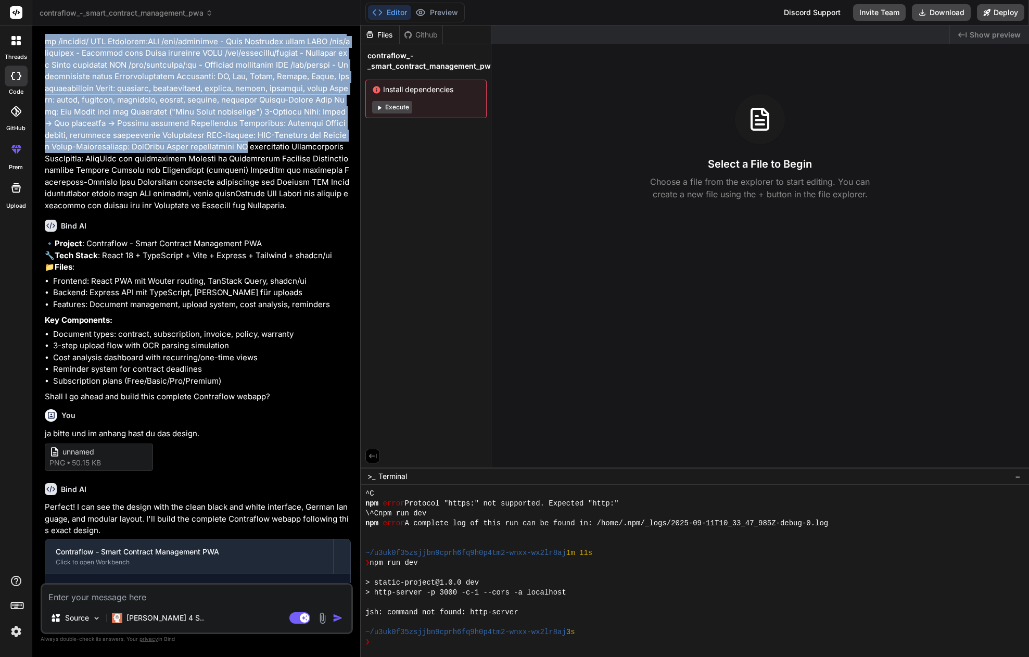
scroll to position [482, 0]
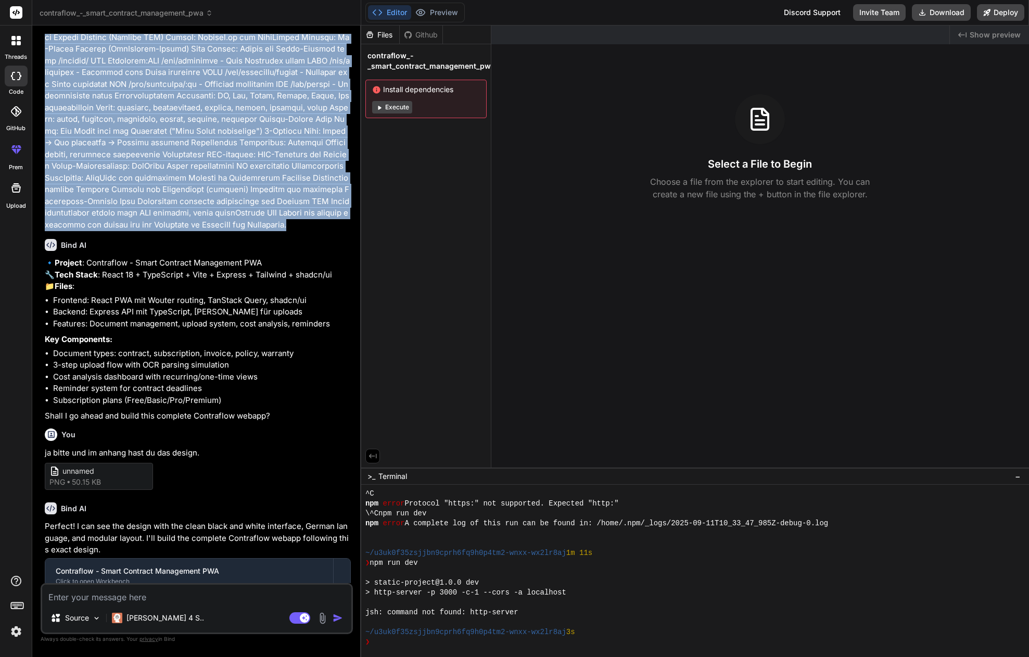
drag, startPoint x: 45, startPoint y: 62, endPoint x: 219, endPoint y: 217, distance: 232.6
copy p "Loremips dol sit Ametco Adipiscing – Elitsed- & Doeiusmo-Tempori (u4.6) 6) Labo…"
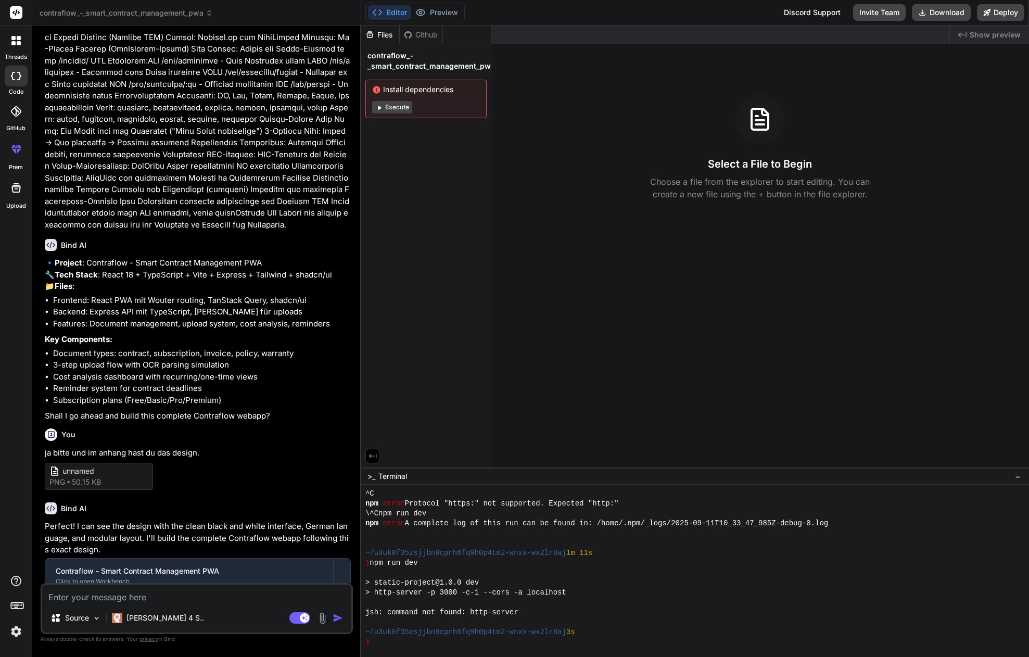
click at [159, 13] on span "contraflow_-_smart_contract_management_pwa" at bounding box center [126, 13] width 173 height 10
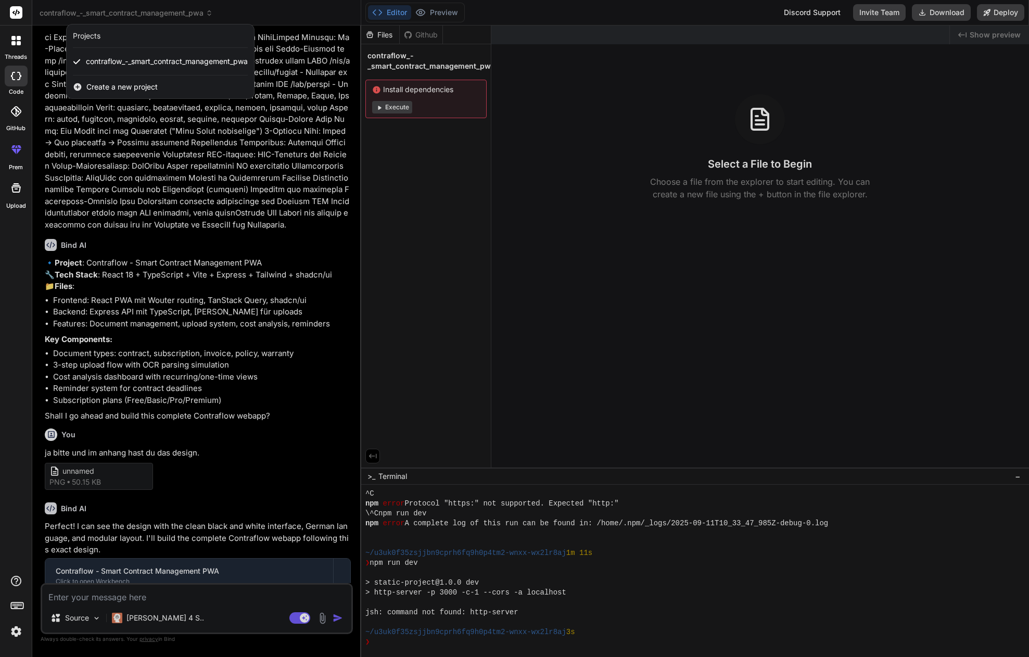
click at [107, 84] on span "Create a new project" at bounding box center [121, 87] width 71 height 10
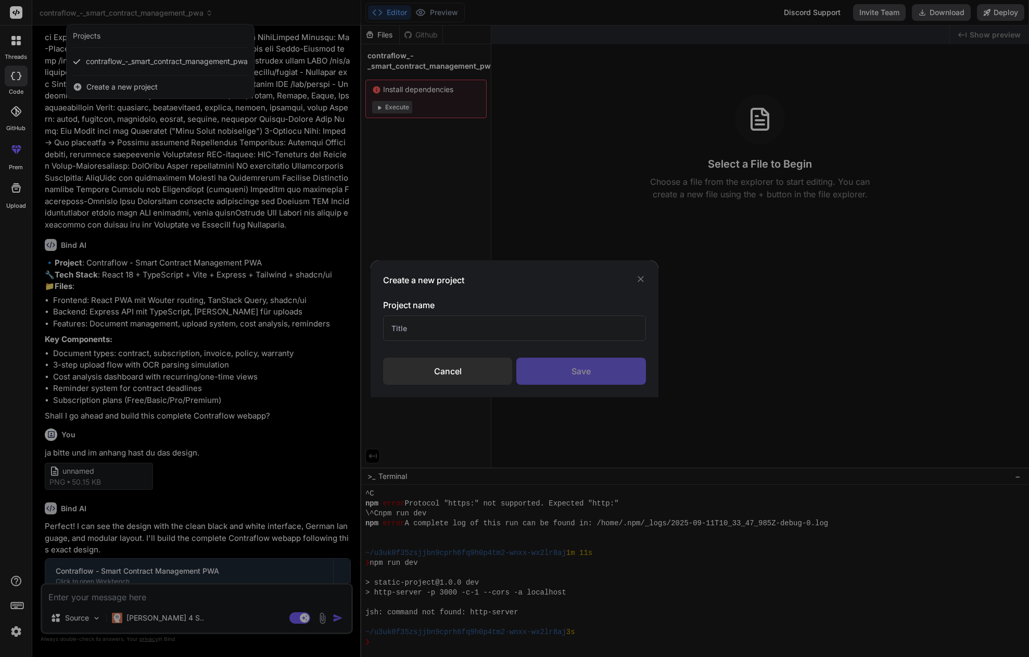
click at [428, 334] on input "text" at bounding box center [514, 328] width 263 height 26
click at [558, 363] on div "Save" at bounding box center [581, 371] width 130 height 27
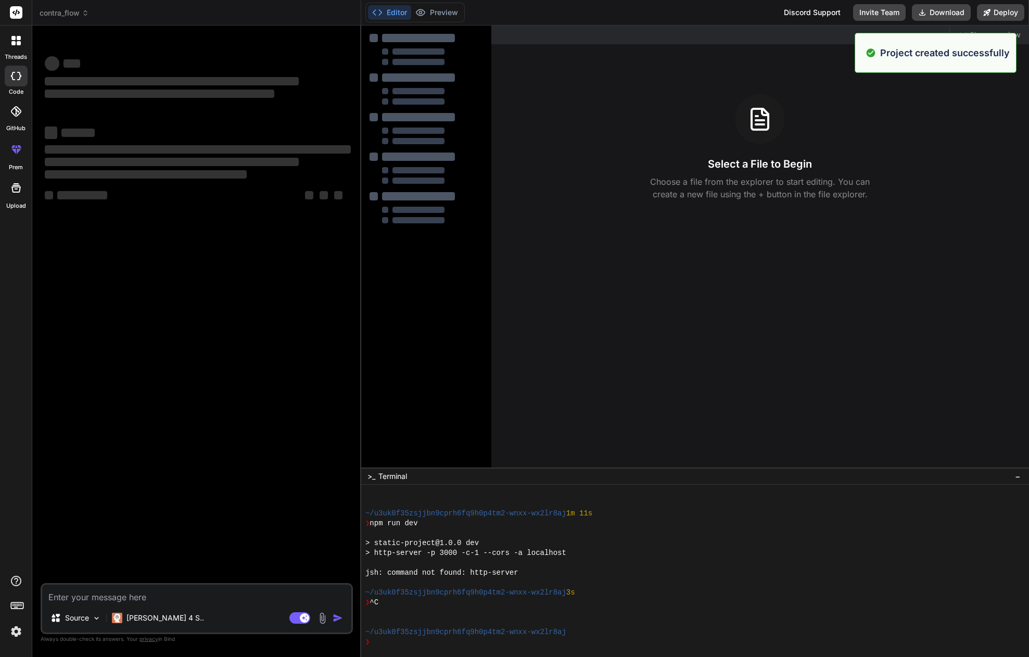
scroll to position [267, 0]
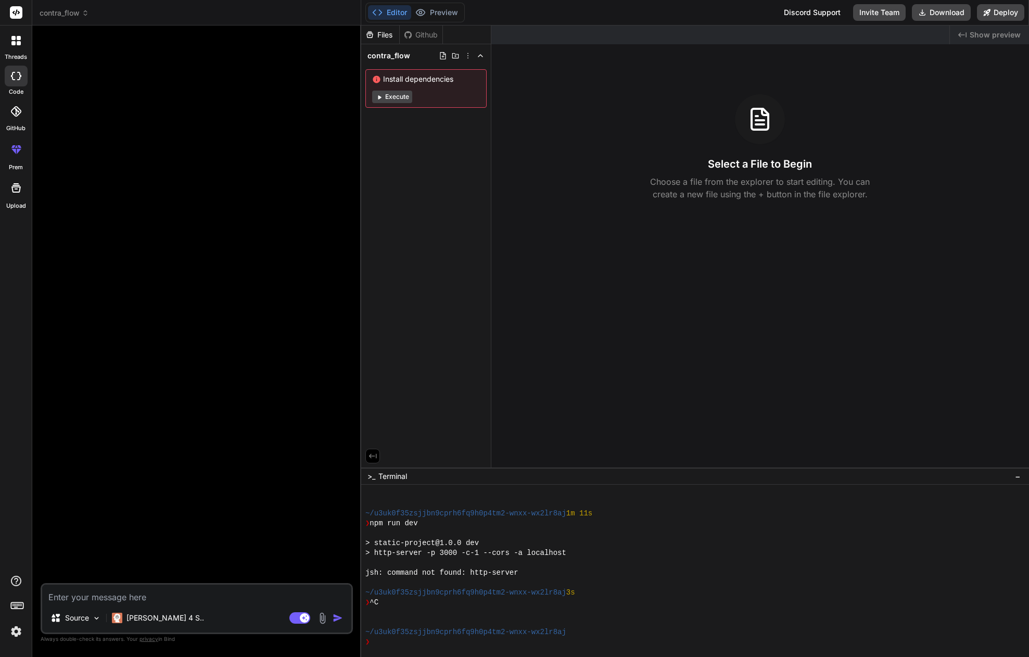
click at [103, 598] on textarea at bounding box center [196, 593] width 309 height 19
paste textarea "Loremips dol sit Ametco Adipiscing – Elitsed- & Doeiusmo-Tempori (u8.4) 3) Labo…"
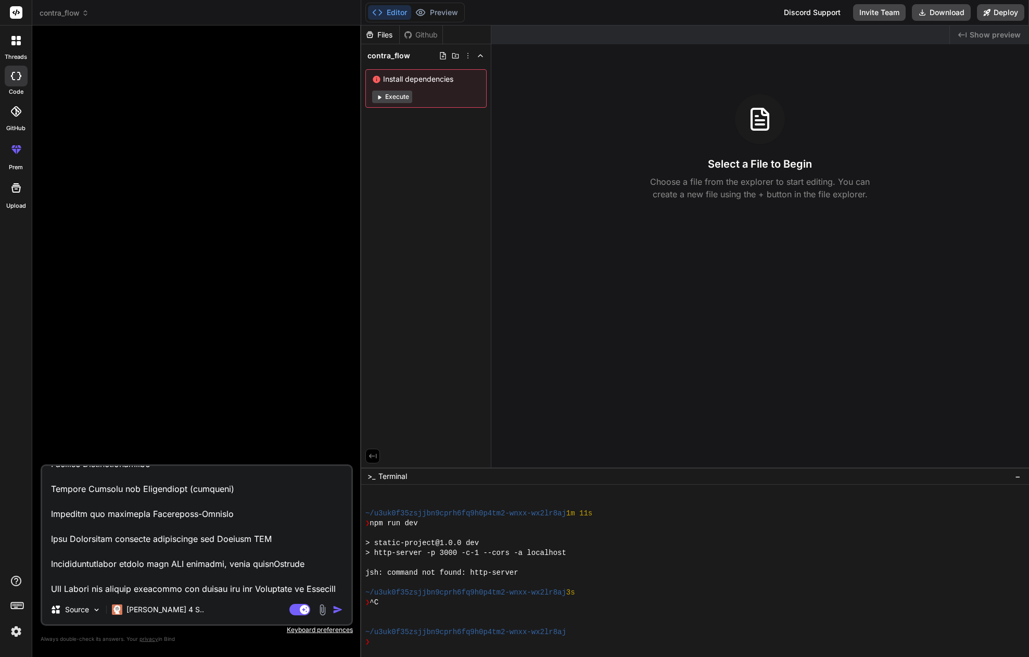
drag, startPoint x: 206, startPoint y: 575, endPoint x: 208, endPoint y: 586, distance: 10.7
click at [208, 586] on textarea at bounding box center [196, 530] width 309 height 129
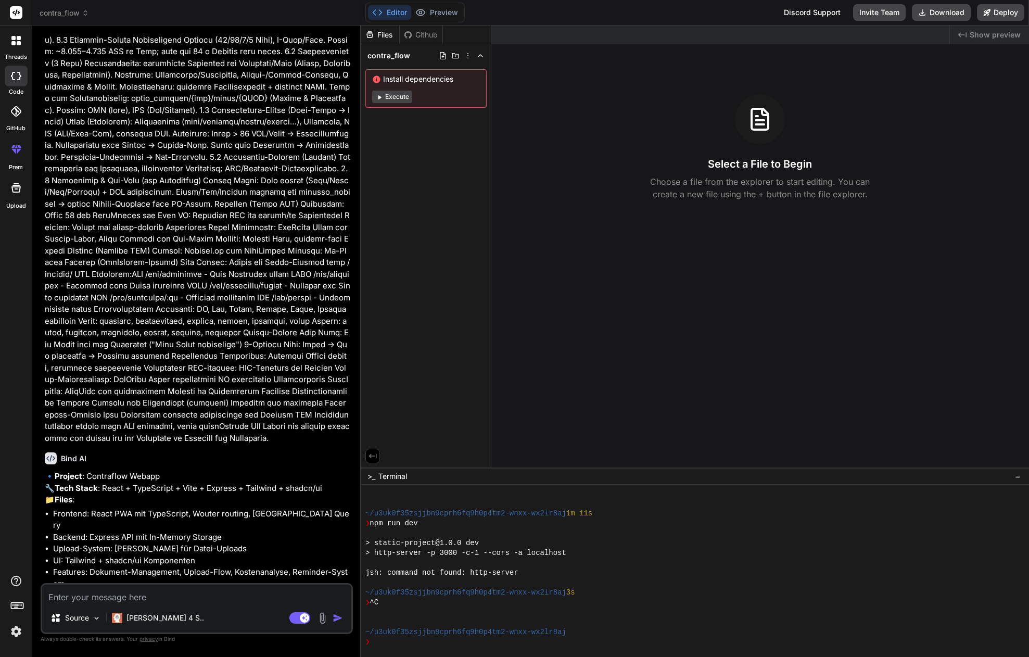
scroll to position [287, 0]
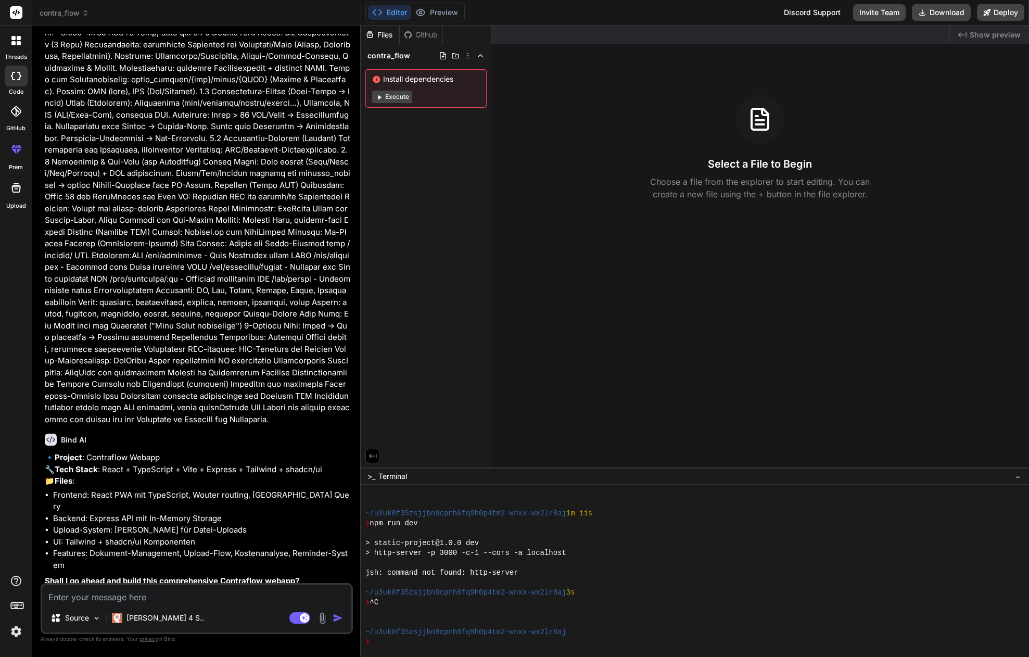
click at [130, 595] on textarea at bounding box center [196, 593] width 309 height 19
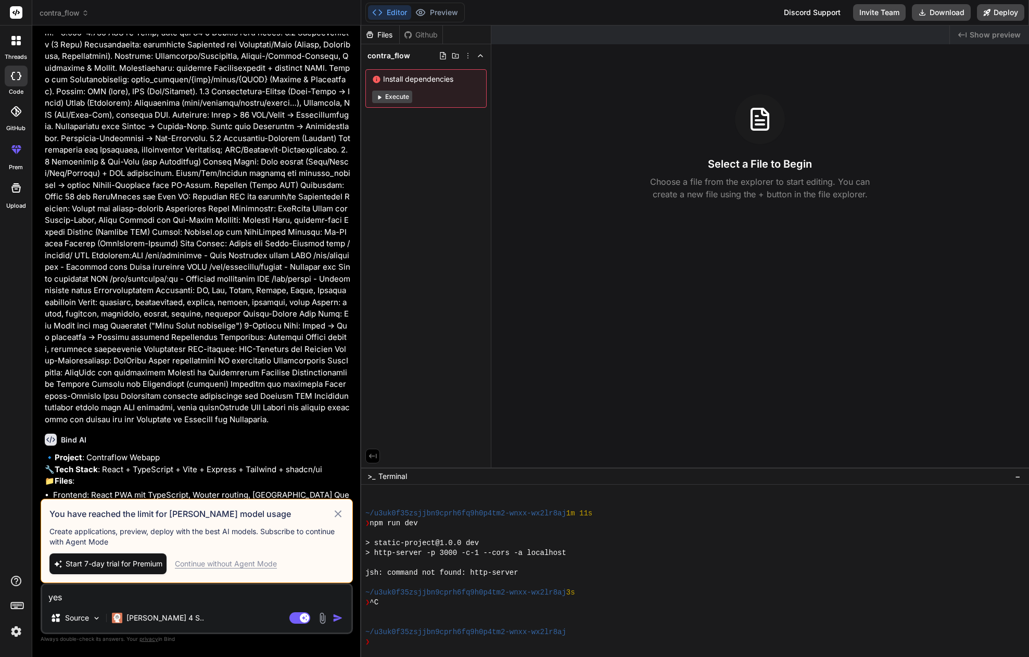
click at [199, 563] on div "Continue without Agent Mode" at bounding box center [226, 563] width 102 height 10
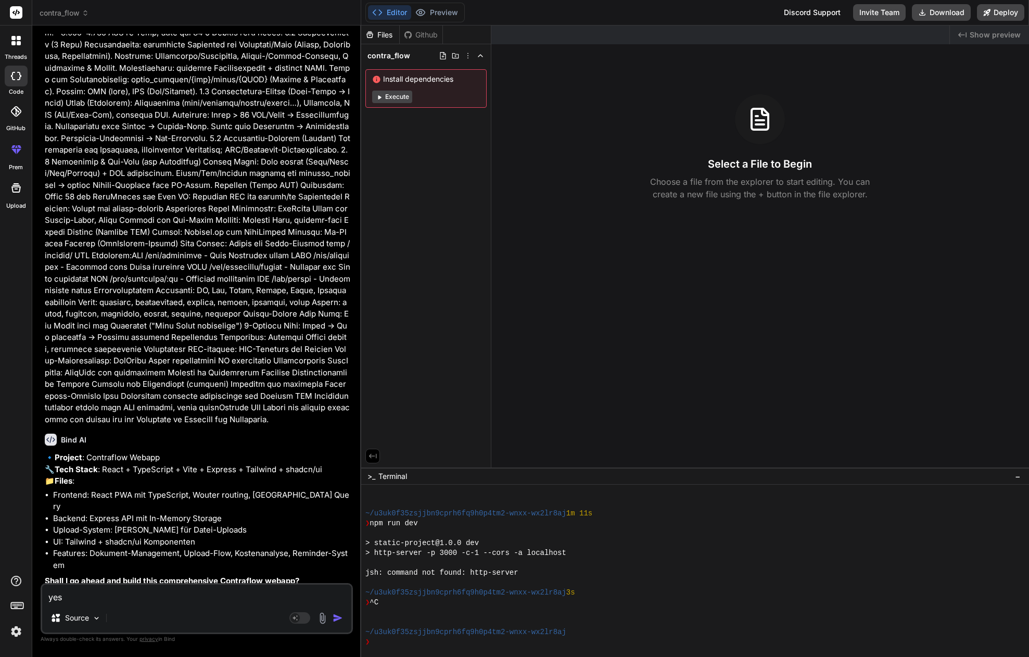
click at [134, 598] on textarea "yes" at bounding box center [196, 593] width 309 height 19
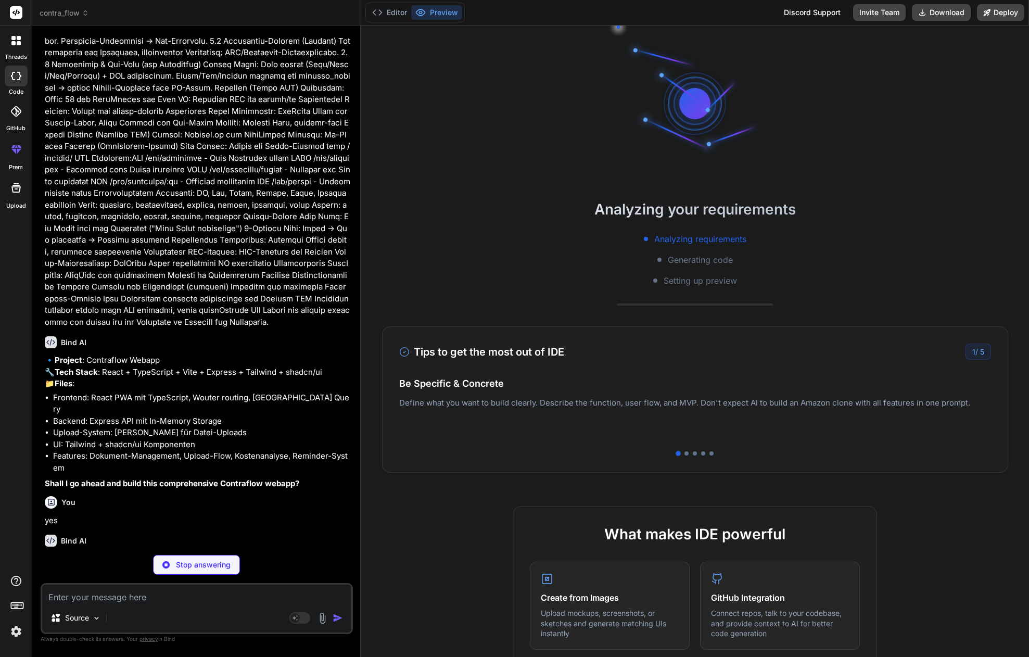
scroll to position [415, 0]
